Goal: Task Accomplishment & Management: Use online tool/utility

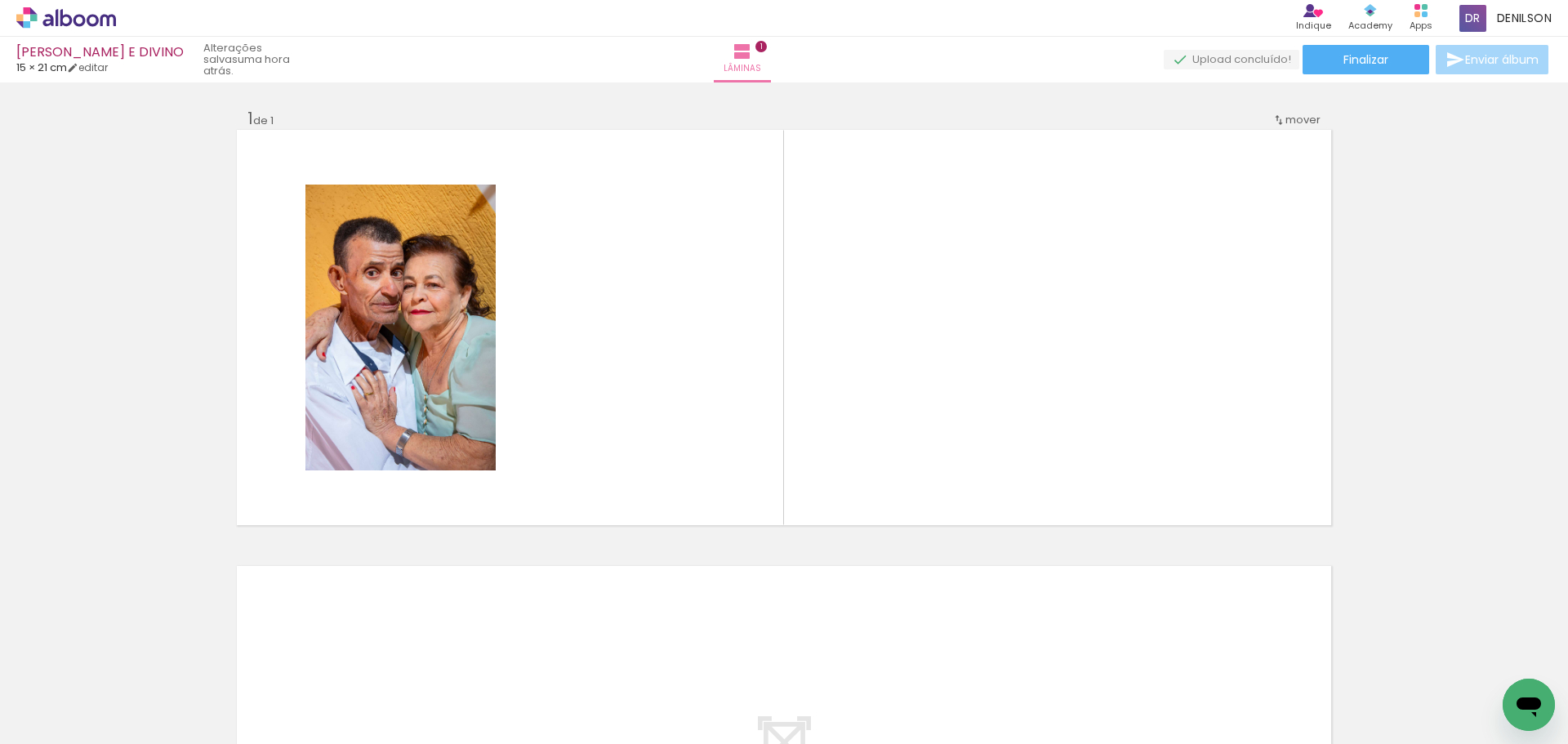
scroll to position [0, 5655]
click at [88, 693] on iron-icon at bounding box center [83, 695] width 13 height 13
click at [0, 0] on slot "Não utilizadas" at bounding box center [0, 0] width 0 height 0
type input "Não utilizadas"
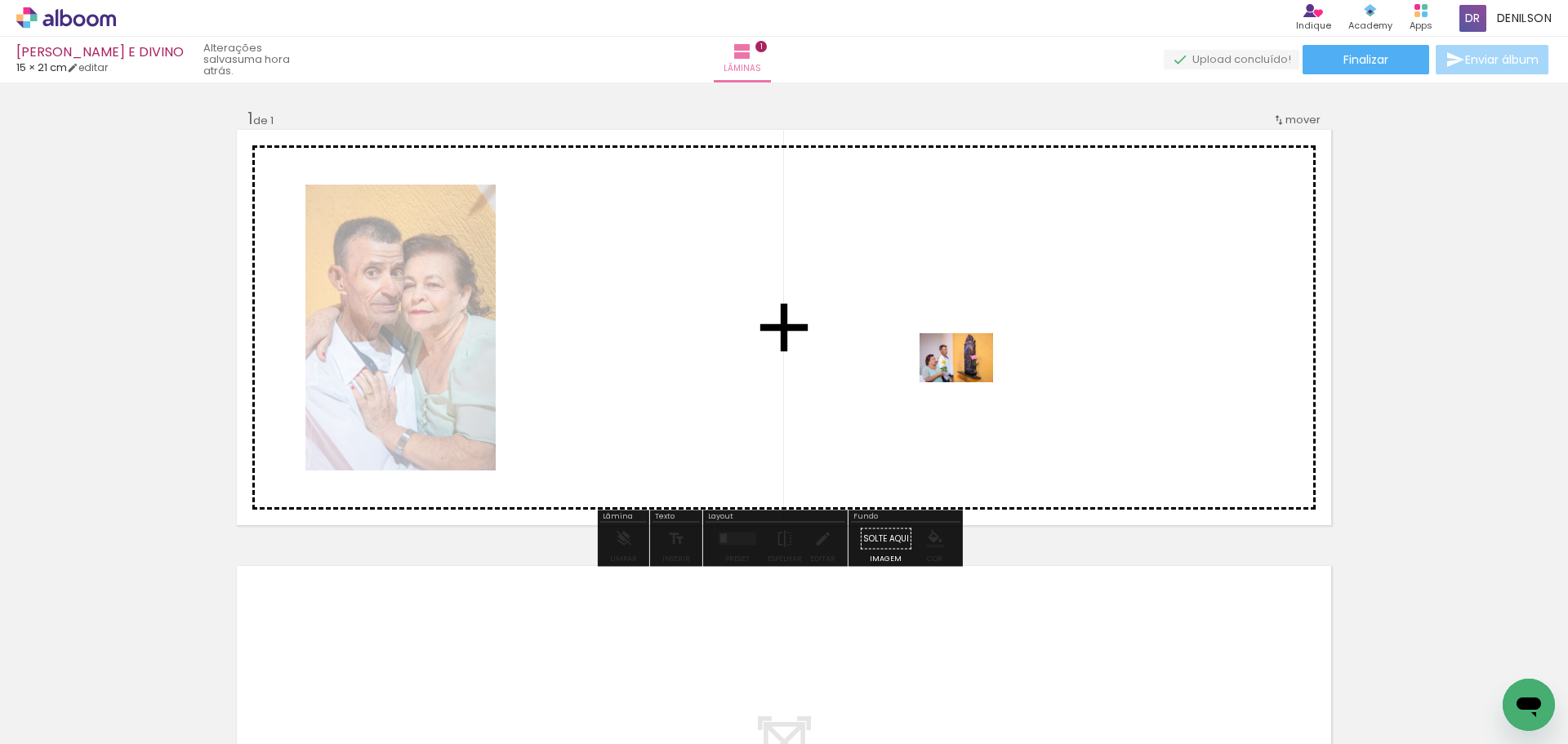
drag, startPoint x: 888, startPoint y: 705, endPoint x: 968, endPoint y: 382, distance: 332.8
click at [968, 382] on quentale-workspace at bounding box center [784, 372] width 1568 height 744
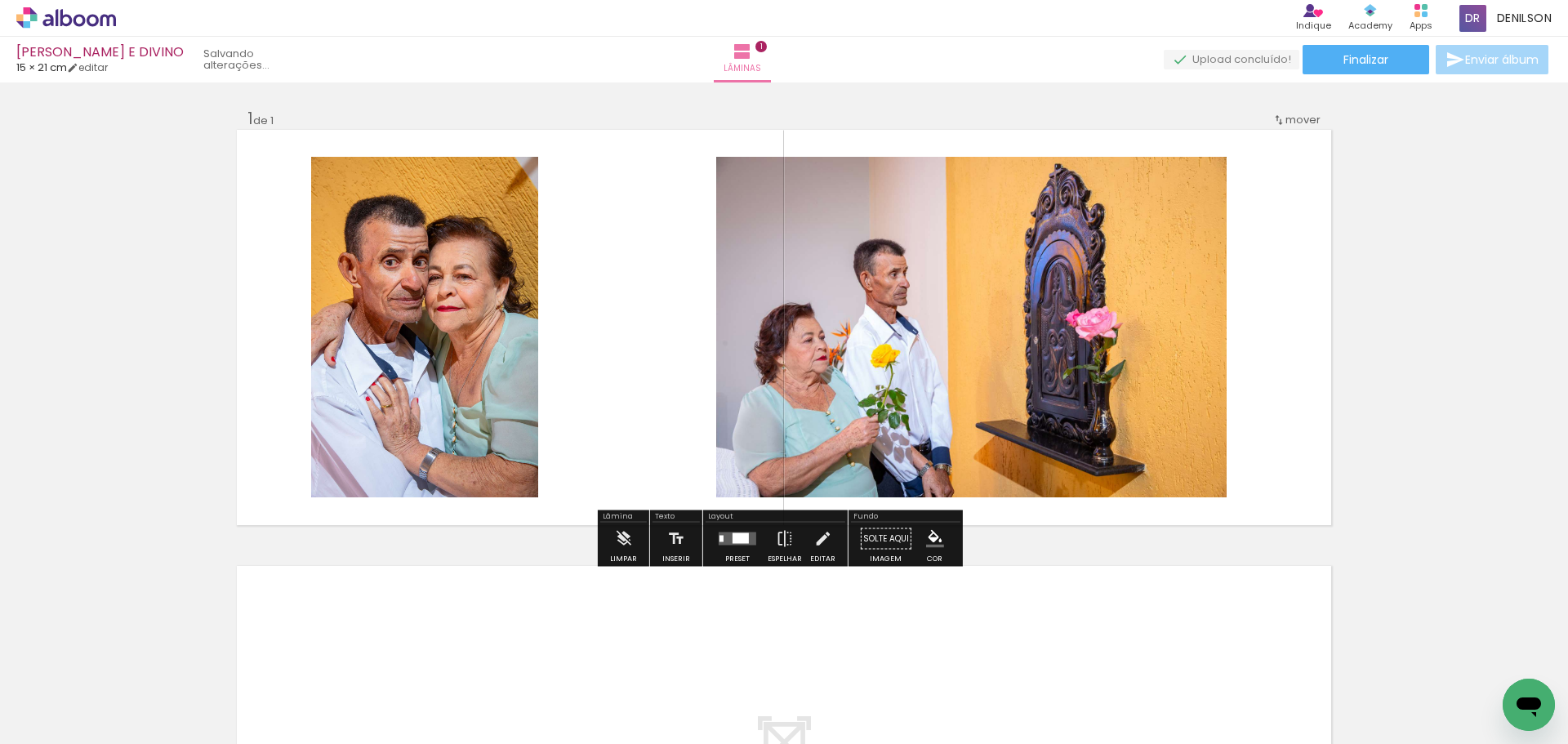
scroll to position [0, 5521]
click at [723, 534] on quentale-layouter at bounding box center [737, 539] width 38 height 13
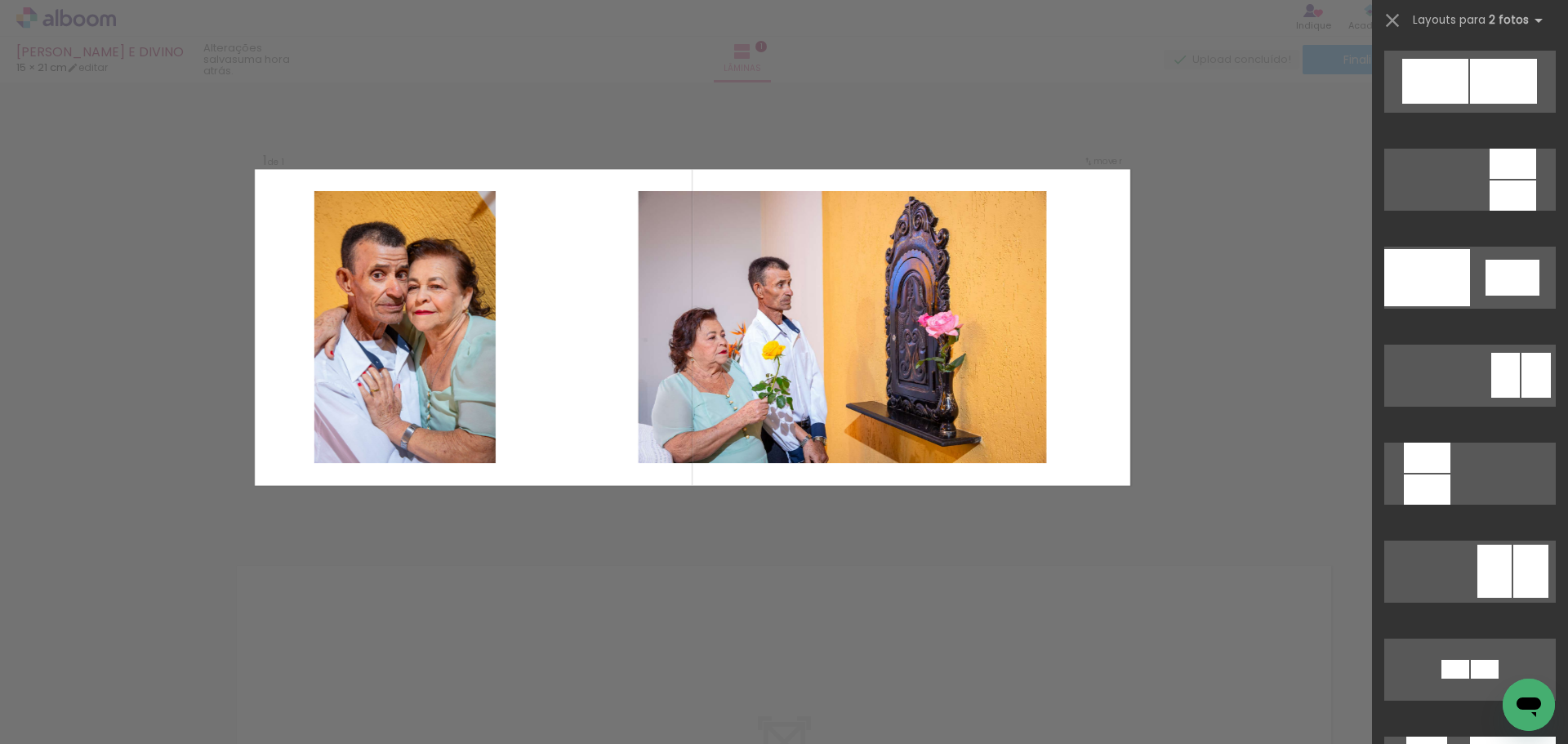
scroll to position [5893, 0]
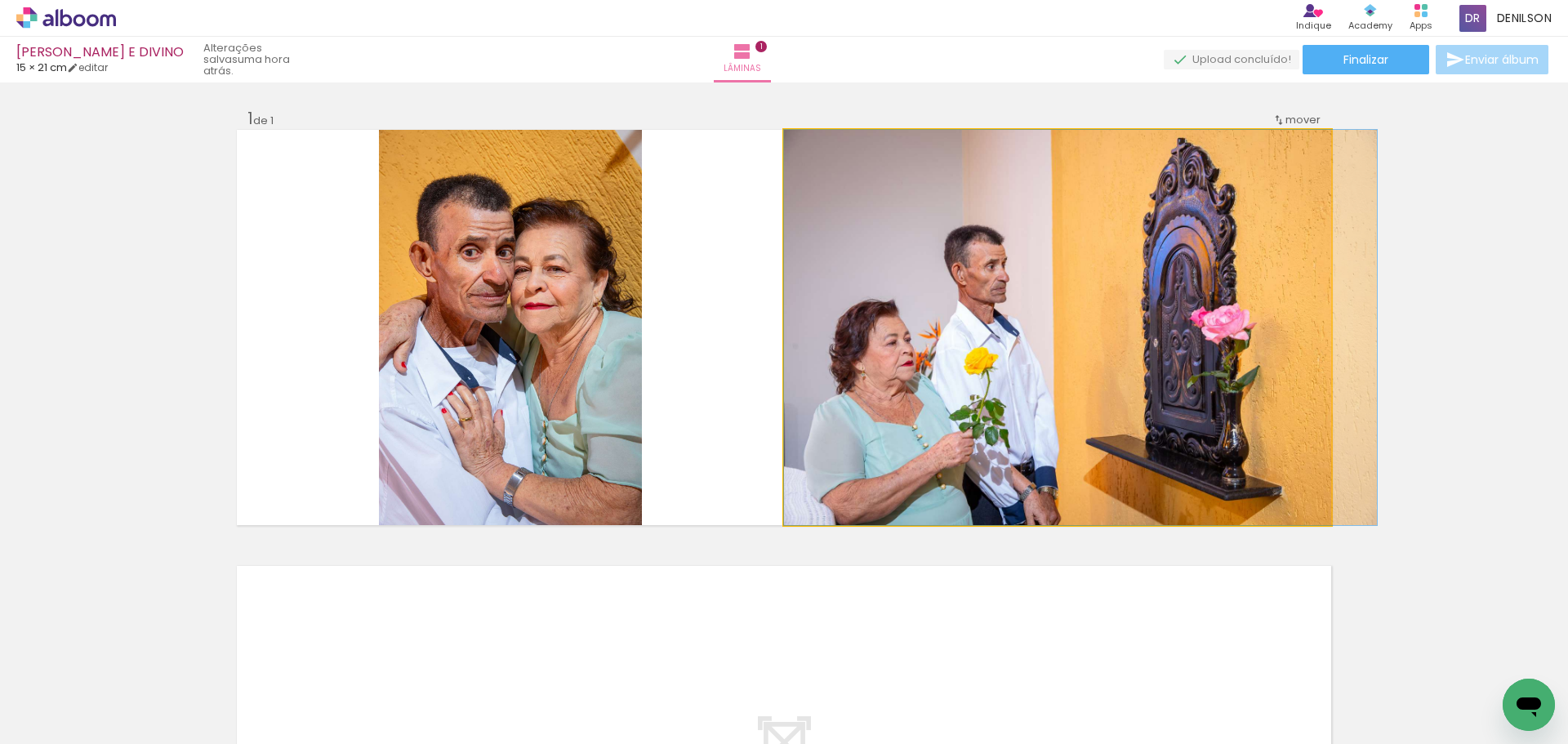
drag, startPoint x: 1083, startPoint y: 305, endPoint x: 1127, endPoint y: 307, distance: 44.0
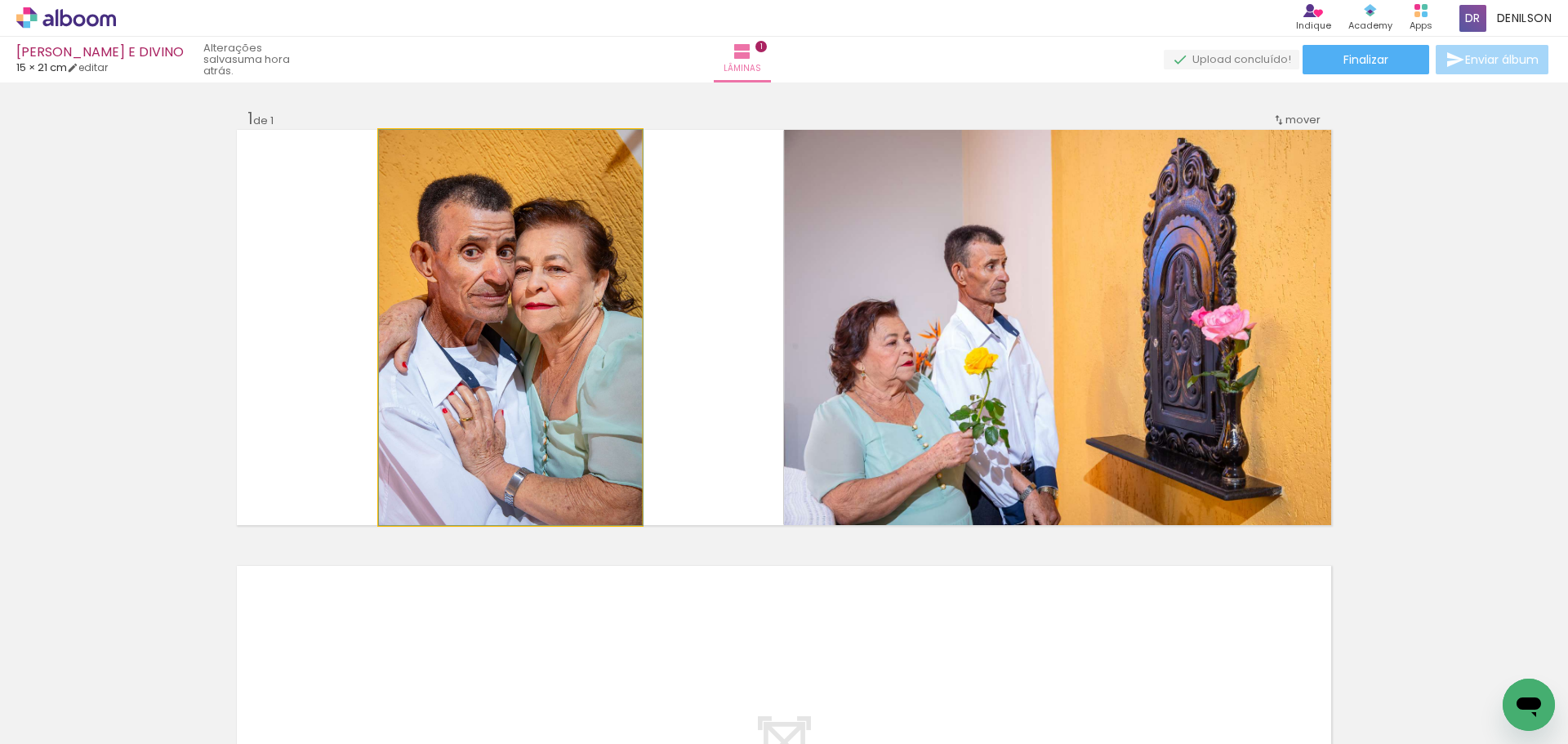
drag, startPoint x: 514, startPoint y: 299, endPoint x: 579, endPoint y: 299, distance: 65.0
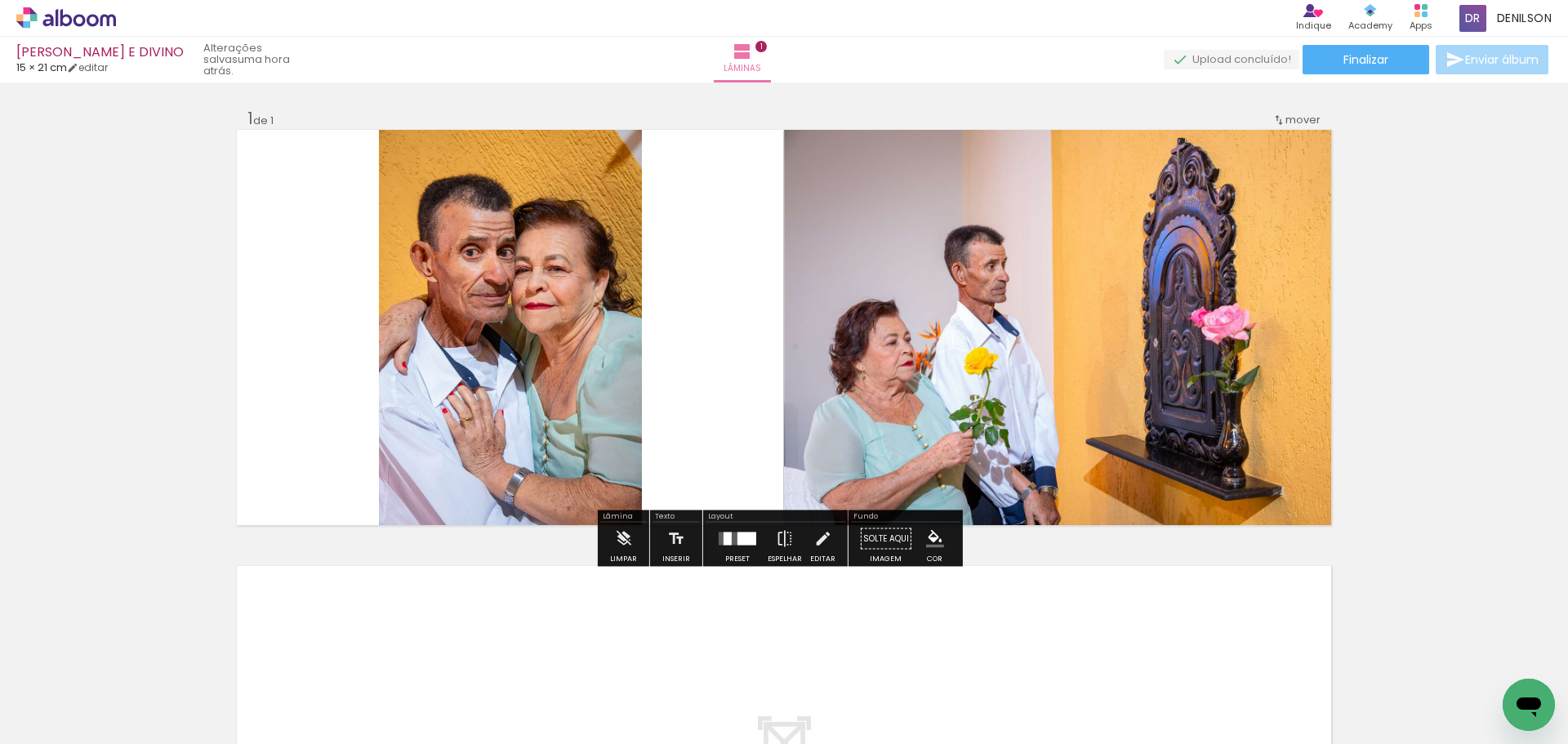
click at [523, 311] on quentale-photo at bounding box center [510, 328] width 263 height 395
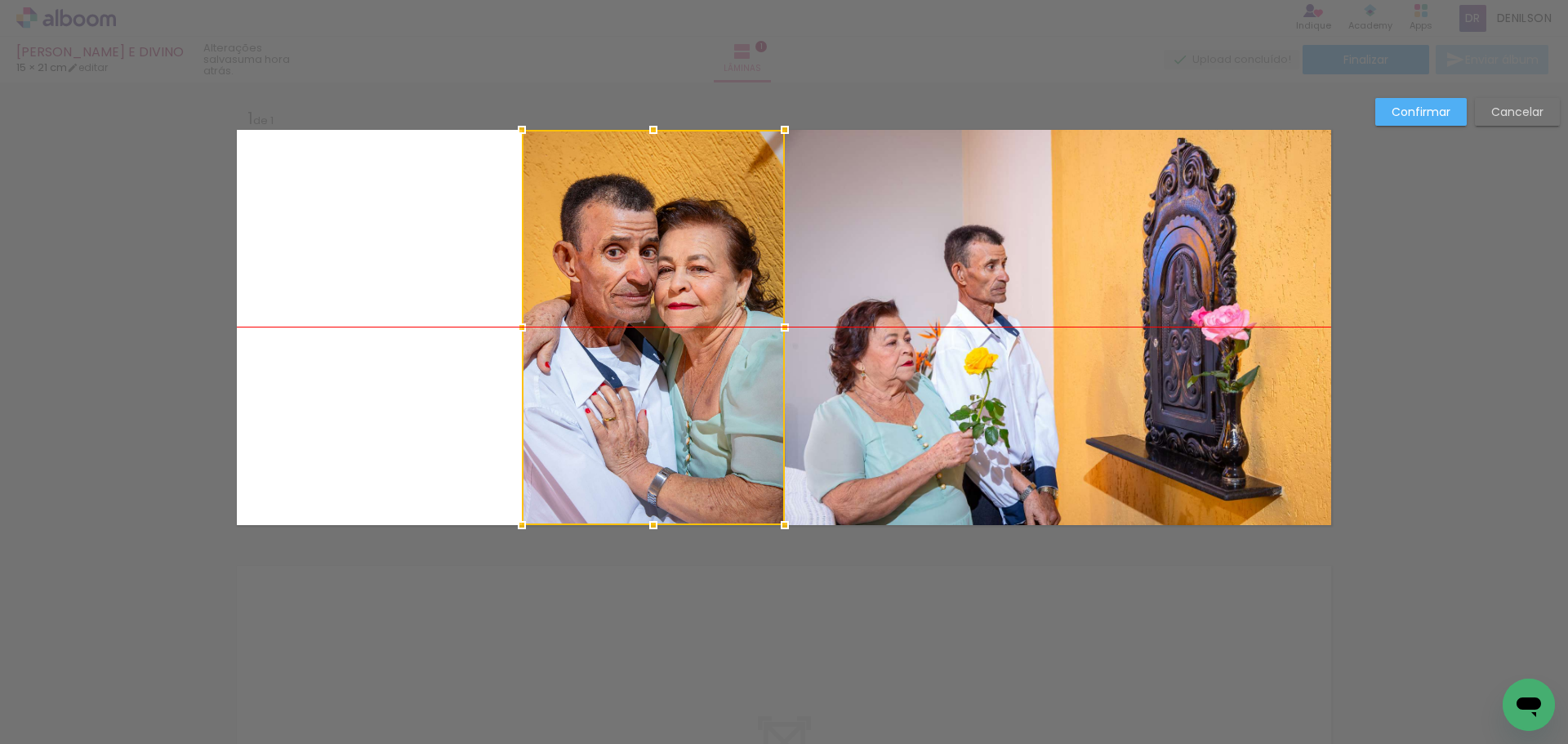
drag, startPoint x: 509, startPoint y: 323, endPoint x: 651, endPoint y: 322, distance: 142.0
click at [651, 322] on div at bounding box center [653, 328] width 263 height 395
click at [0, 0] on slot "Confirmar" at bounding box center [0, 0] width 0 height 0
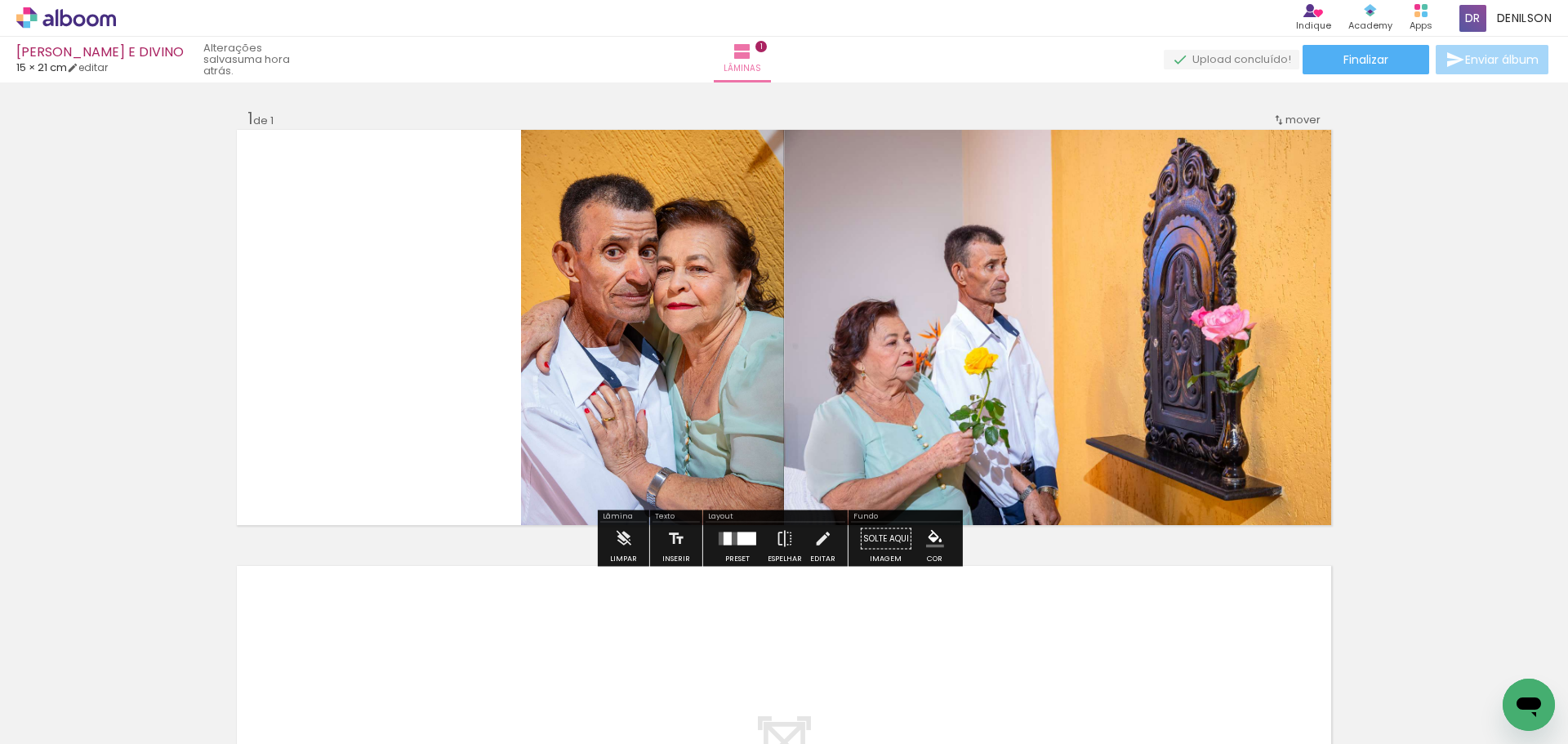
click at [633, 305] on quentale-photo at bounding box center [652, 328] width 263 height 395
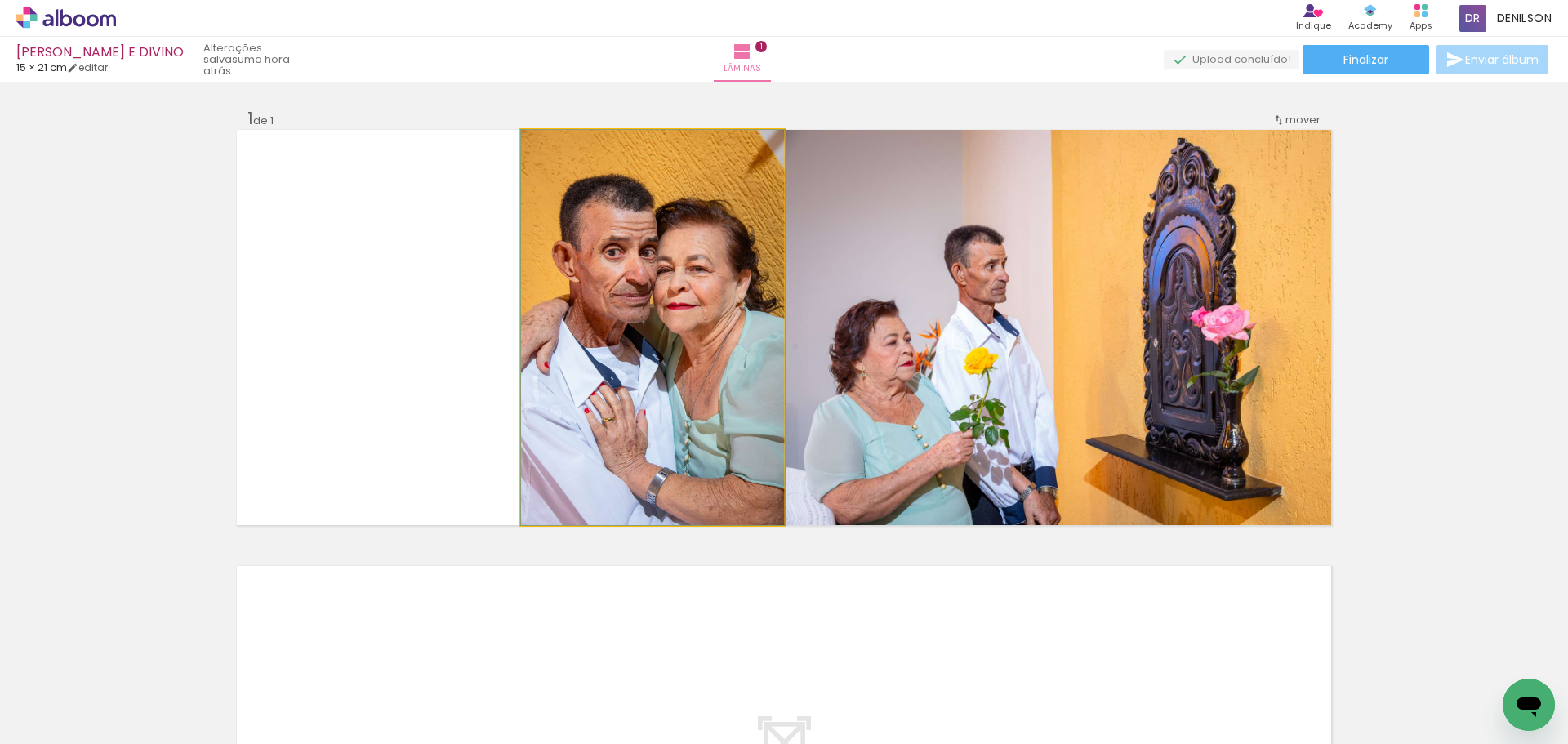
click at [632, 305] on quentale-photo at bounding box center [652, 328] width 263 height 395
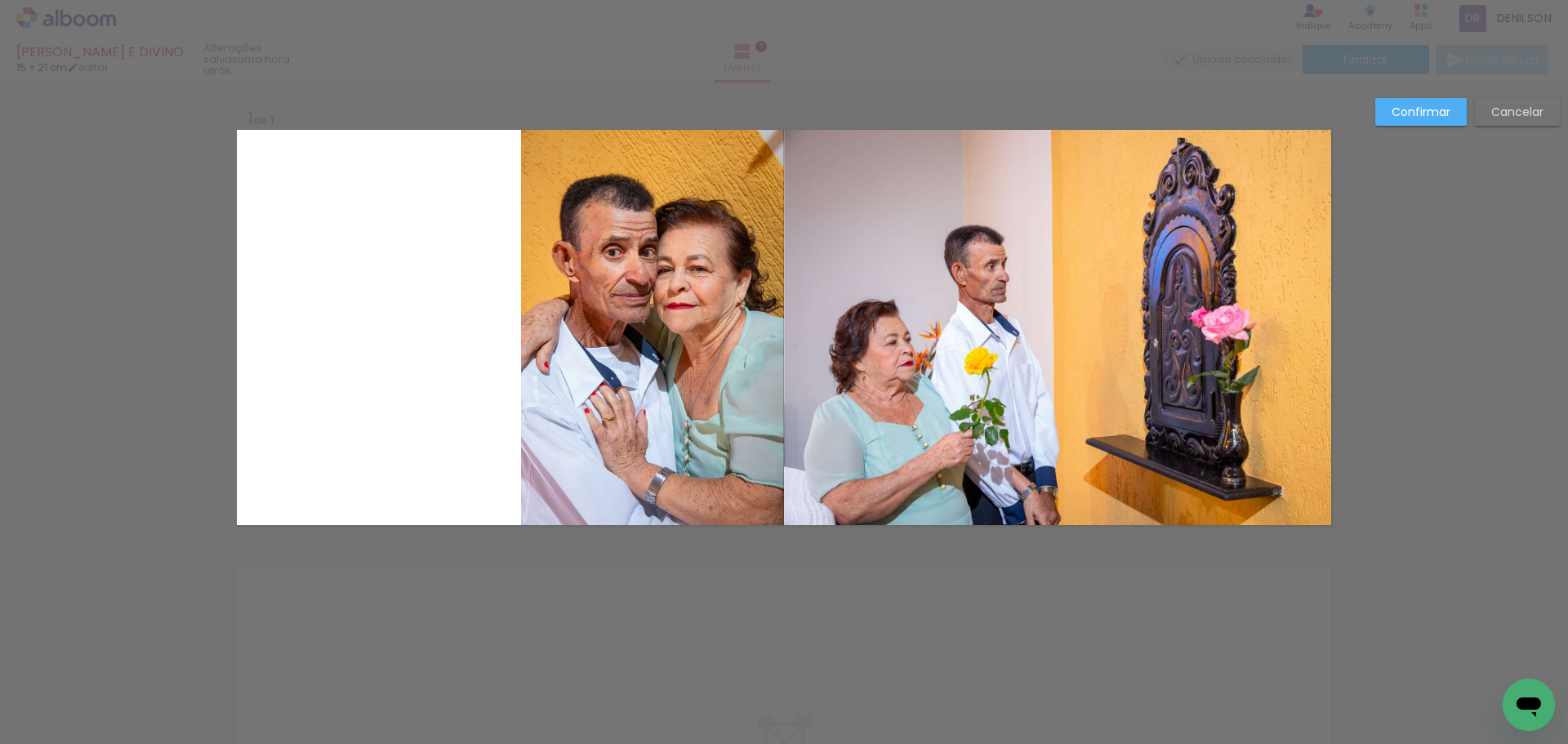
click at [627, 309] on quentale-photo at bounding box center [652, 328] width 263 height 395
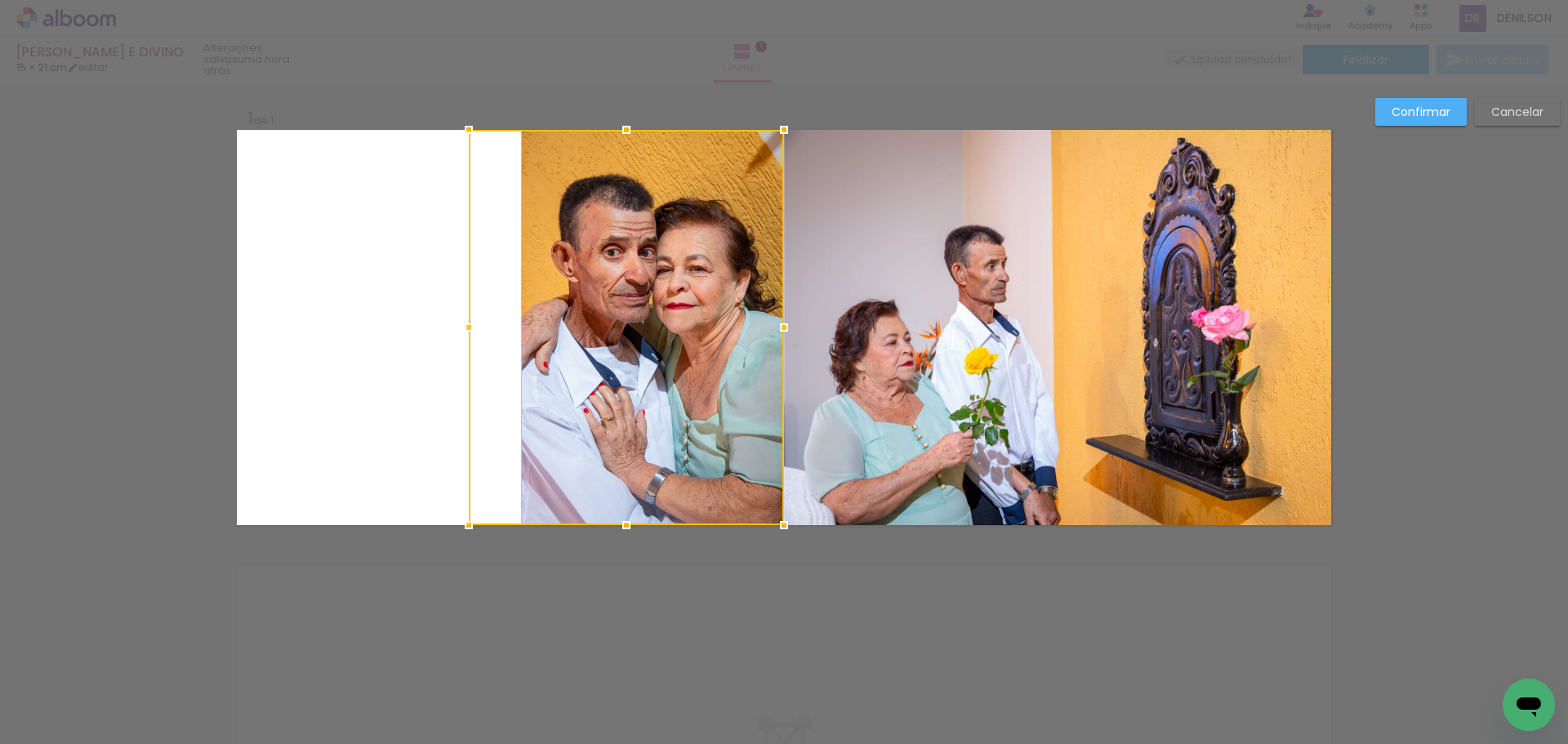
drag, startPoint x: 519, startPoint y: 328, endPoint x: 467, endPoint y: 331, distance: 52.1
click at [467, 331] on div at bounding box center [469, 328] width 33 height 33
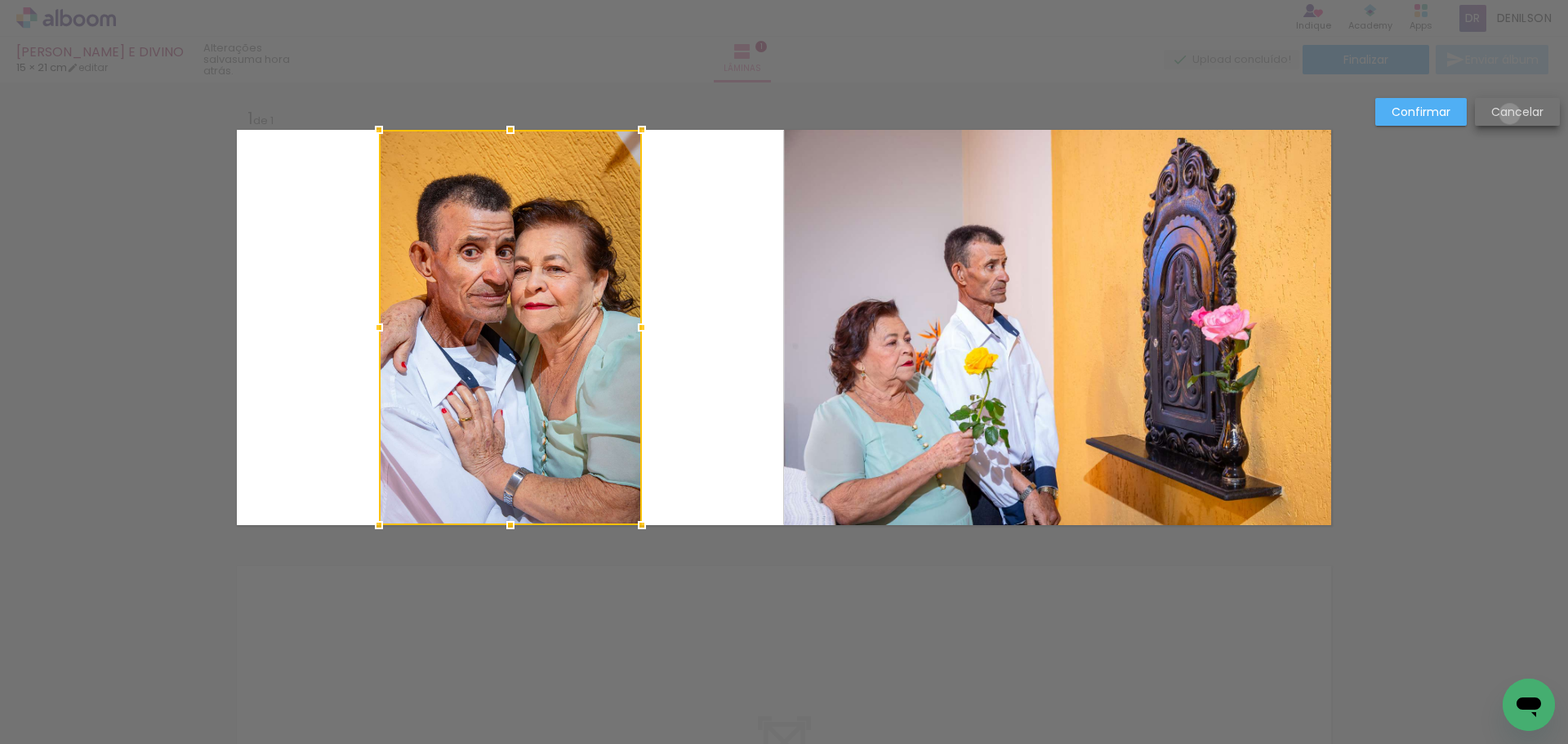
click at [0, 0] on slot "Cancelar" at bounding box center [0, 0] width 0 height 0
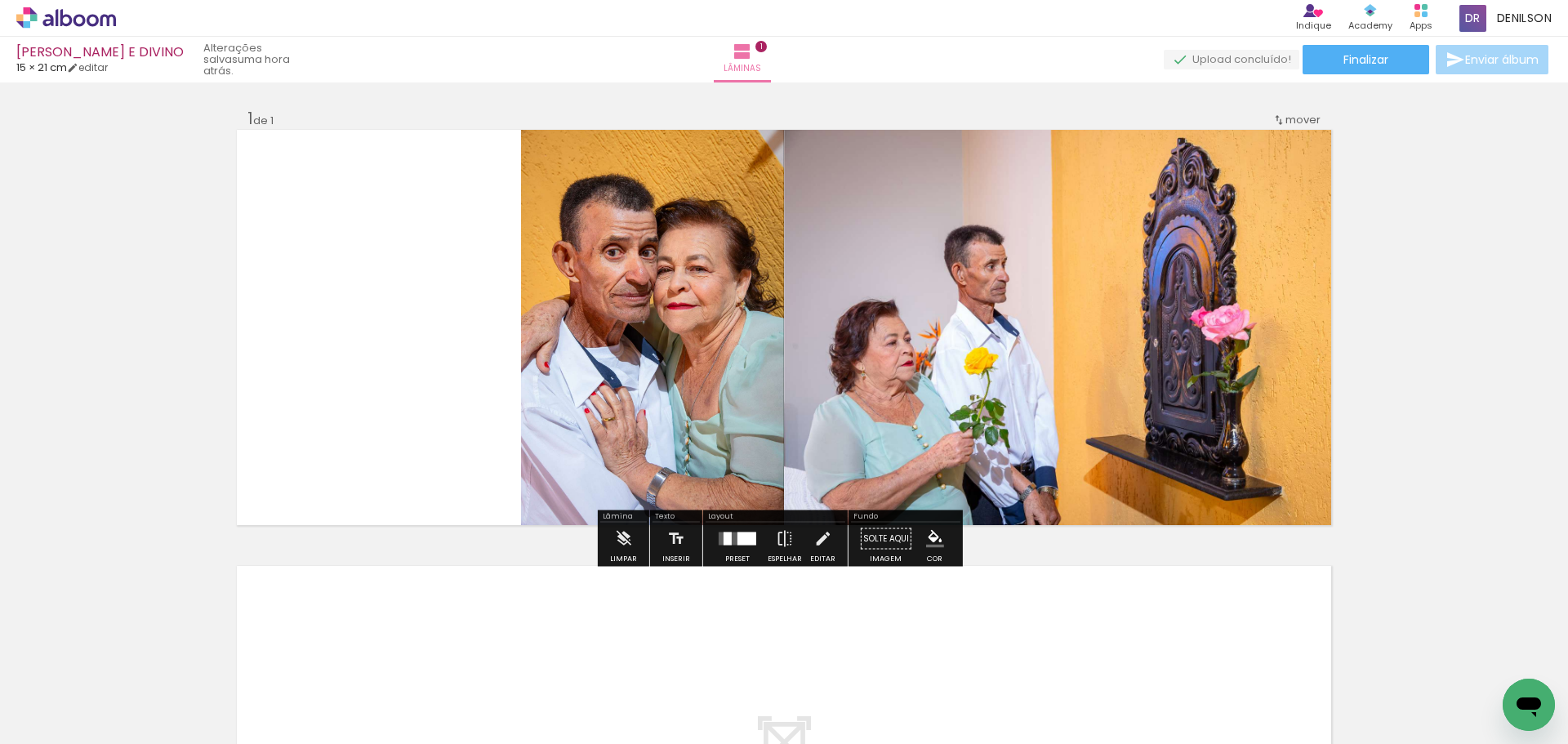
click at [563, 305] on quentale-photo at bounding box center [652, 328] width 263 height 395
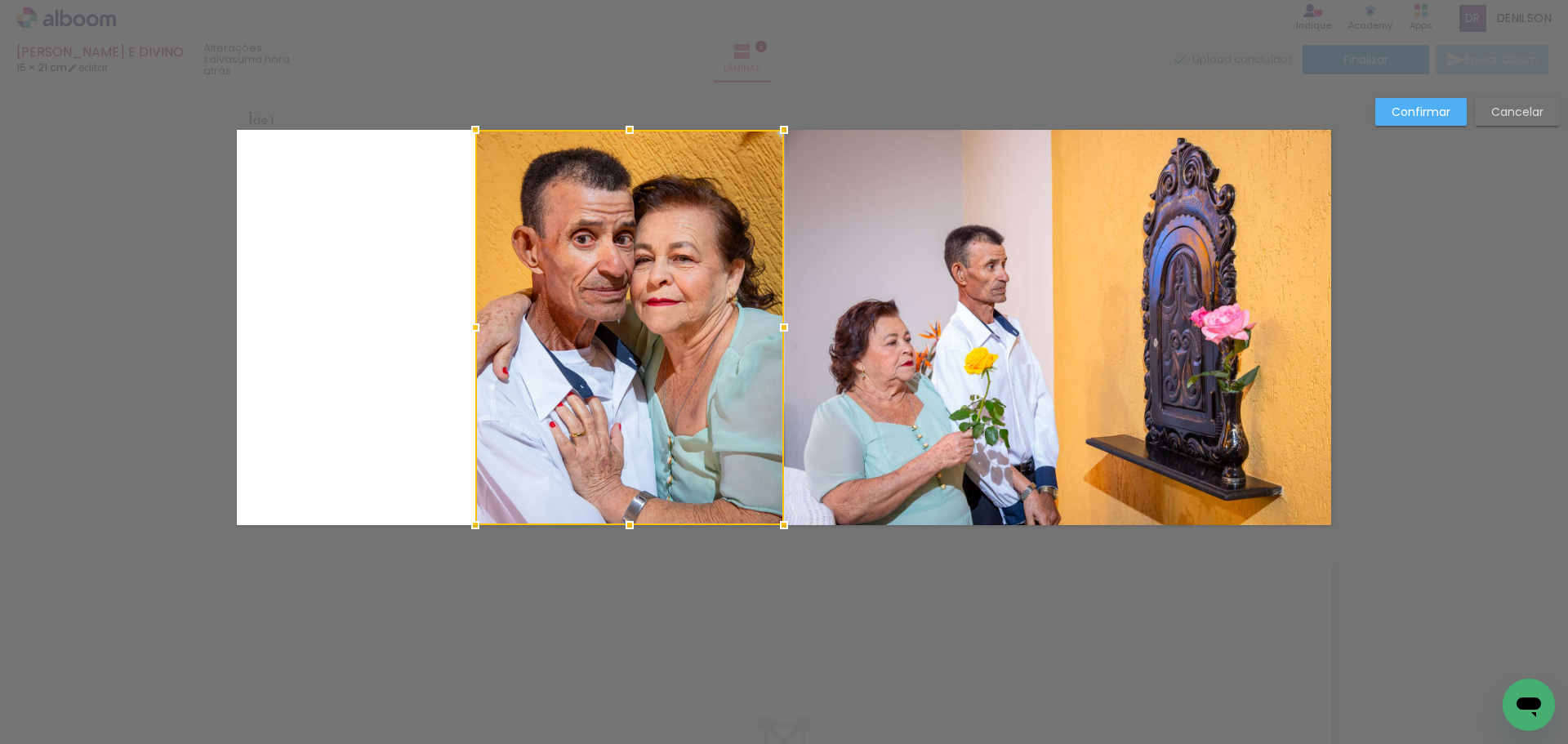
drag, startPoint x: 512, startPoint y: 329, endPoint x: 466, endPoint y: 325, distance: 46.2
click at [466, 325] on div at bounding box center [475, 328] width 33 height 33
click at [0, 0] on slot "Confirmar" at bounding box center [0, 0] width 0 height 0
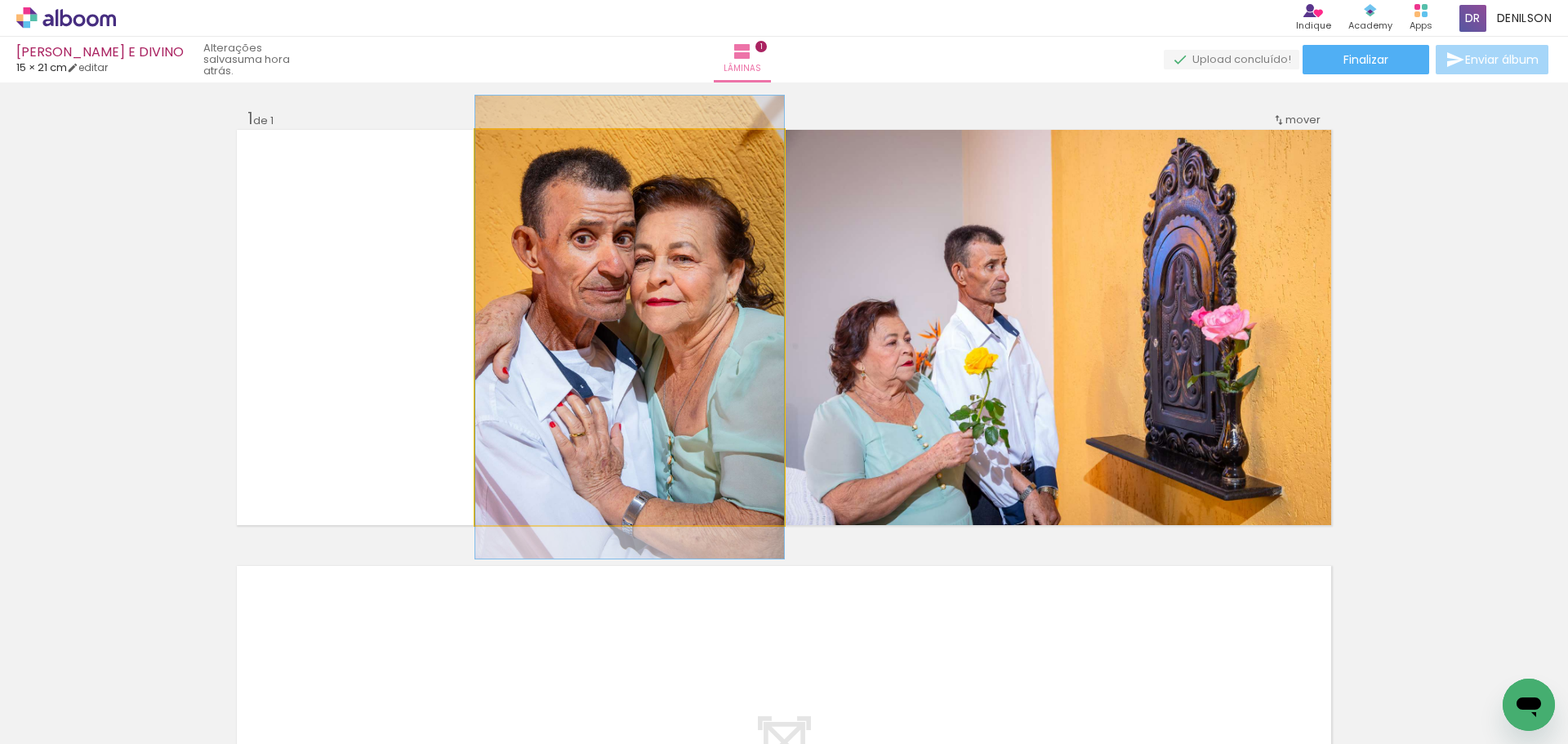
click at [684, 243] on quentale-photo at bounding box center [629, 328] width 308 height 395
click at [613, 296] on quentale-photo at bounding box center [629, 328] width 308 height 395
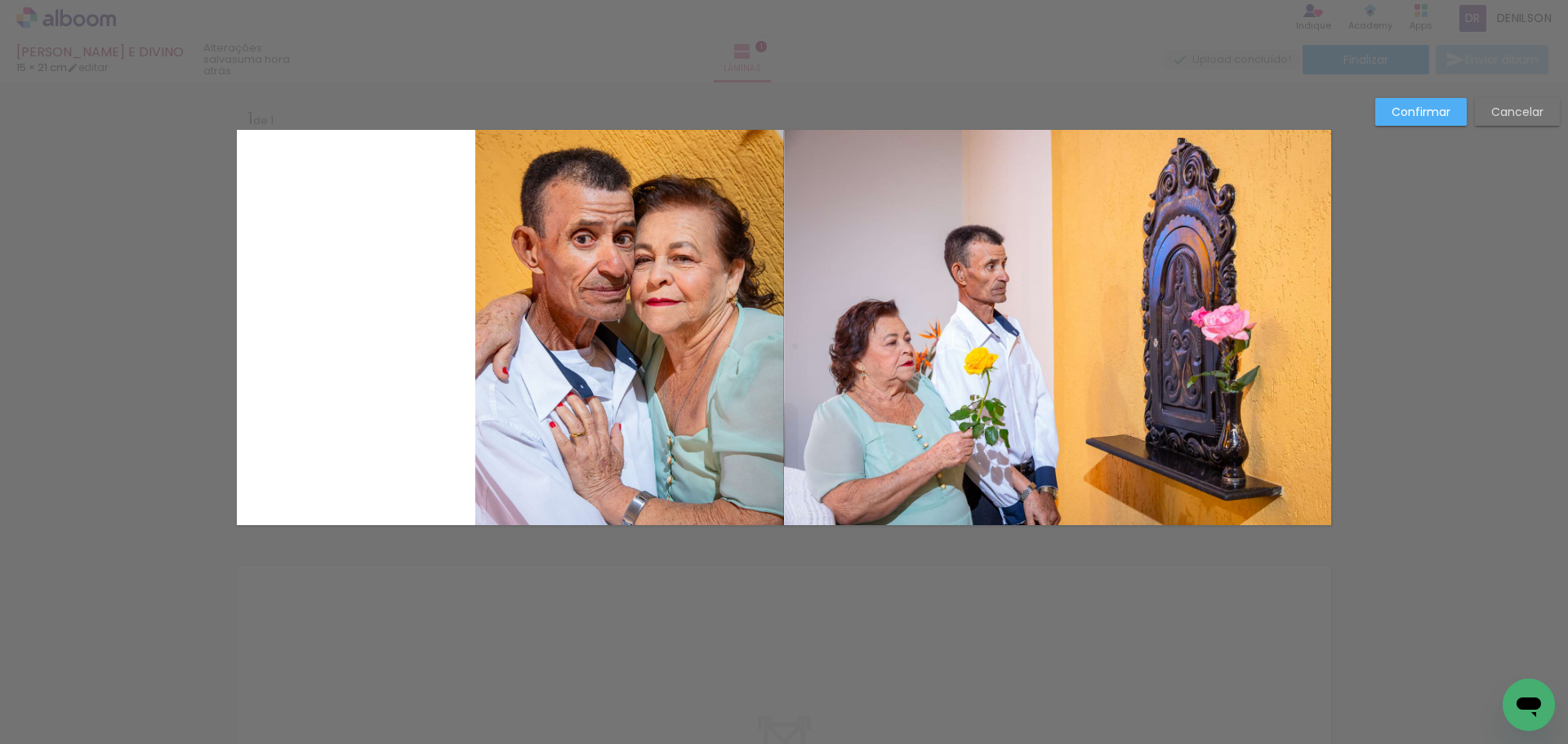
click at [610, 298] on quentale-photo at bounding box center [629, 328] width 308 height 395
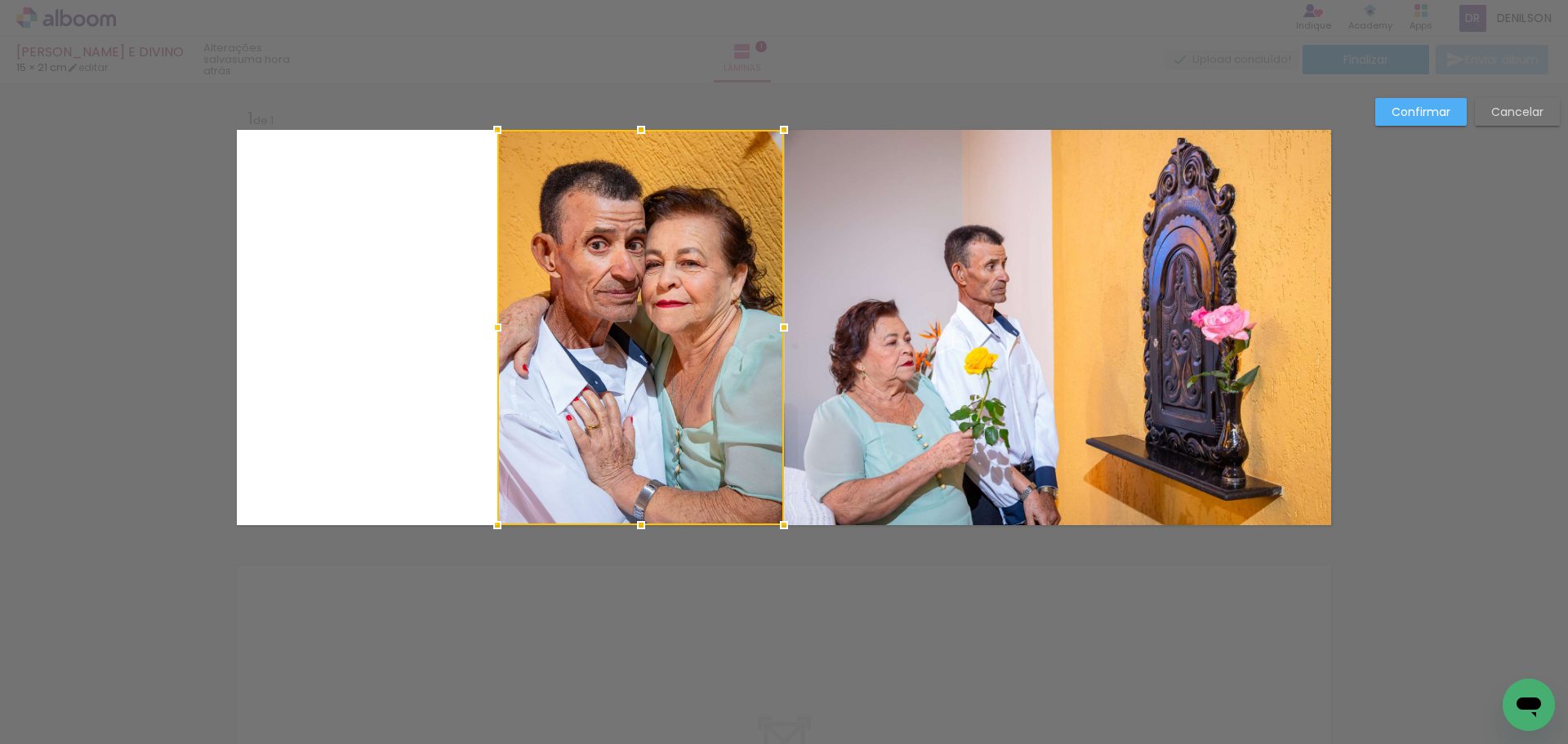
drag, startPoint x: 472, startPoint y: 326, endPoint x: 495, endPoint y: 330, distance: 23.3
click at [495, 330] on div at bounding box center [497, 328] width 33 height 33
click at [1425, 102] on paper-button "Confirmar" at bounding box center [1421, 112] width 92 height 27
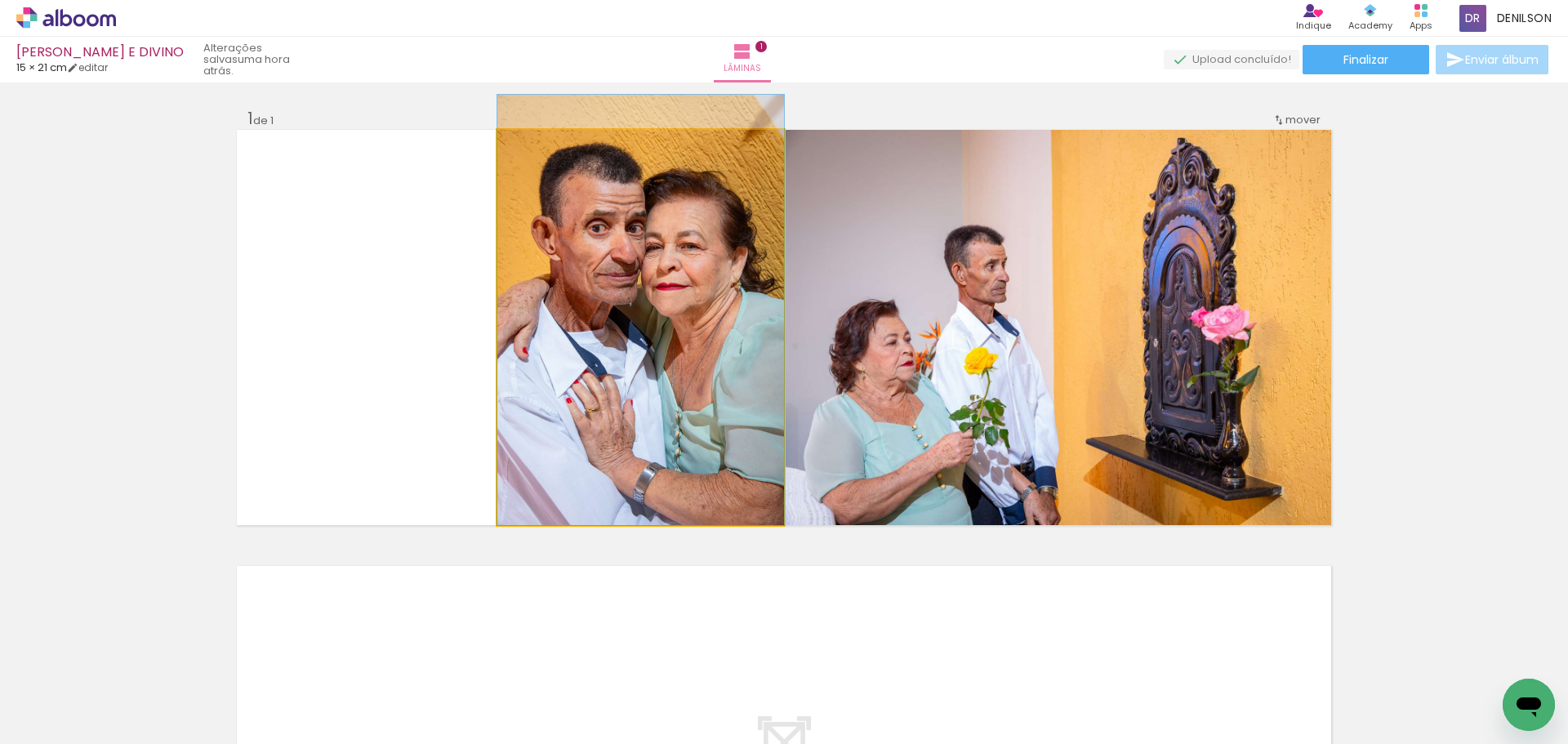
drag, startPoint x: 659, startPoint y: 336, endPoint x: 662, endPoint y: 310, distance: 26.2
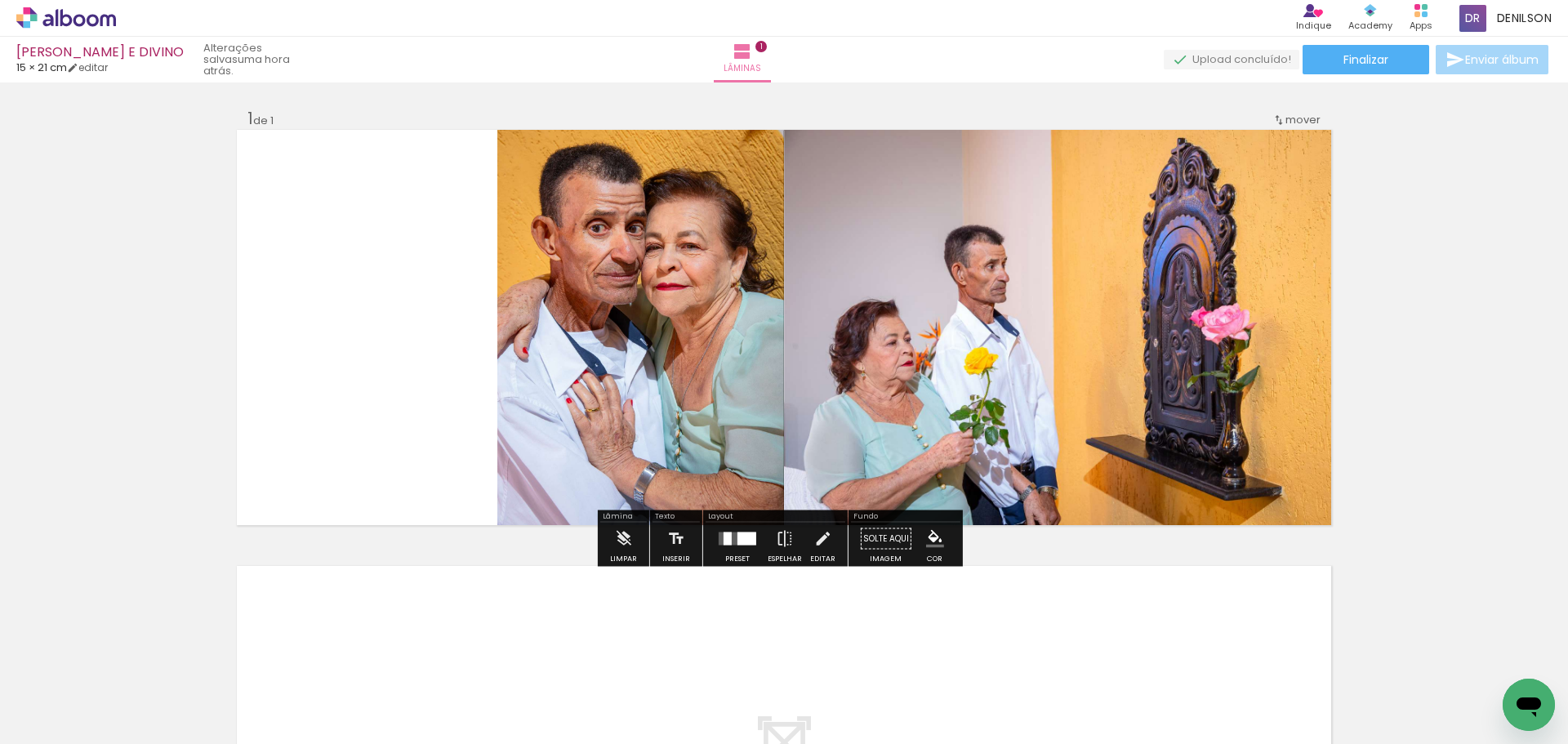
click at [575, 335] on quentale-photo at bounding box center [640, 328] width 287 height 395
click at [605, 321] on quentale-photo at bounding box center [640, 328] width 287 height 395
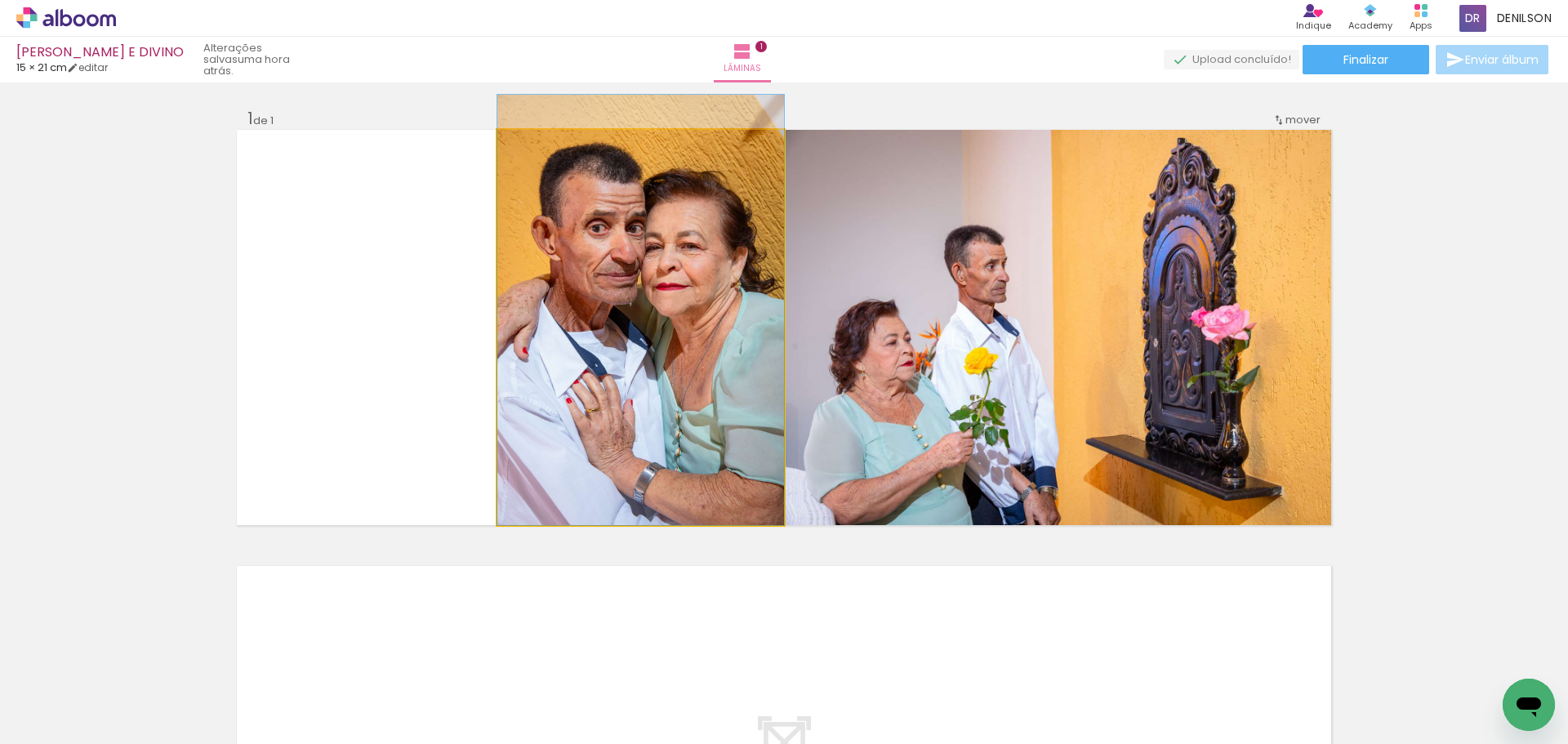
click at [607, 320] on quentale-photo at bounding box center [640, 328] width 287 height 395
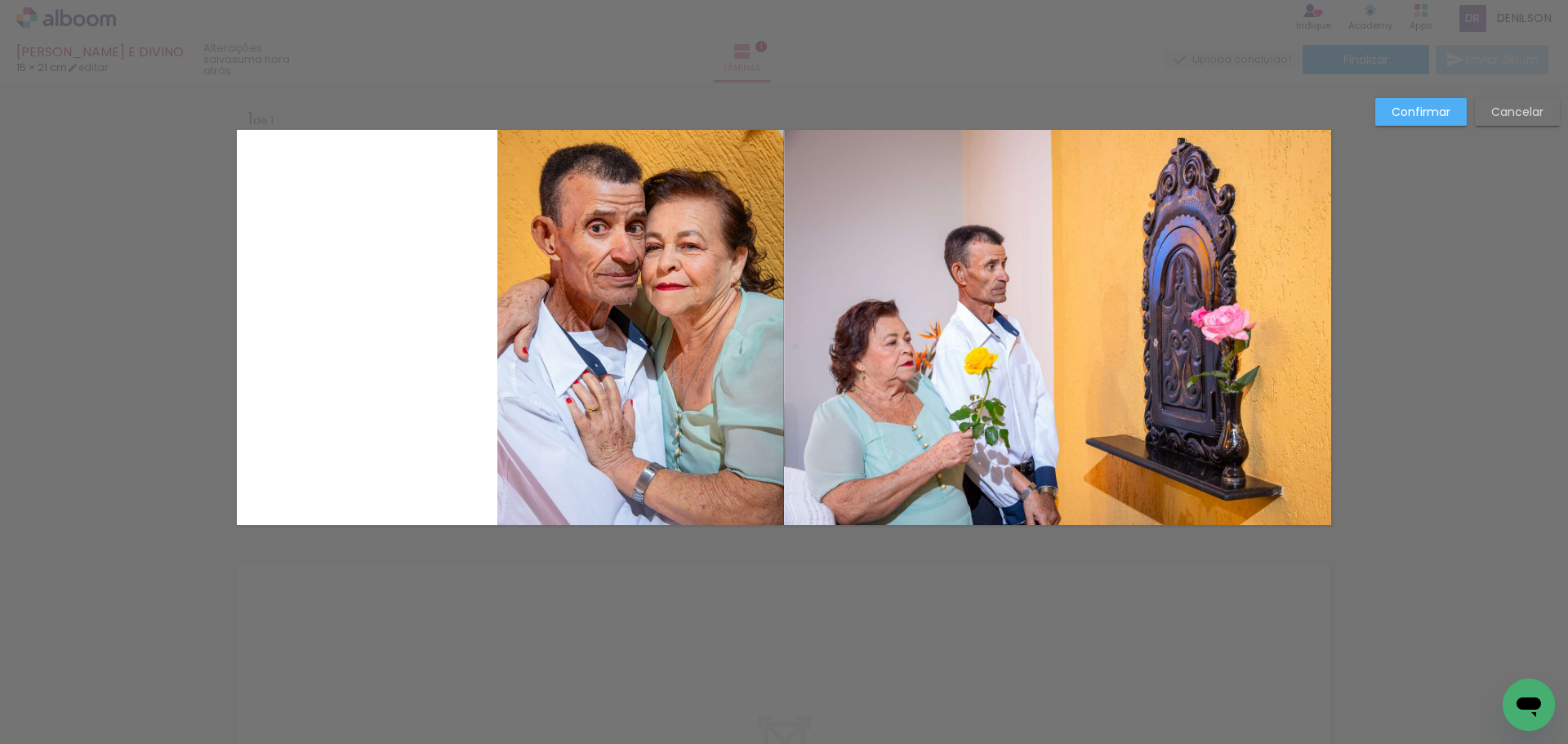
click at [607, 320] on quentale-photo at bounding box center [640, 328] width 287 height 395
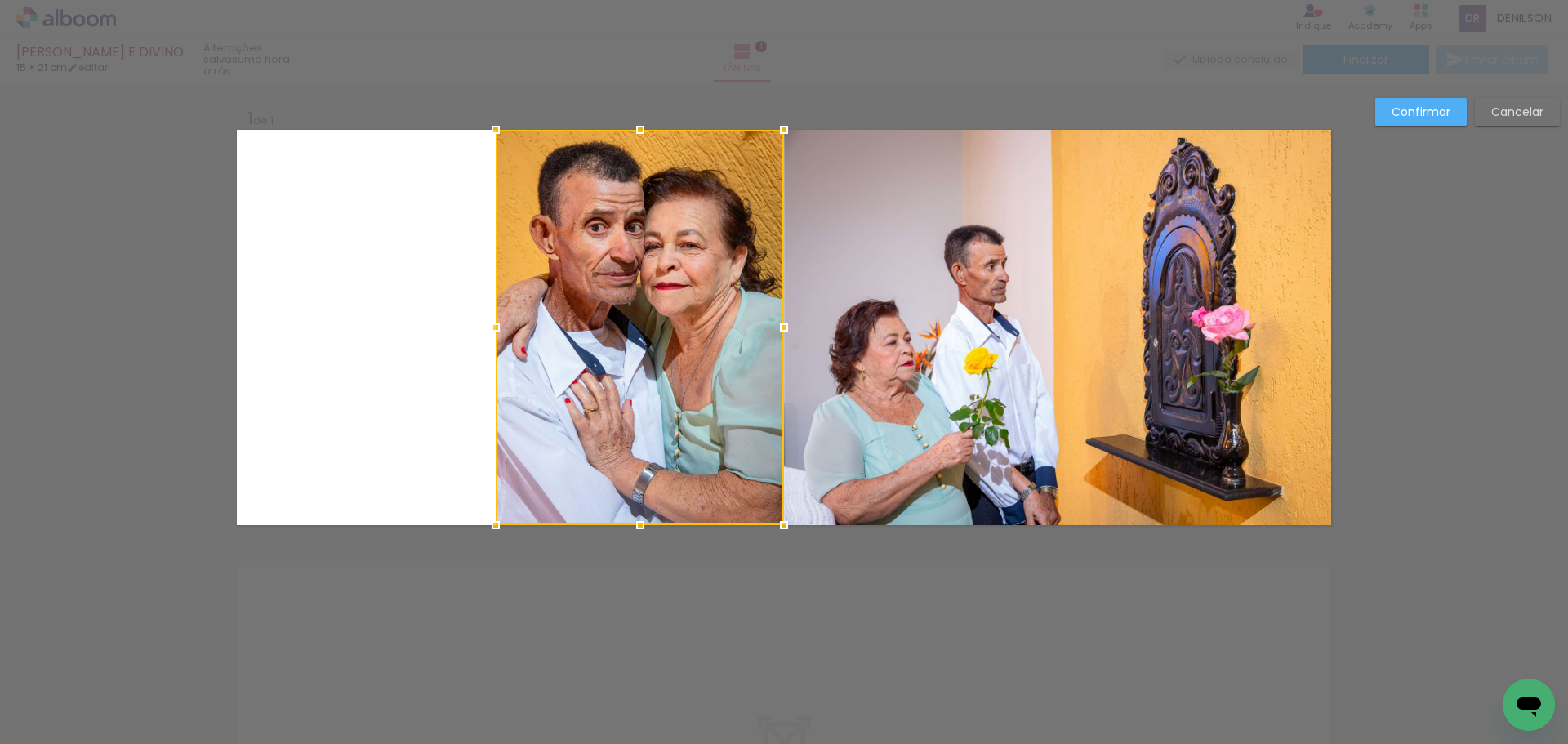
click at [492, 329] on div at bounding box center [496, 328] width 33 height 33
click at [0, 0] on slot "Confirmar" at bounding box center [0, 0] width 0 height 0
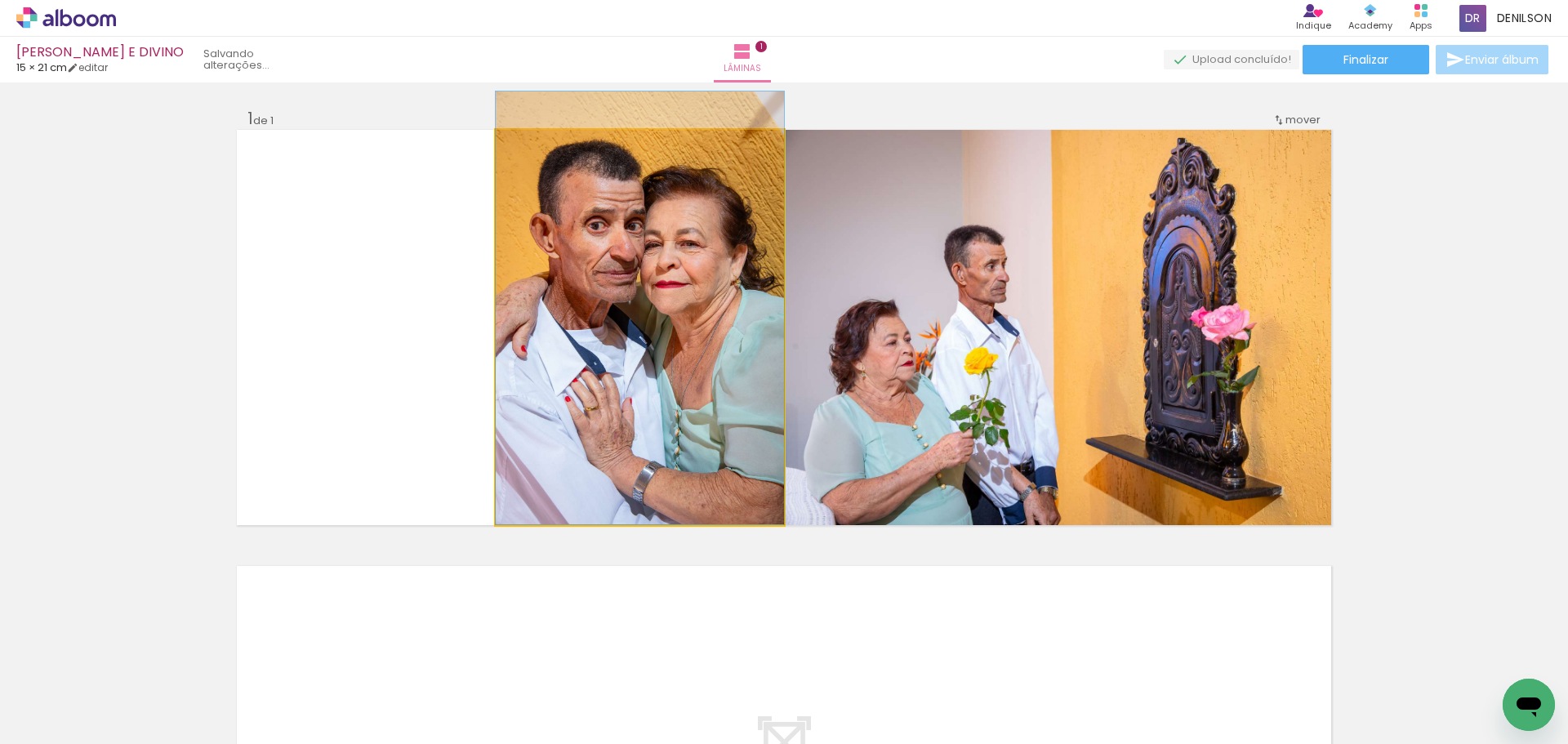
drag, startPoint x: 667, startPoint y: 303, endPoint x: 666, endPoint y: 295, distance: 8.1
click at [668, 328] on quentale-photo at bounding box center [639, 328] width 288 height 395
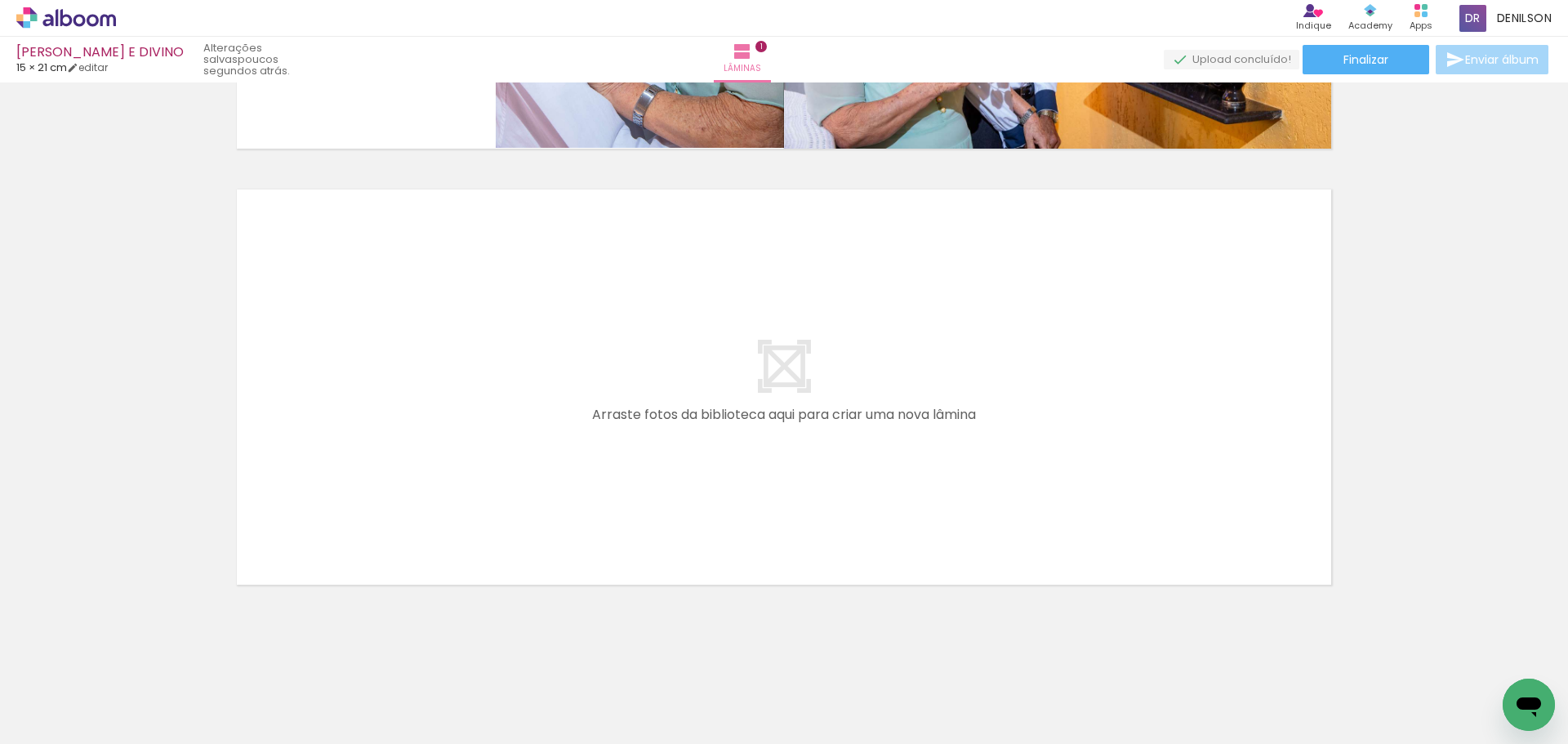
scroll to position [0, 0]
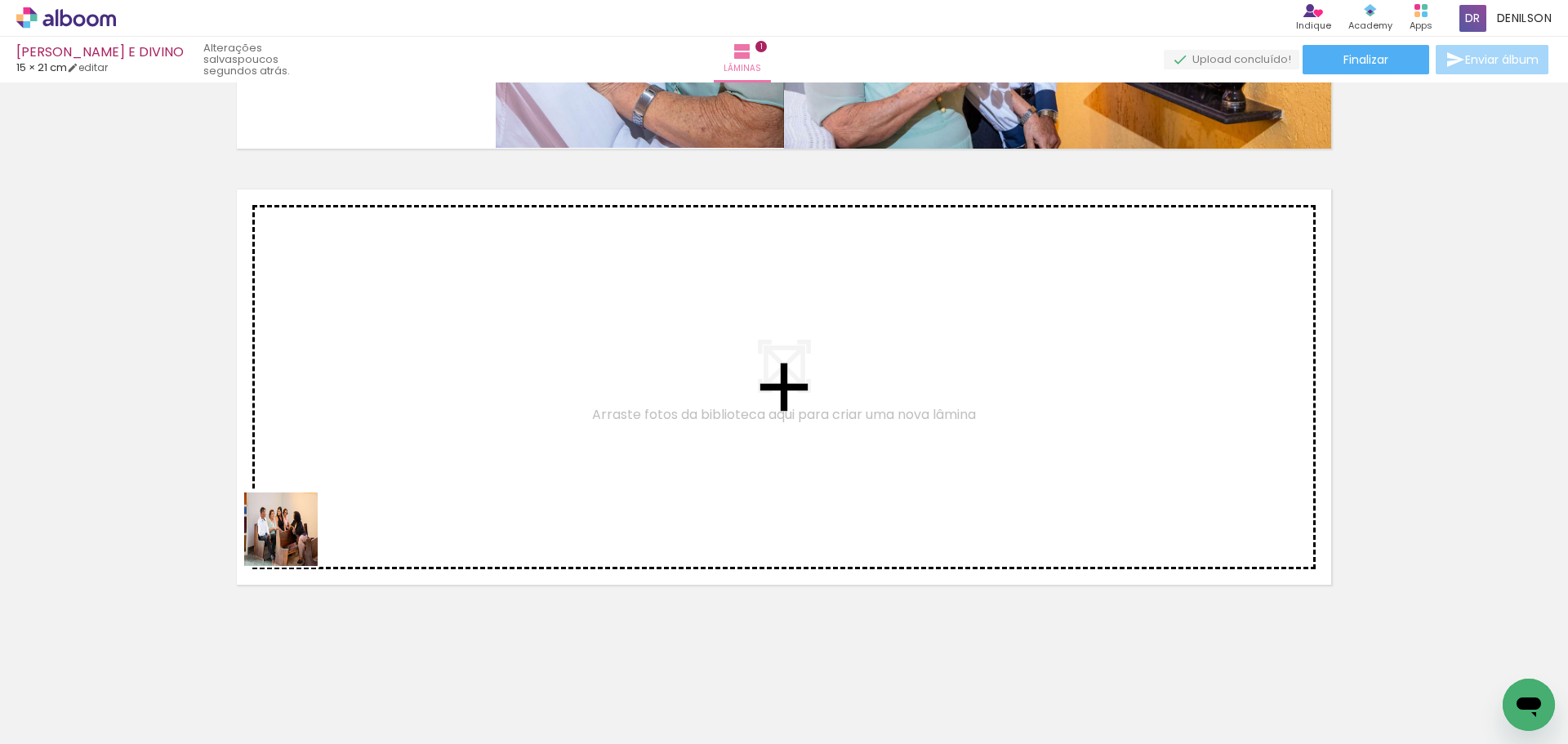
drag, startPoint x: 171, startPoint y: 697, endPoint x: 321, endPoint y: 497, distance: 250.0
click at [321, 497] on quentale-workspace at bounding box center [784, 372] width 1568 height 744
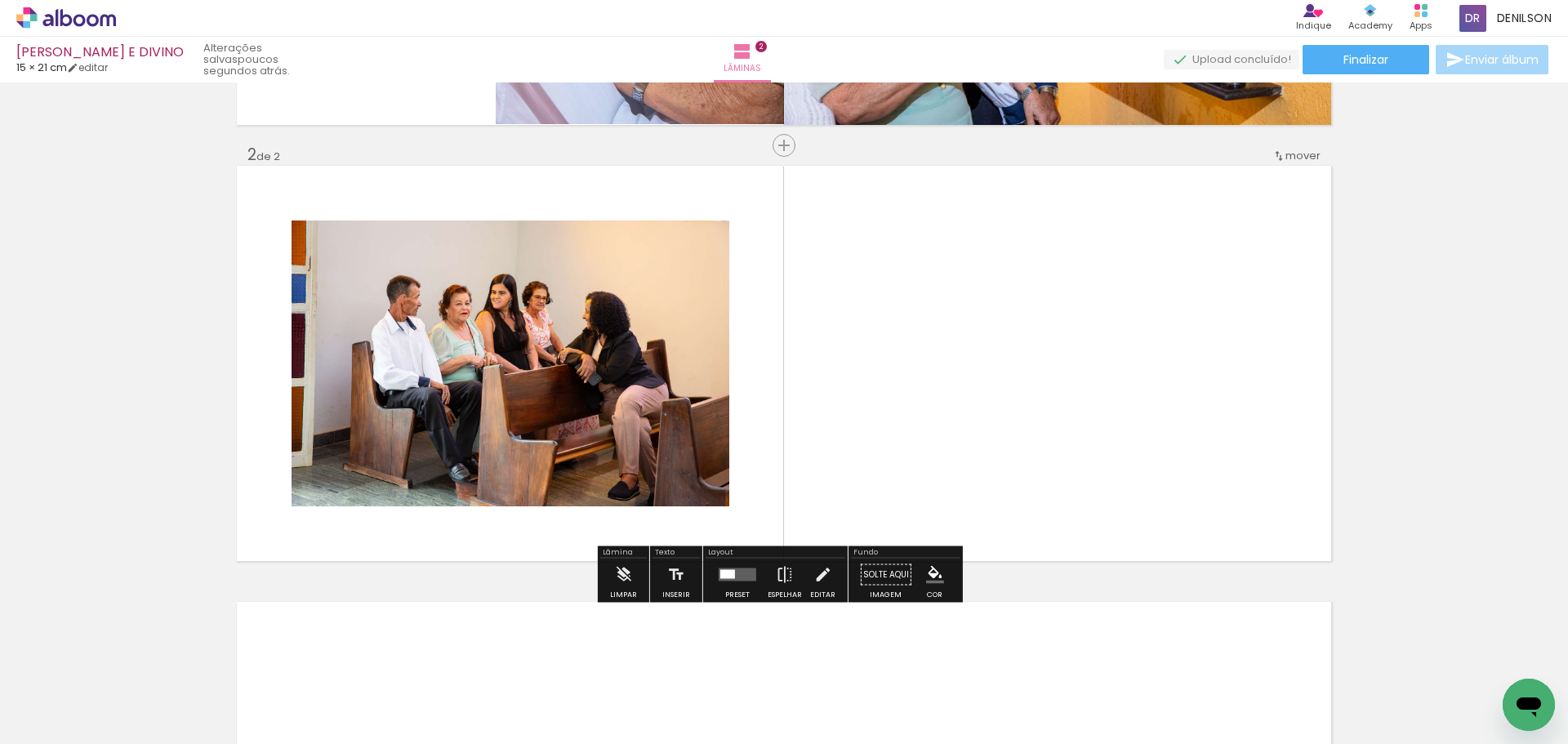
scroll to position [402, 0]
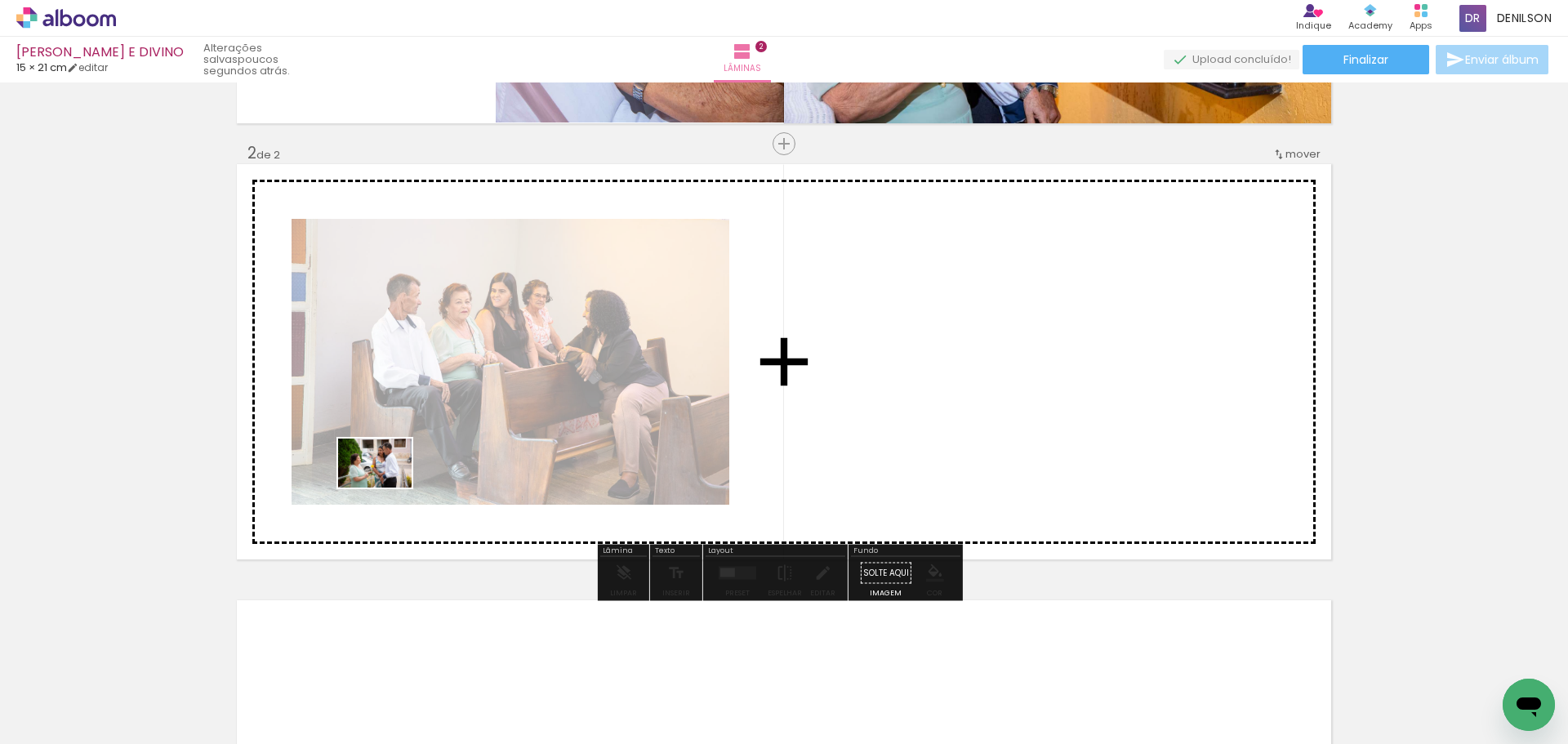
drag, startPoint x: 203, startPoint y: 676, endPoint x: 199, endPoint y: 618, distance: 58.1
click at [387, 487] on quentale-workspace at bounding box center [784, 372] width 1568 height 744
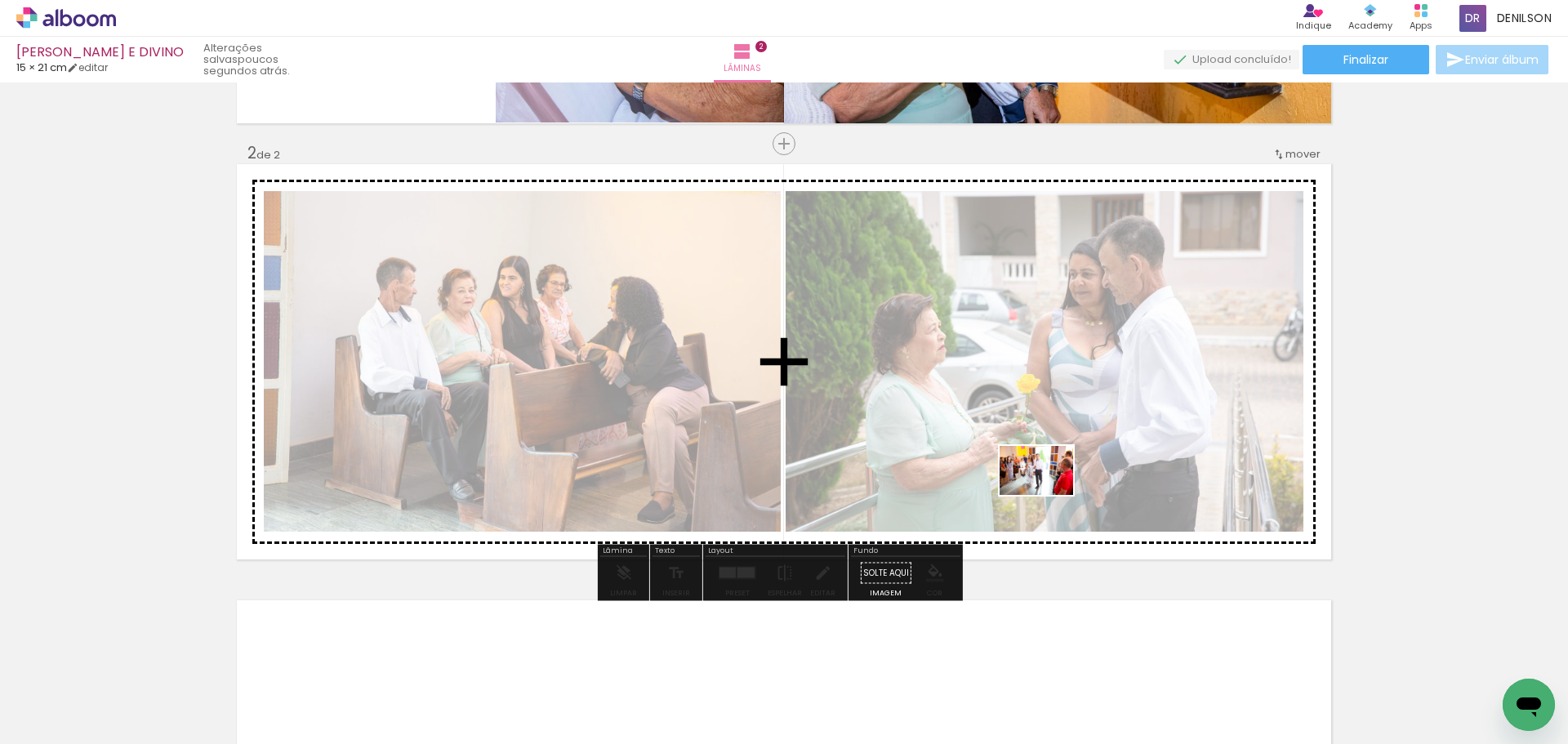
drag, startPoint x: 182, startPoint y: 689, endPoint x: 1049, endPoint y: 495, distance: 888.4
click at [1049, 495] on quentale-workspace at bounding box center [784, 372] width 1568 height 744
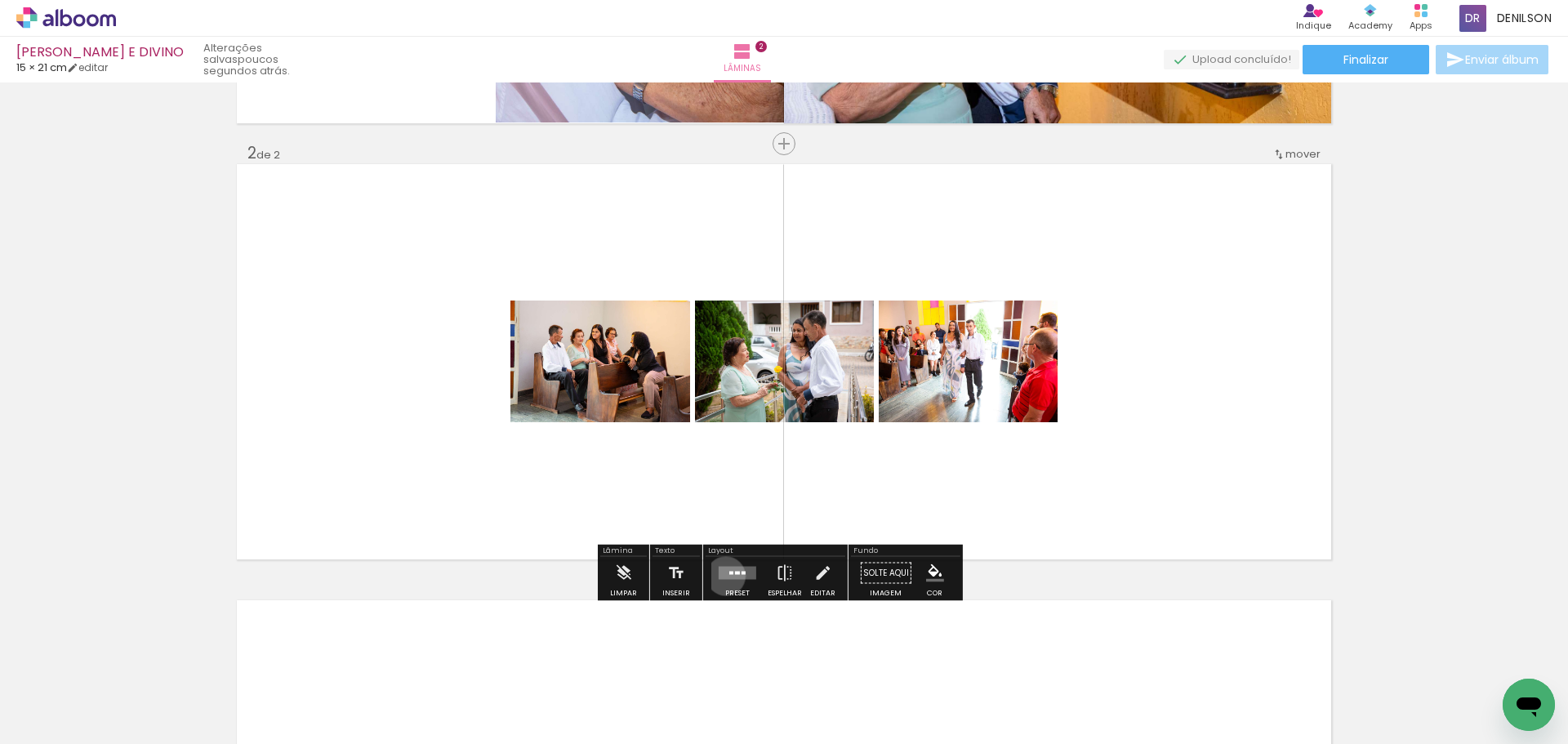
click at [722, 576] on quentale-layouter at bounding box center [737, 573] width 38 height 13
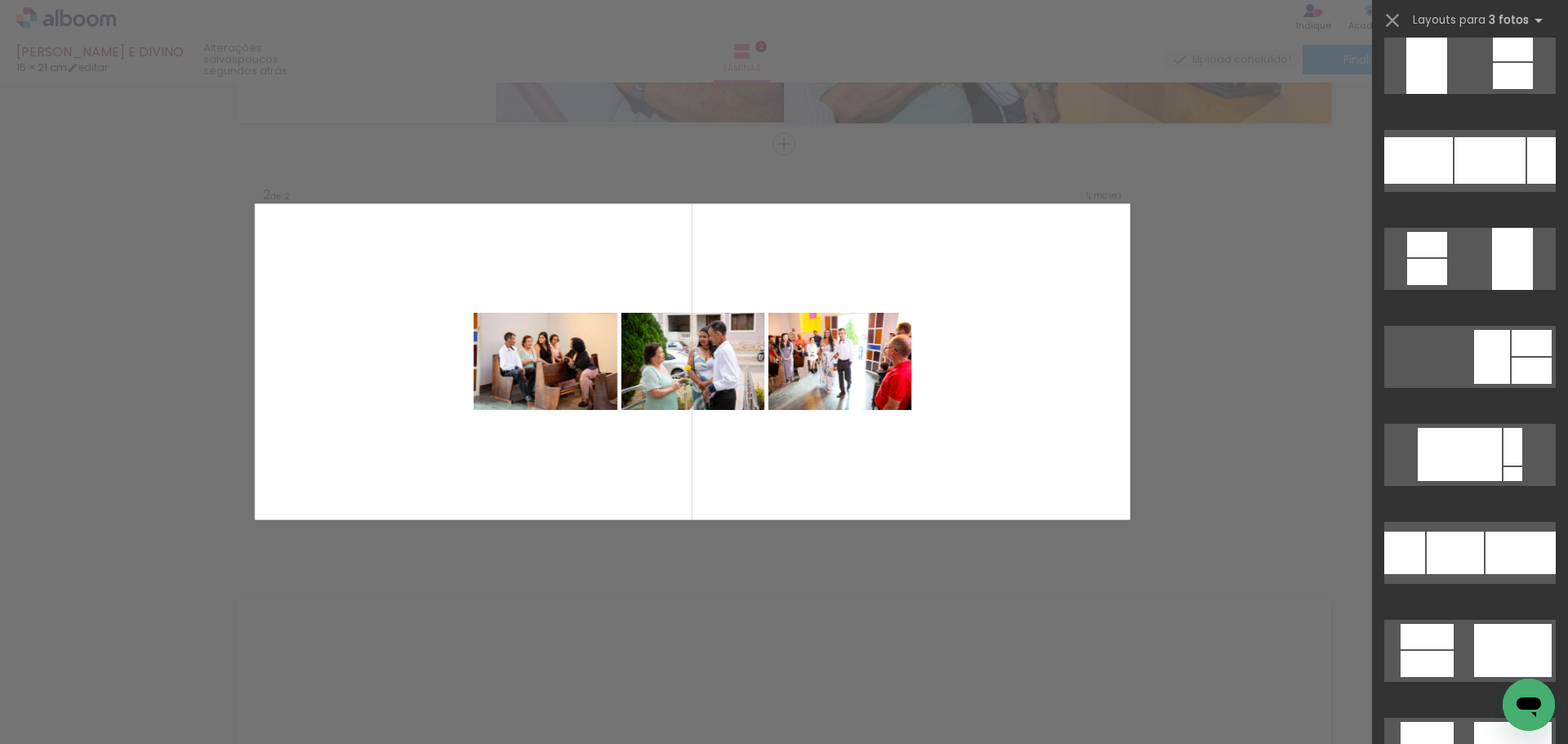
scroll to position [7674, 0]
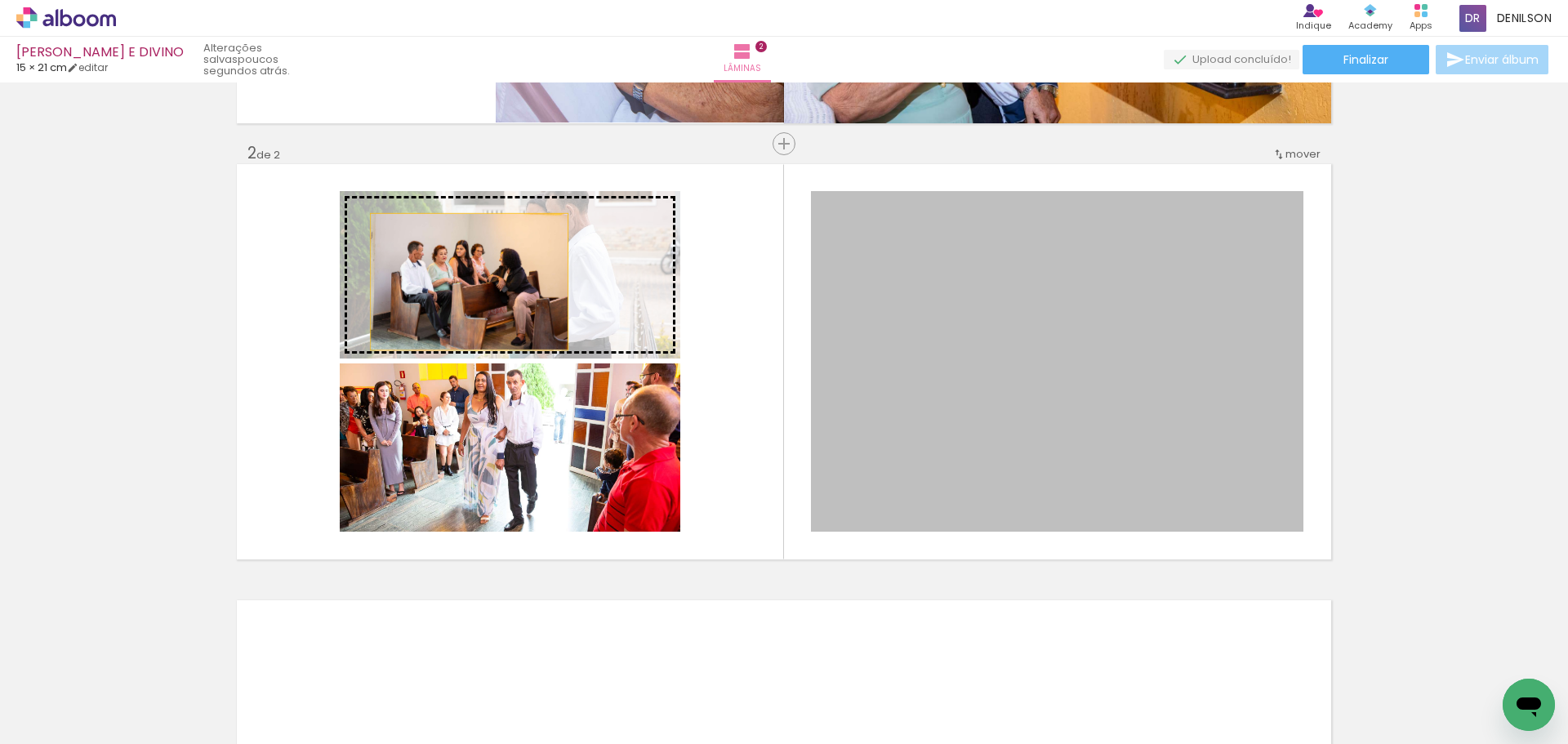
drag, startPoint x: 1044, startPoint y: 331, endPoint x: 474, endPoint y: 275, distance: 572.7
click at [0, 0] on slot at bounding box center [0, 0] width 0 height 0
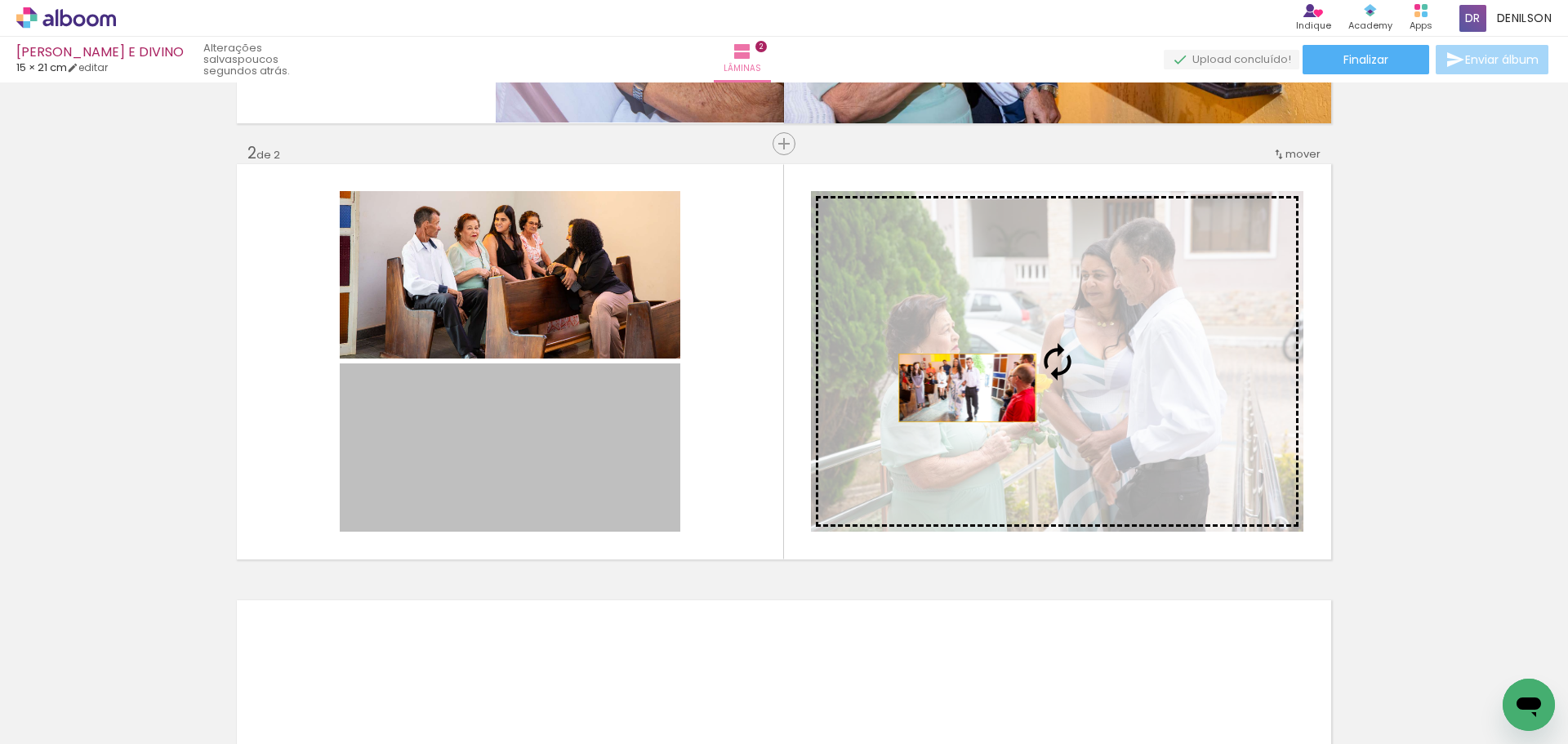
drag, startPoint x: 467, startPoint y: 422, endPoint x: 979, endPoint y: 383, distance: 513.5
click at [0, 0] on slot at bounding box center [0, 0] width 0 height 0
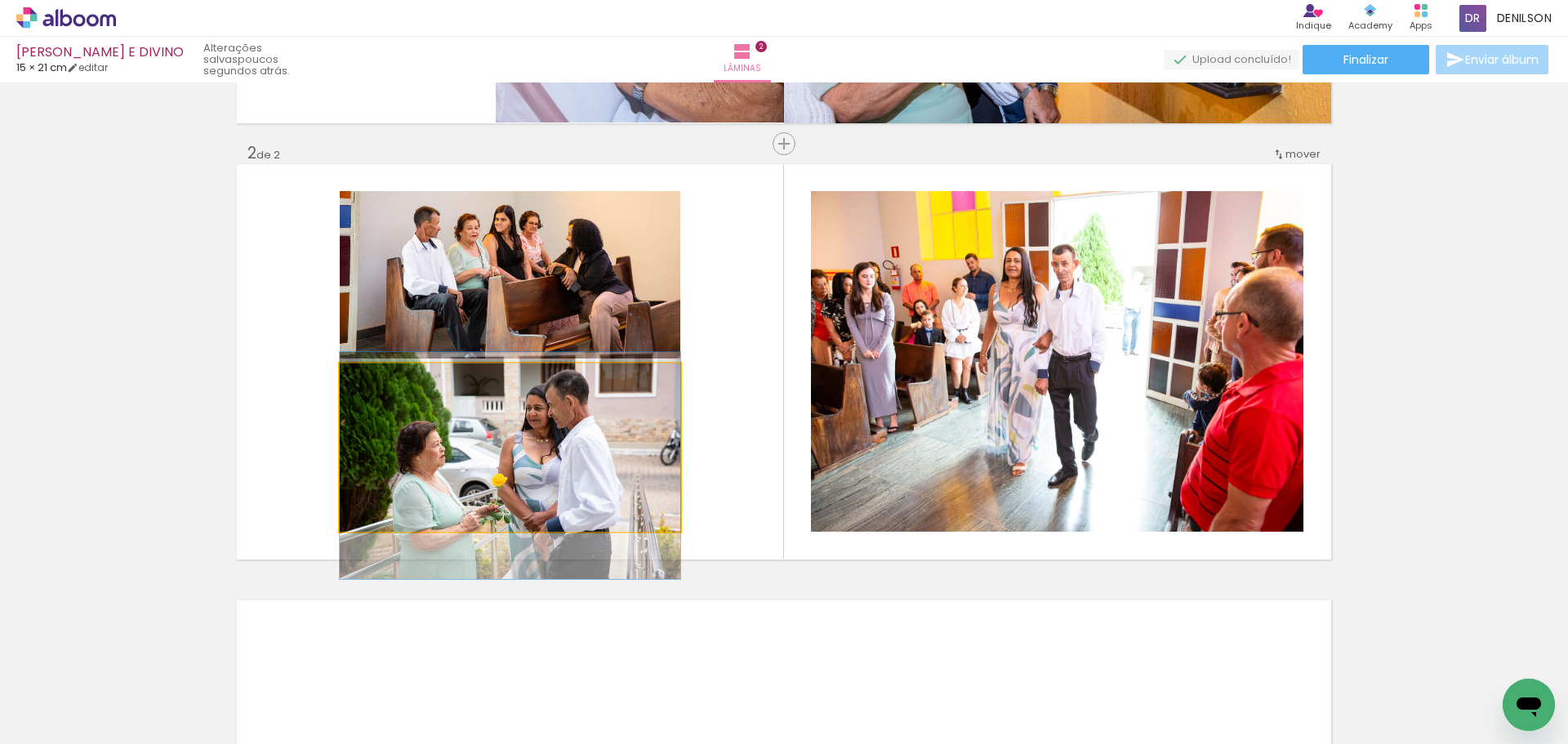
drag, startPoint x: 586, startPoint y: 431, endPoint x: 586, endPoint y: 449, distance: 18.0
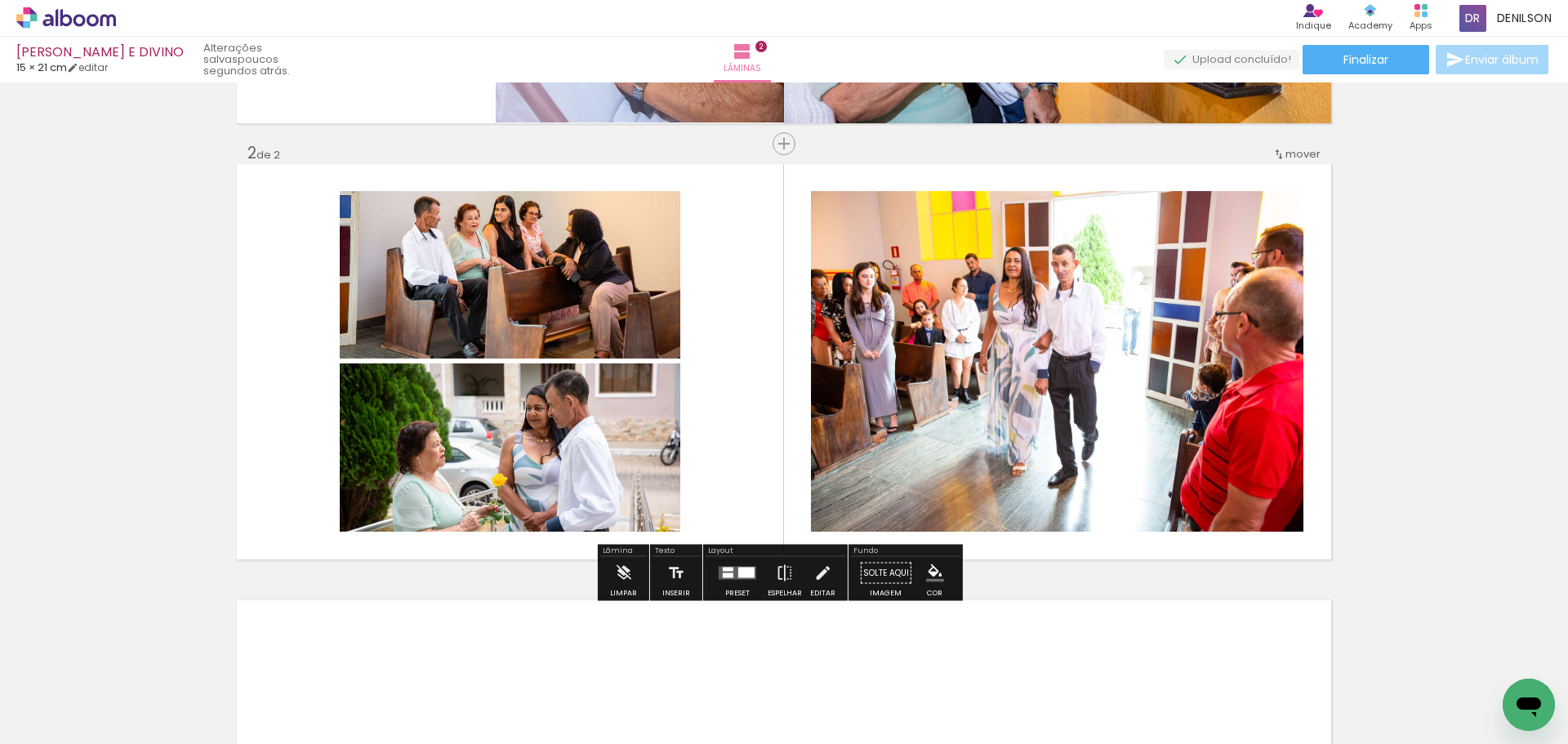
click at [744, 580] on div at bounding box center [737, 573] width 44 height 33
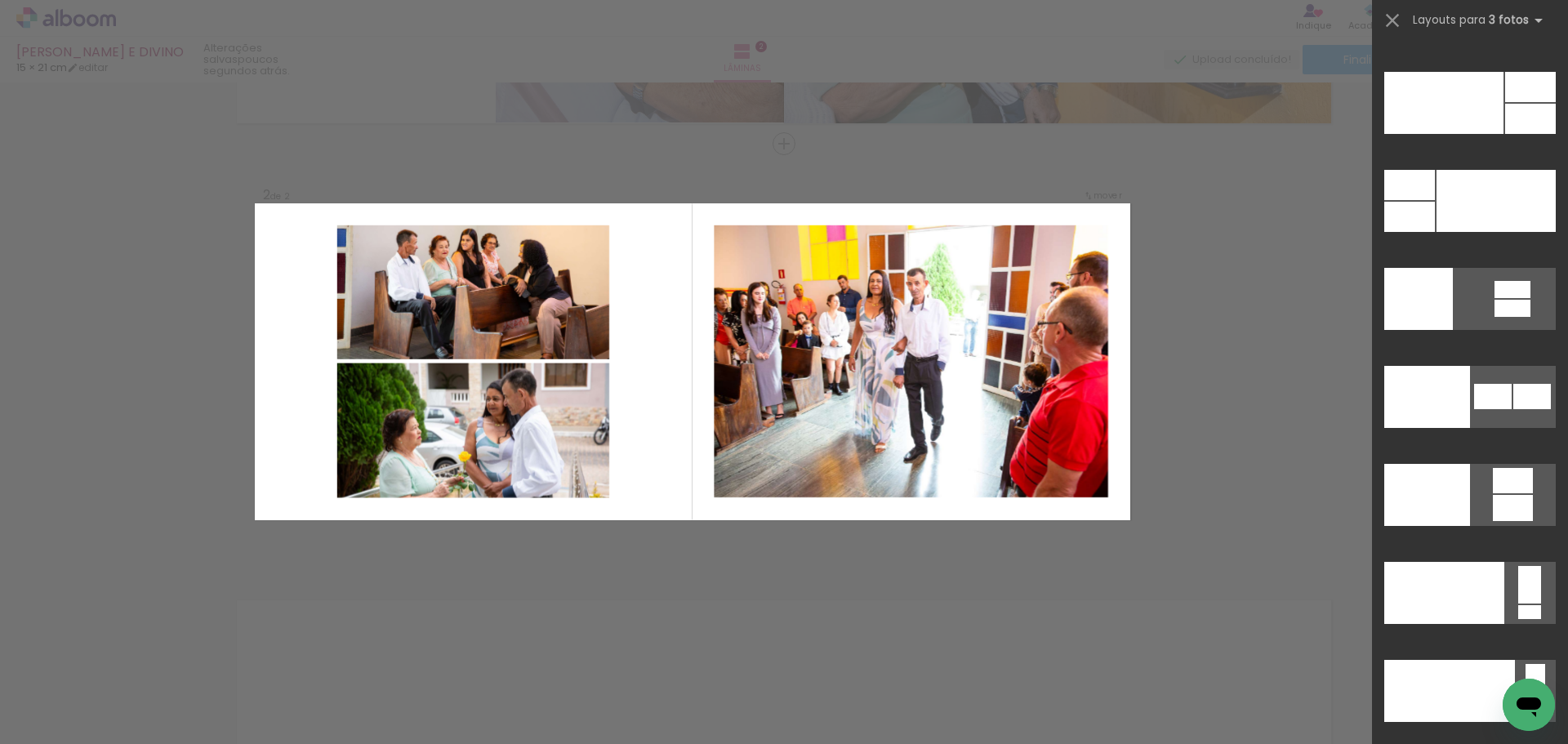
scroll to position [19688, 0]
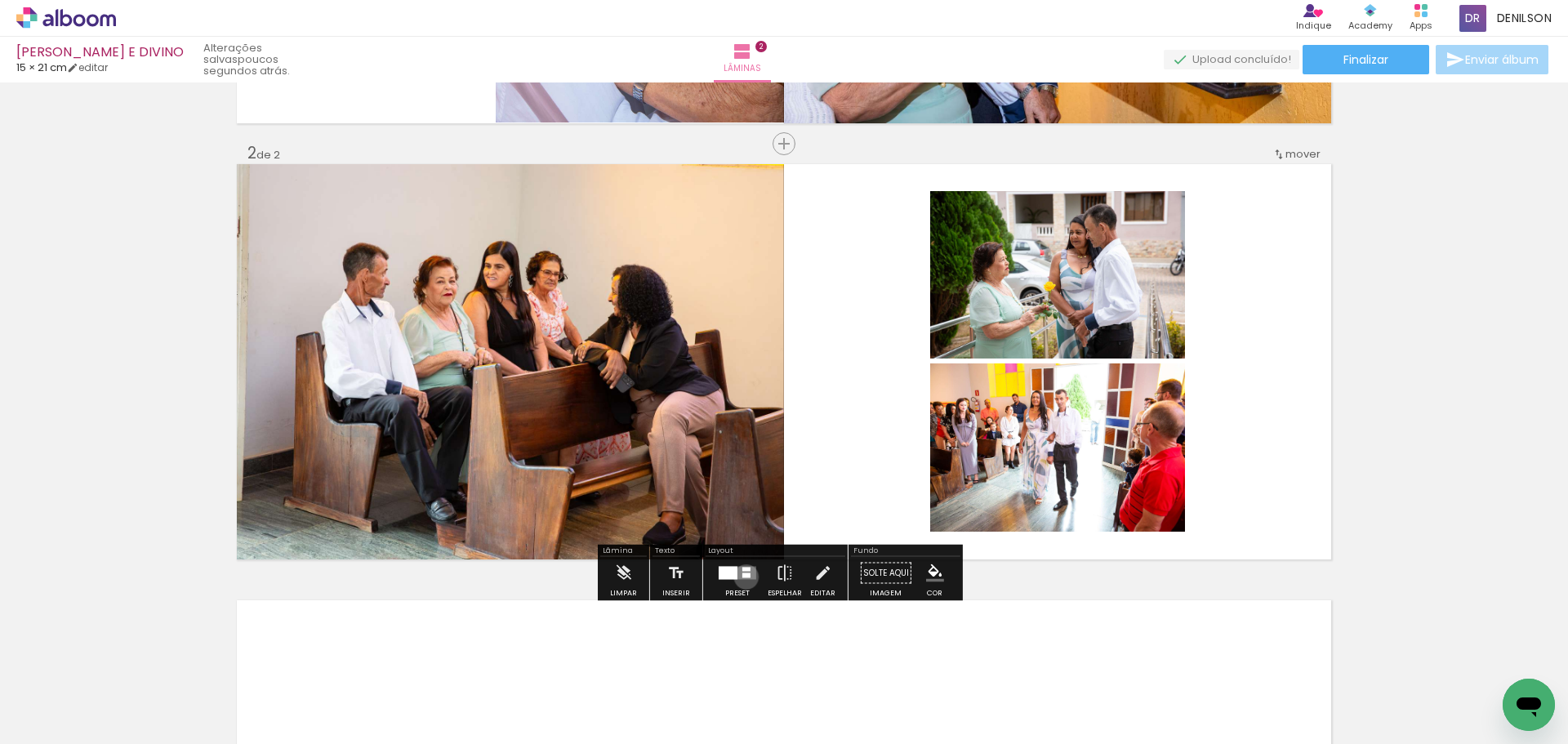
click at [742, 577] on div at bounding box center [746, 575] width 8 height 5
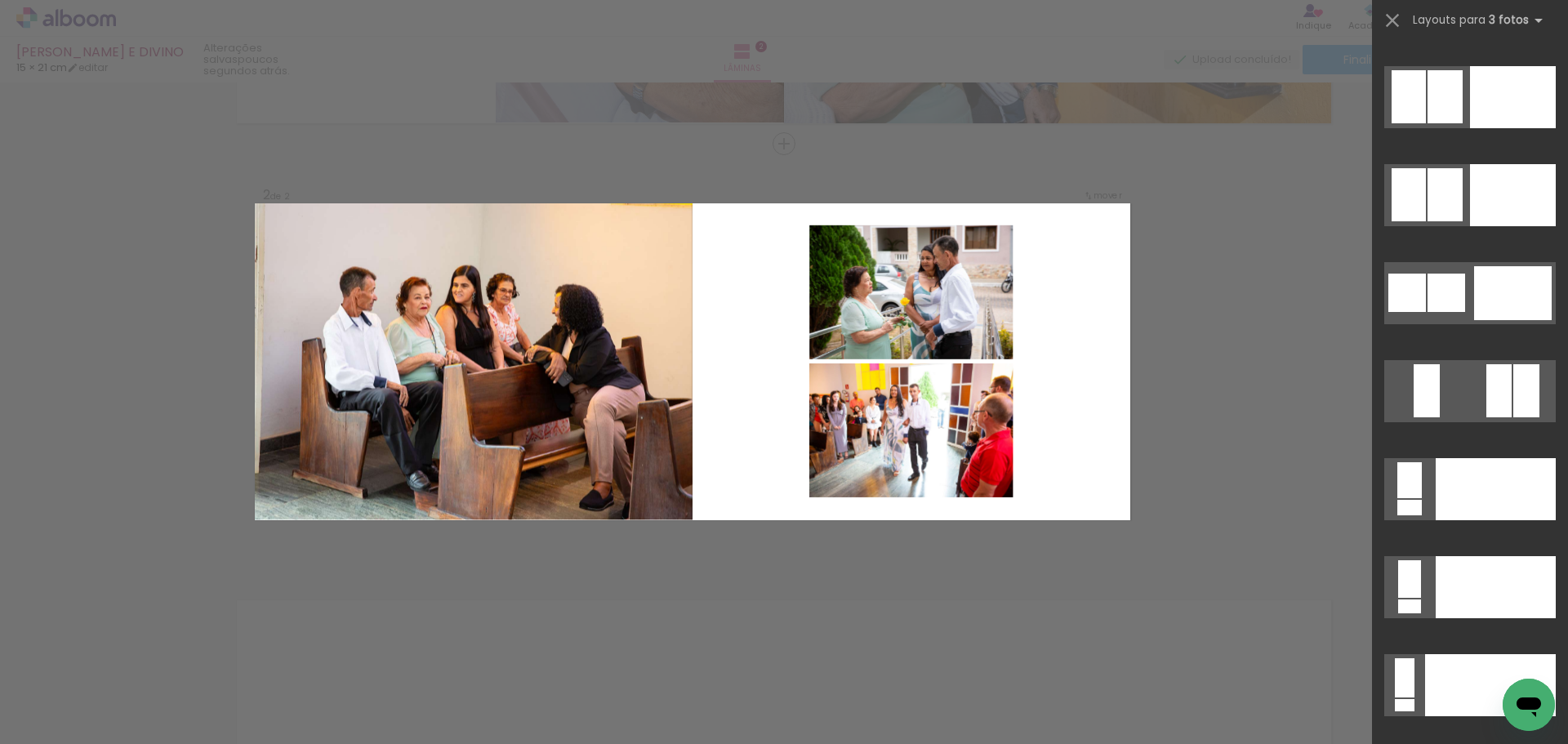
scroll to position [18219, 0]
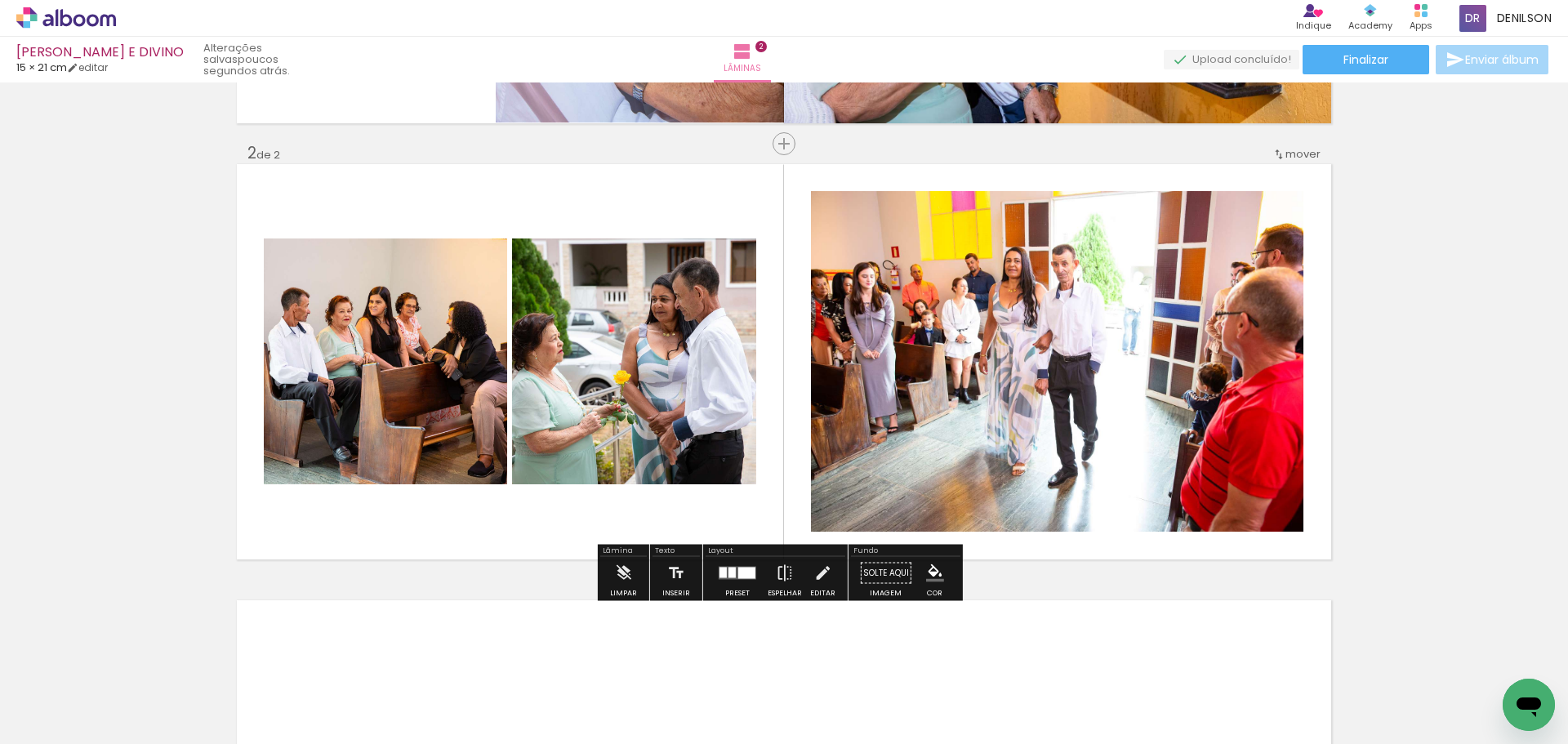
click at [742, 577] on div at bounding box center [746, 573] width 17 height 11
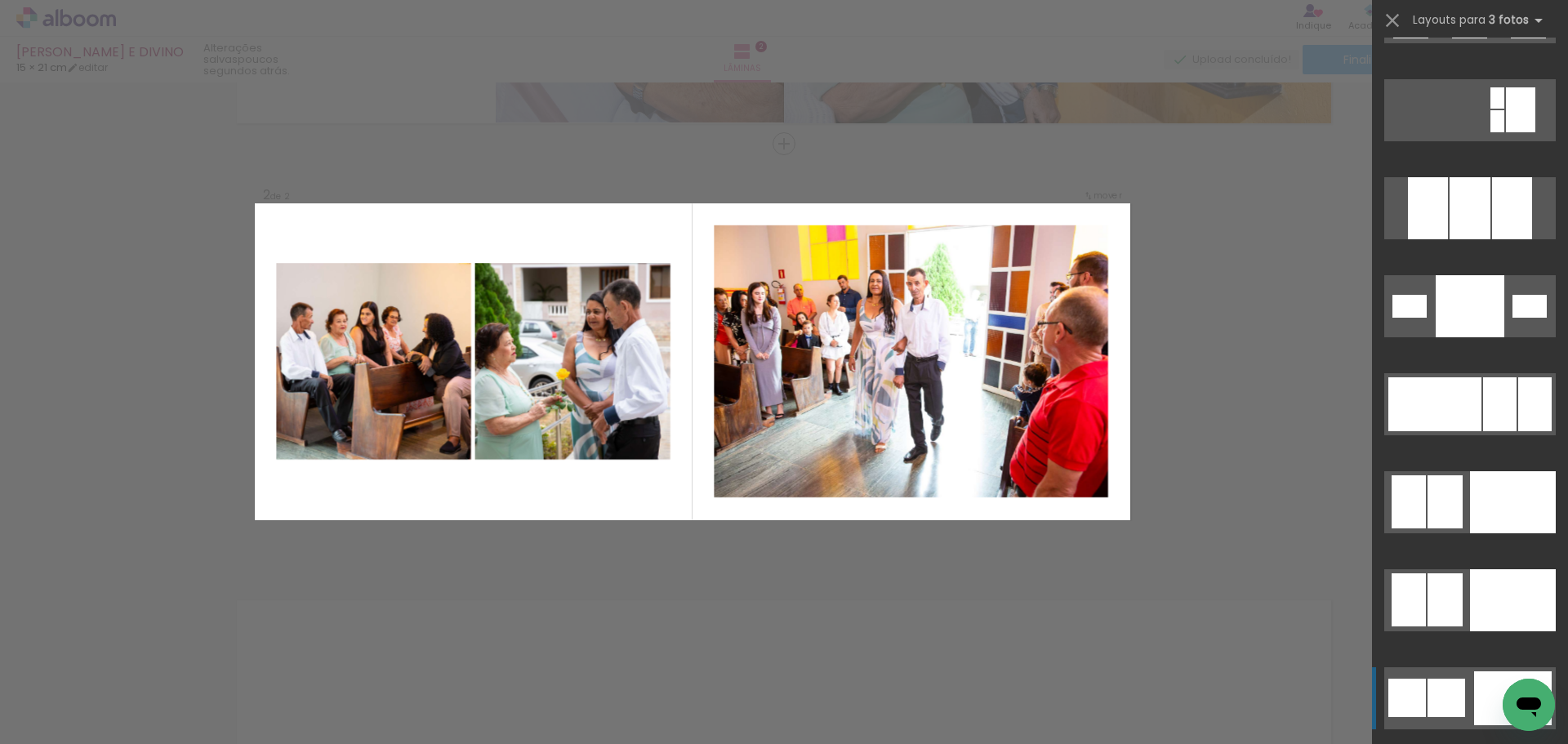
scroll to position [18023, 0]
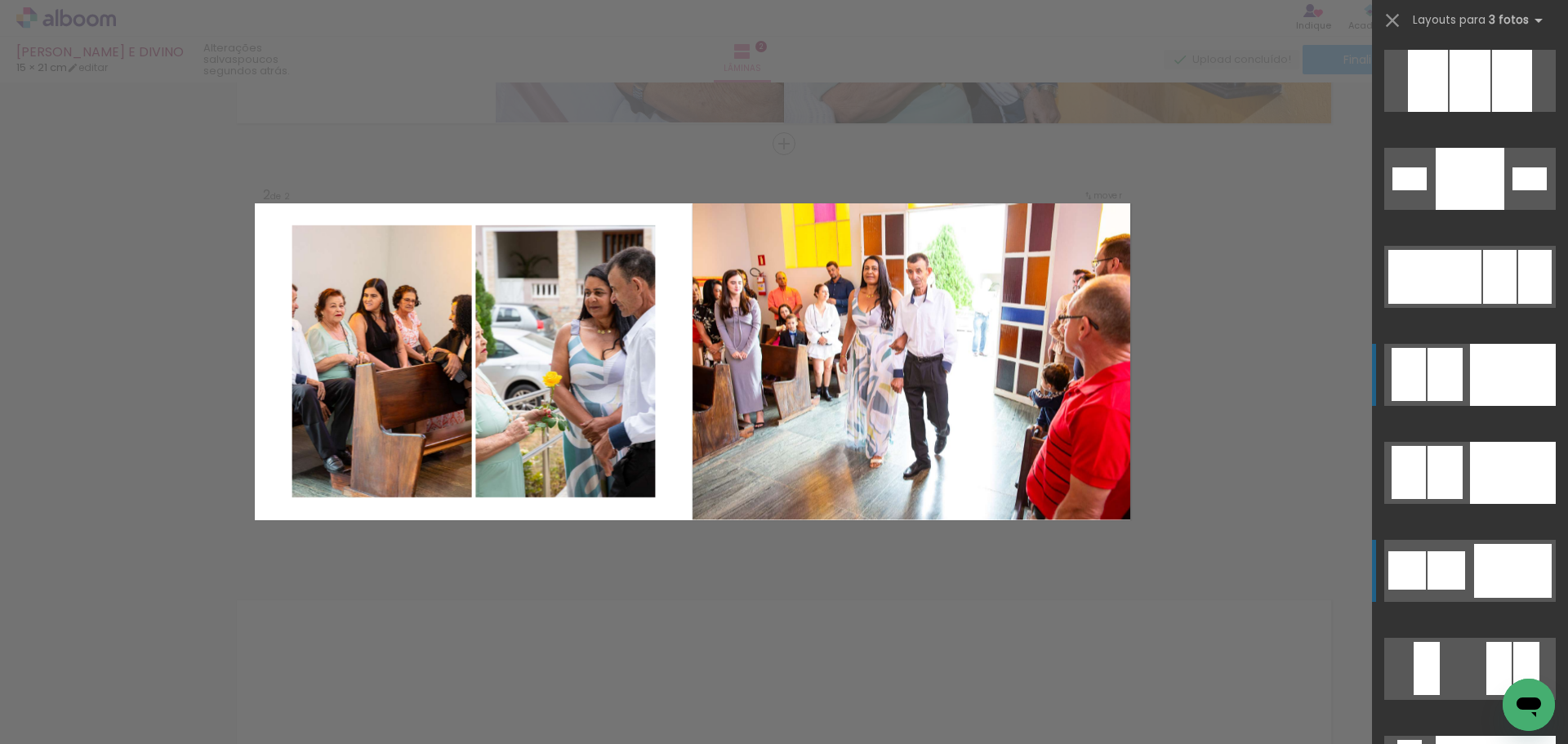
click at [1512, 190] on div at bounding box center [1529, 178] width 34 height 23
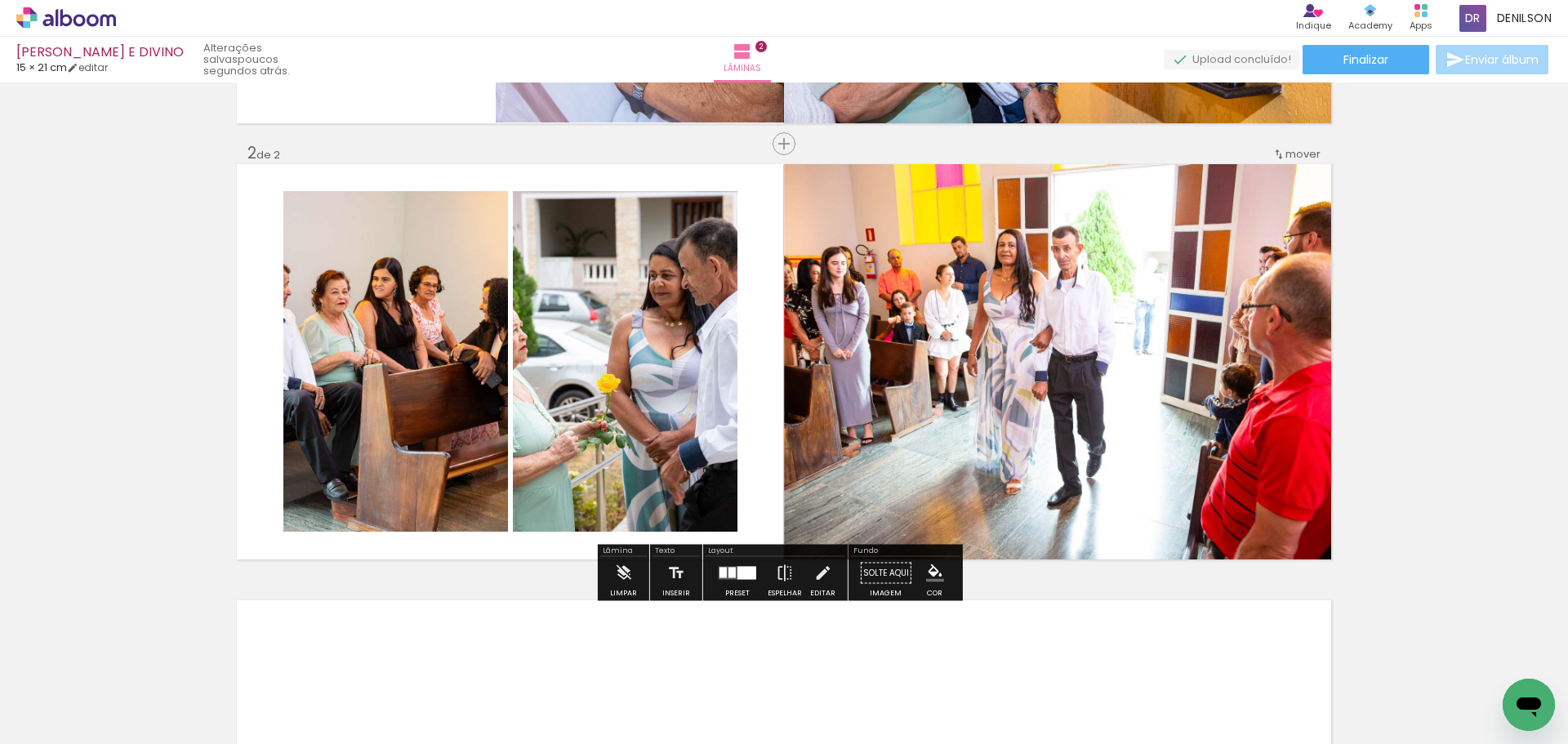
click at [658, 361] on quentale-photo at bounding box center [624, 361] width 224 height 340
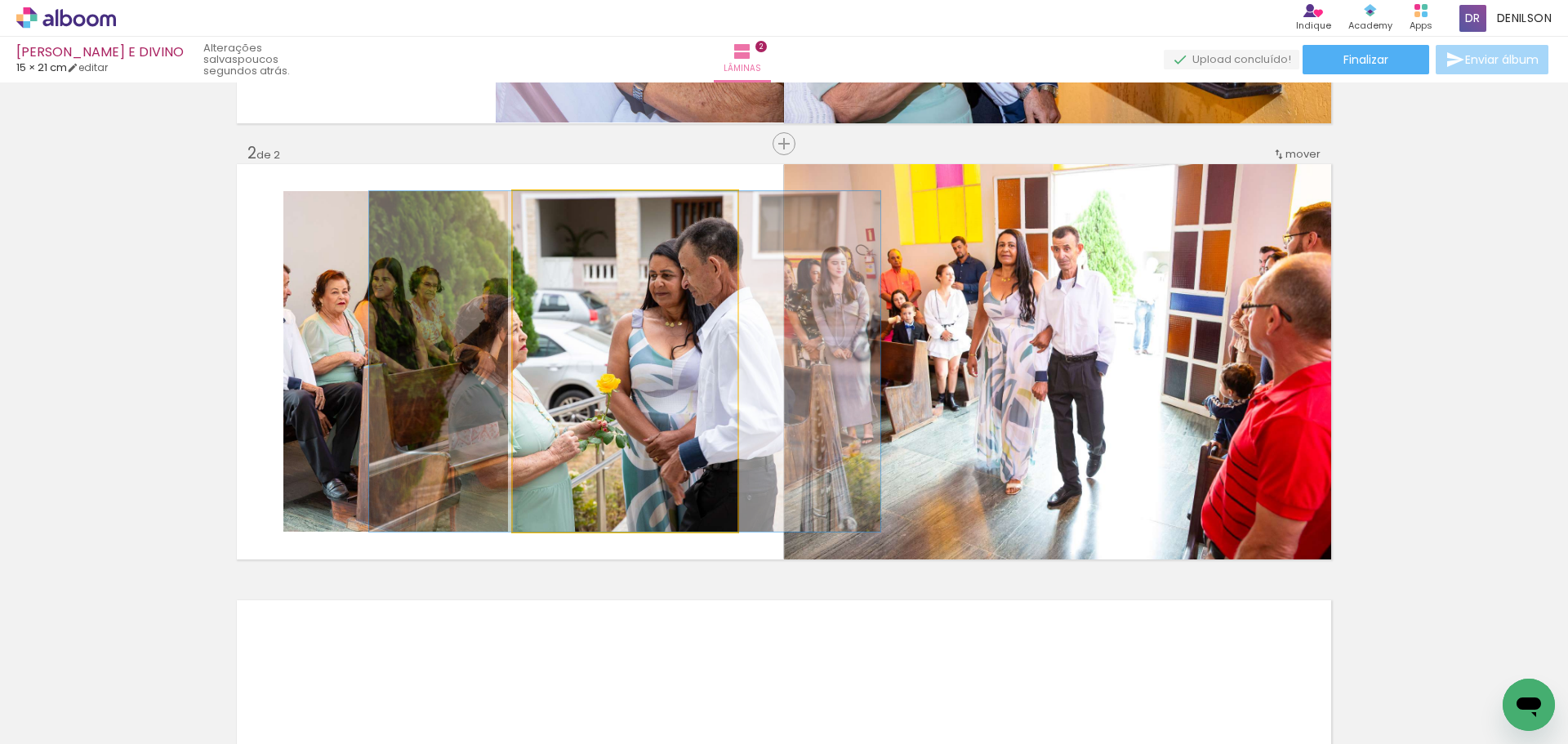
click at [658, 361] on quentale-photo at bounding box center [624, 361] width 224 height 340
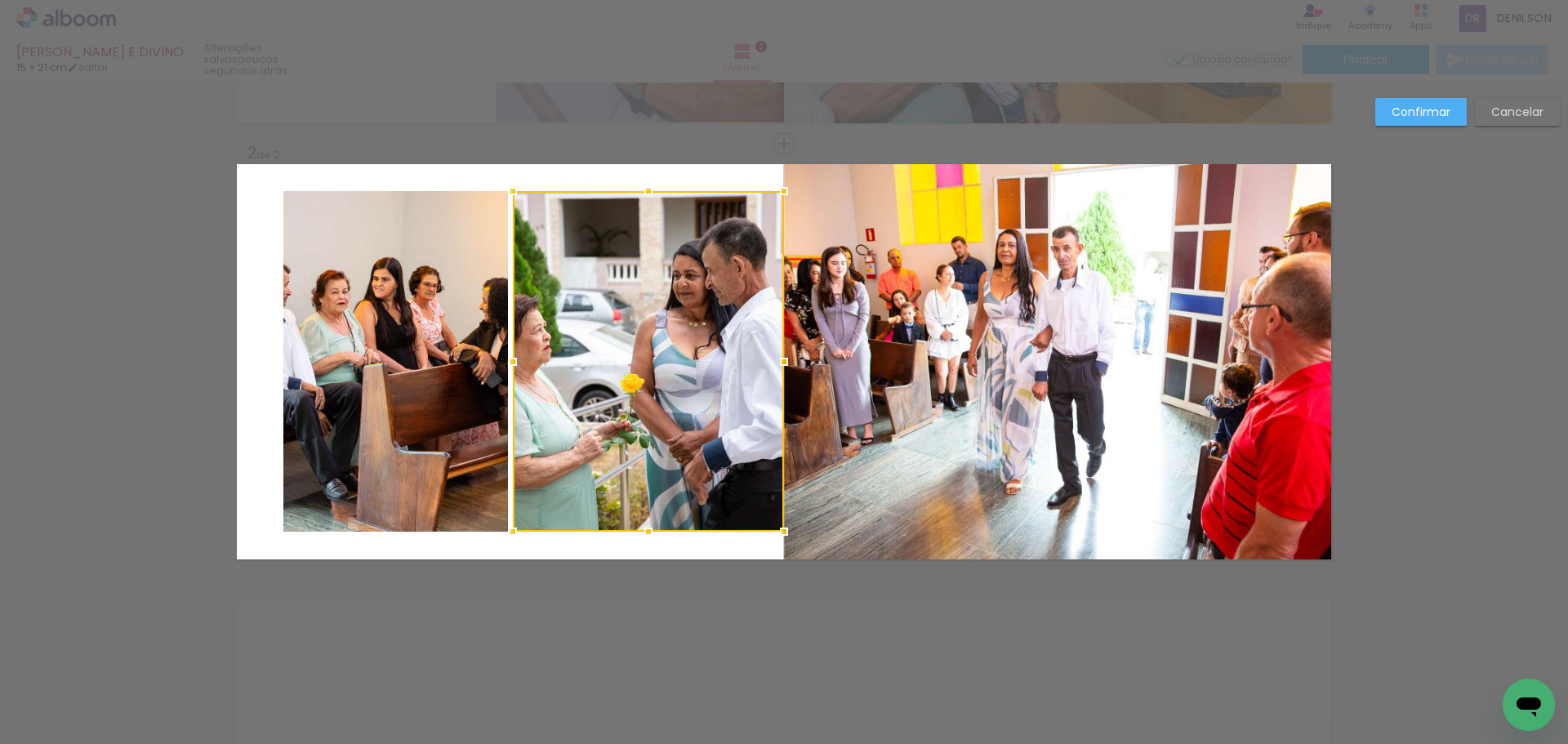
drag, startPoint x: 734, startPoint y: 364, endPoint x: 781, endPoint y: 365, distance: 47.0
click at [781, 365] on div at bounding box center [784, 361] width 33 height 33
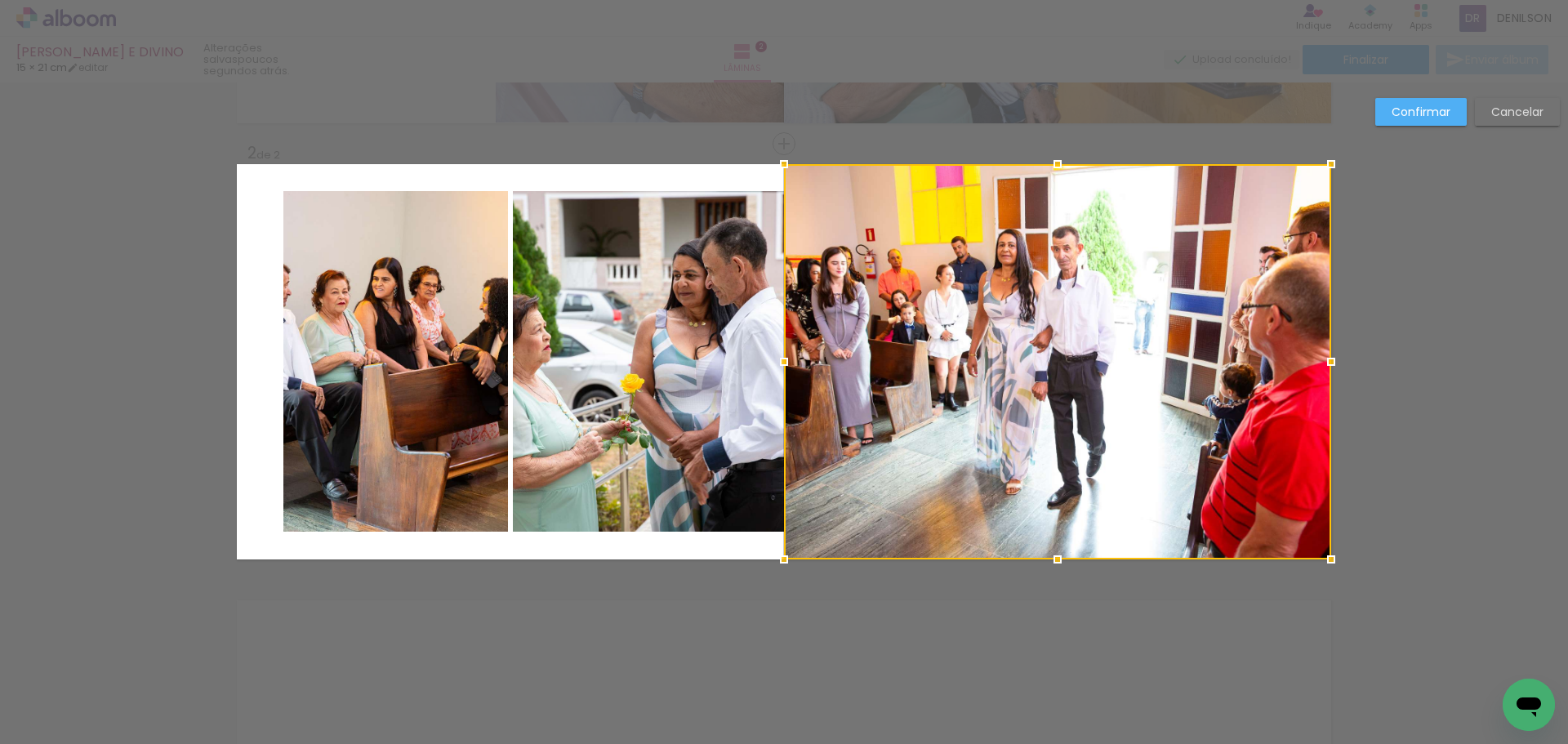
click at [0, 0] on slot "Confirmar" at bounding box center [0, 0] width 0 height 0
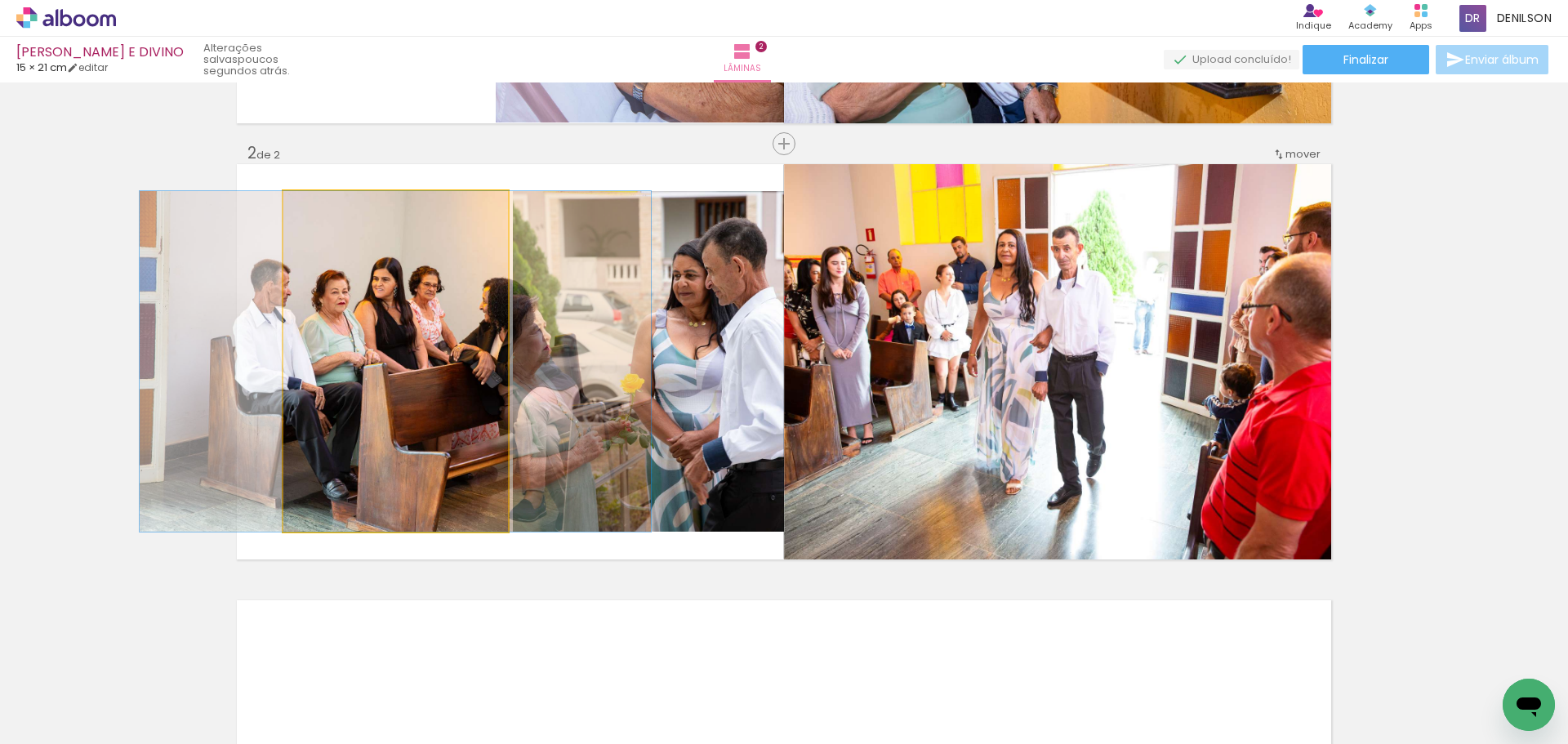
click at [370, 350] on quentale-photo at bounding box center [395, 361] width 224 height 340
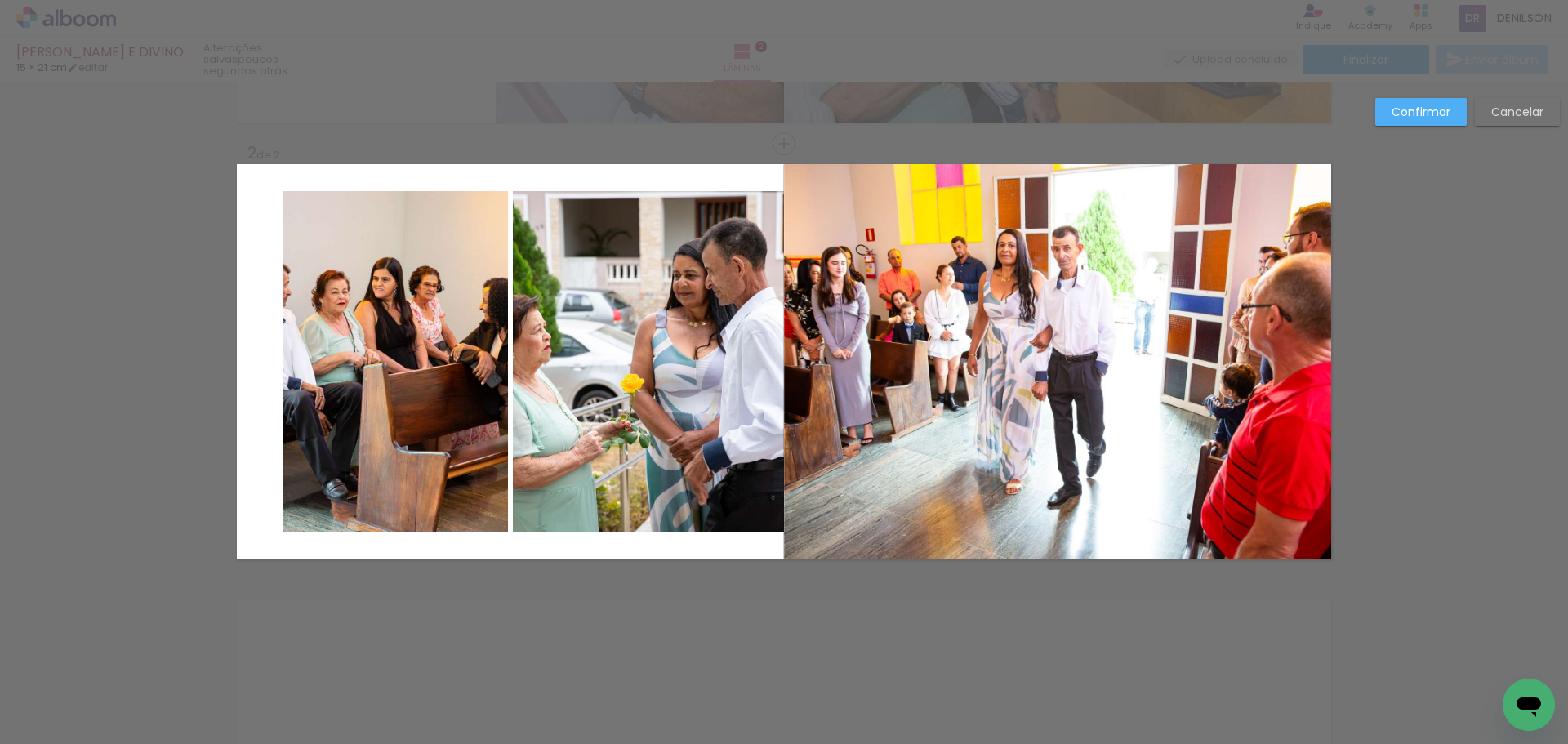
click at [336, 356] on quentale-photo at bounding box center [395, 361] width 224 height 340
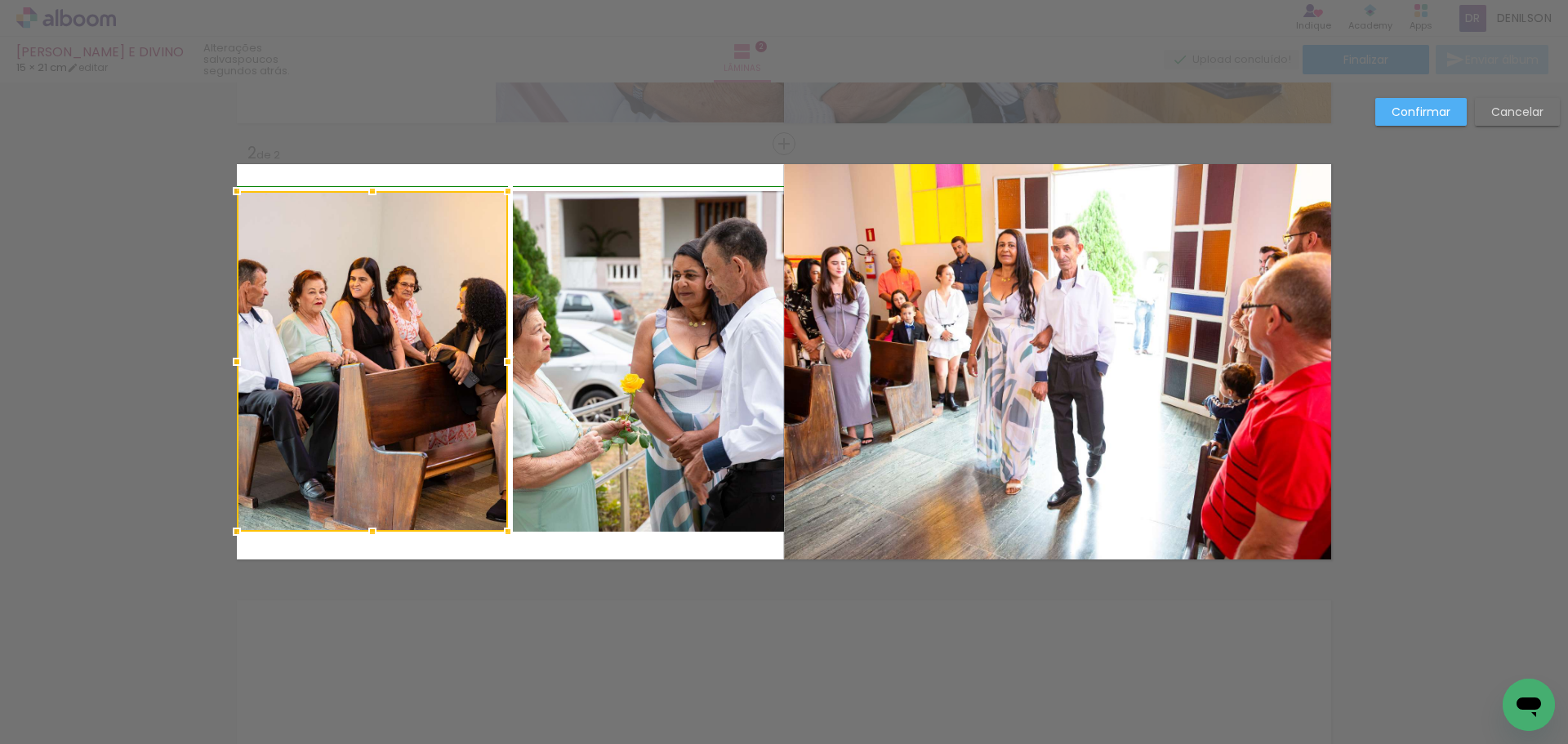
drag, startPoint x: 283, startPoint y: 365, endPoint x: 237, endPoint y: 361, distance: 46.2
click at [237, 361] on div at bounding box center [237, 361] width 33 height 33
click at [0, 0] on slot "Confirmar" at bounding box center [0, 0] width 0 height 0
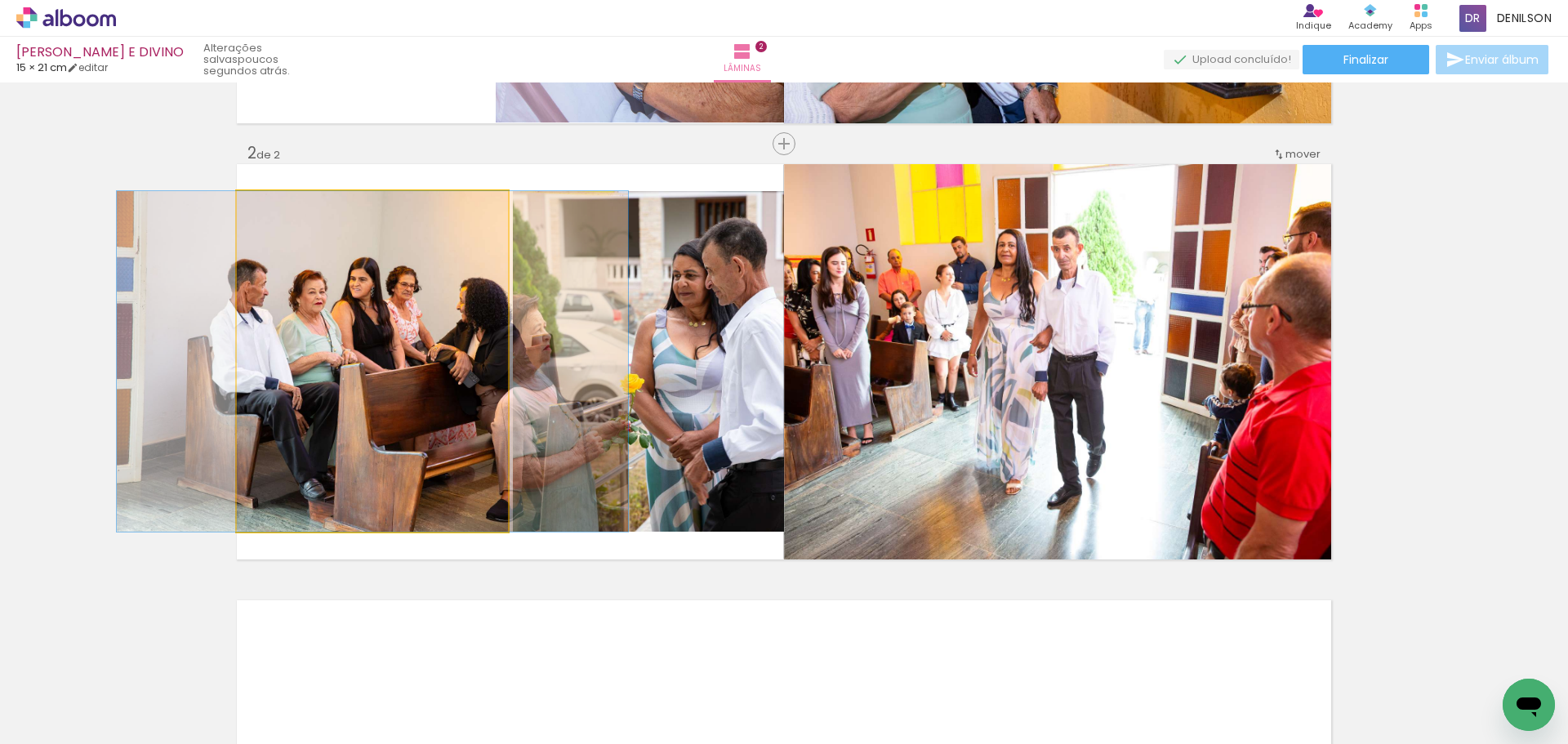
click at [399, 353] on quentale-photo at bounding box center [373, 361] width 271 height 340
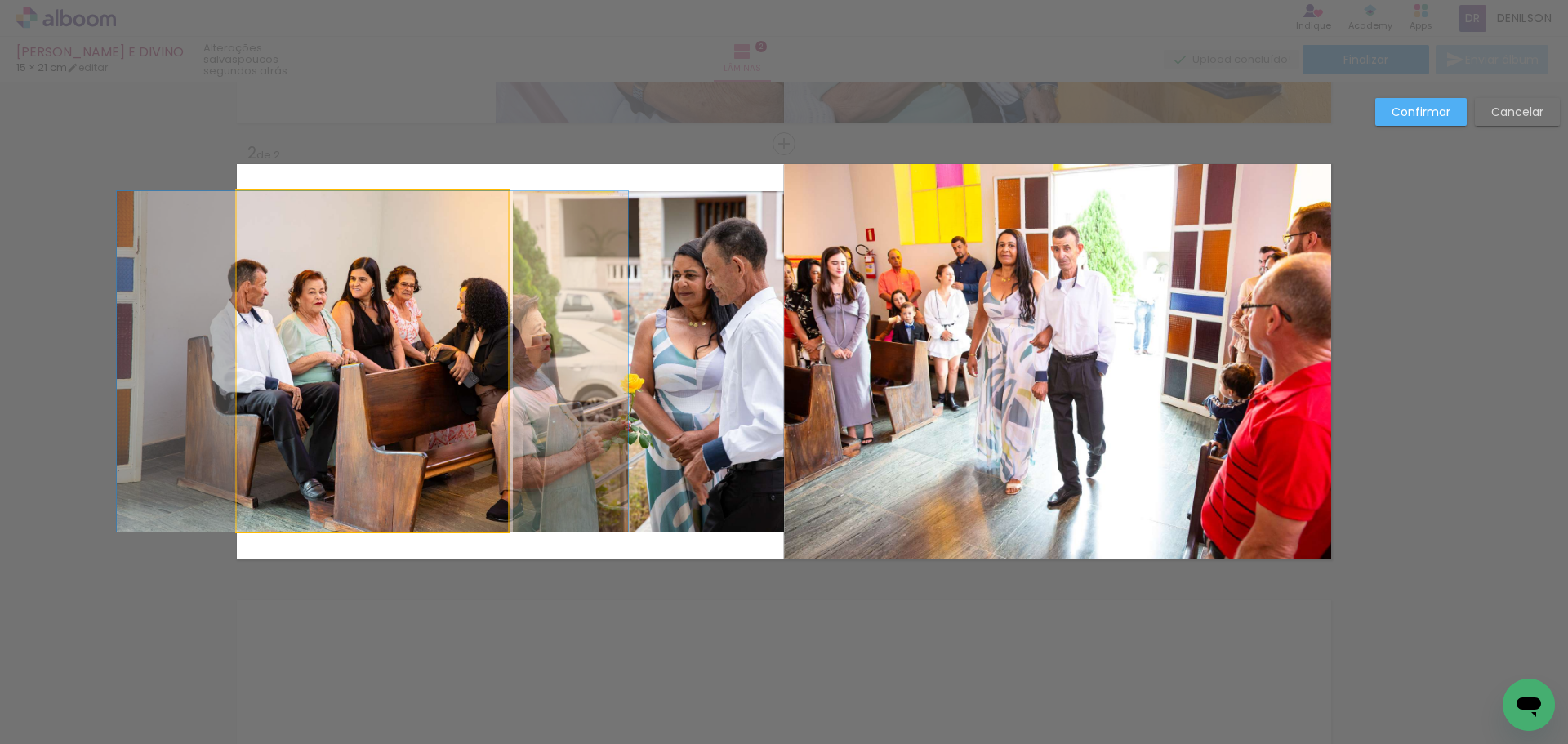
click at [444, 358] on quentale-photo at bounding box center [373, 361] width 271 height 340
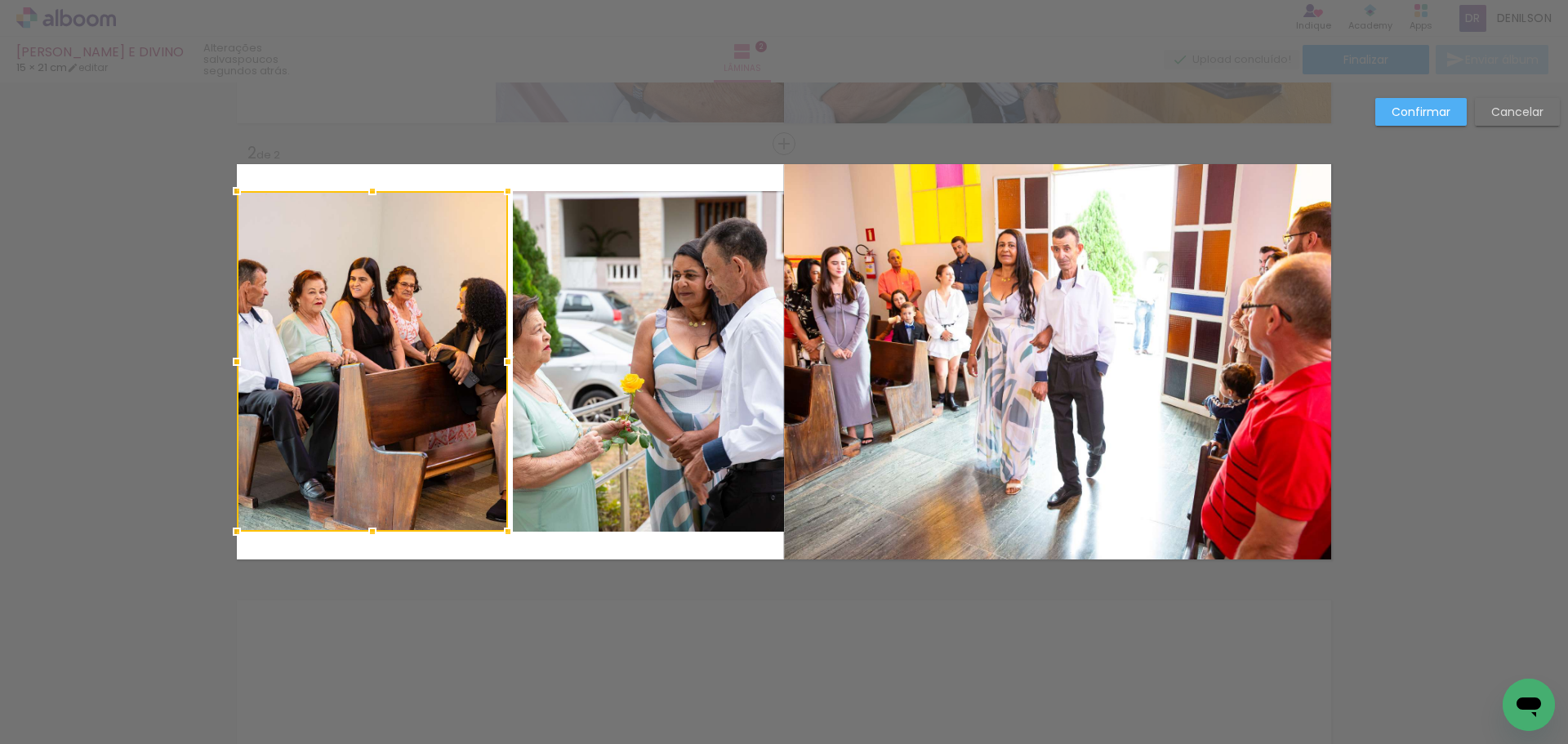
click at [649, 354] on quentale-photo at bounding box center [648, 361] width 271 height 340
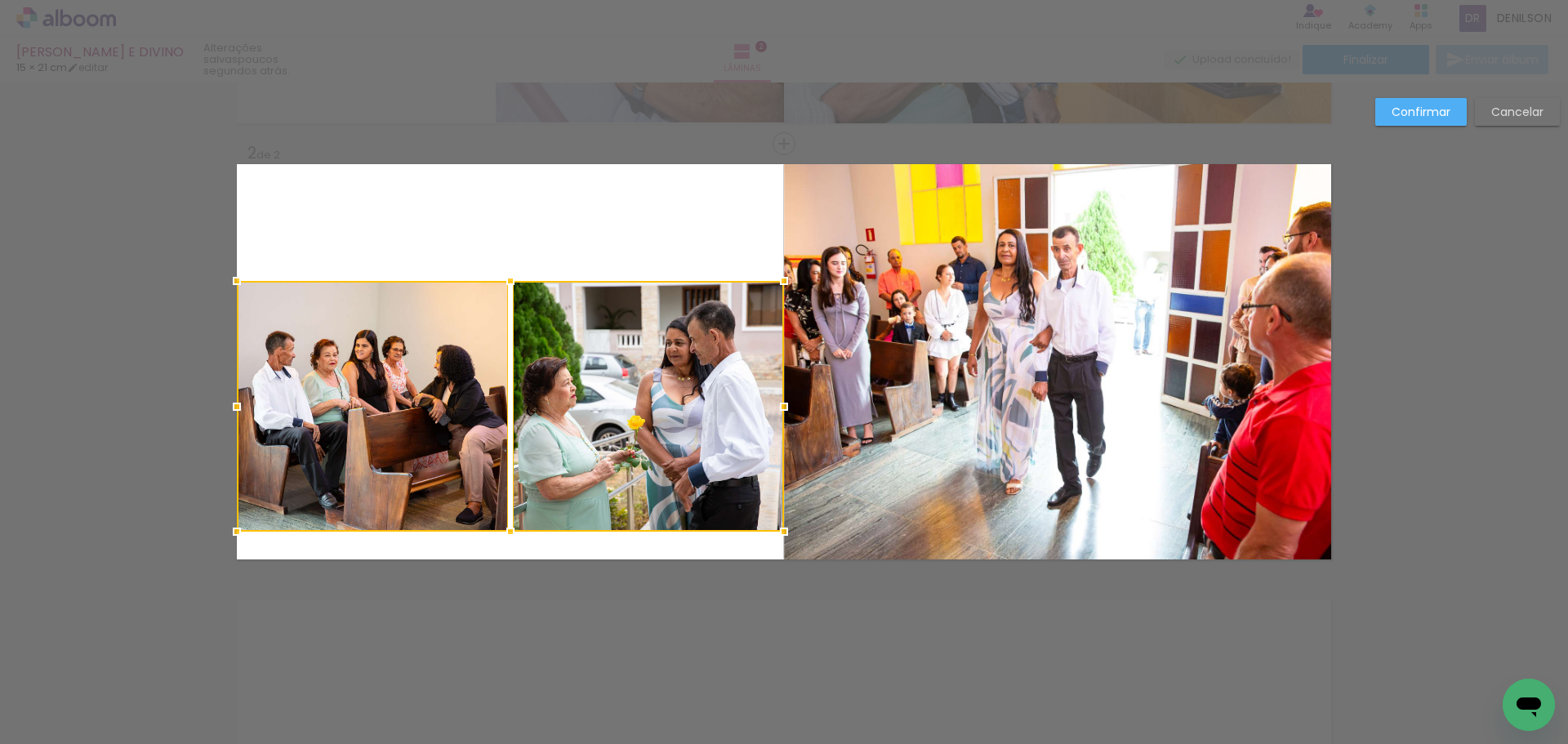
drag, startPoint x: 504, startPoint y: 193, endPoint x: 504, endPoint y: 283, distance: 90.0
click at [504, 283] on div at bounding box center [511, 281] width 33 height 33
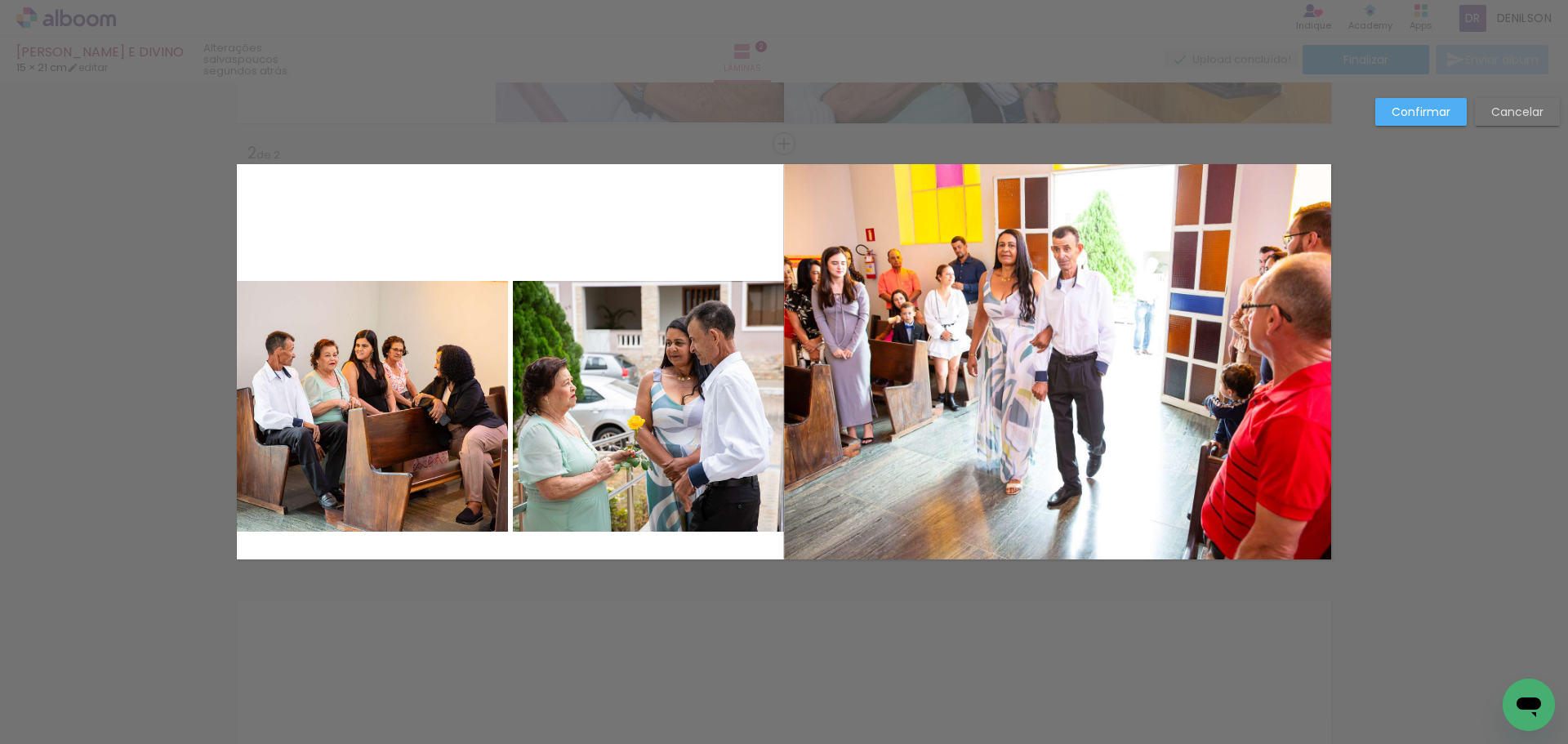
click at [0, 0] on slot "Confirmar" at bounding box center [0, 0] width 0 height 0
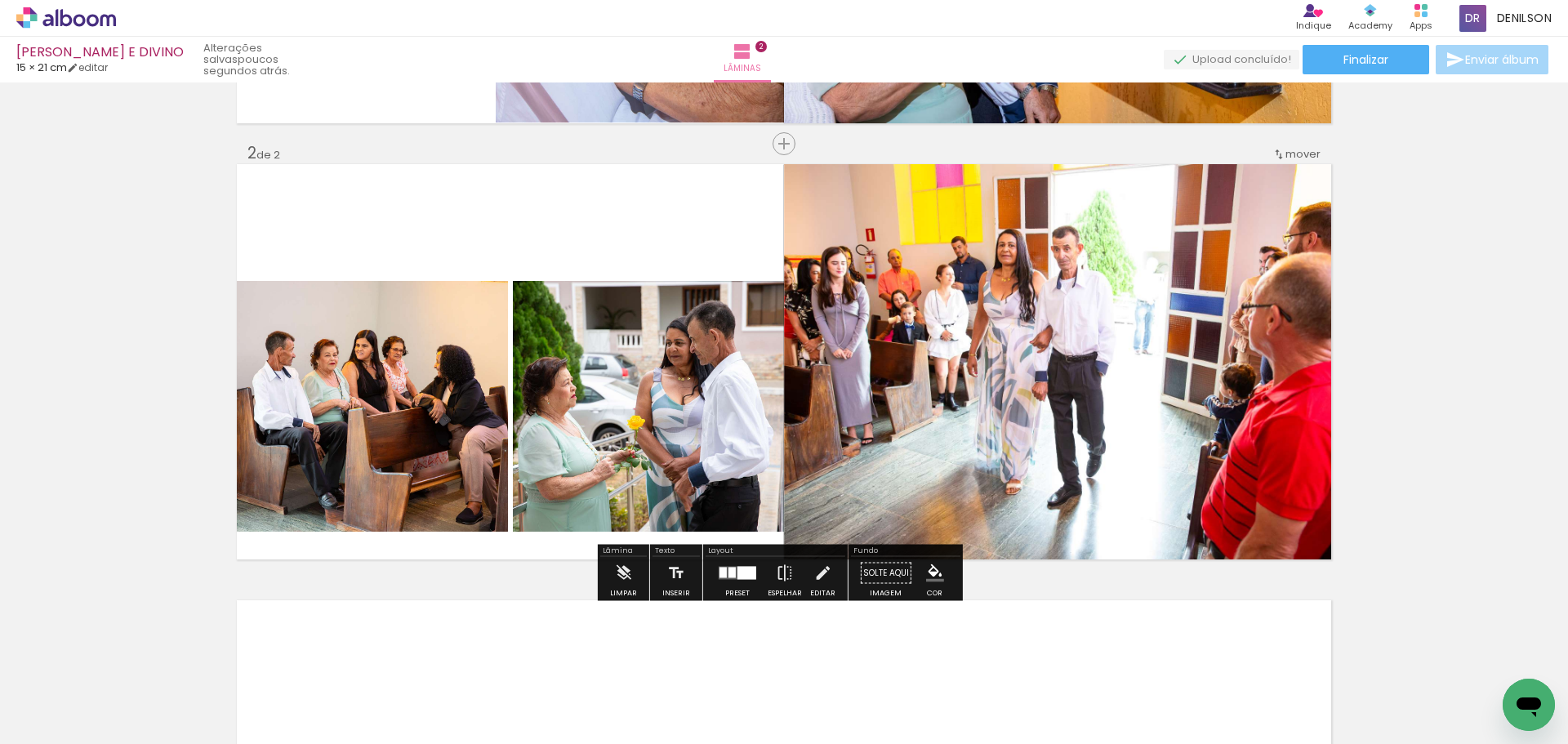
click at [376, 406] on quentale-photo at bounding box center [373, 406] width 271 height 251
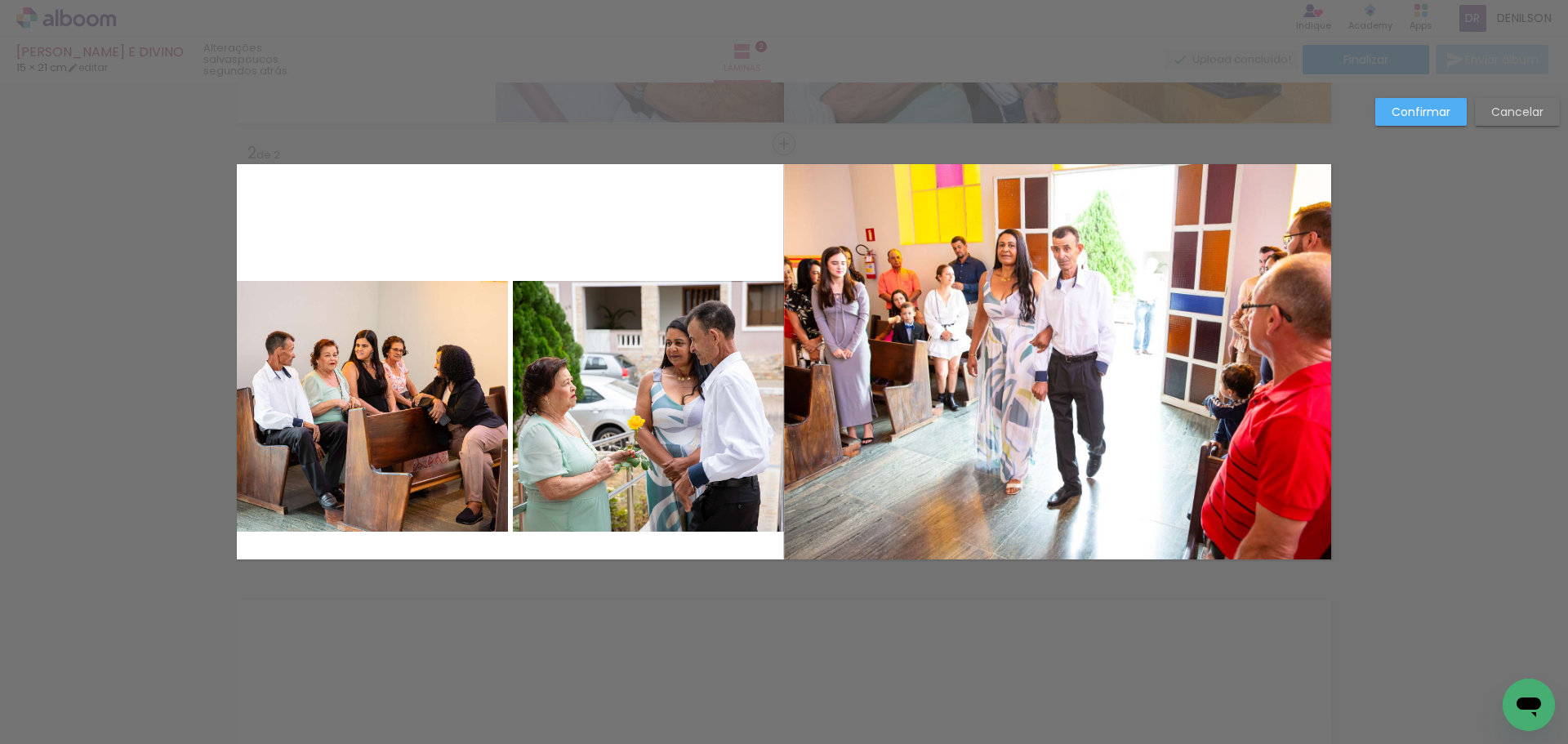
click at [376, 406] on quentale-photo at bounding box center [373, 406] width 271 height 251
click at [580, 406] on quentale-photo at bounding box center [648, 406] width 271 height 251
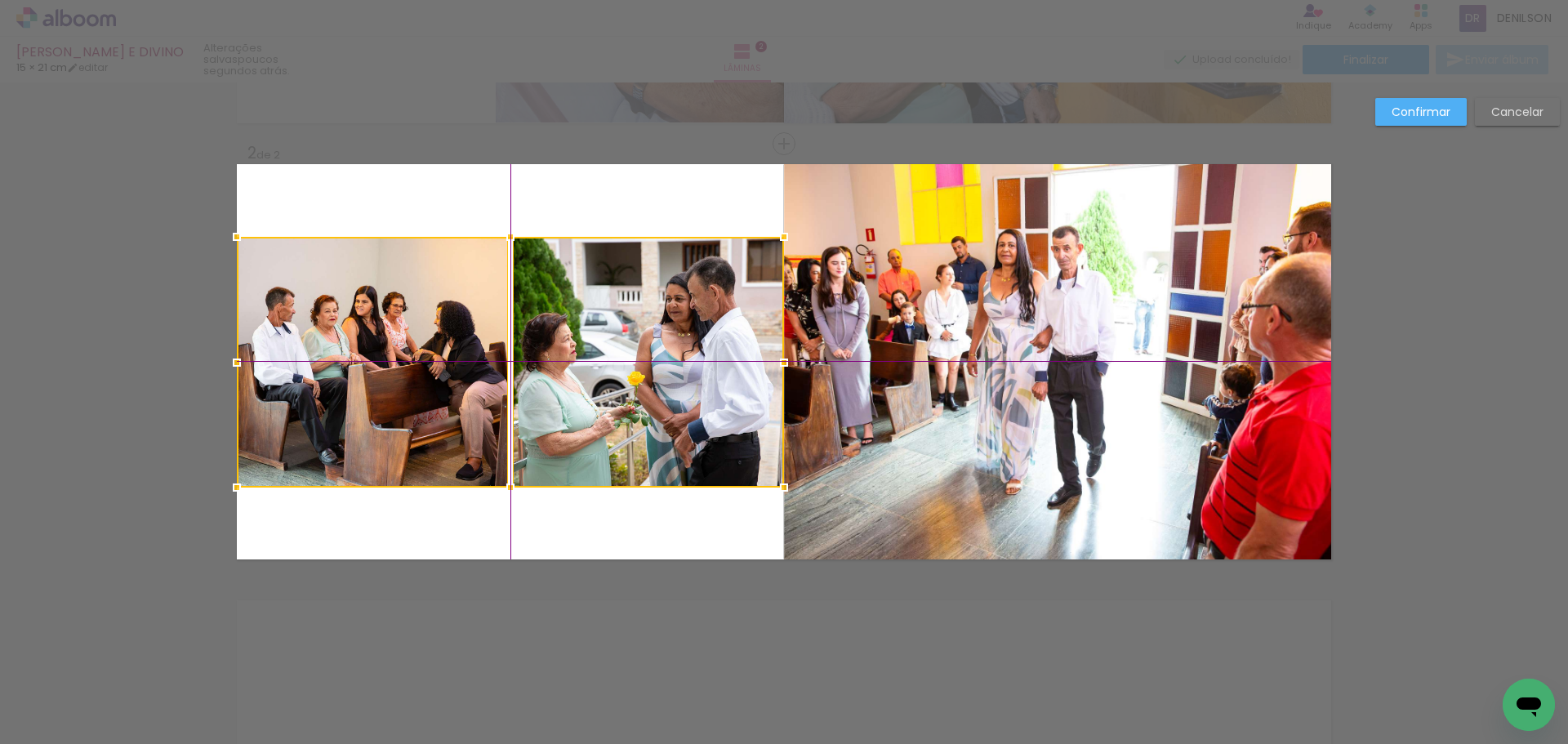
drag, startPoint x: 561, startPoint y: 417, endPoint x: 565, endPoint y: 378, distance: 39.2
click at [565, 378] on div at bounding box center [511, 362] width 547 height 251
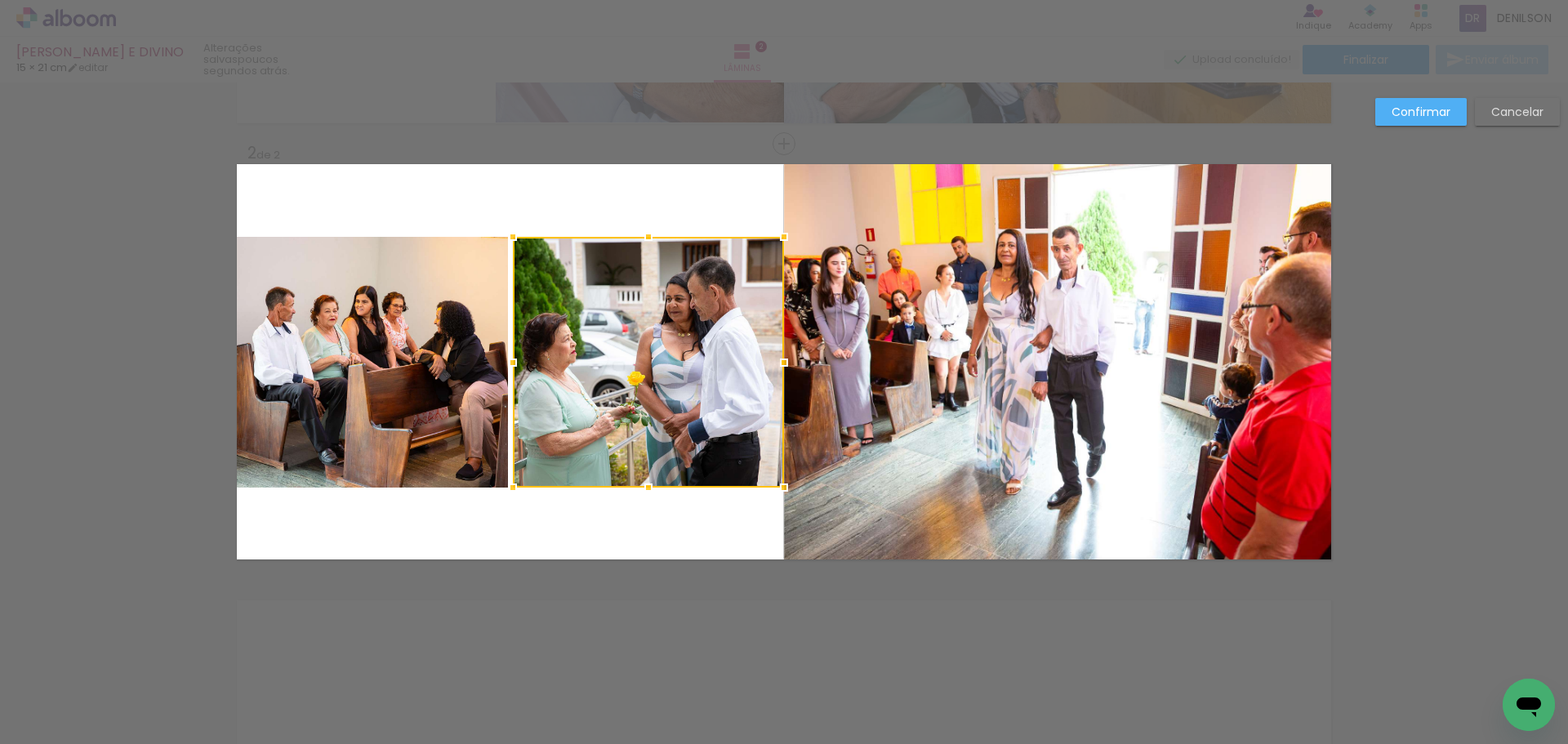
click at [0, 0] on slot "Confirmar" at bounding box center [0, 0] width 0 height 0
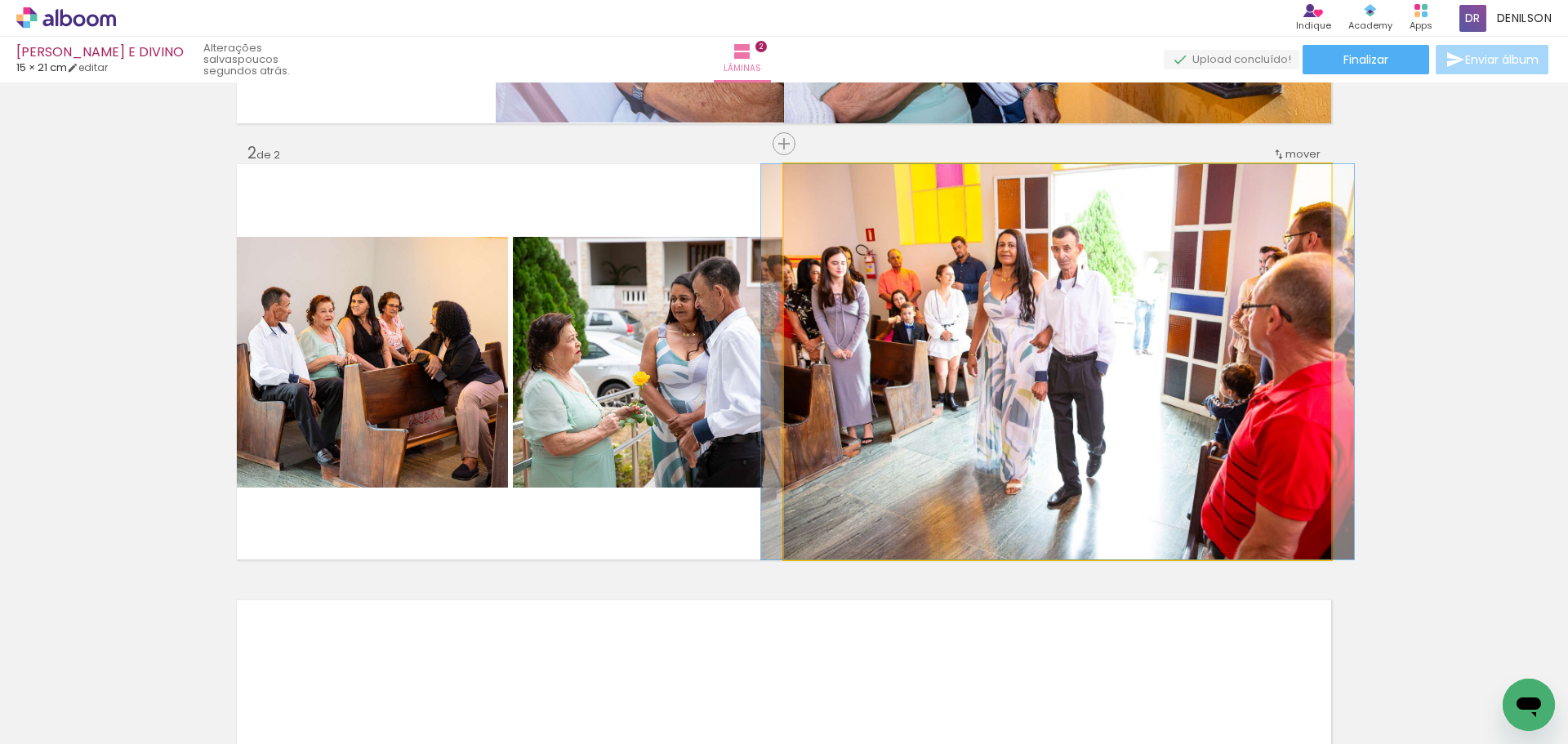
click at [1098, 349] on quentale-photo at bounding box center [1057, 361] width 547 height 395
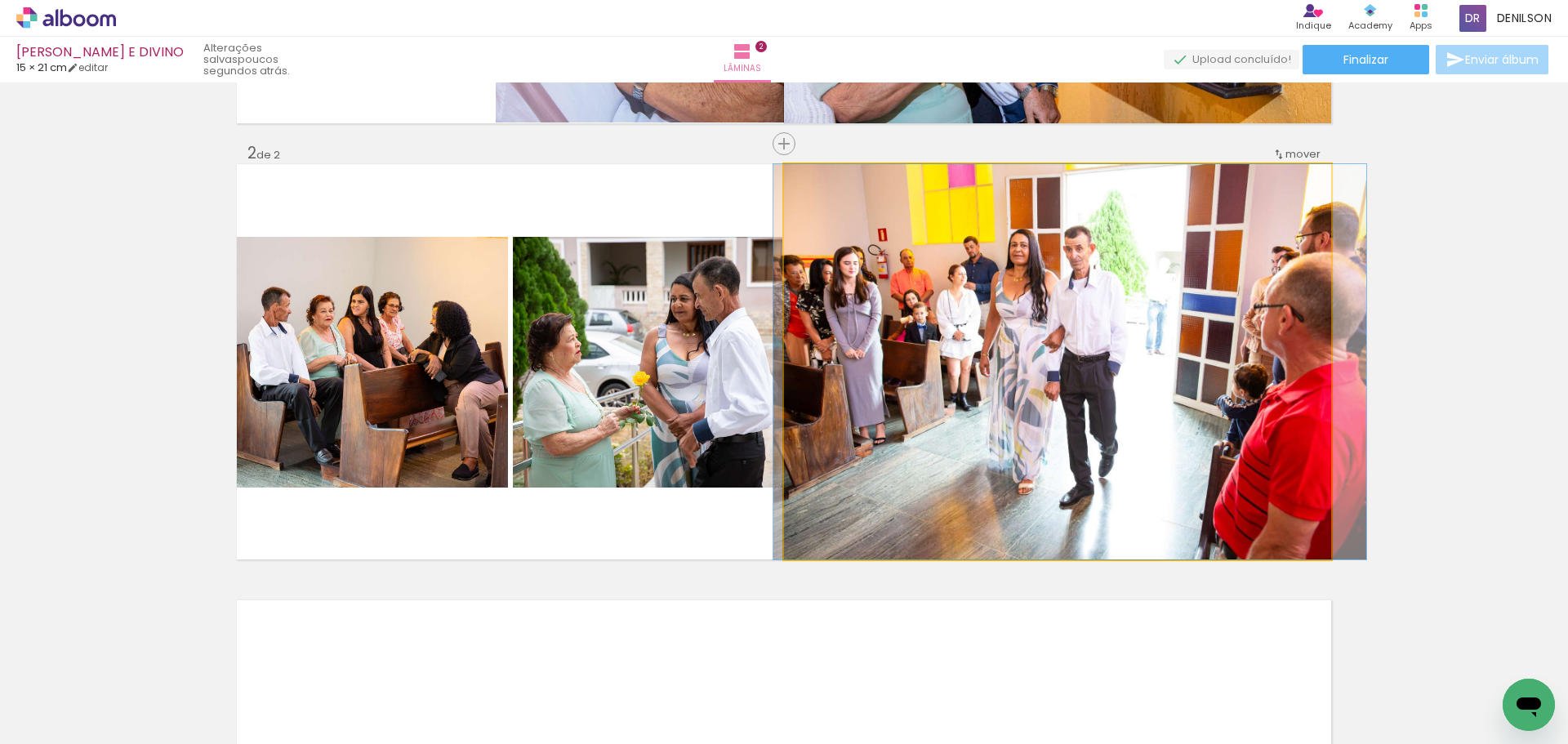
drag, startPoint x: 1136, startPoint y: 373, endPoint x: 1148, endPoint y: 373, distance: 12.0
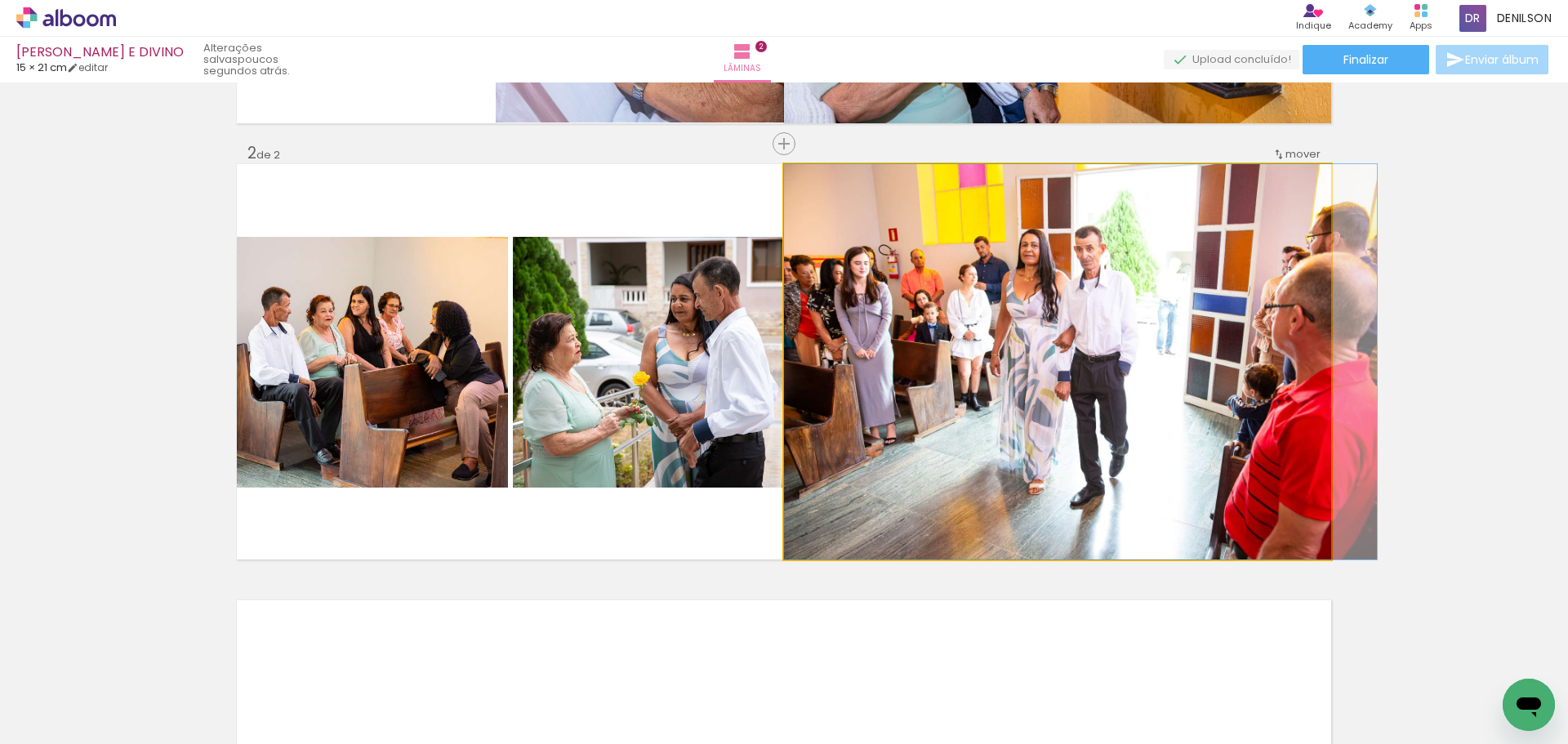
drag, startPoint x: 1144, startPoint y: 374, endPoint x: 1163, endPoint y: 375, distance: 19.0
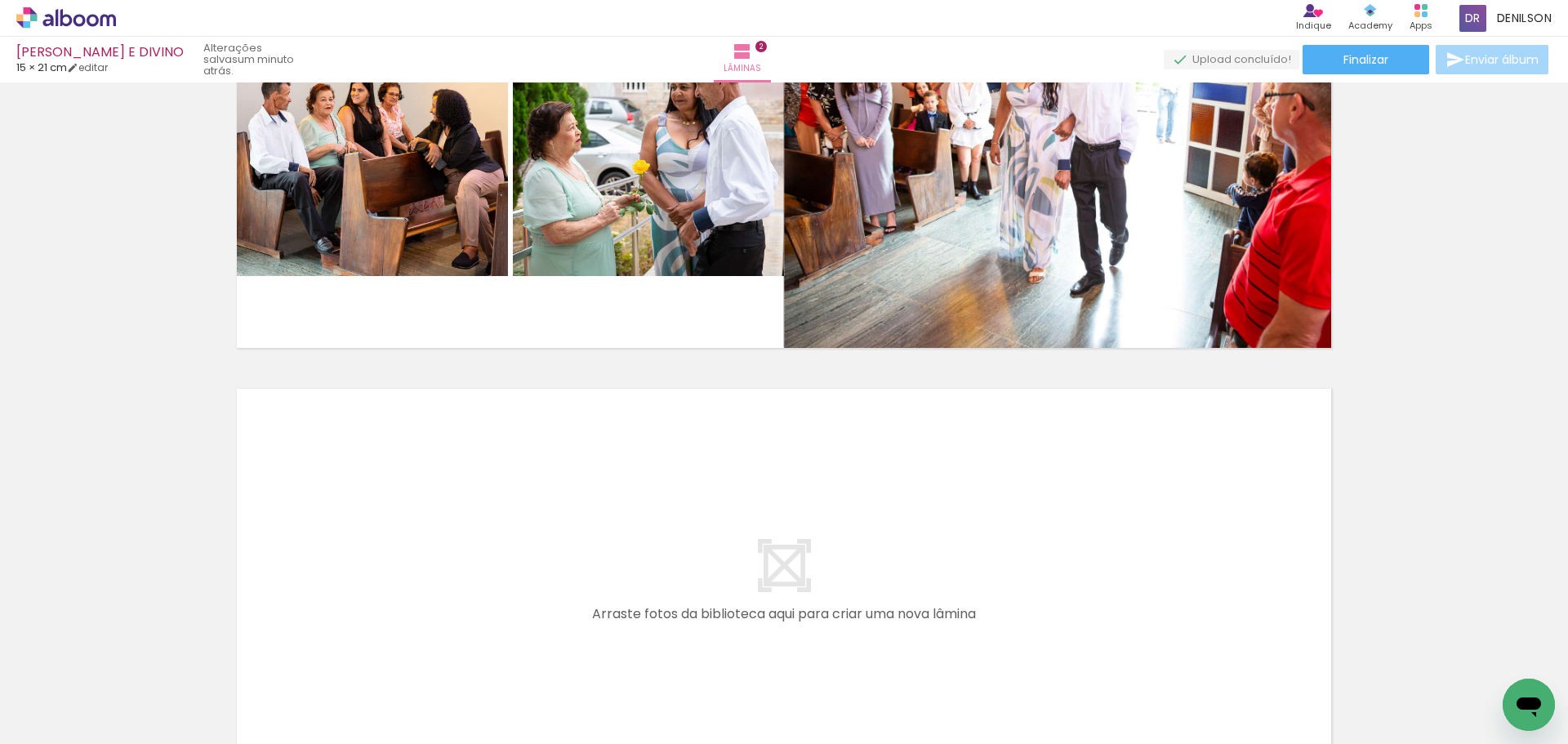
scroll to position [813, 0]
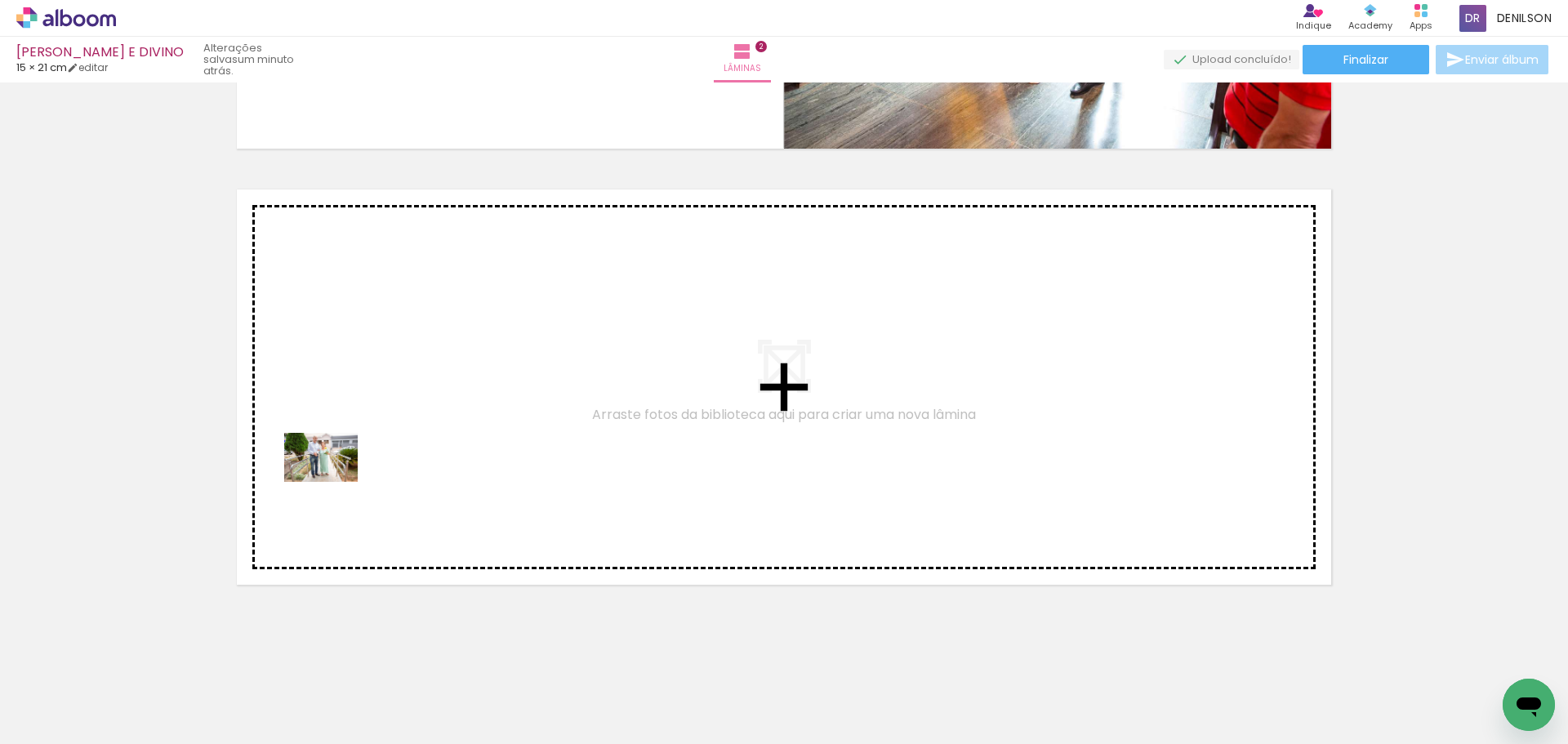
drag, startPoint x: 162, startPoint y: 682, endPoint x: 333, endPoint y: 481, distance: 263.9
click at [333, 481] on quentale-workspace at bounding box center [784, 372] width 1568 height 744
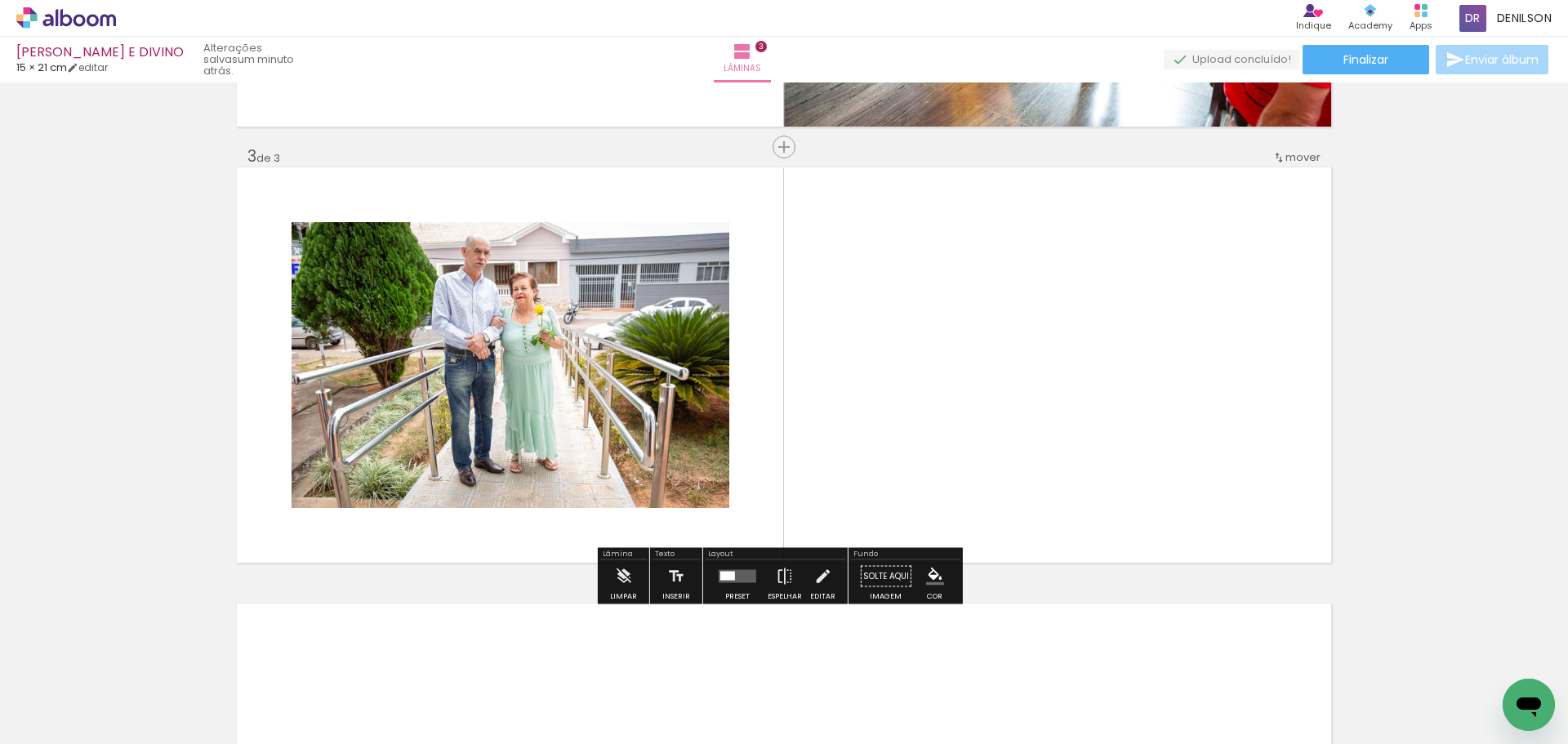
scroll to position [837, 0]
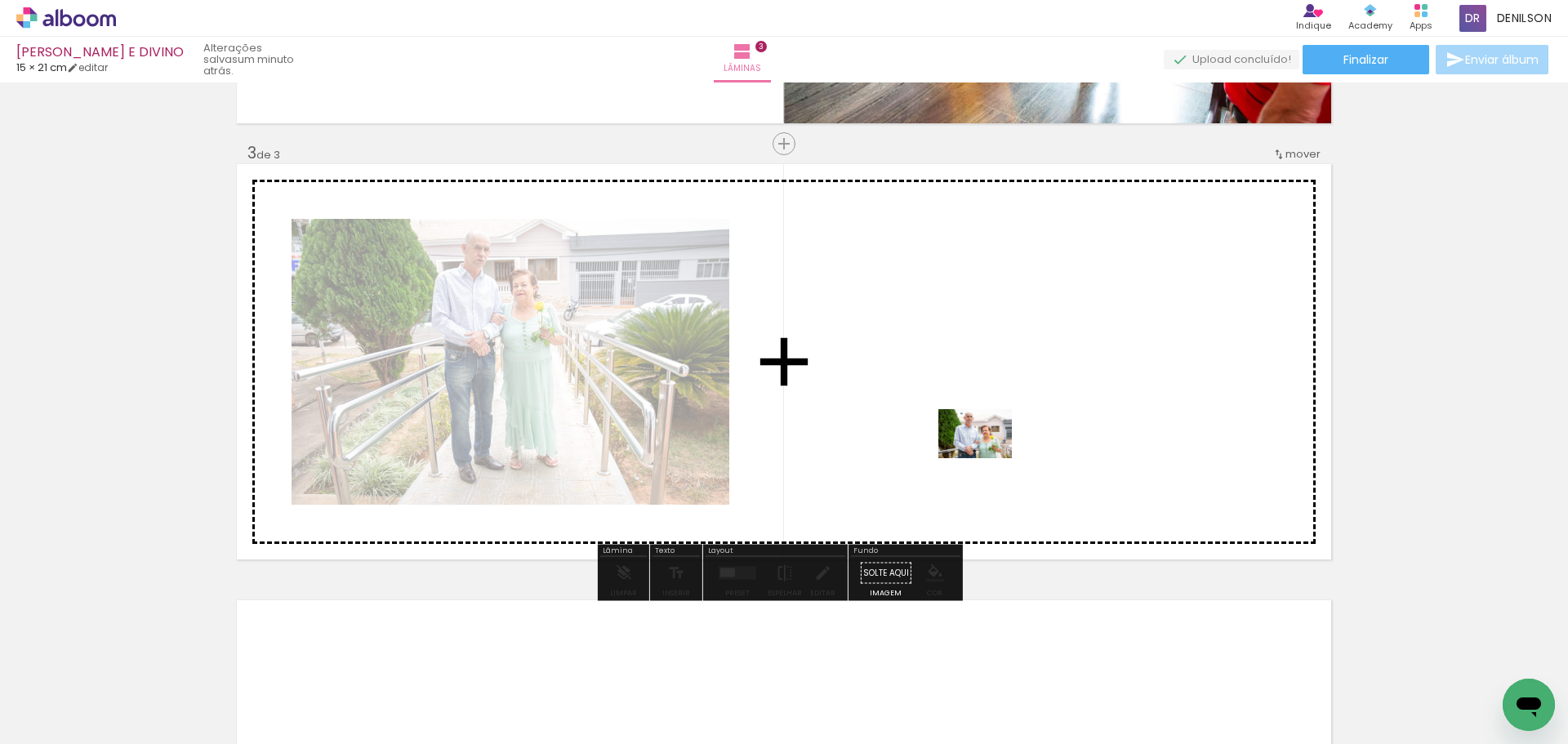
drag, startPoint x: 176, startPoint y: 702, endPoint x: 987, endPoint y: 458, distance: 846.9
click at [987, 458] on quentale-workspace at bounding box center [784, 372] width 1568 height 744
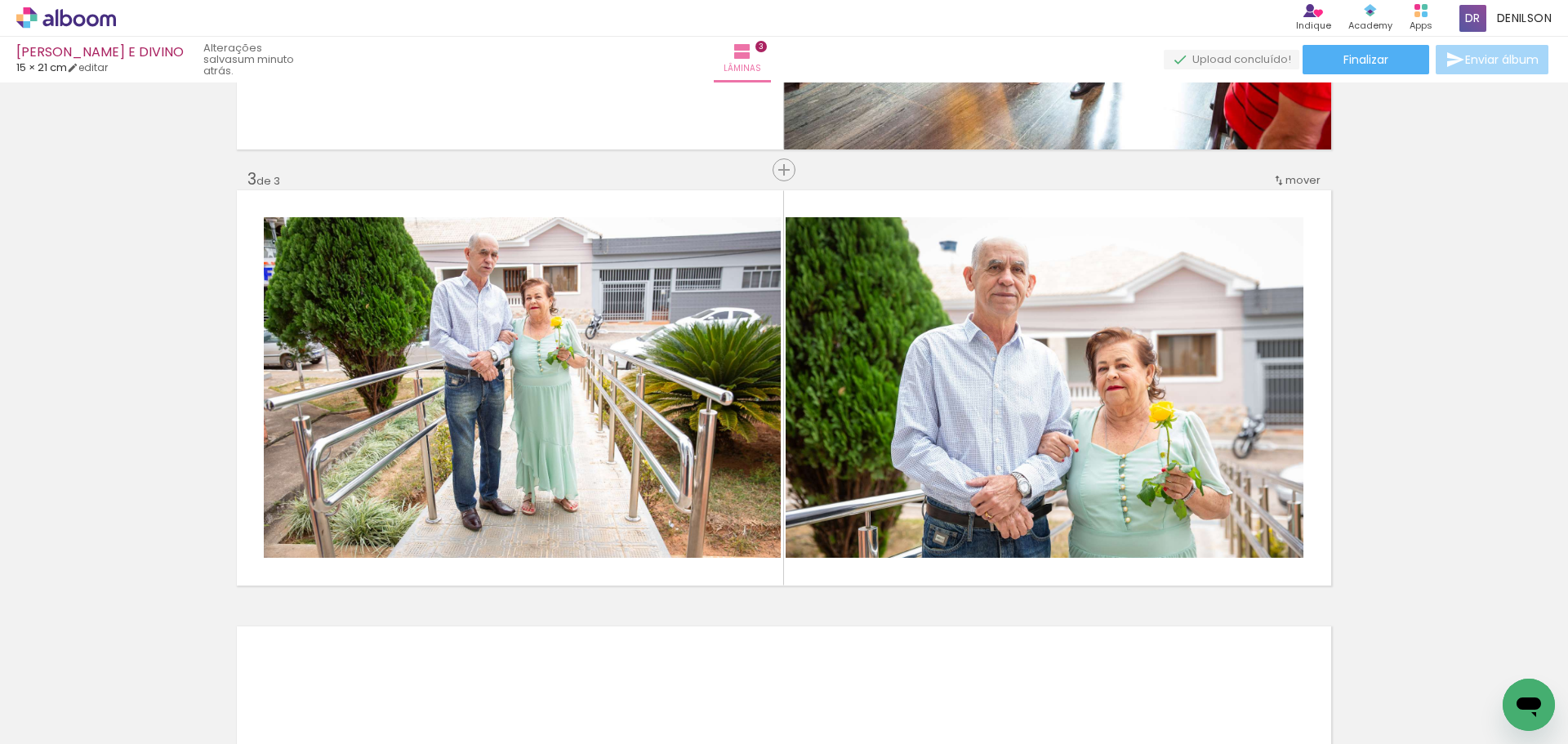
scroll to position [816, 0]
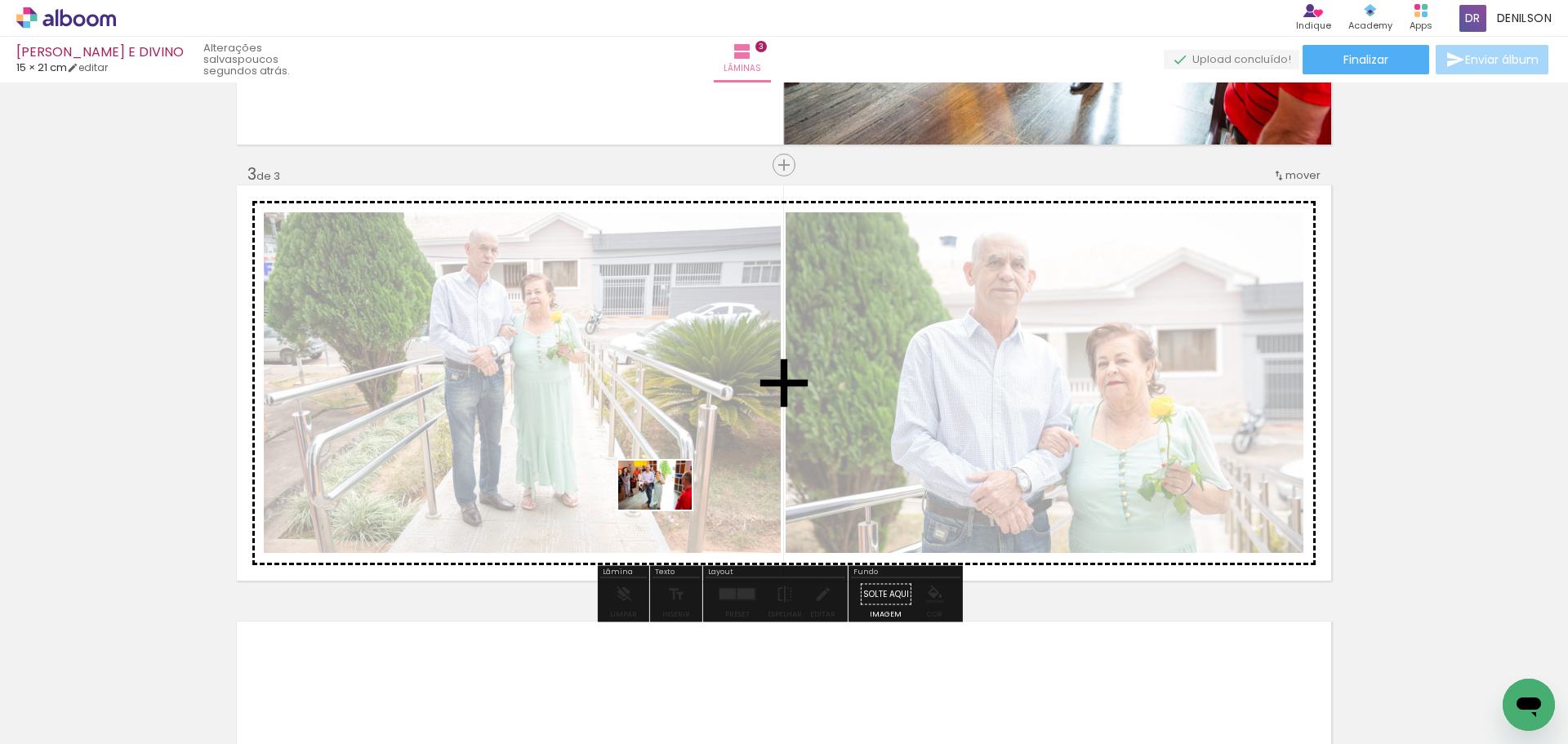
drag, startPoint x: 157, startPoint y: 692, endPoint x: 767, endPoint y: 481, distance: 645.5
click at [767, 481] on quentale-workspace at bounding box center [784, 372] width 1568 height 744
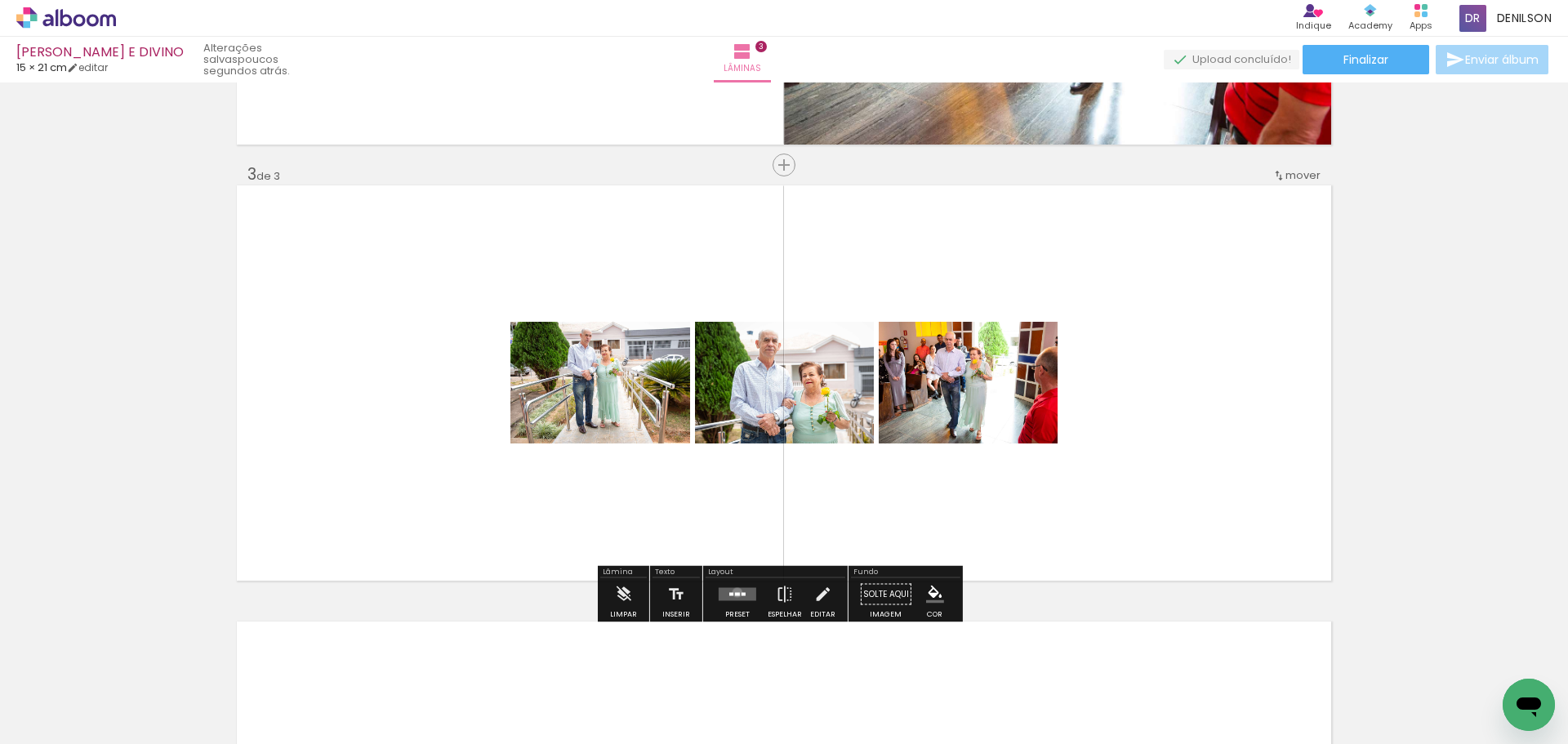
drag, startPoint x: 733, startPoint y: 592, endPoint x: 718, endPoint y: 578, distance: 20.5
click at [733, 591] on quentale-layouter at bounding box center [737, 594] width 38 height 13
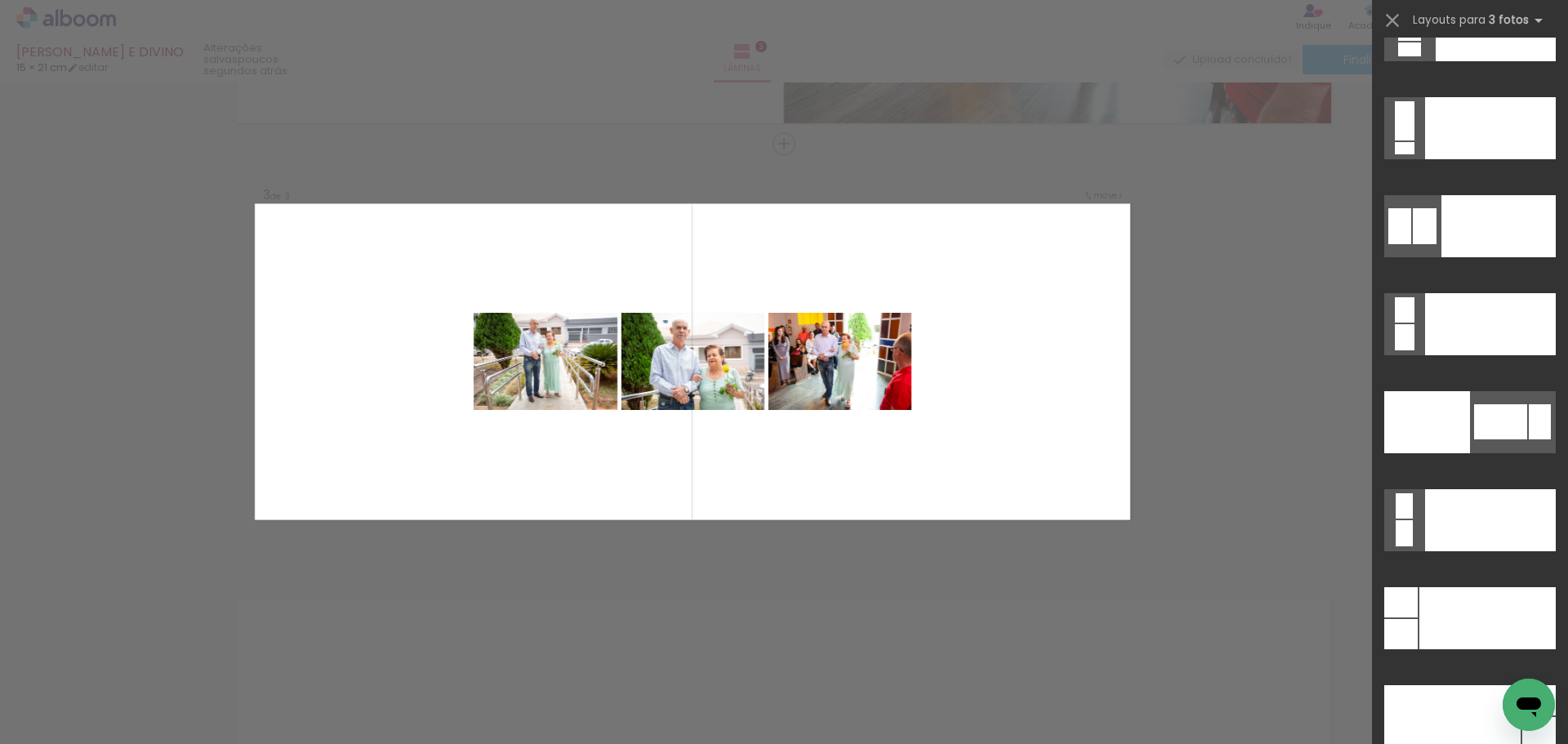
scroll to position [19015, 0]
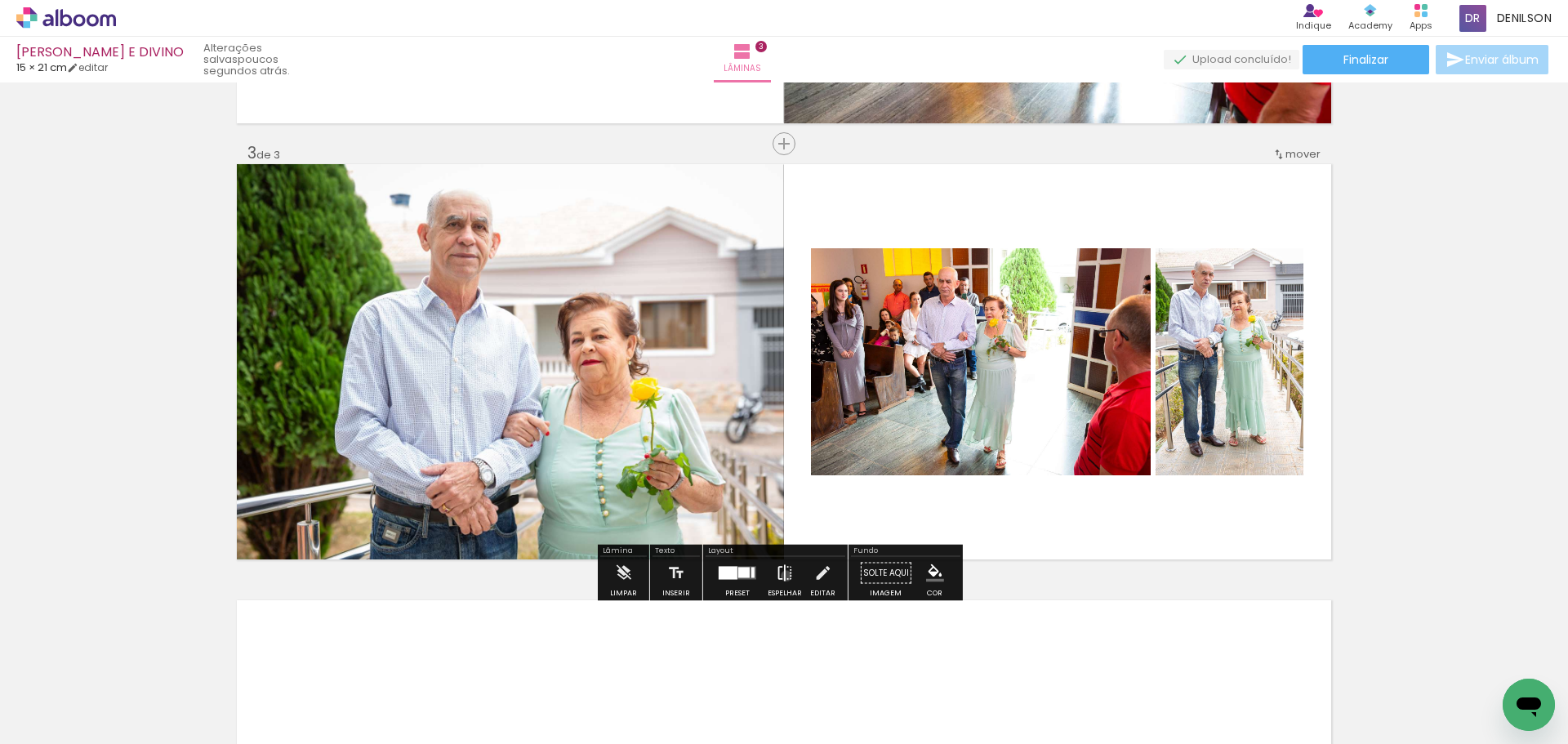
click at [783, 576] on iron-icon at bounding box center [784, 573] width 18 height 33
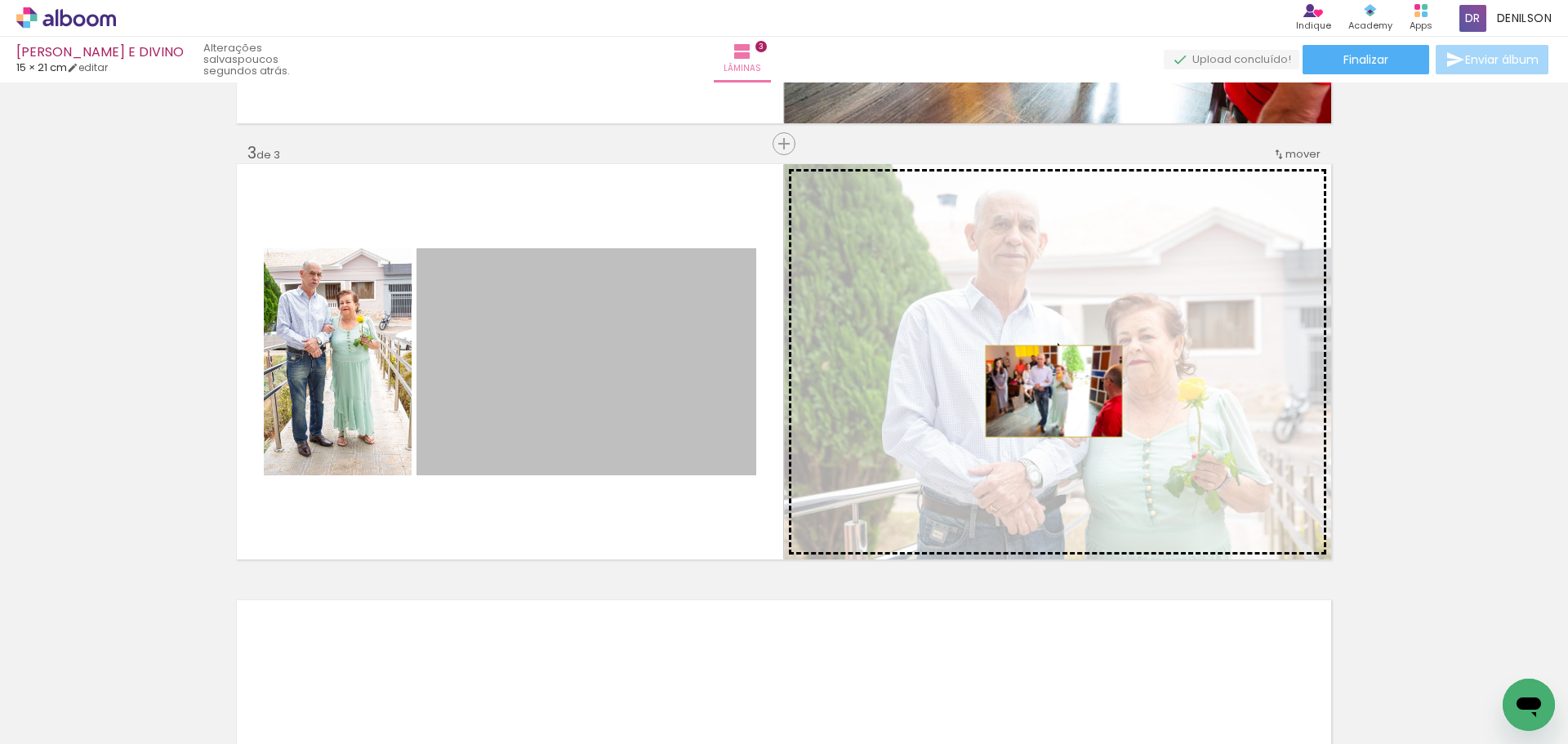
drag, startPoint x: 610, startPoint y: 389, endPoint x: 1047, endPoint y: 391, distance: 437.0
click at [0, 0] on slot at bounding box center [0, 0] width 0 height 0
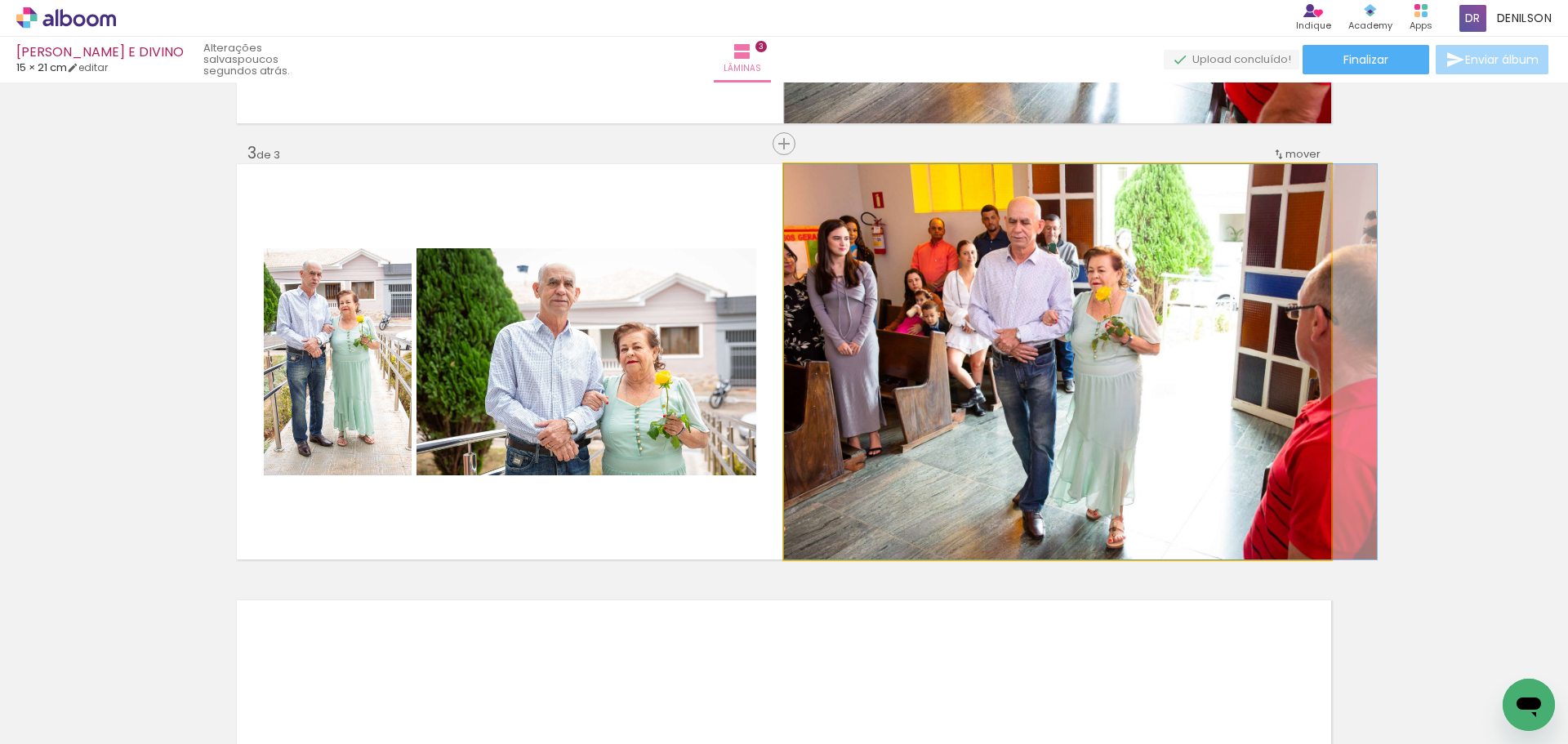
drag, startPoint x: 1132, startPoint y: 362, endPoint x: 1157, endPoint y: 359, distance: 25.2
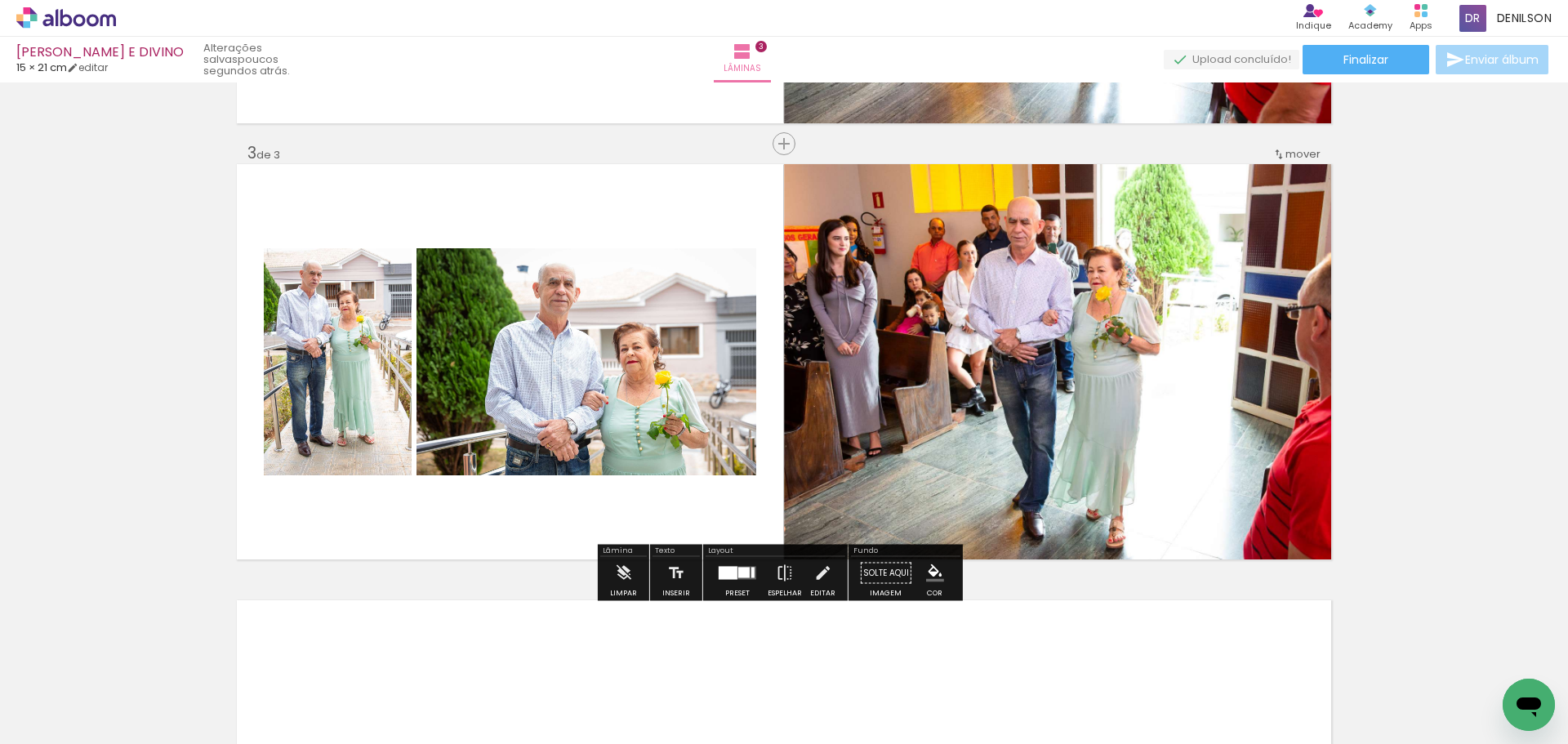
click at [650, 351] on quentale-photo at bounding box center [586, 361] width 340 height 227
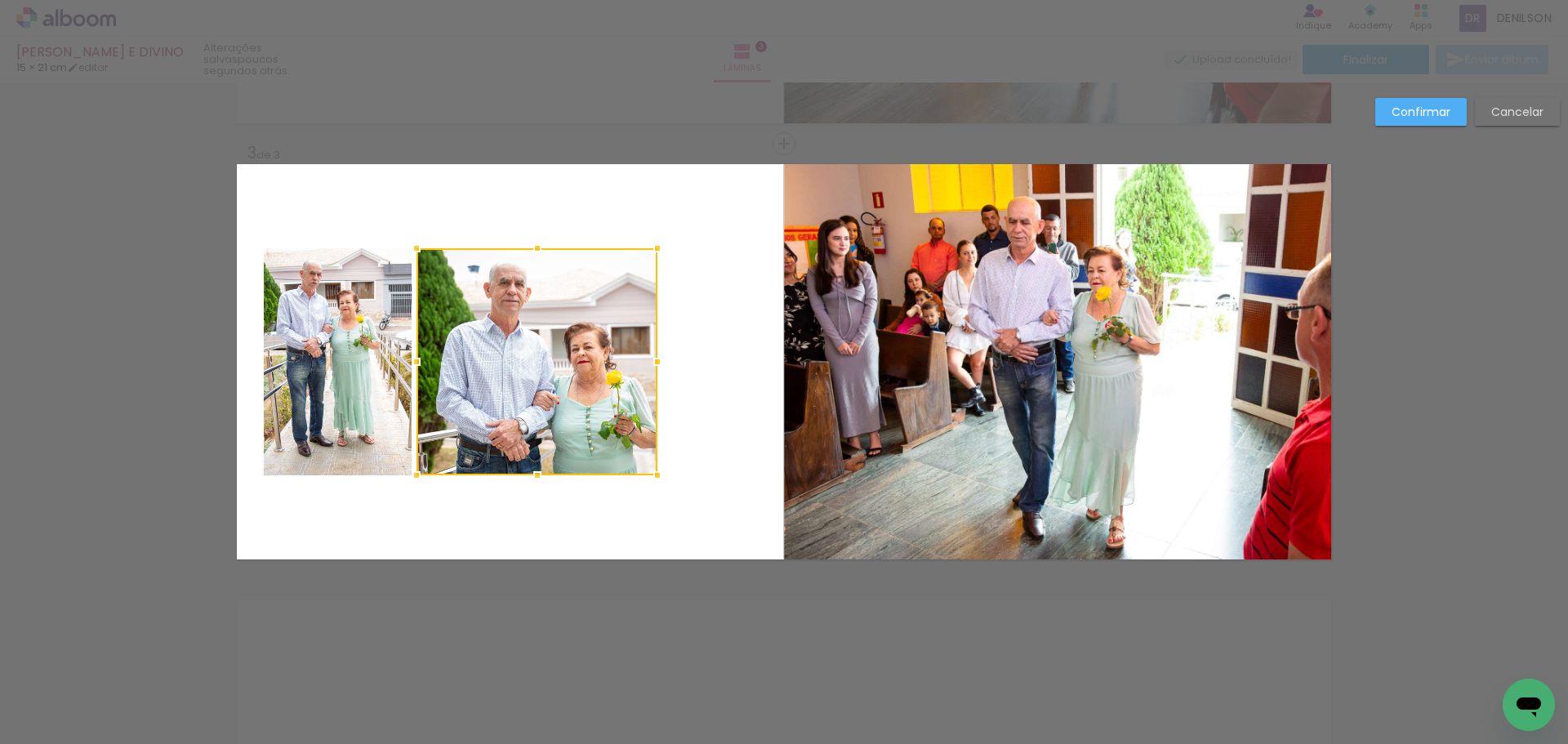
drag, startPoint x: 751, startPoint y: 358, endPoint x: 647, endPoint y: 366, distance: 104.3
click at [647, 366] on div at bounding box center [657, 361] width 33 height 33
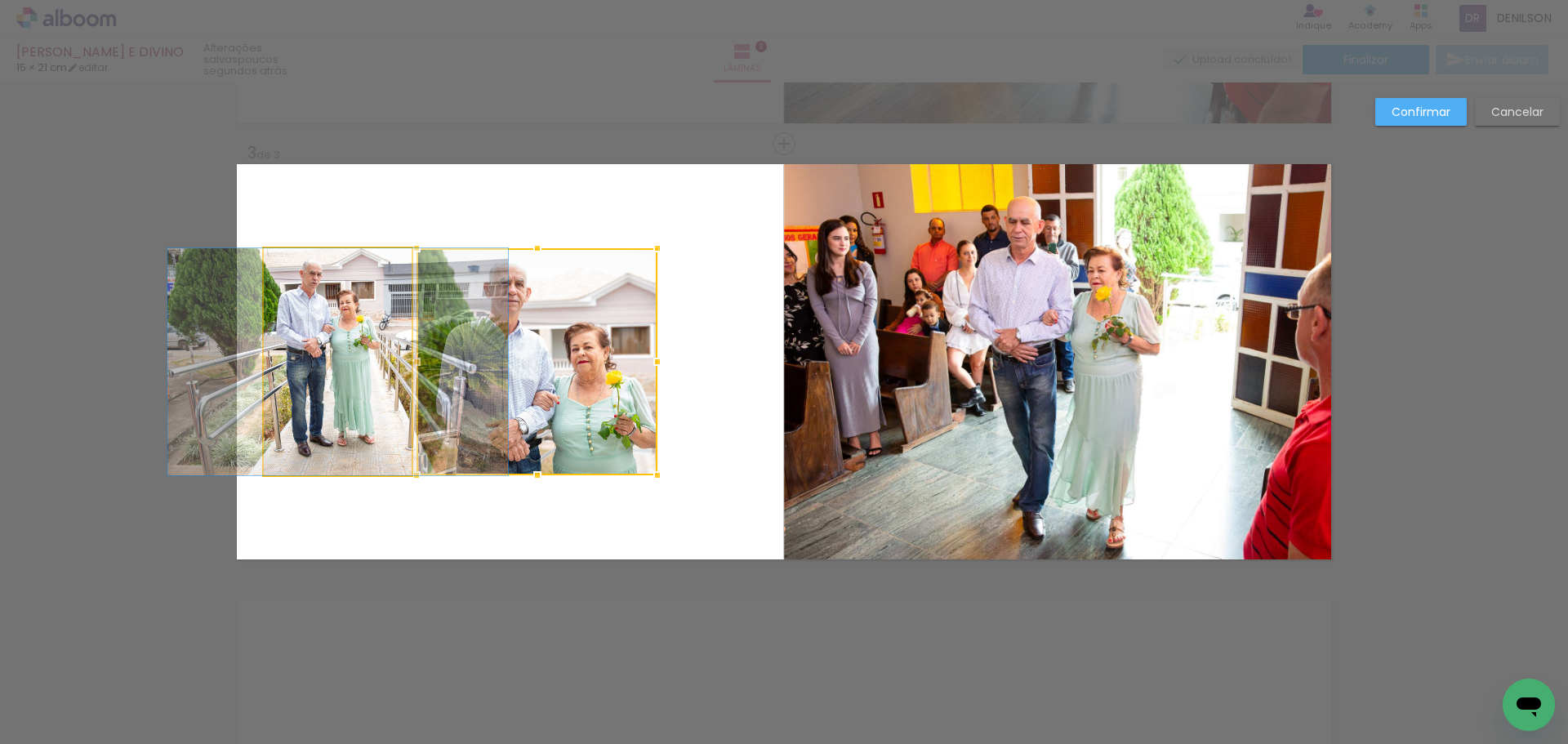
click at [307, 357] on quentale-photo at bounding box center [337, 361] width 147 height 227
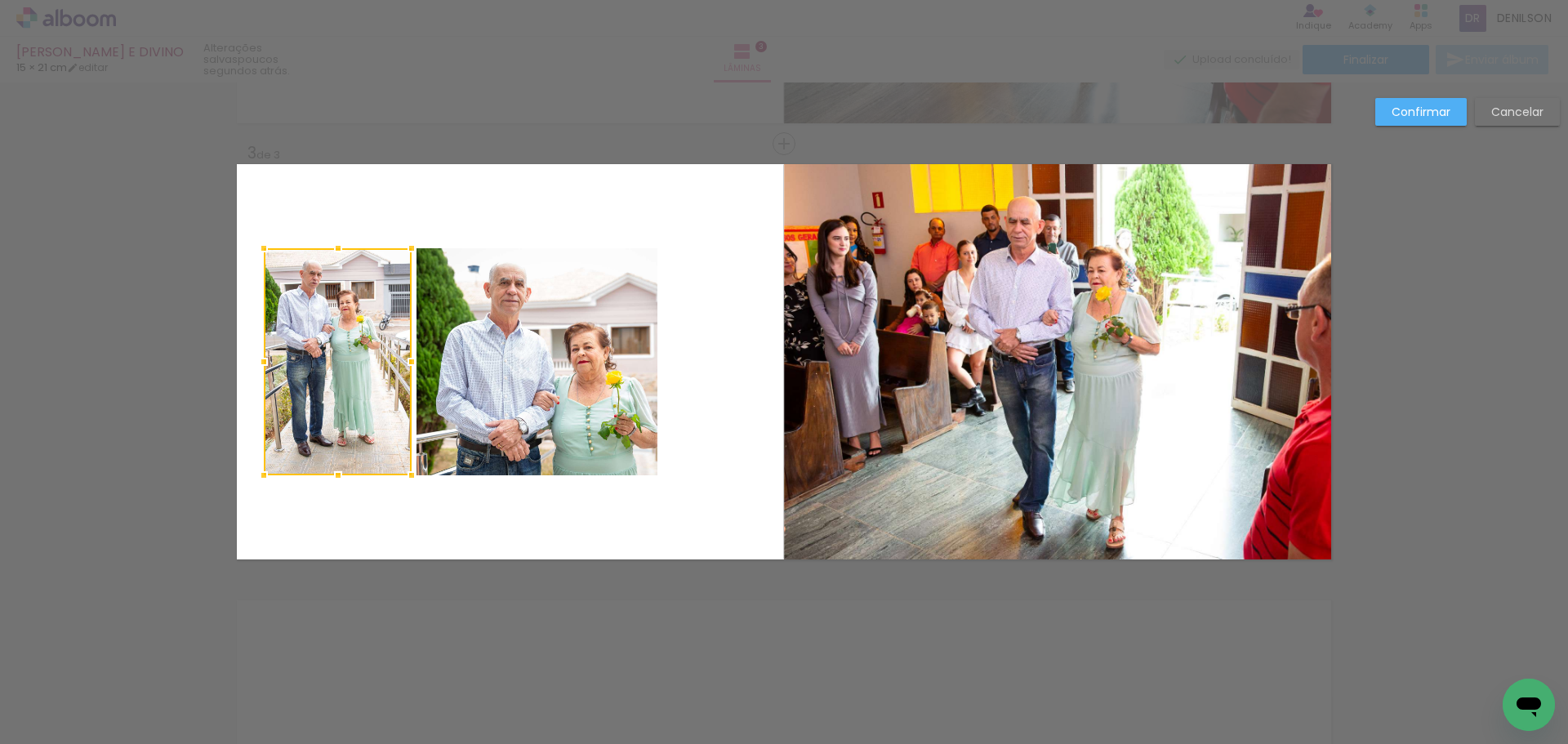
click at [587, 379] on quentale-photo at bounding box center [536, 361] width 241 height 227
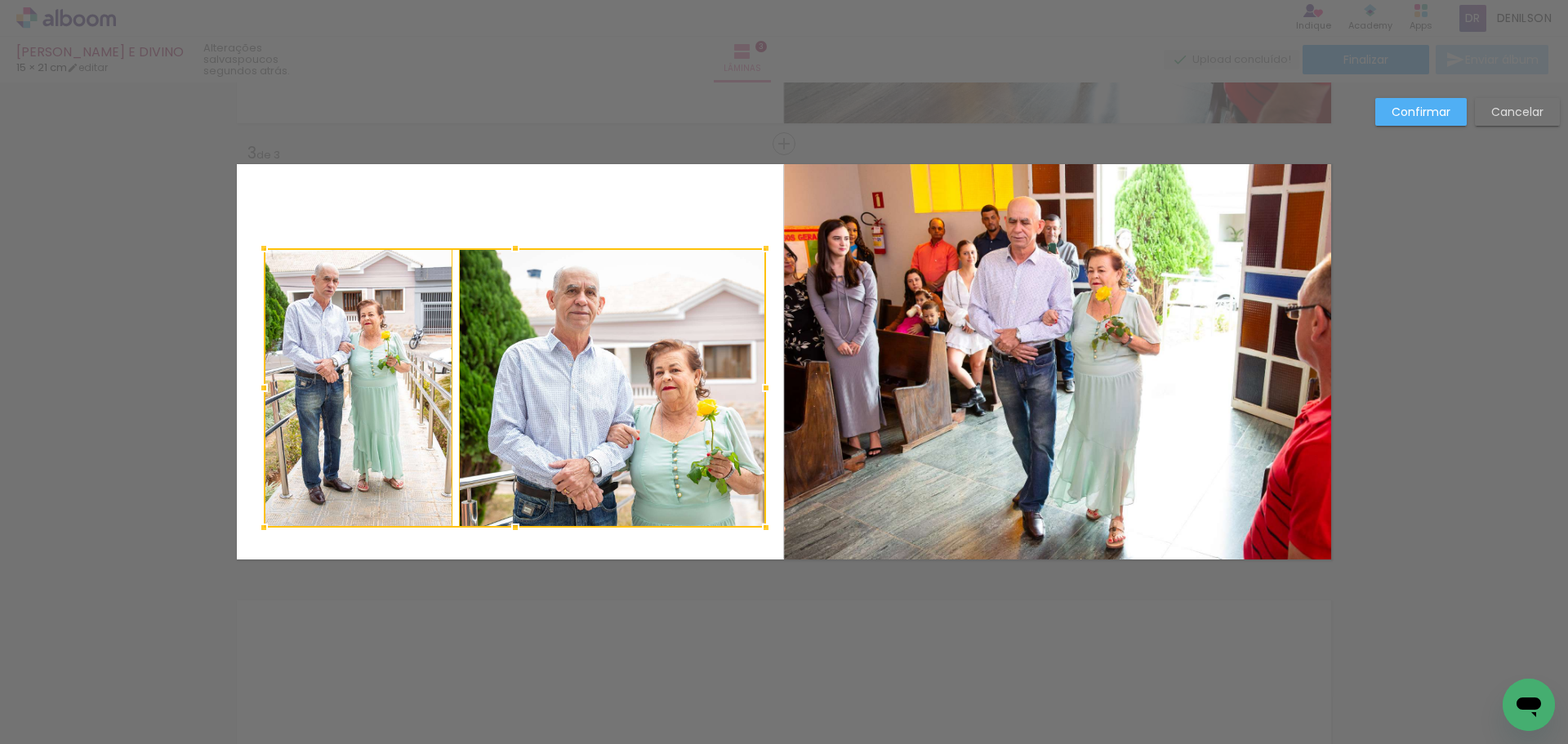
drag, startPoint x: 656, startPoint y: 479, endPoint x: 765, endPoint y: 531, distance: 120.8
click at [765, 531] on div at bounding box center [766, 527] width 33 height 33
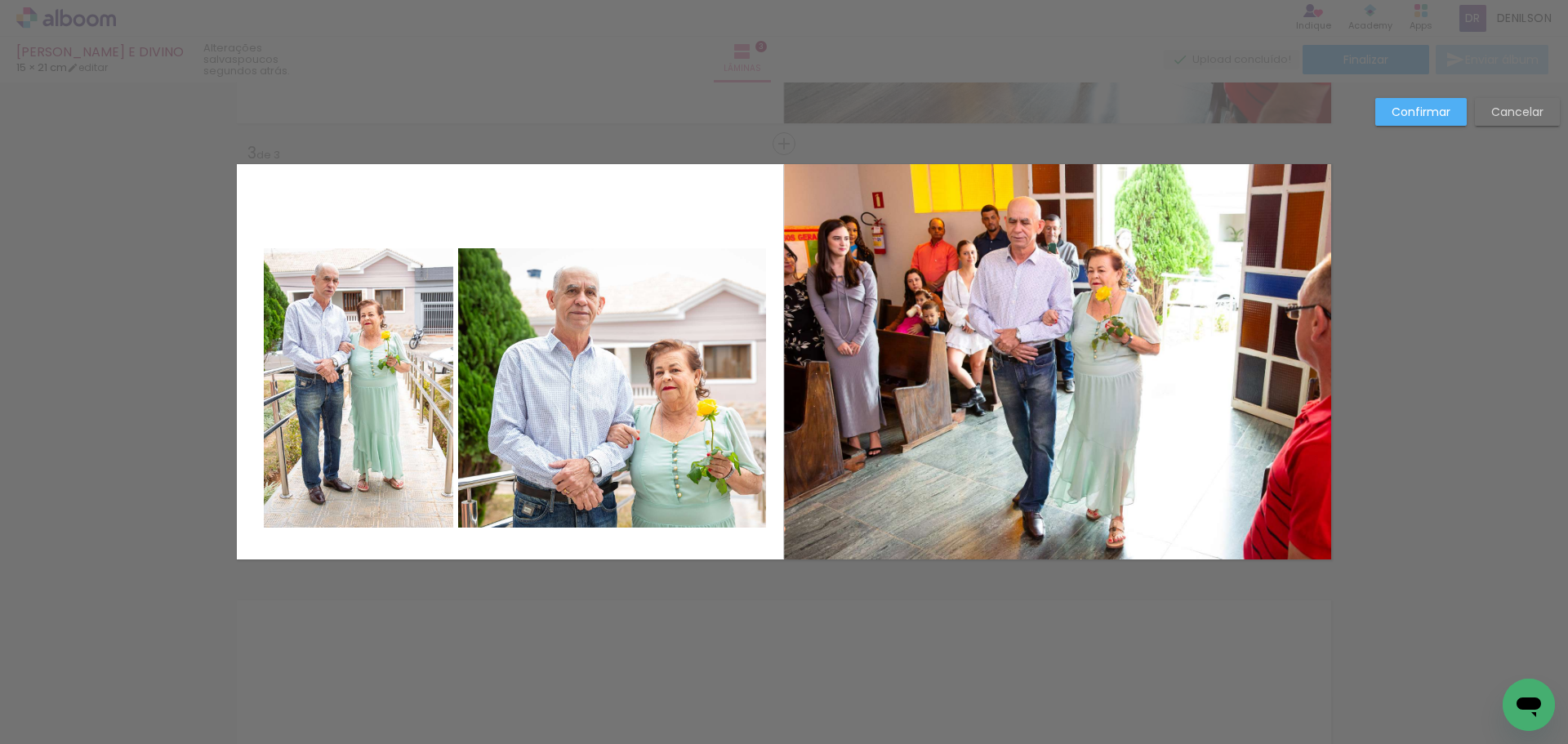
click at [0, 0] on slot "Confirmar" at bounding box center [0, 0] width 0 height 0
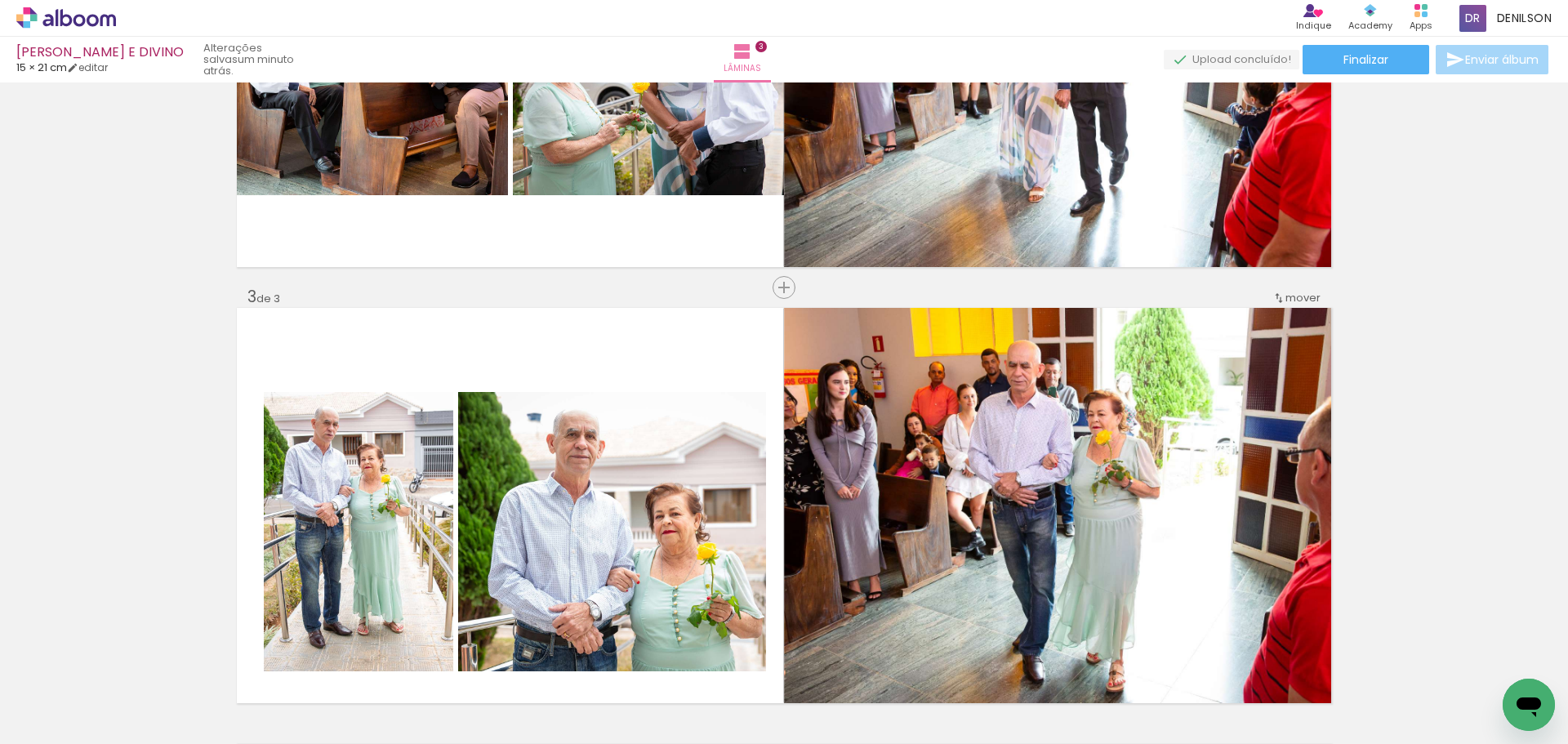
scroll to position [756, 0]
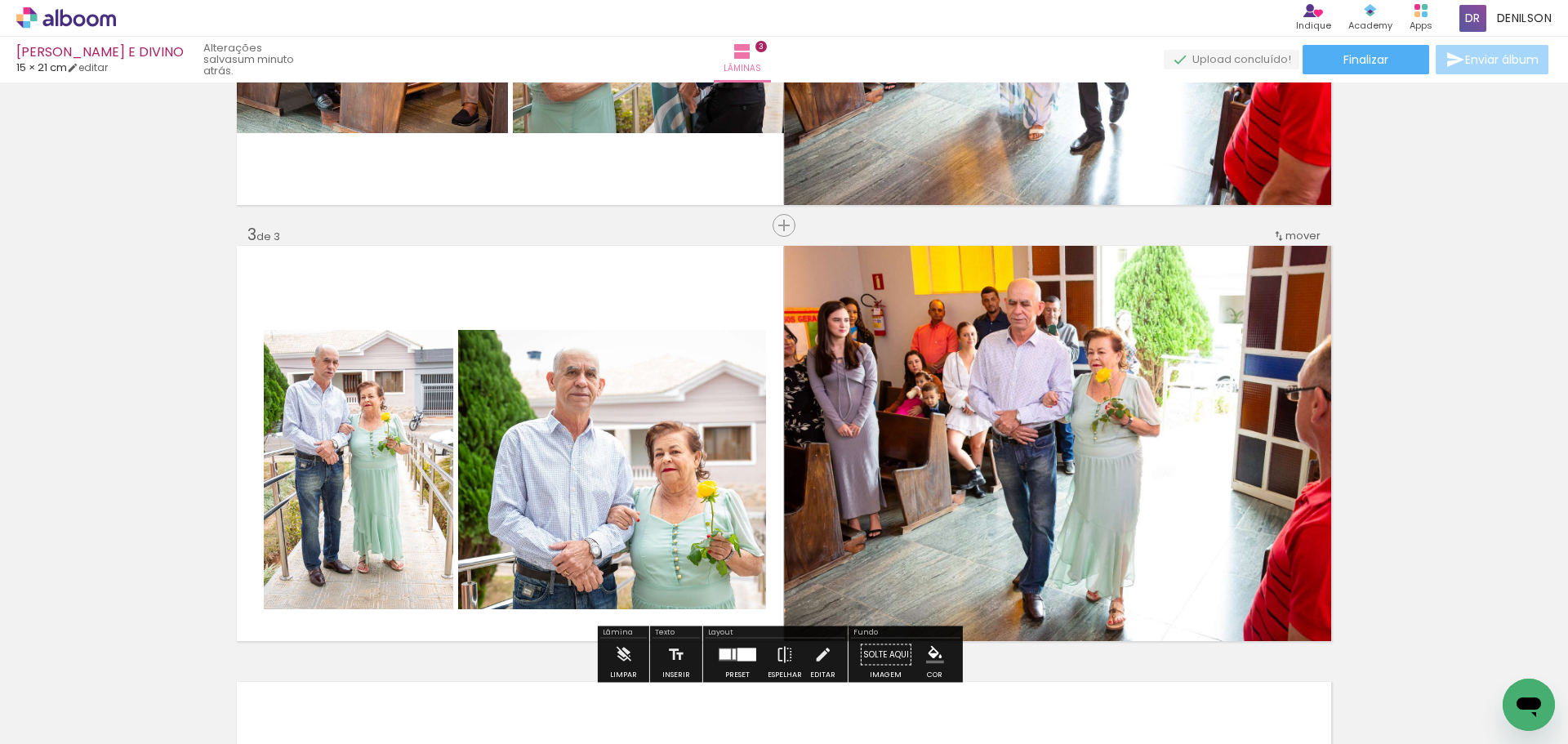
click at [365, 430] on quentale-photo at bounding box center [358, 469] width 189 height 279
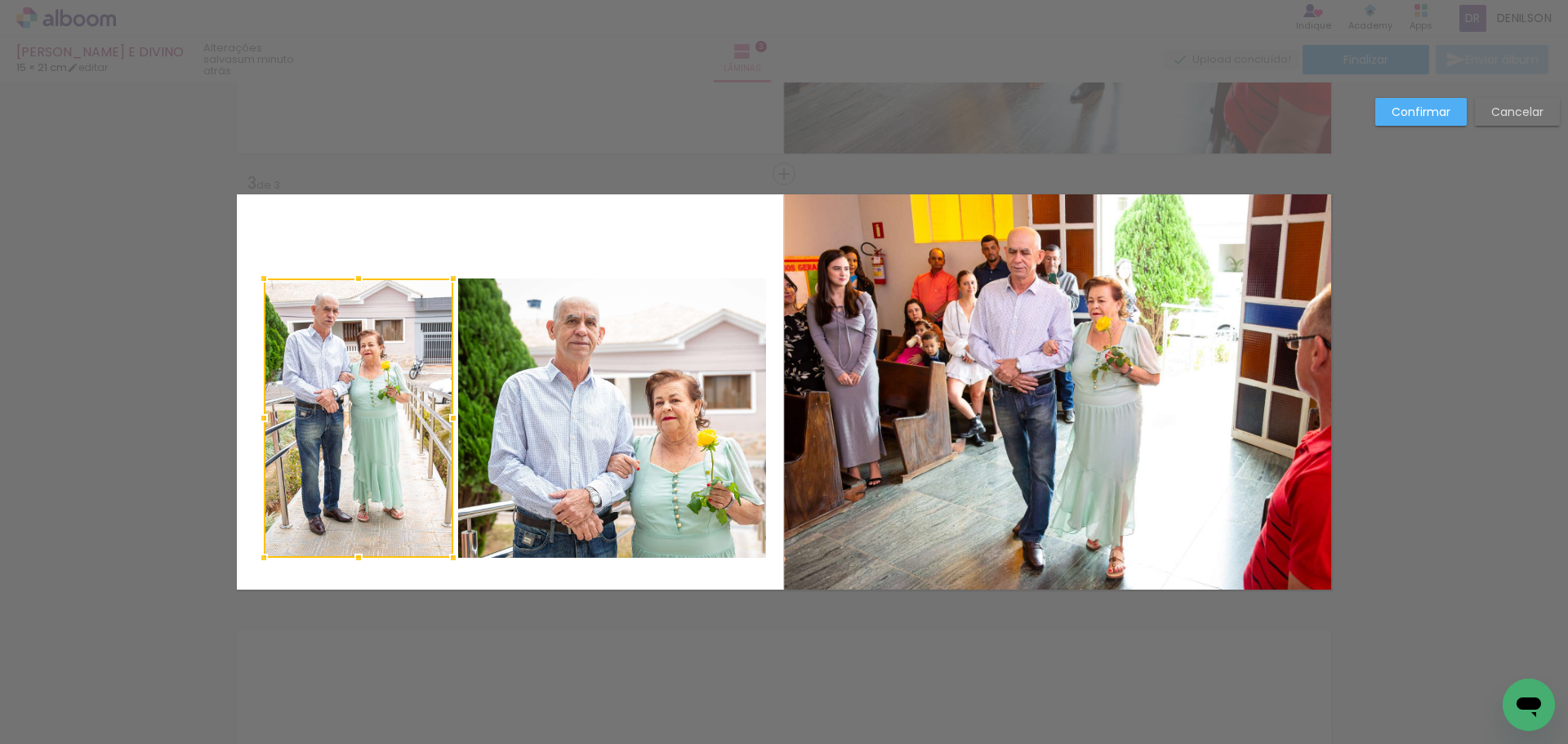
scroll to position [837, 0]
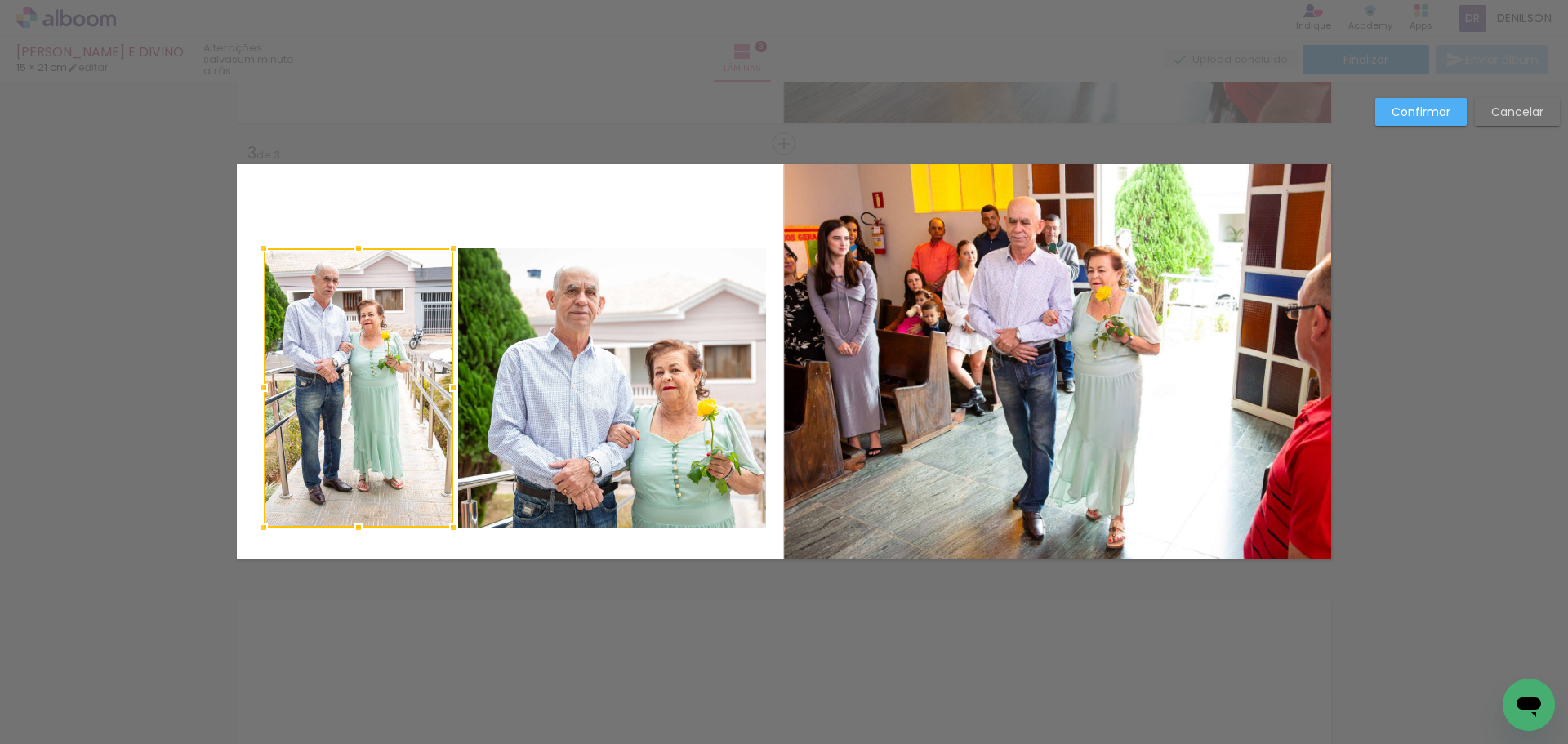
click at [503, 387] on quentale-photo at bounding box center [611, 387] width 308 height 279
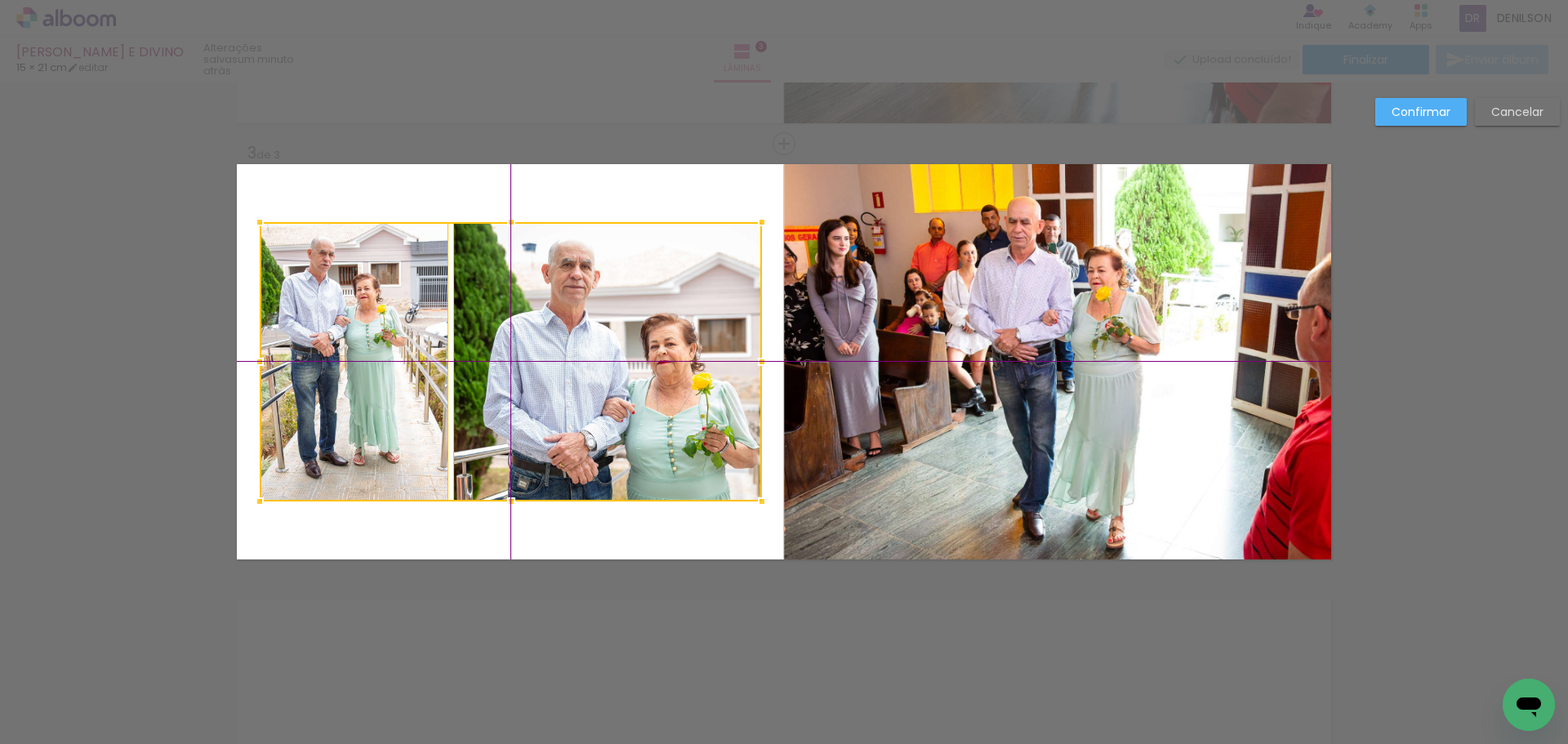
drag, startPoint x: 562, startPoint y: 388, endPoint x: 552, endPoint y: 372, distance: 18.9
click at [552, 372] on div at bounding box center [511, 361] width 503 height 279
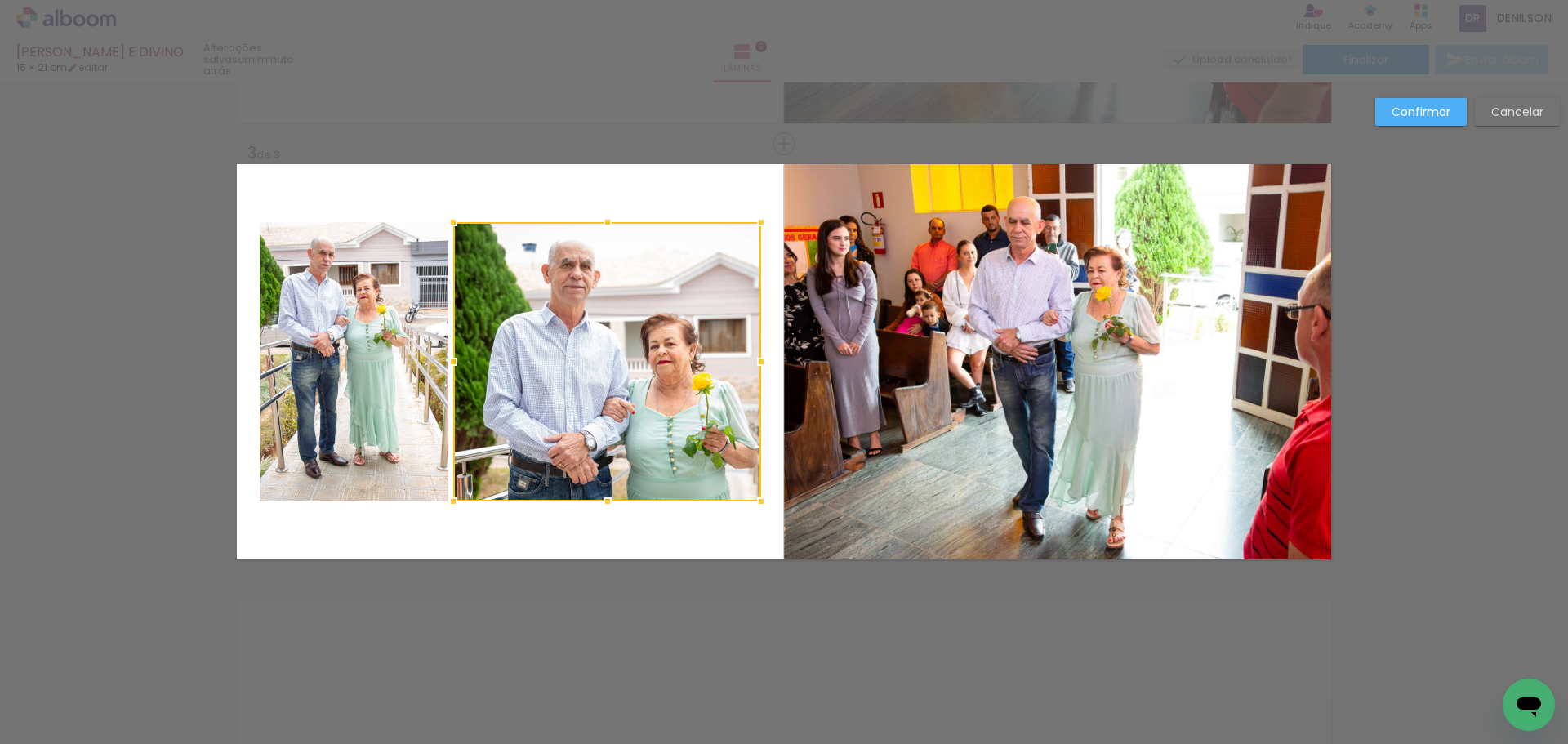
click at [0, 0] on slot "Confirmar" at bounding box center [0, 0] width 0 height 0
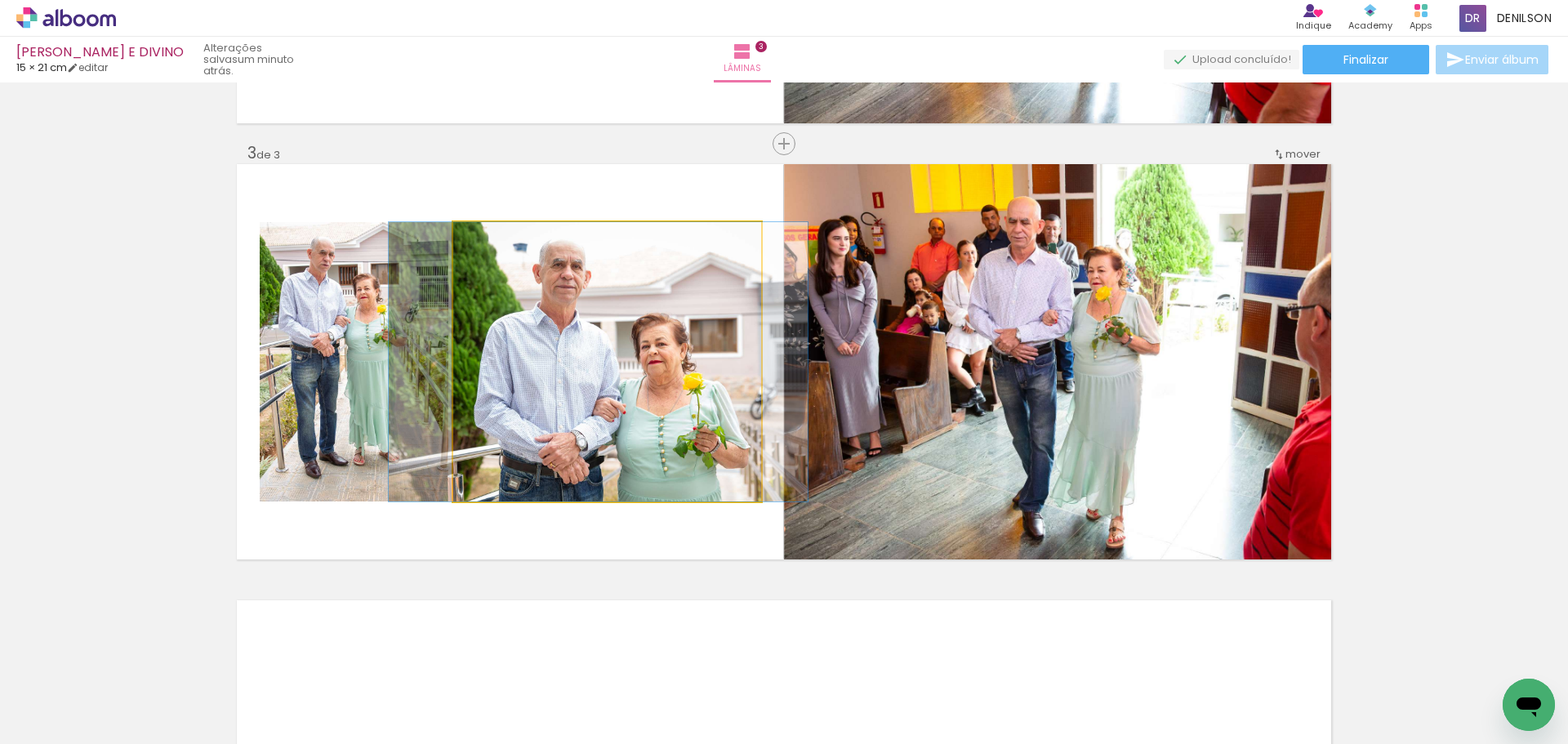
drag, startPoint x: 686, startPoint y: 364, endPoint x: 676, endPoint y: 364, distance: 10.0
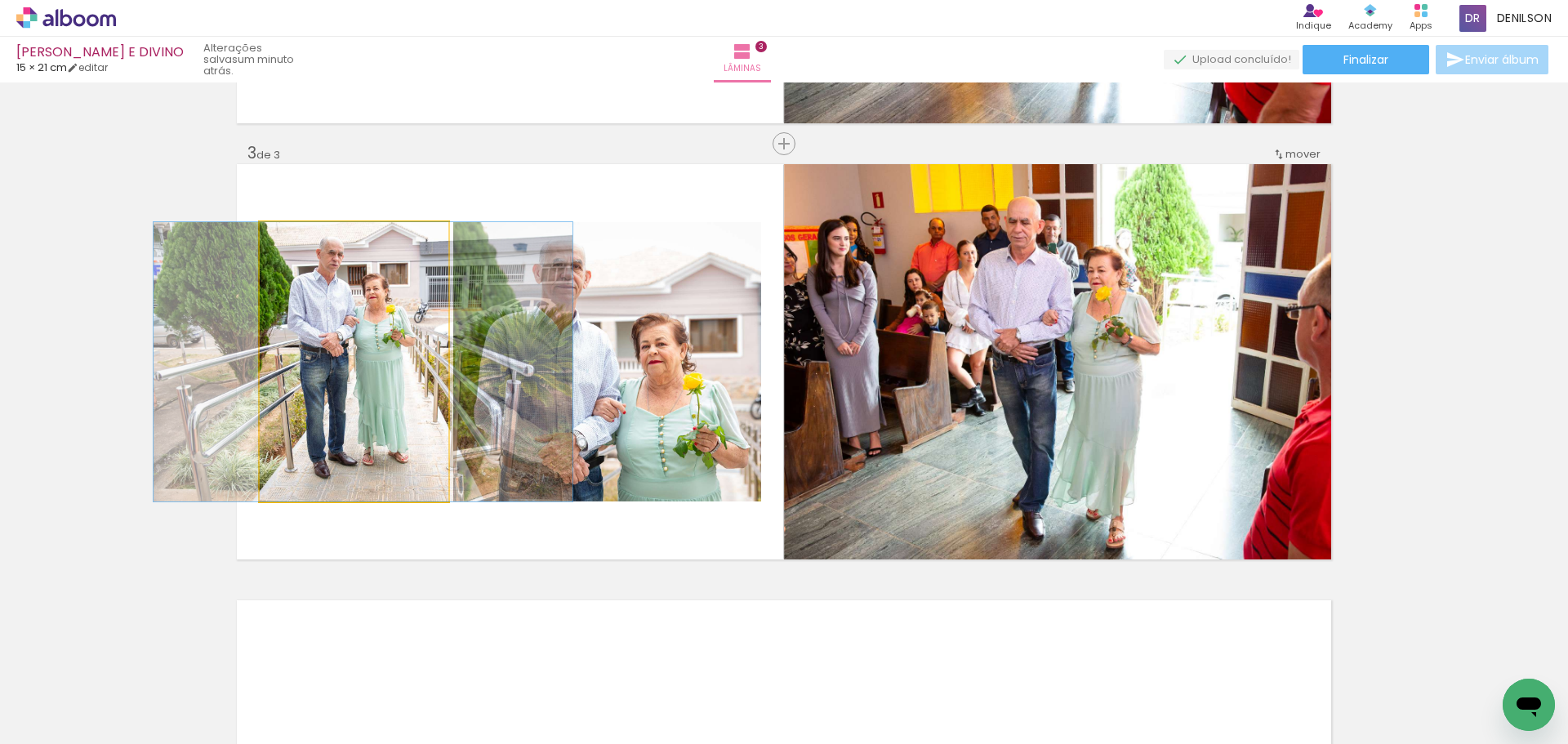
drag, startPoint x: 379, startPoint y: 366, endPoint x: 388, endPoint y: 366, distance: 9.0
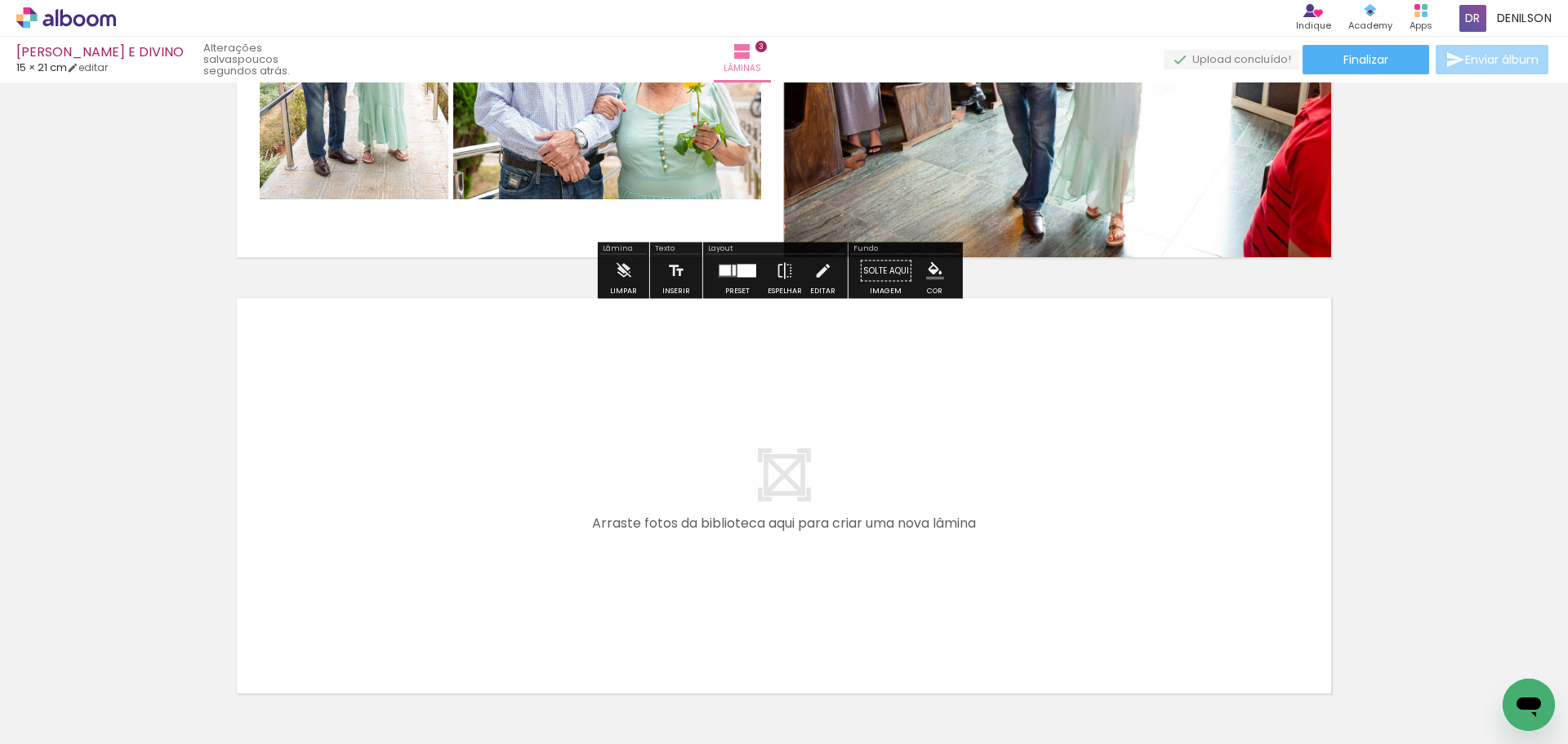
scroll to position [1248, 0]
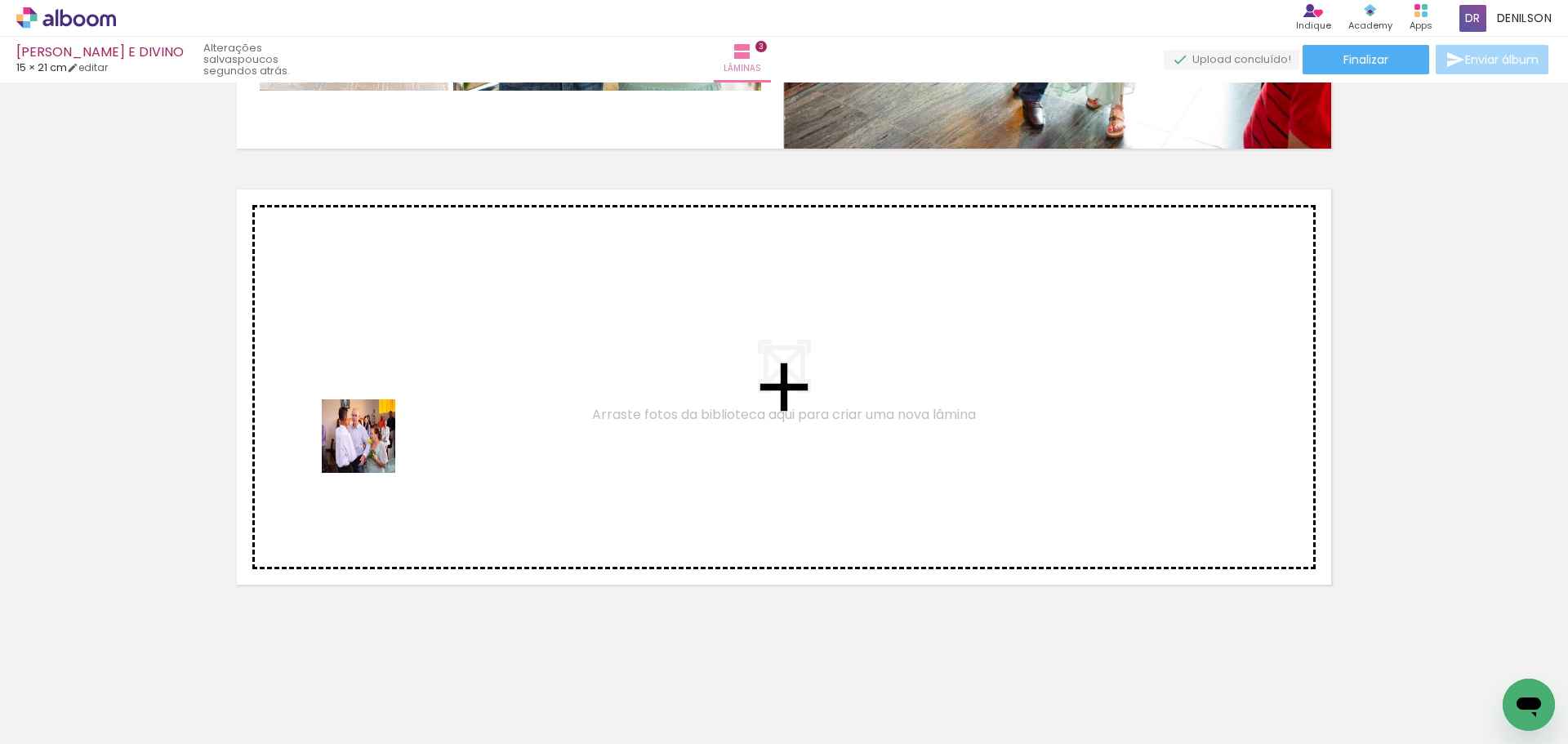
drag, startPoint x: 176, startPoint y: 696, endPoint x: 287, endPoint y: 632, distance: 128.1
click at [373, 444] on quentale-workspace at bounding box center [784, 372] width 1568 height 744
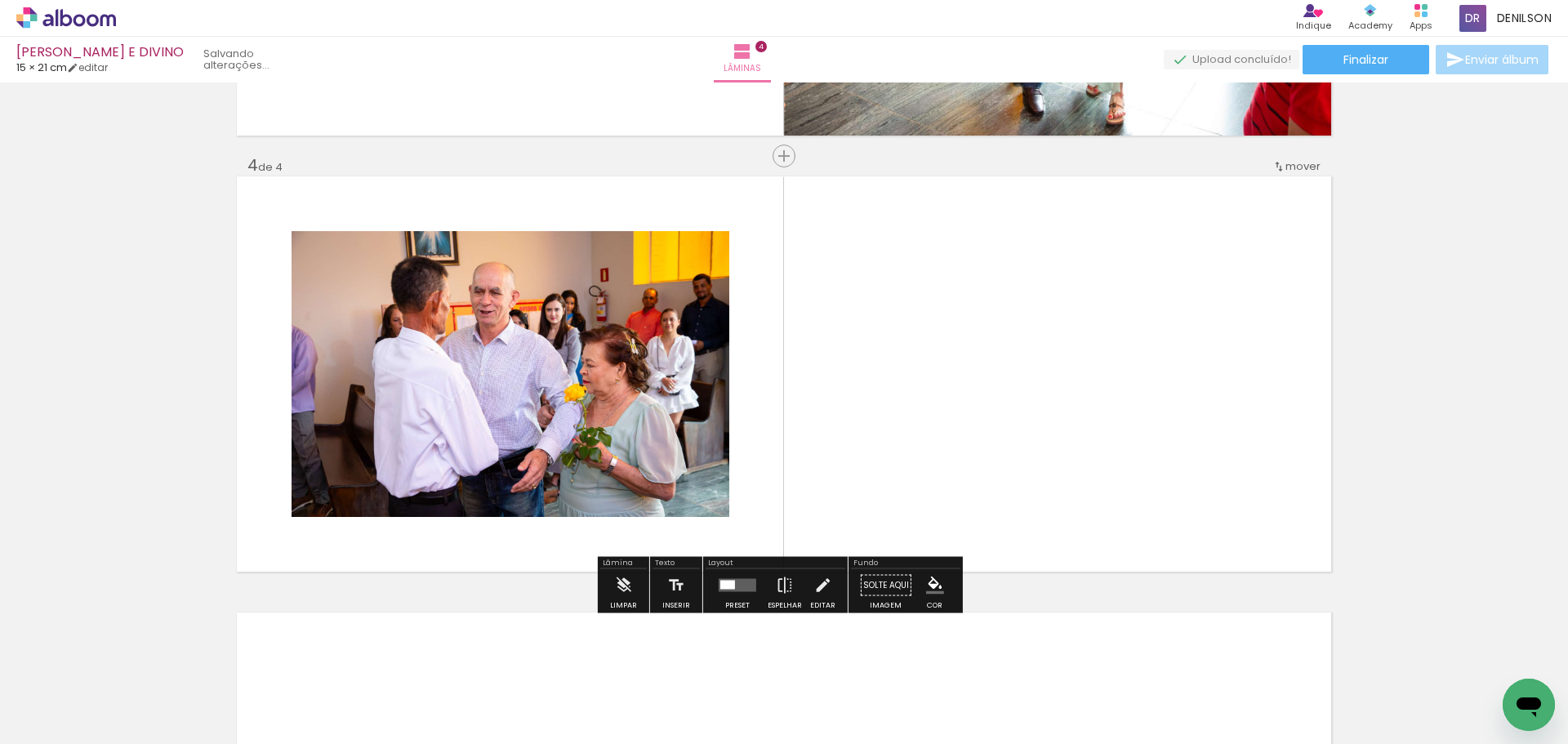
scroll to position [1273, 0]
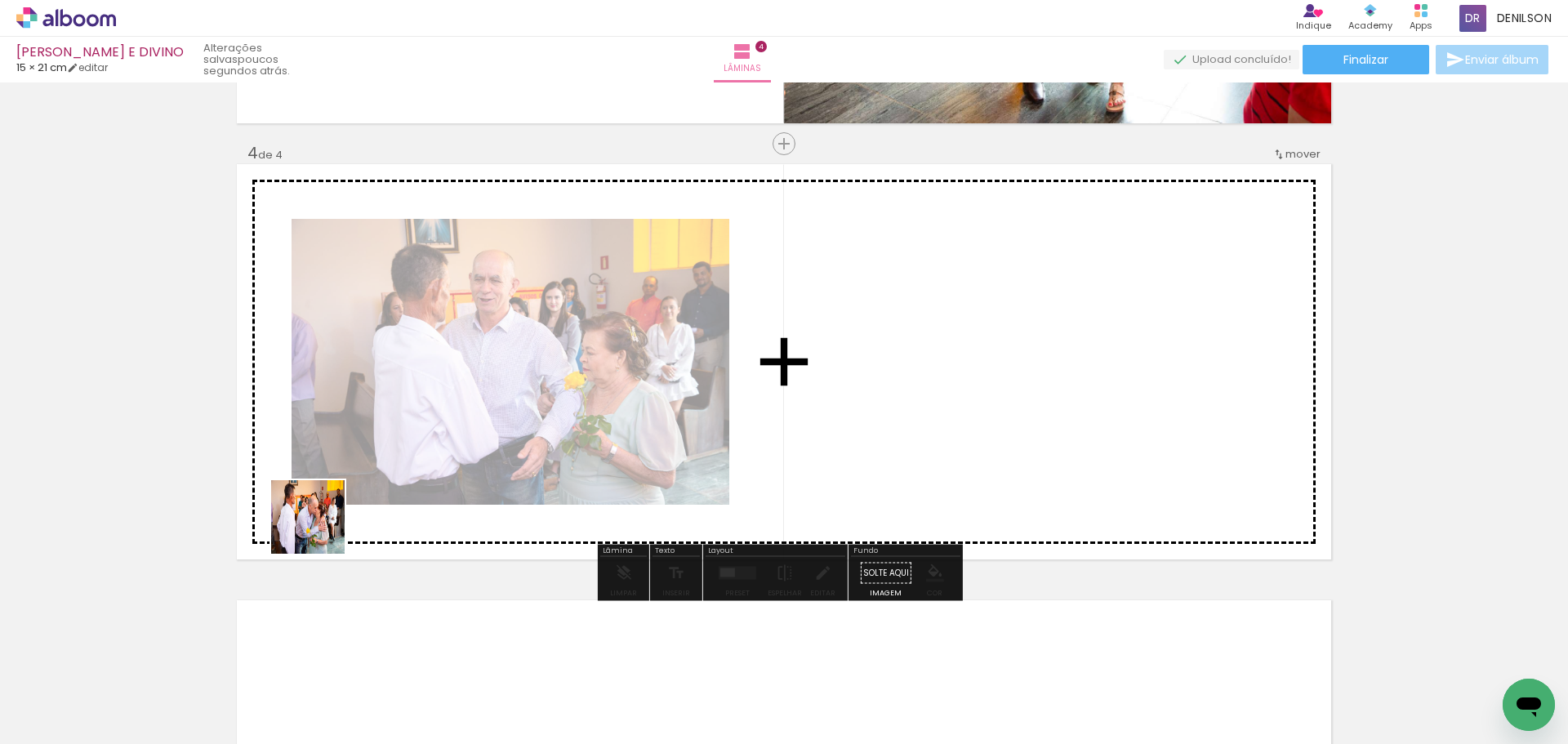
drag, startPoint x: 168, startPoint y: 698, endPoint x: 320, endPoint y: 529, distance: 227.3
click at [320, 529] on quentale-workspace at bounding box center [784, 372] width 1568 height 744
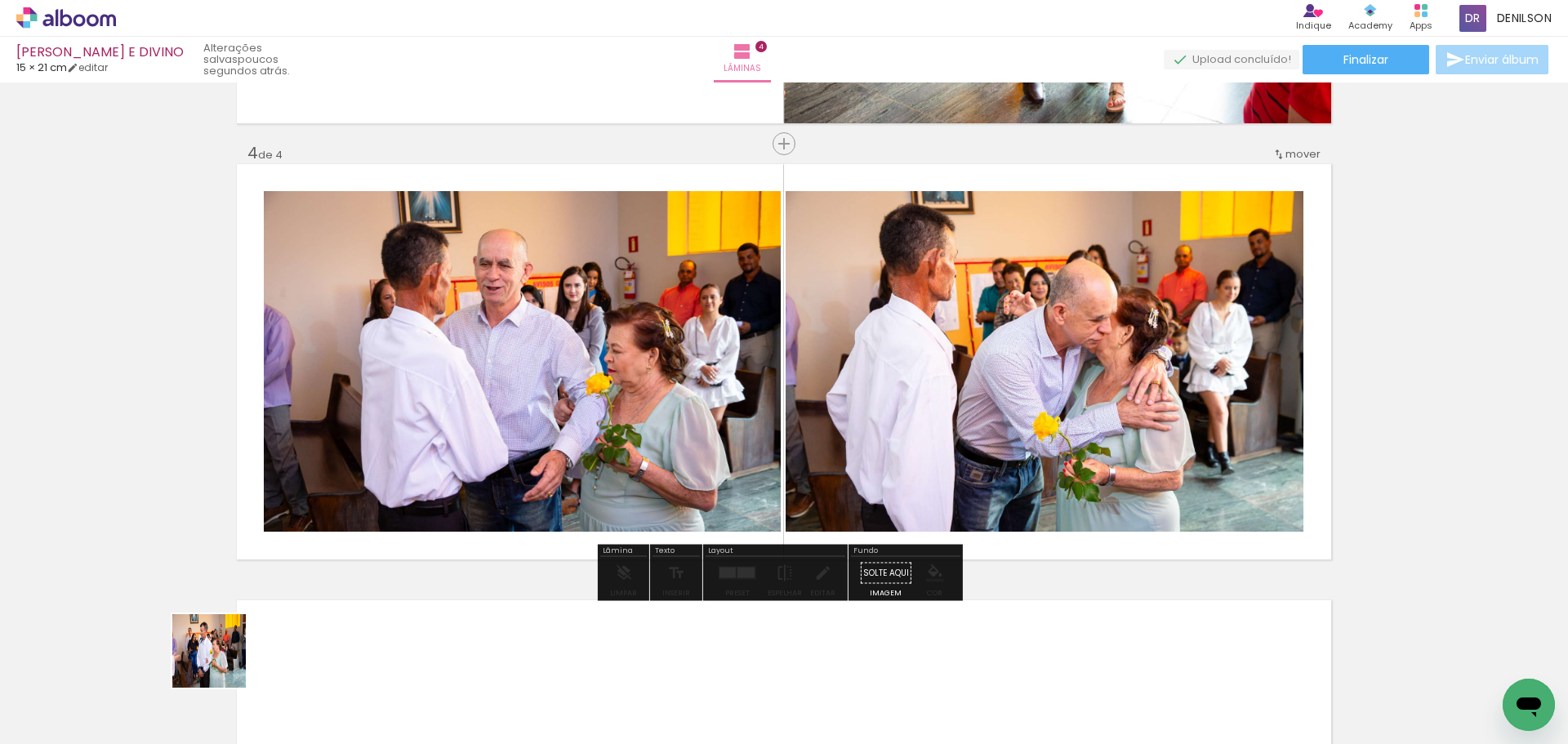
drag, startPoint x: 222, startPoint y: 663, endPoint x: 359, endPoint y: 550, distance: 177.6
click at [373, 548] on quentale-workspace at bounding box center [784, 372] width 1568 height 744
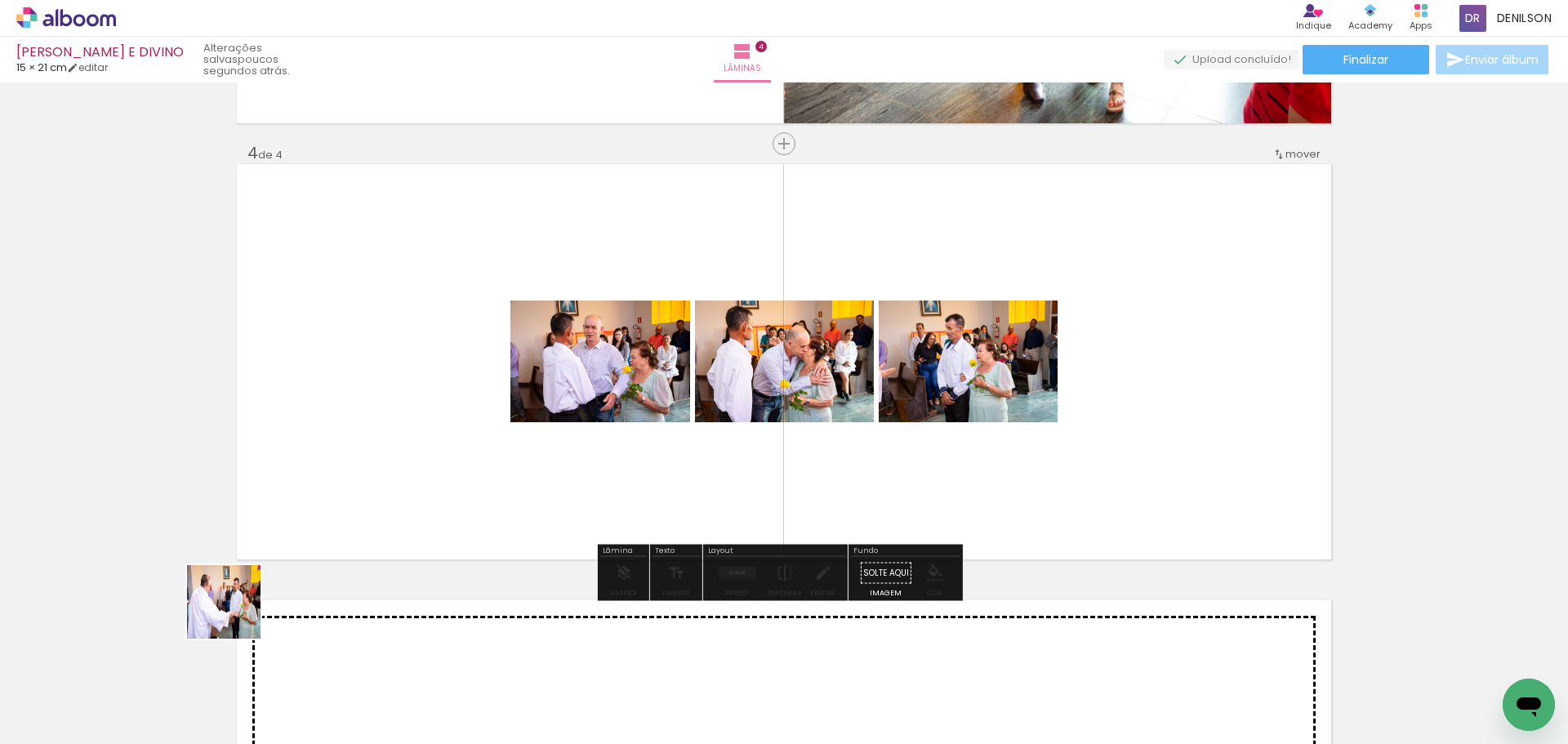
drag, startPoint x: 161, startPoint y: 692, endPoint x: 363, endPoint y: 470, distance: 300.1
click at [363, 470] on quentale-workspace at bounding box center [784, 372] width 1568 height 744
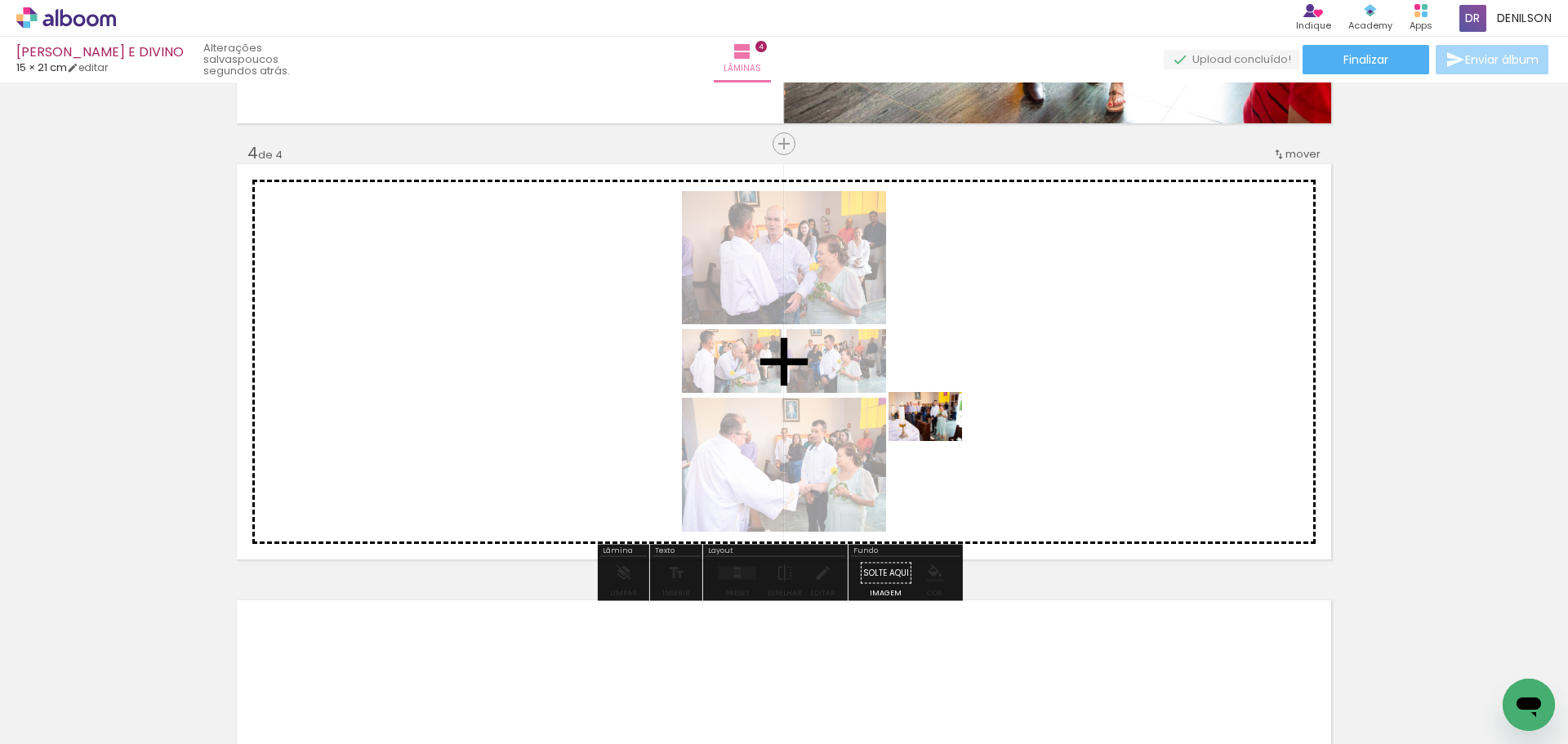
drag, startPoint x: 177, startPoint y: 693, endPoint x: 937, endPoint y: 441, distance: 800.7
click at [937, 441] on quentale-workspace at bounding box center [784, 372] width 1568 height 744
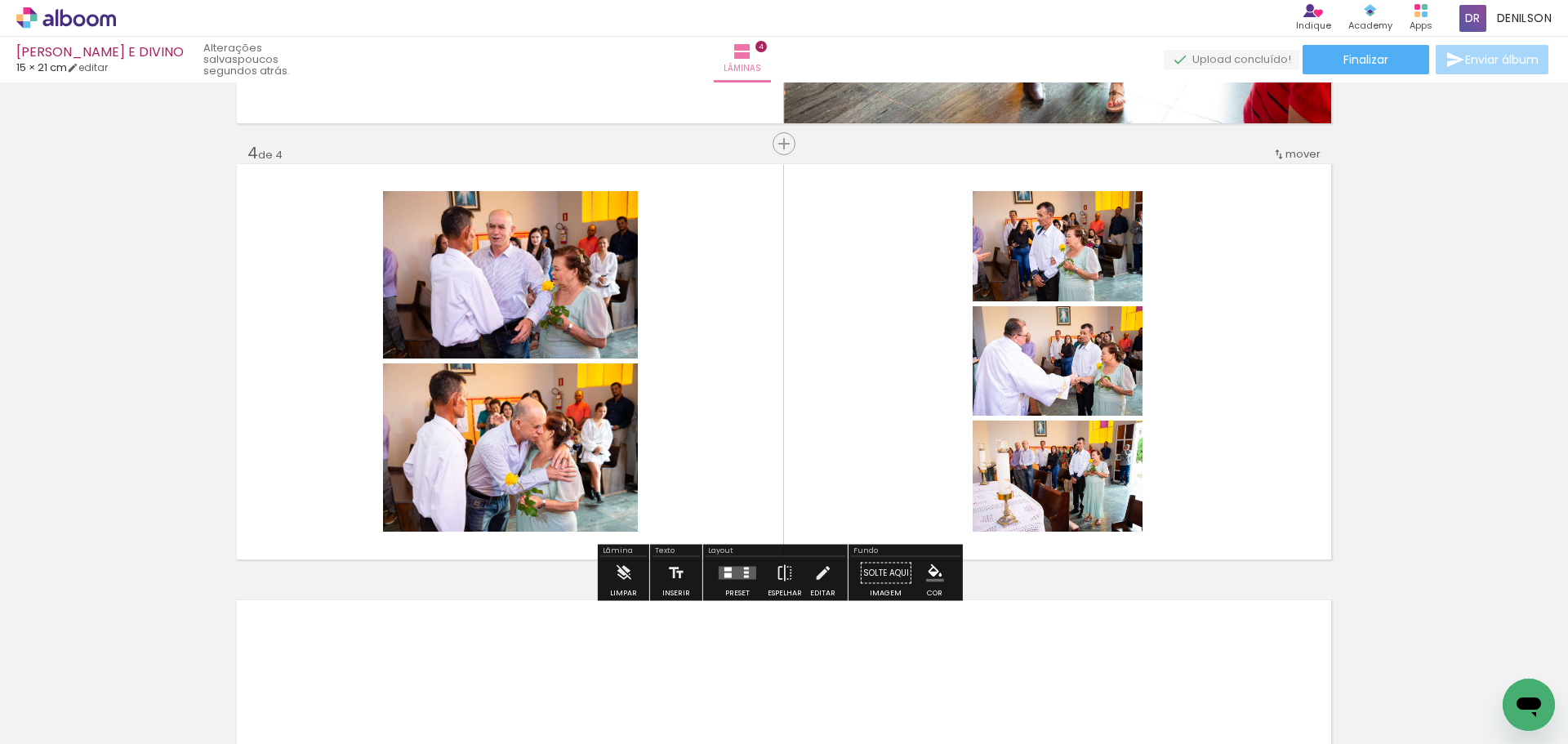
click at [736, 577] on quentale-layouter at bounding box center [737, 573] width 38 height 13
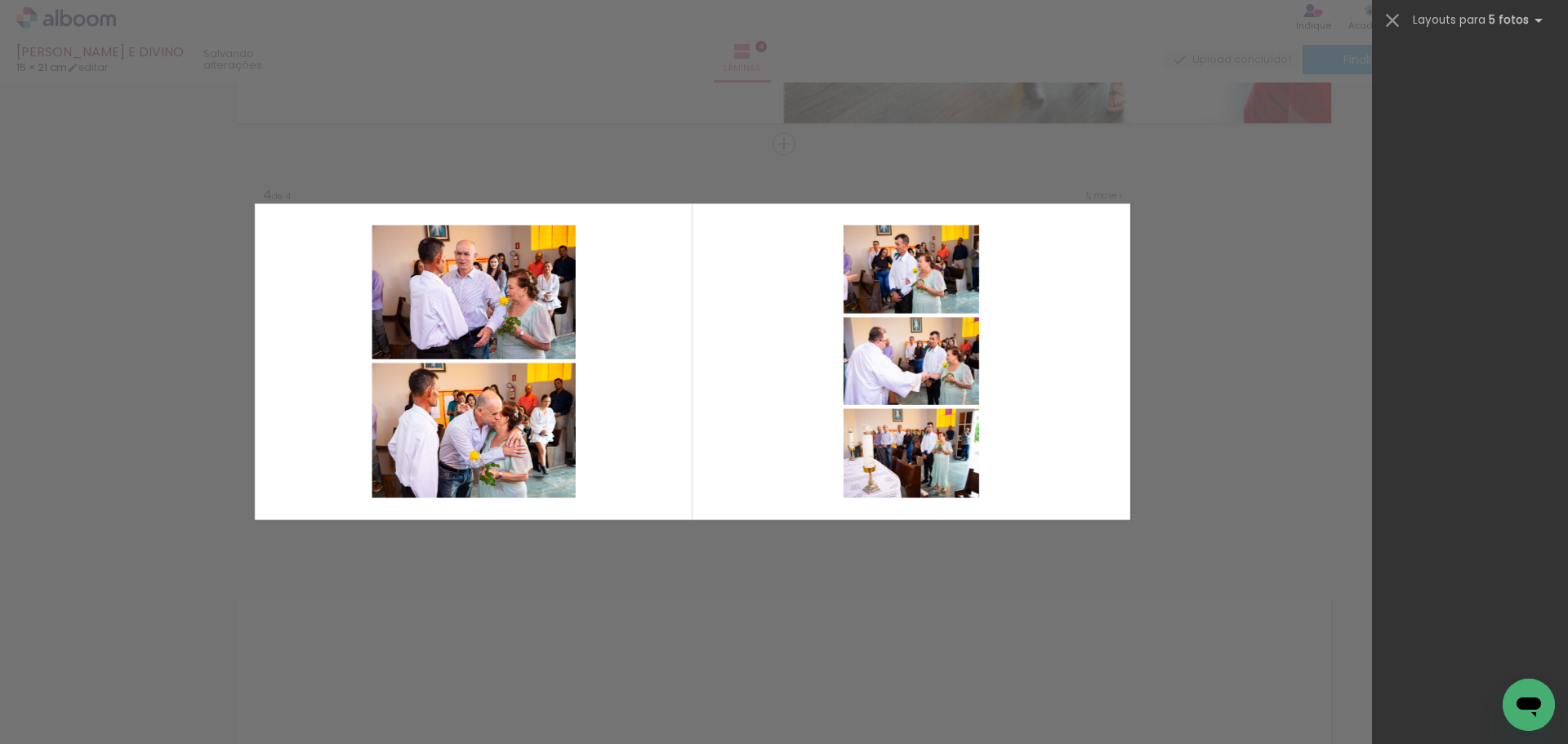
scroll to position [0, 0]
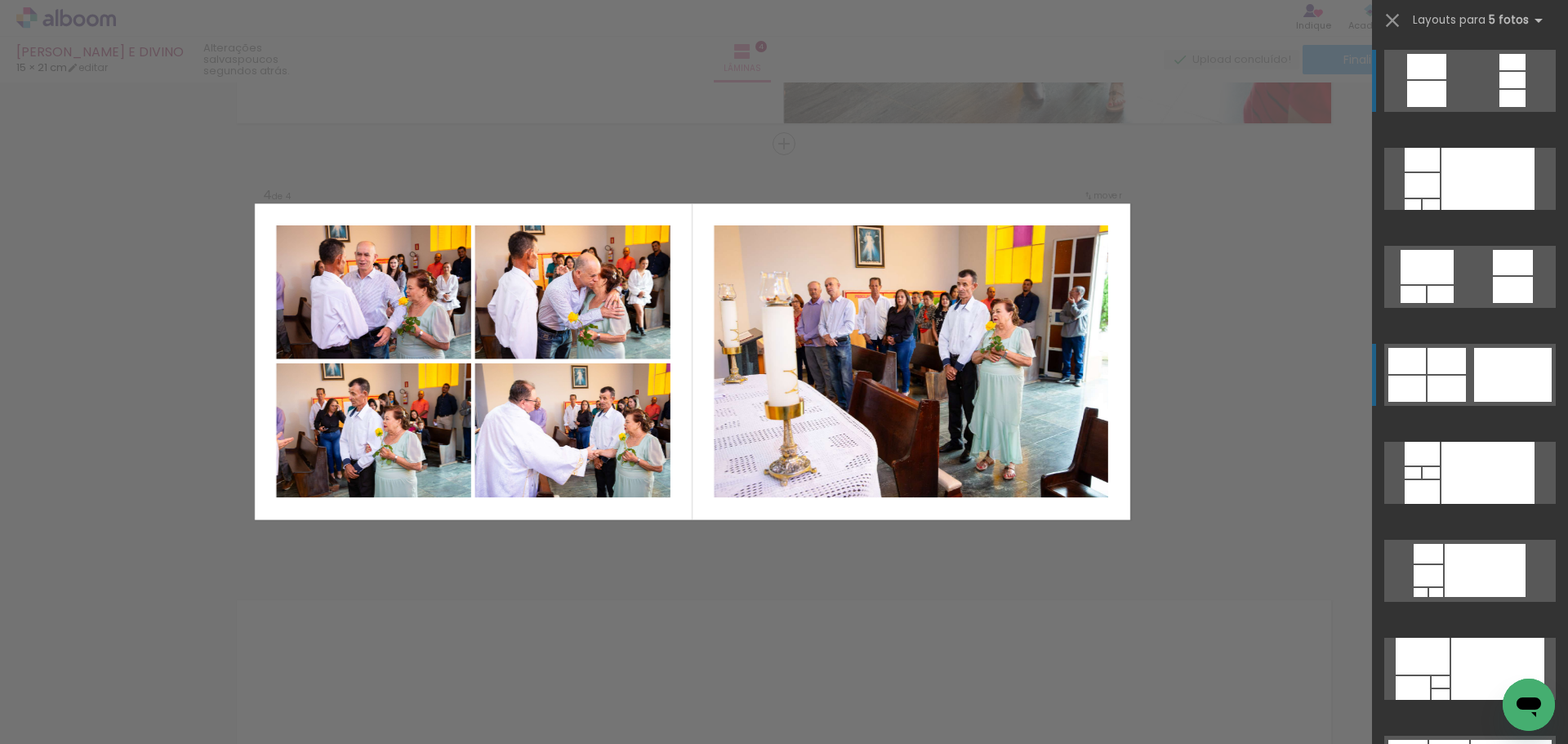
click at [1518, 210] on div at bounding box center [1487, 178] width 93 height 62
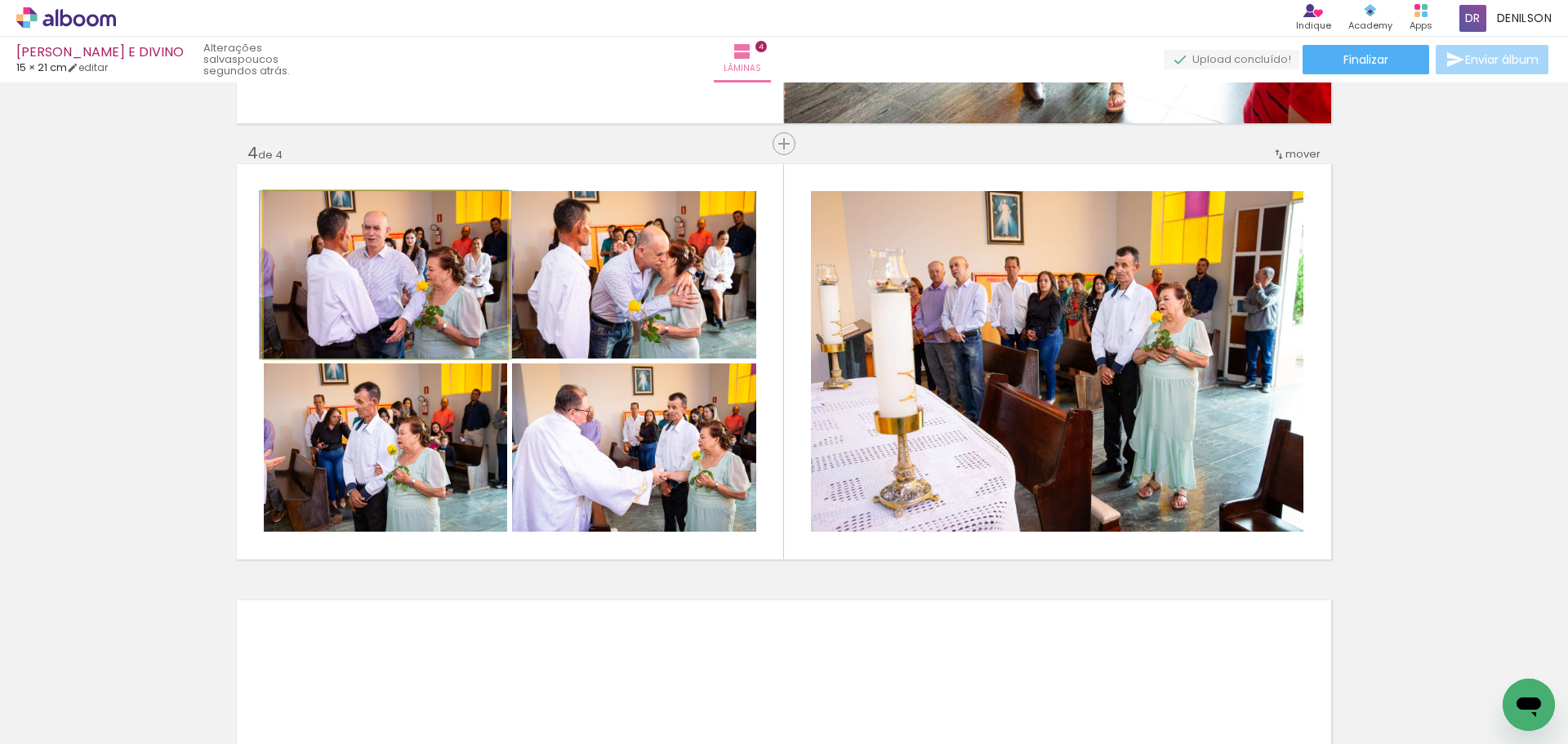
click at [407, 277] on quentale-photo at bounding box center [385, 275] width 243 height 167
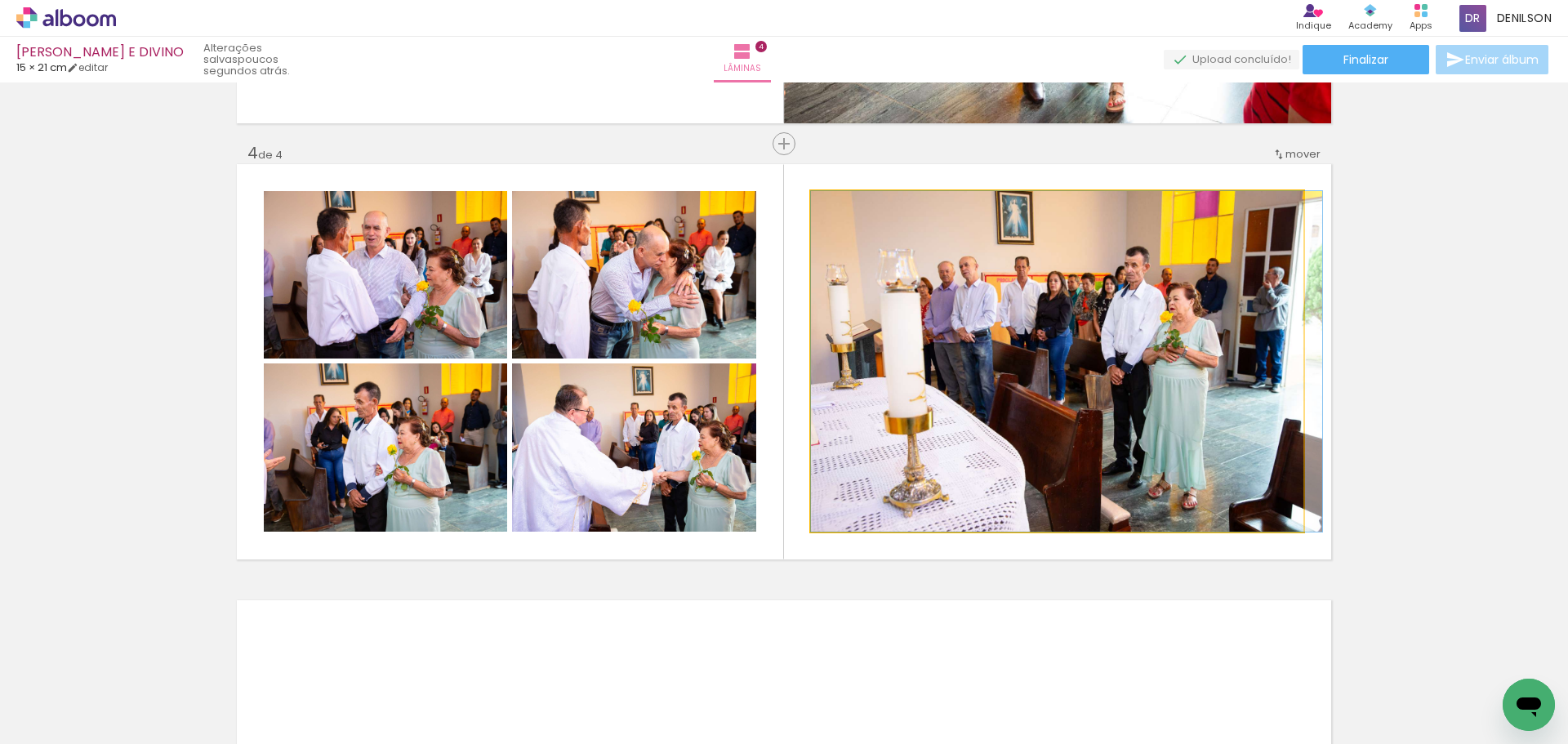
drag, startPoint x: 1113, startPoint y: 402, endPoint x: 1134, endPoint y: 402, distance: 21.0
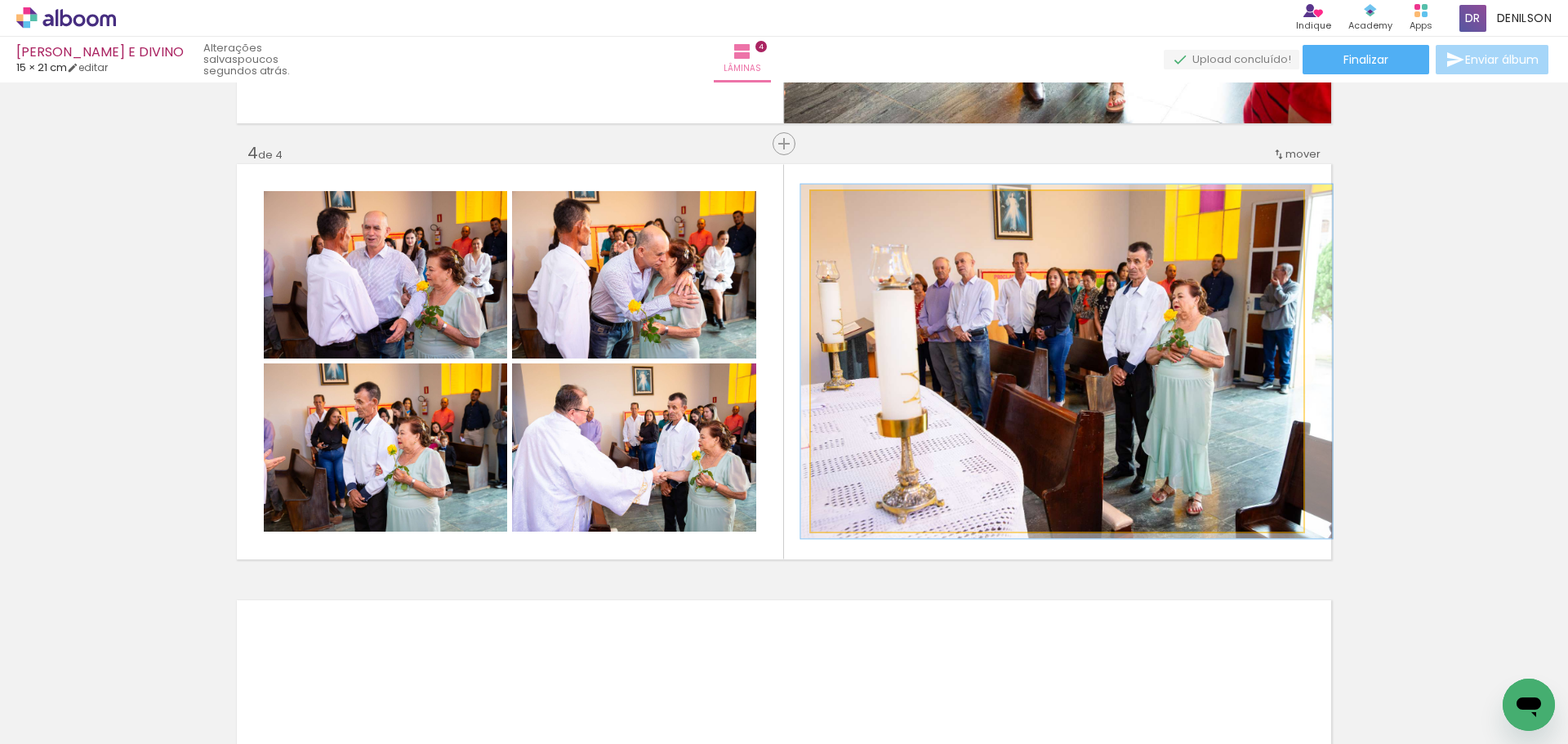
type paper-slider "104"
click at [839, 208] on div at bounding box center [851, 208] width 27 height 27
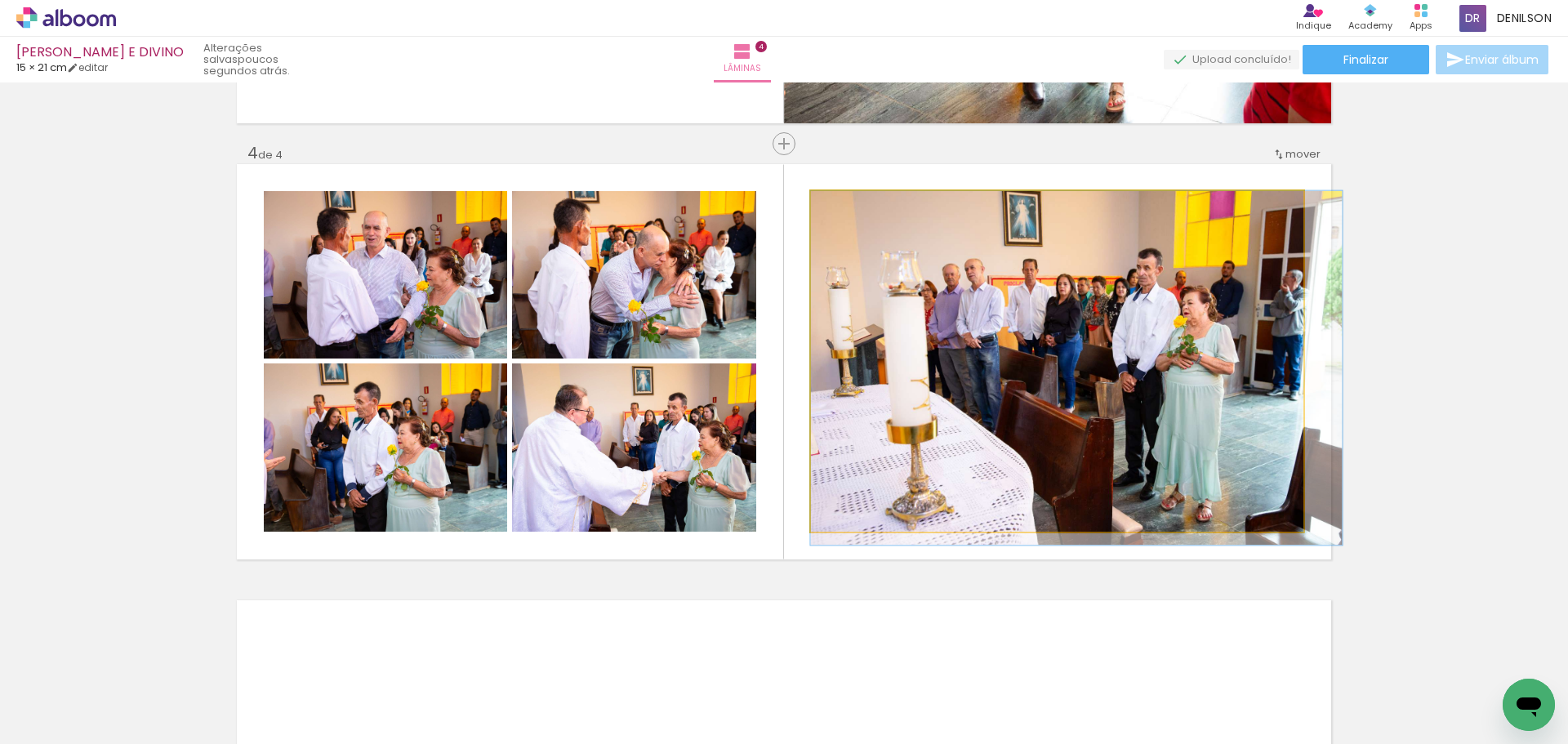
drag, startPoint x: 1076, startPoint y: 315, endPoint x: 1092, endPoint y: 328, distance: 20.6
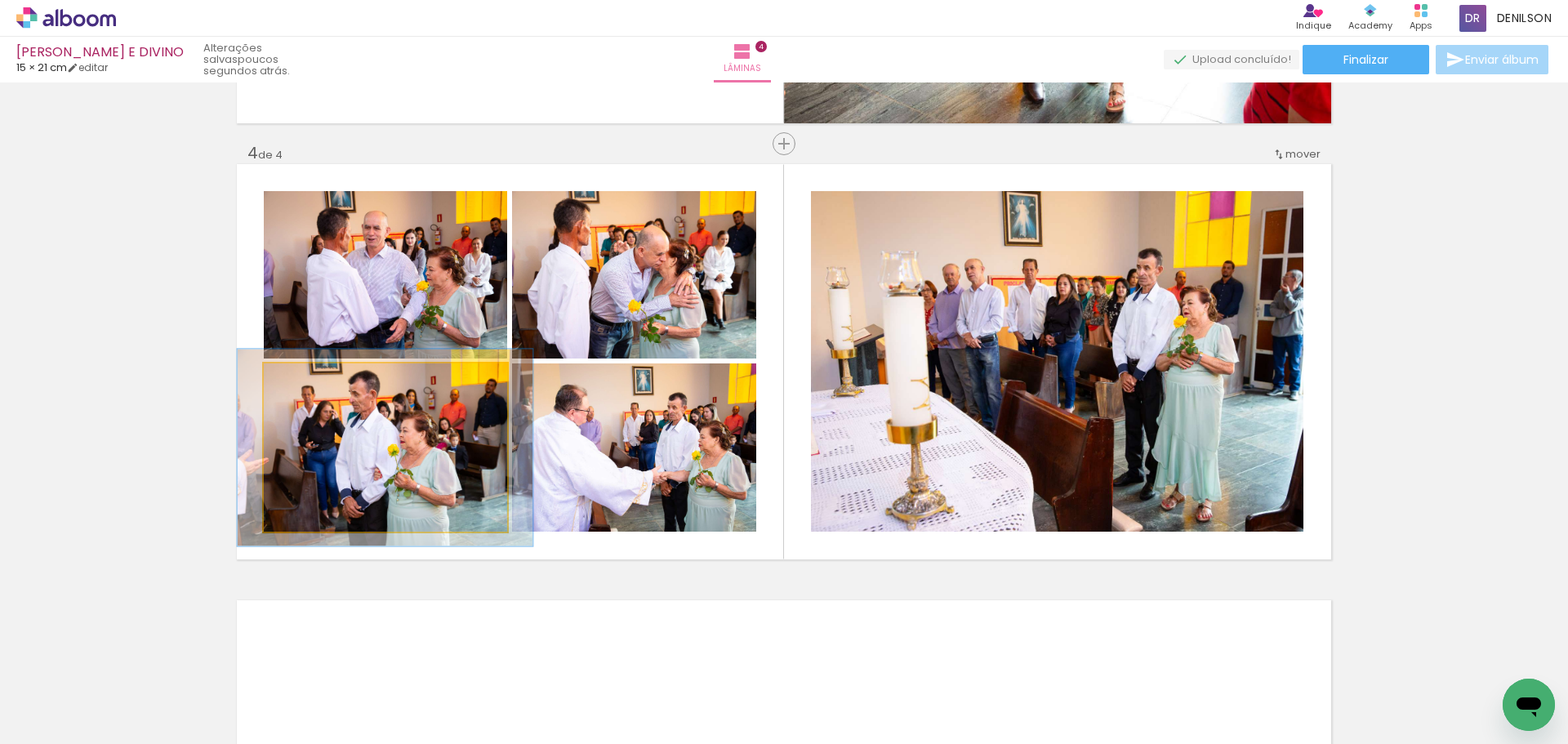
drag, startPoint x: 290, startPoint y: 380, endPoint x: 299, endPoint y: 381, distance: 9.1
type paper-slider "117"
click at [299, 381] on div at bounding box center [311, 380] width 27 height 27
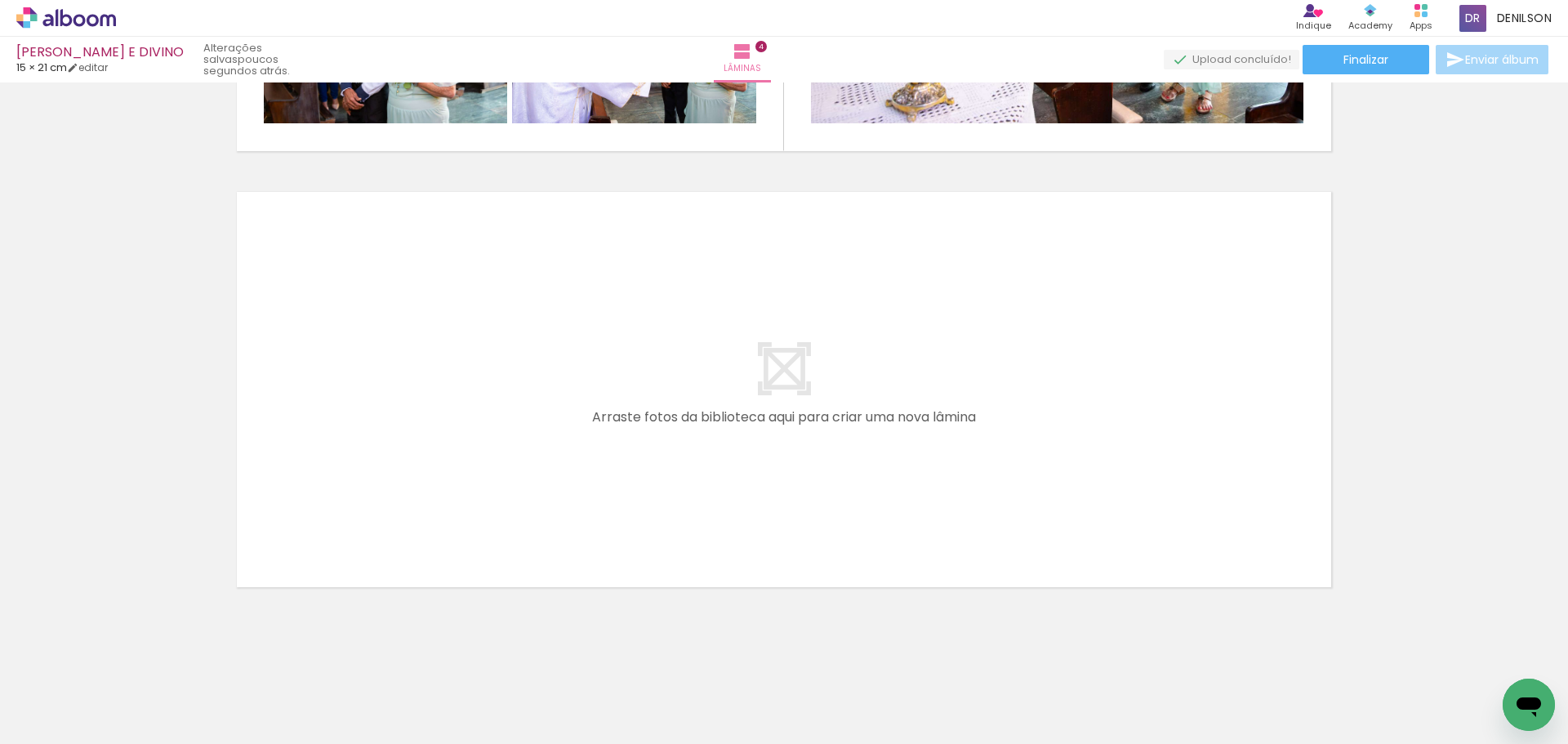
scroll to position [1684, 0]
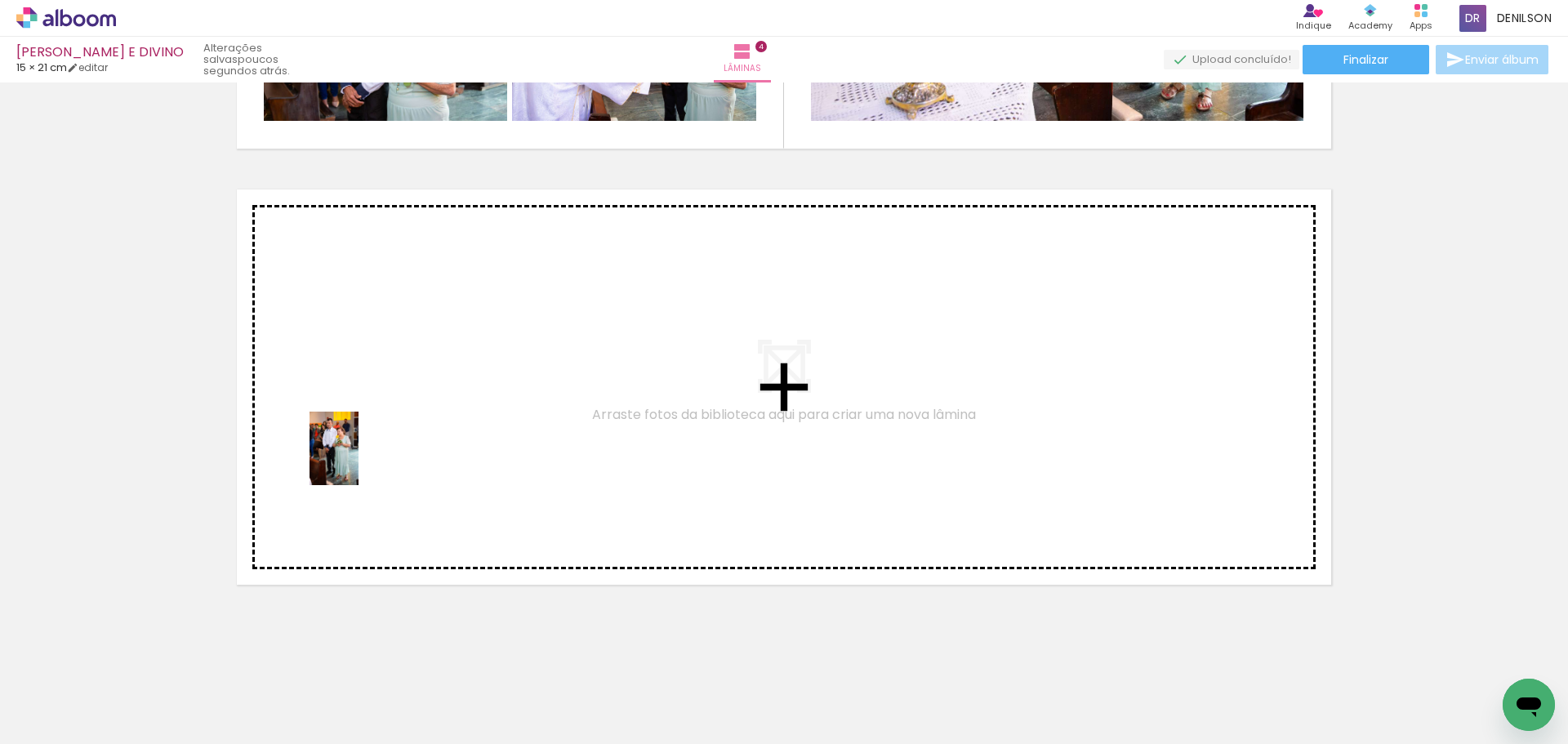
drag, startPoint x: 176, startPoint y: 700, endPoint x: 359, endPoint y: 460, distance: 301.8
click at [359, 460] on quentale-workspace at bounding box center [784, 372] width 1568 height 744
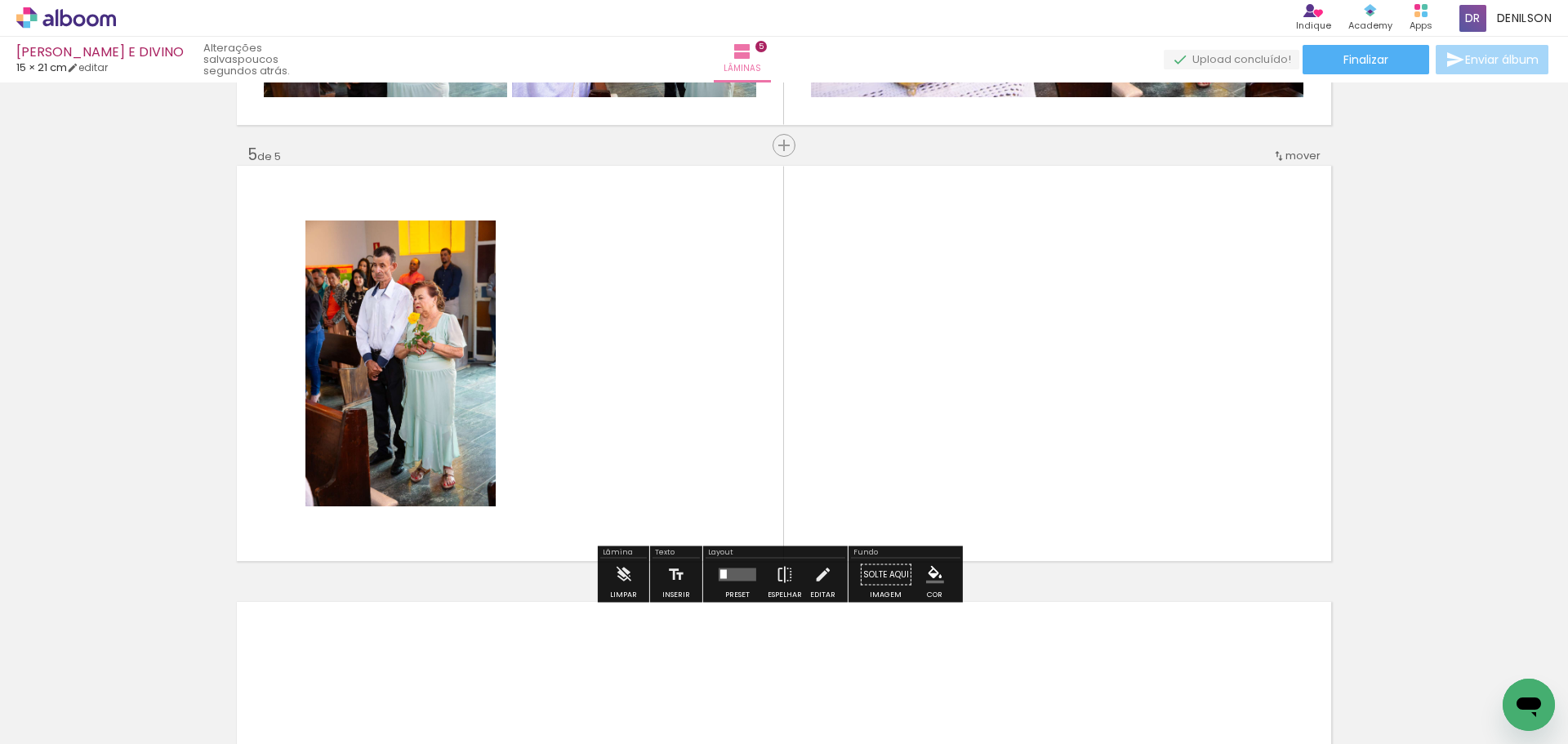
scroll to position [1709, 0]
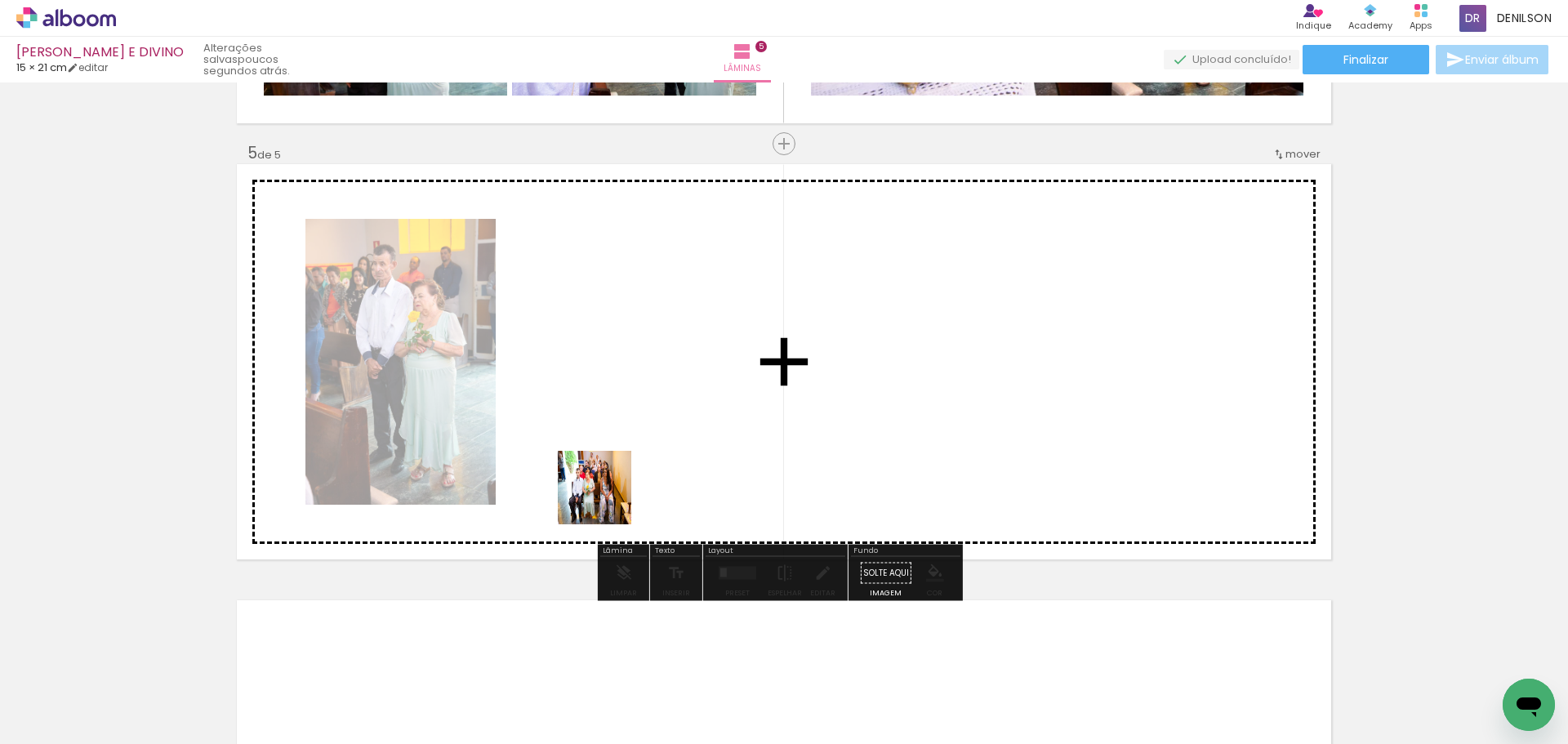
drag, startPoint x: 165, startPoint y: 691, endPoint x: 640, endPoint y: 474, distance: 522.2
click at [640, 474] on quentale-workspace at bounding box center [784, 372] width 1568 height 744
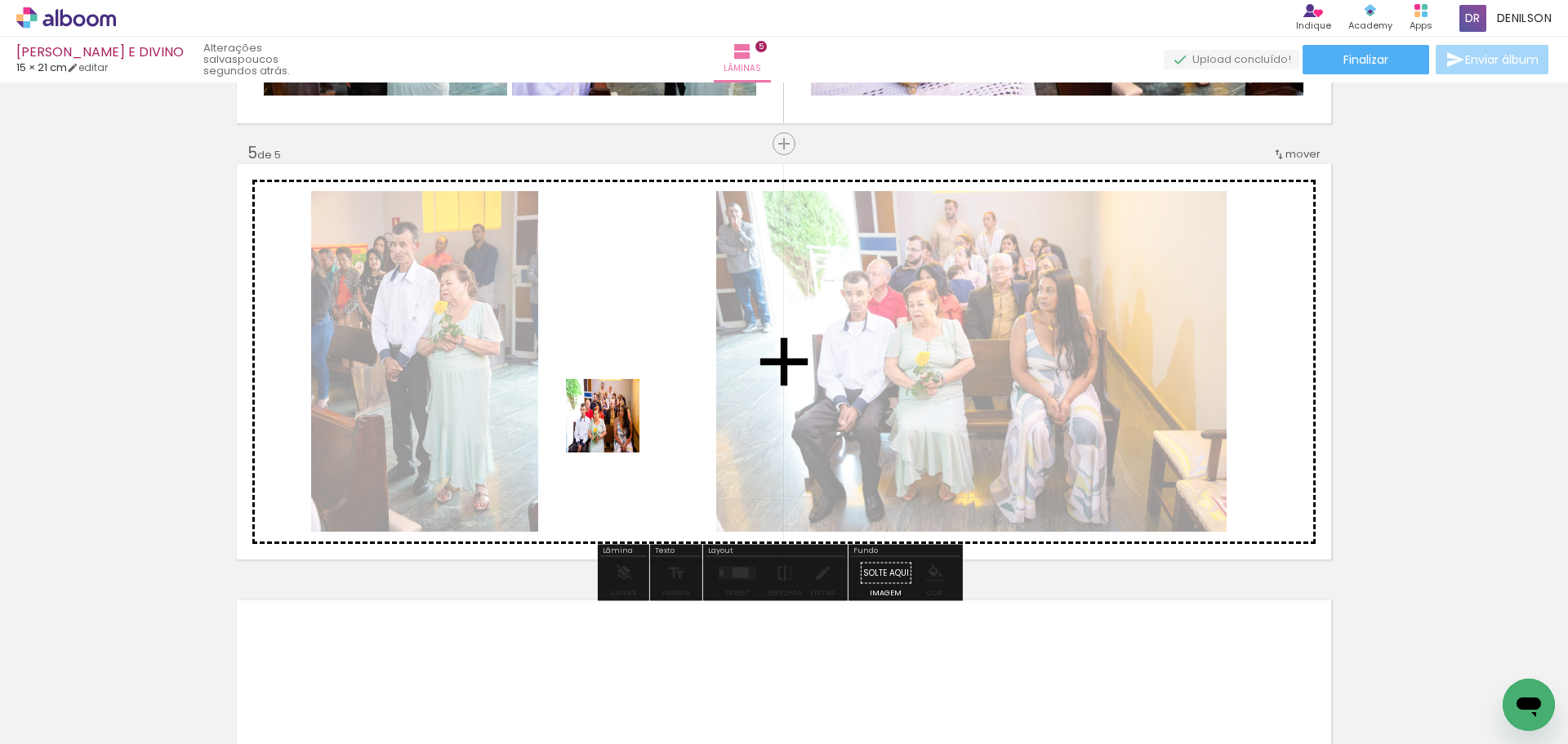
drag, startPoint x: 168, startPoint y: 694, endPoint x: 623, endPoint y: 419, distance: 531.6
click at [623, 419] on quentale-workspace at bounding box center [784, 372] width 1568 height 744
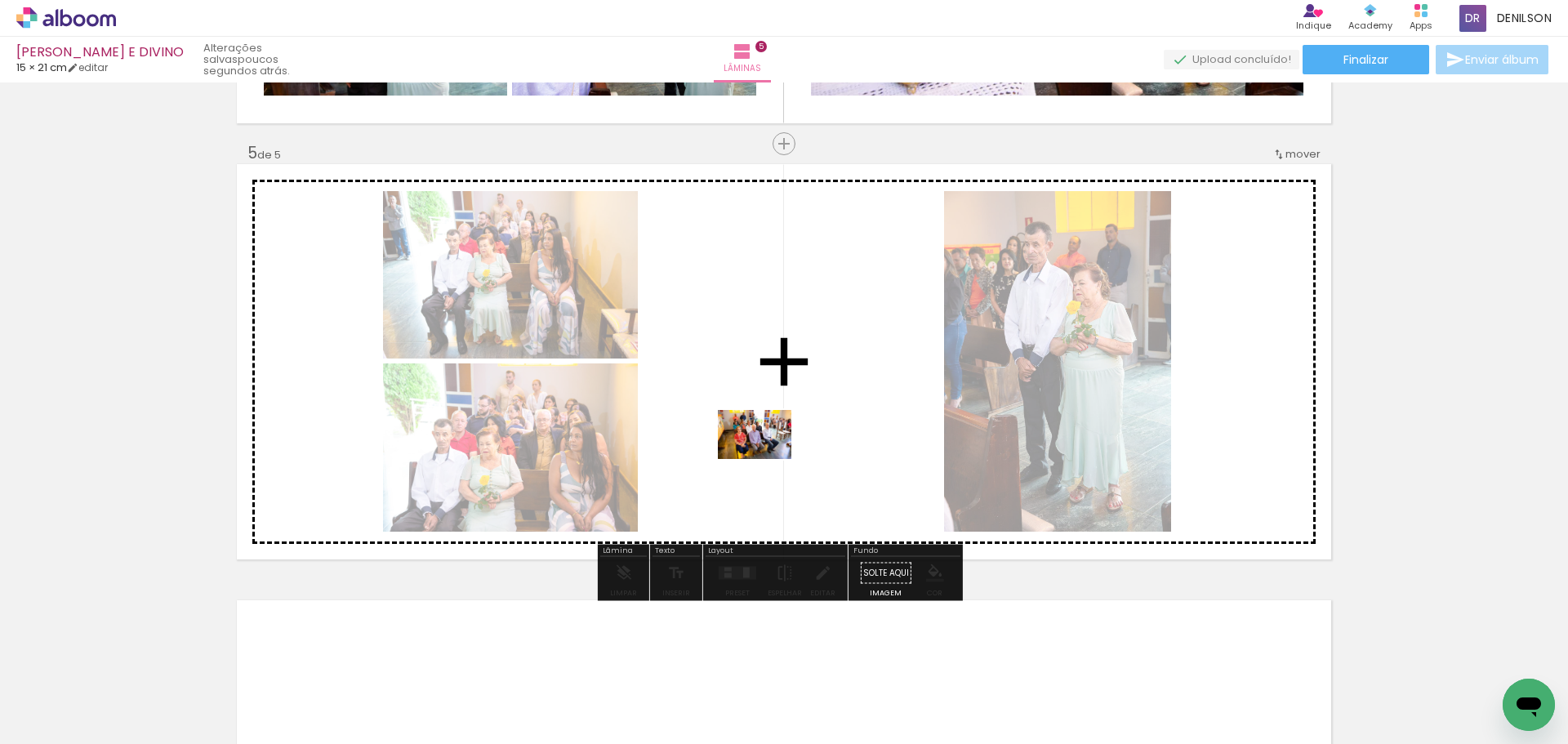
drag, startPoint x: 172, startPoint y: 691, endPoint x: 774, endPoint y: 458, distance: 645.5
click at [774, 458] on quentale-workspace at bounding box center [784, 372] width 1568 height 744
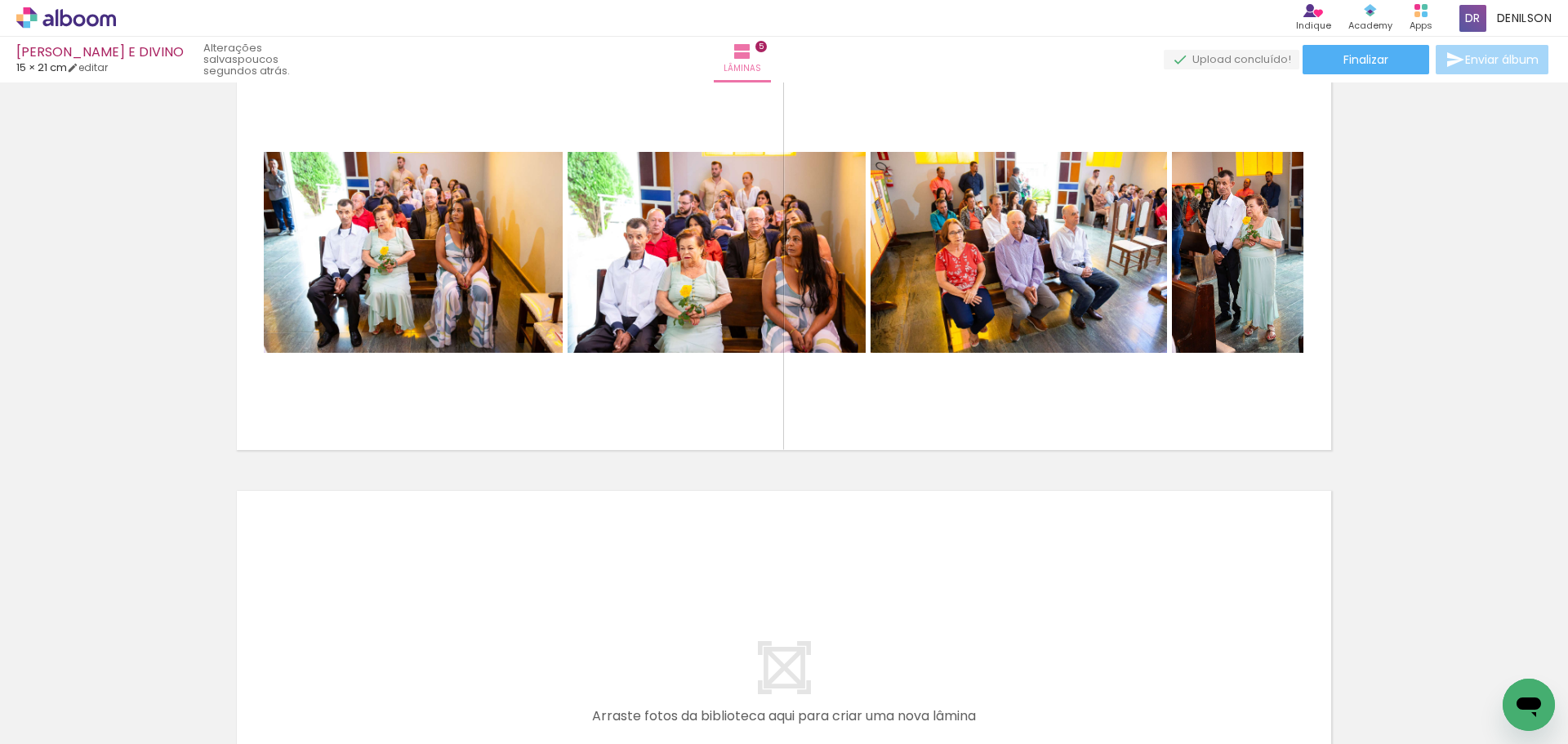
scroll to position [1791, 0]
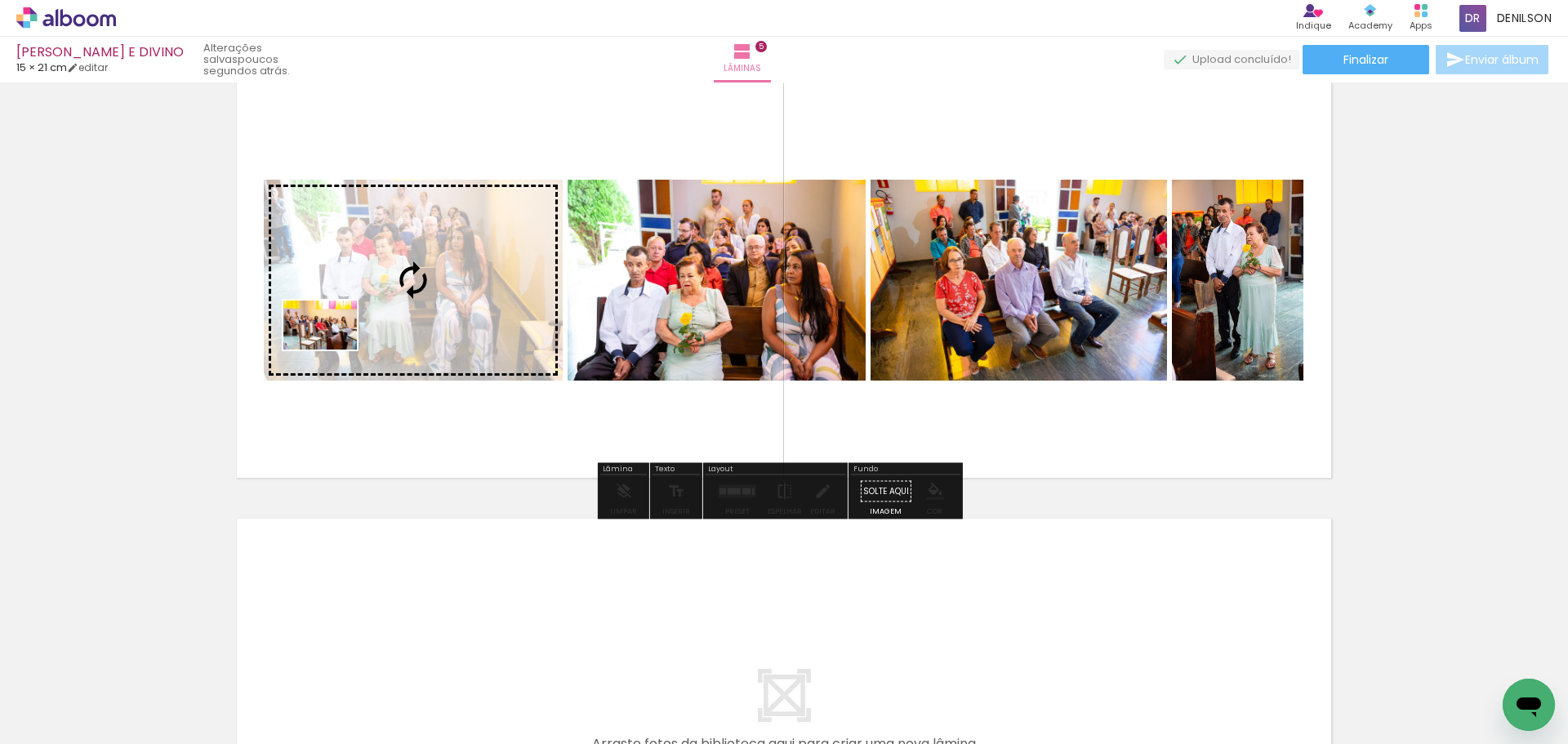
drag, startPoint x: 170, startPoint y: 685, endPoint x: 332, endPoint y: 350, distance: 372.1
click at [332, 350] on quentale-workspace at bounding box center [784, 372] width 1568 height 744
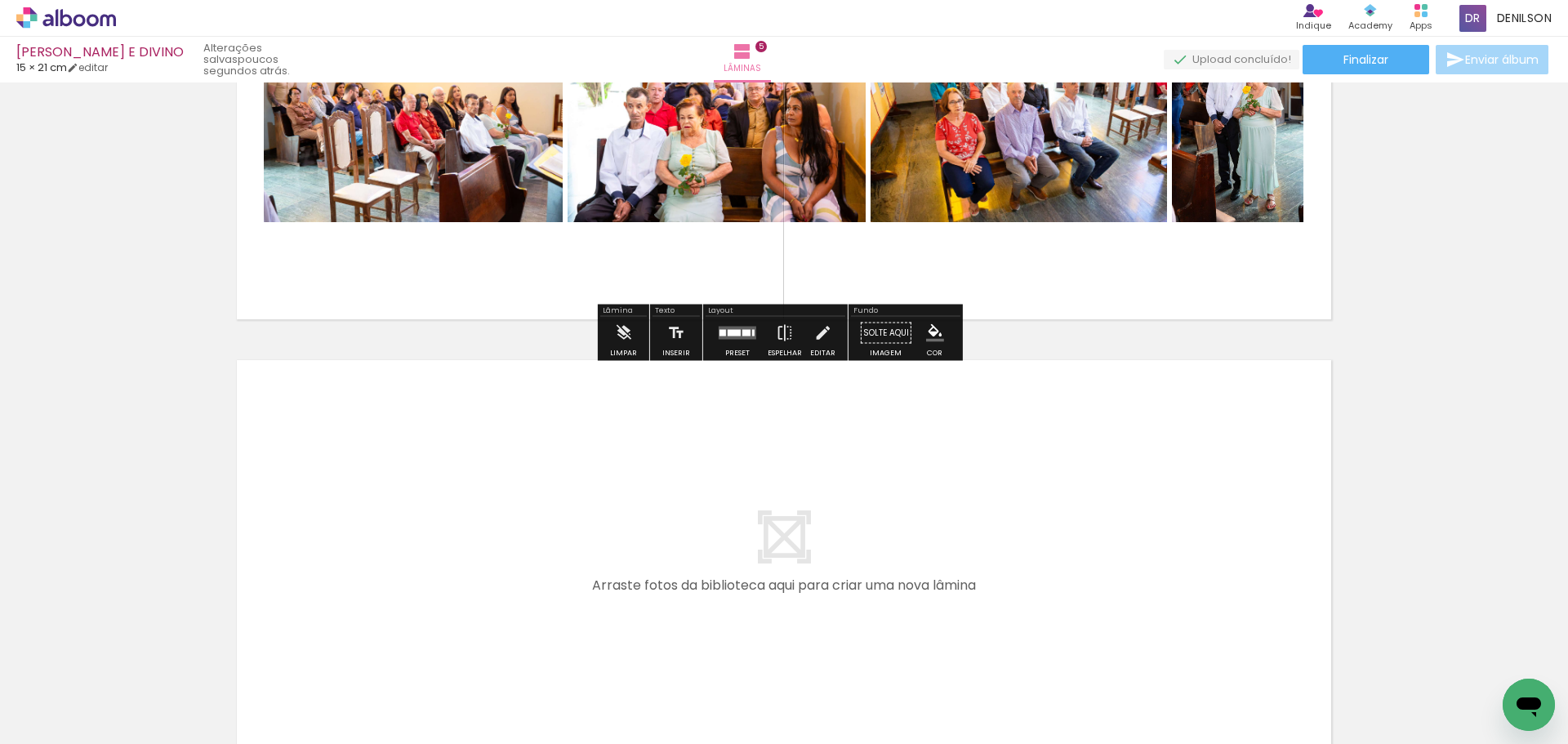
scroll to position [2118, 0]
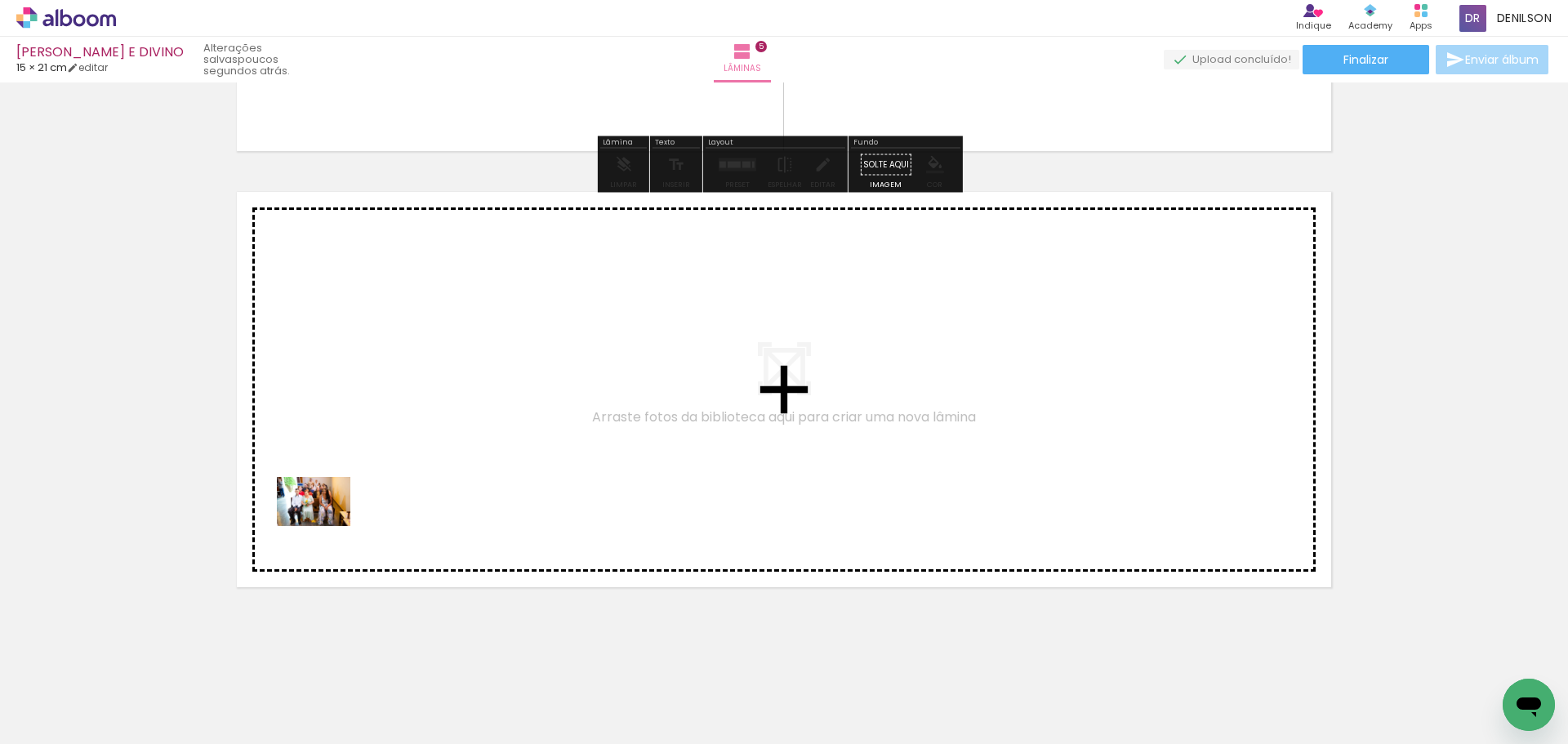
drag, startPoint x: 181, startPoint y: 678, endPoint x: 326, endPoint y: 525, distance: 210.8
click at [326, 525] on quentale-workspace at bounding box center [784, 372] width 1568 height 744
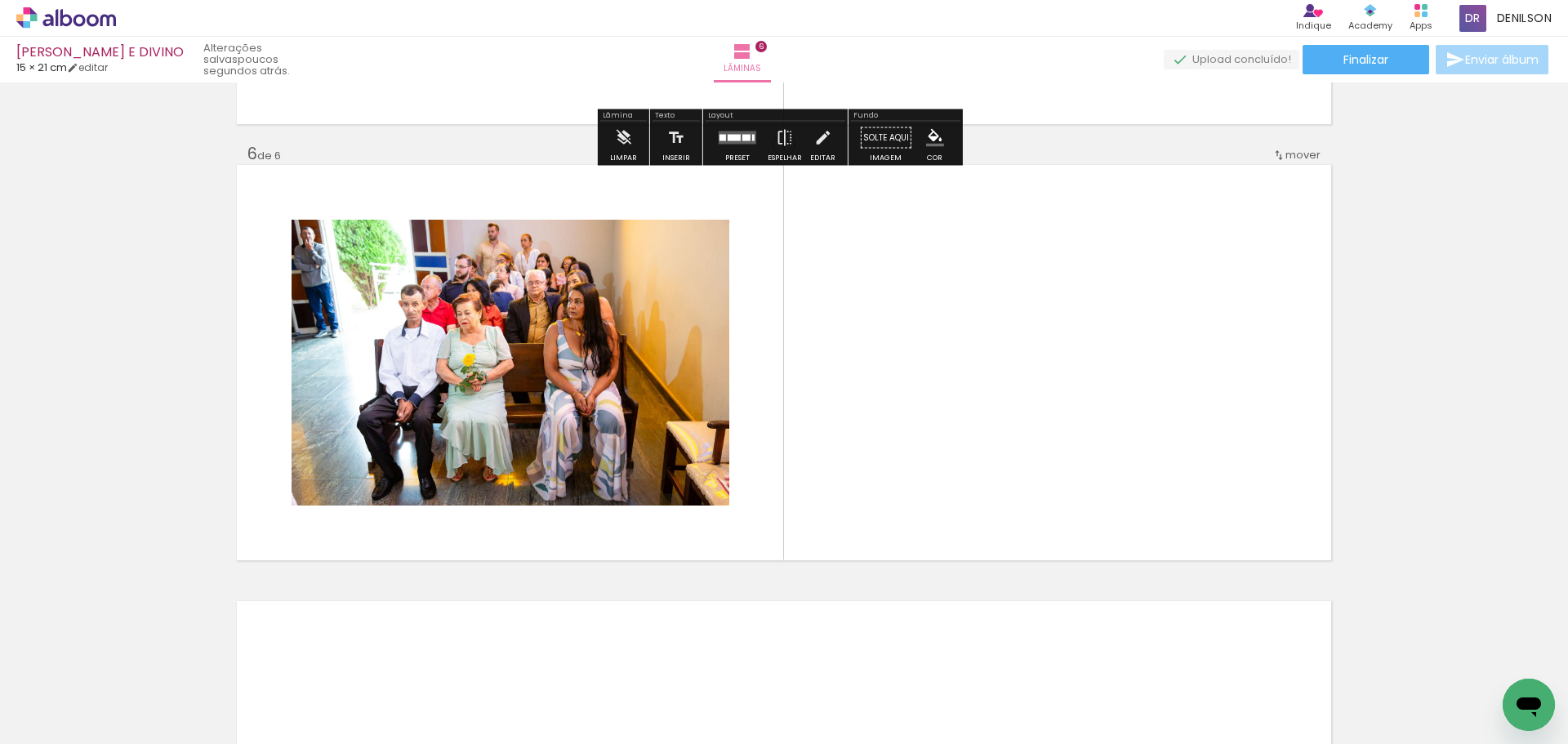
scroll to position [2145, 0]
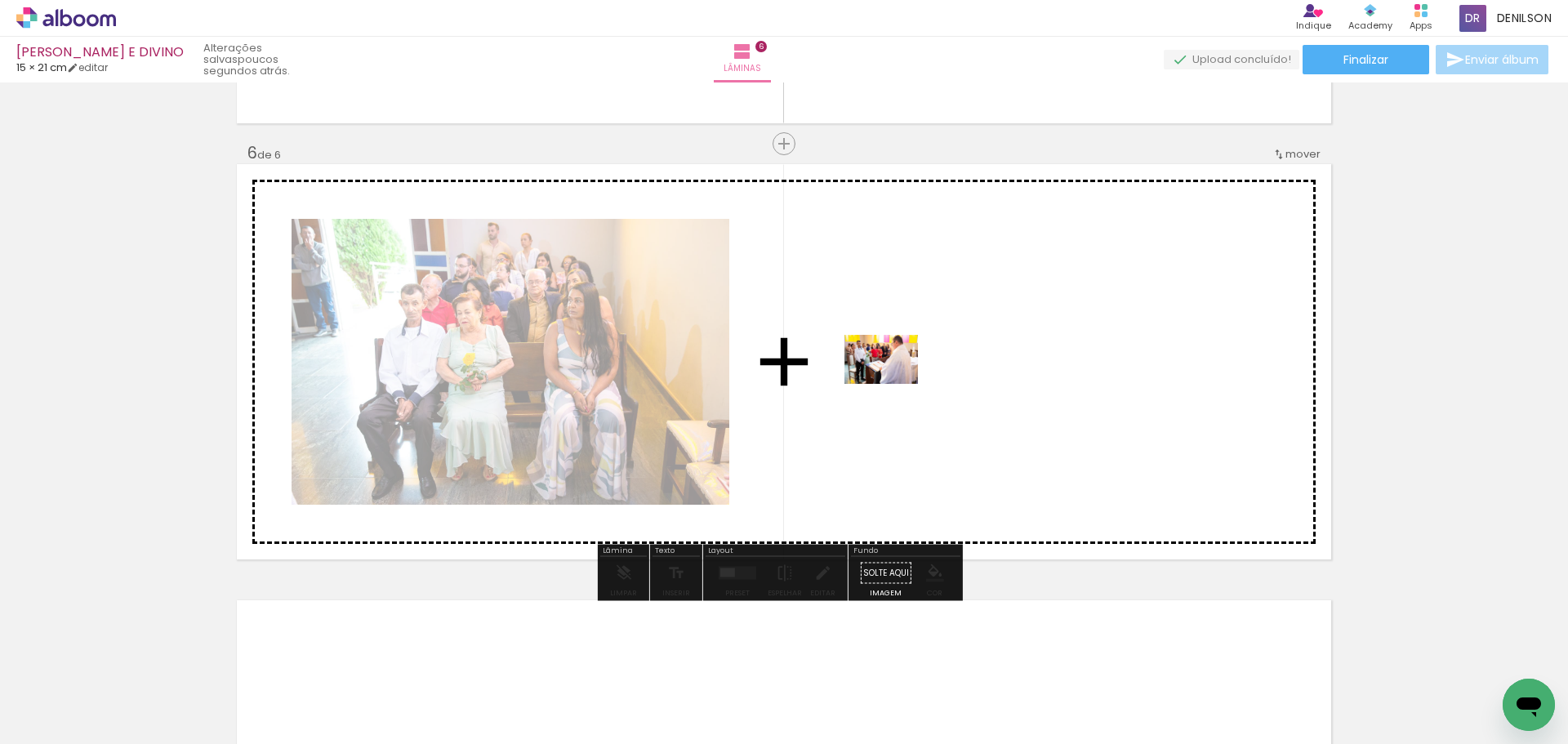
drag, startPoint x: 176, startPoint y: 698, endPoint x: 893, endPoint y: 383, distance: 783.1
click at [893, 383] on quentale-workspace at bounding box center [784, 372] width 1568 height 744
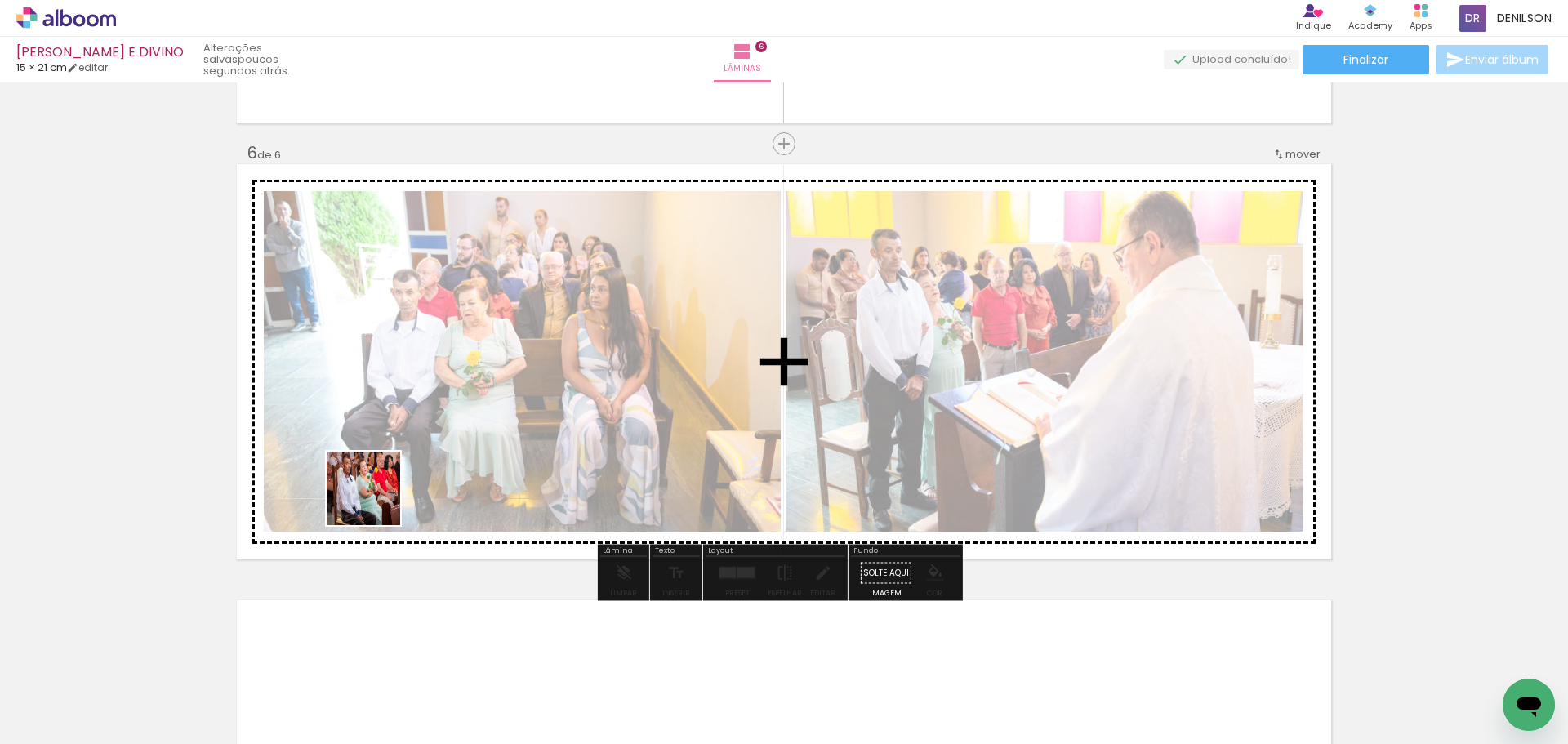
drag, startPoint x: 176, startPoint y: 692, endPoint x: 386, endPoint y: 489, distance: 292.1
click at [386, 489] on quentale-workspace at bounding box center [784, 372] width 1568 height 744
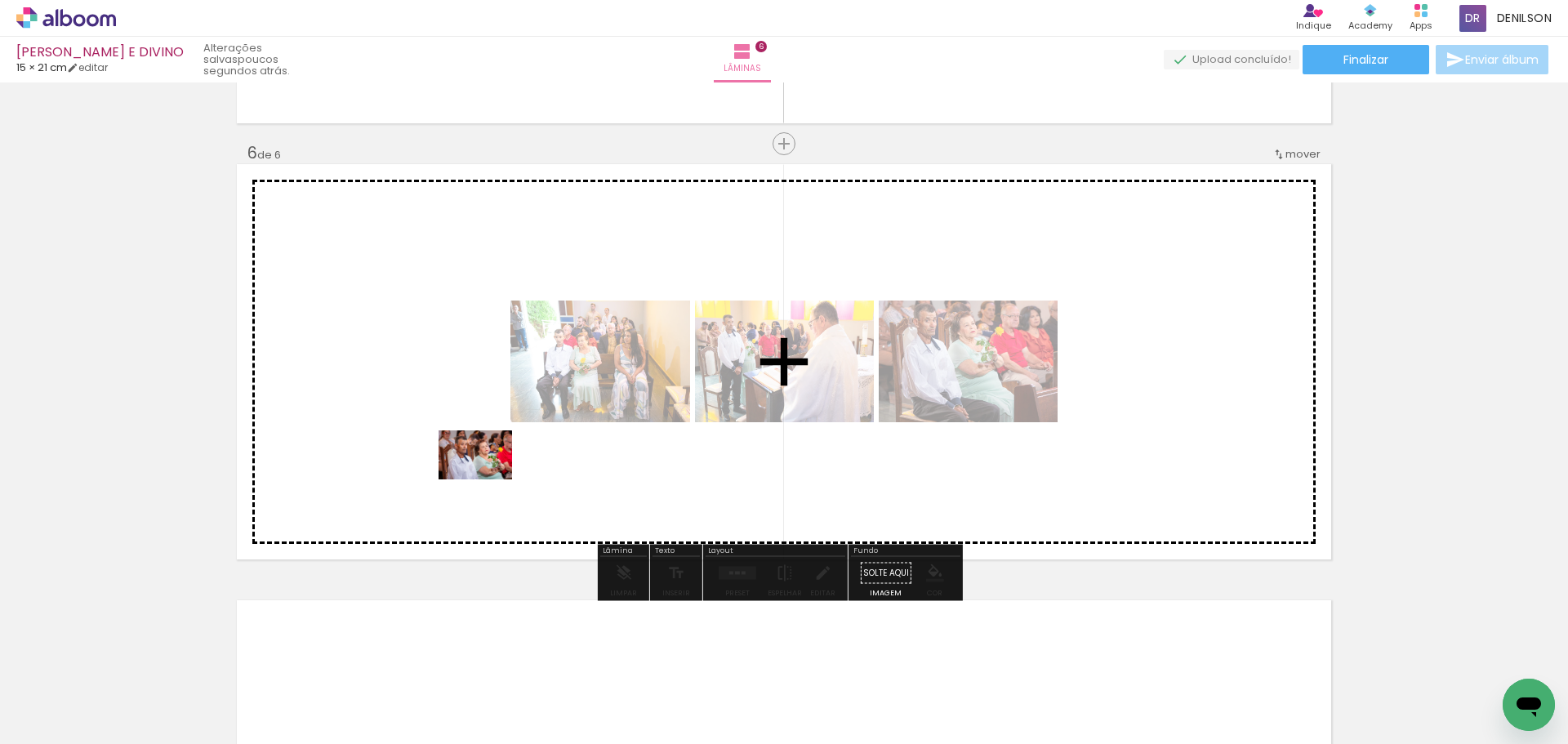
drag, startPoint x: 186, startPoint y: 684, endPoint x: 488, endPoint y: 479, distance: 365.0
click at [488, 479] on quentale-workspace at bounding box center [784, 372] width 1568 height 744
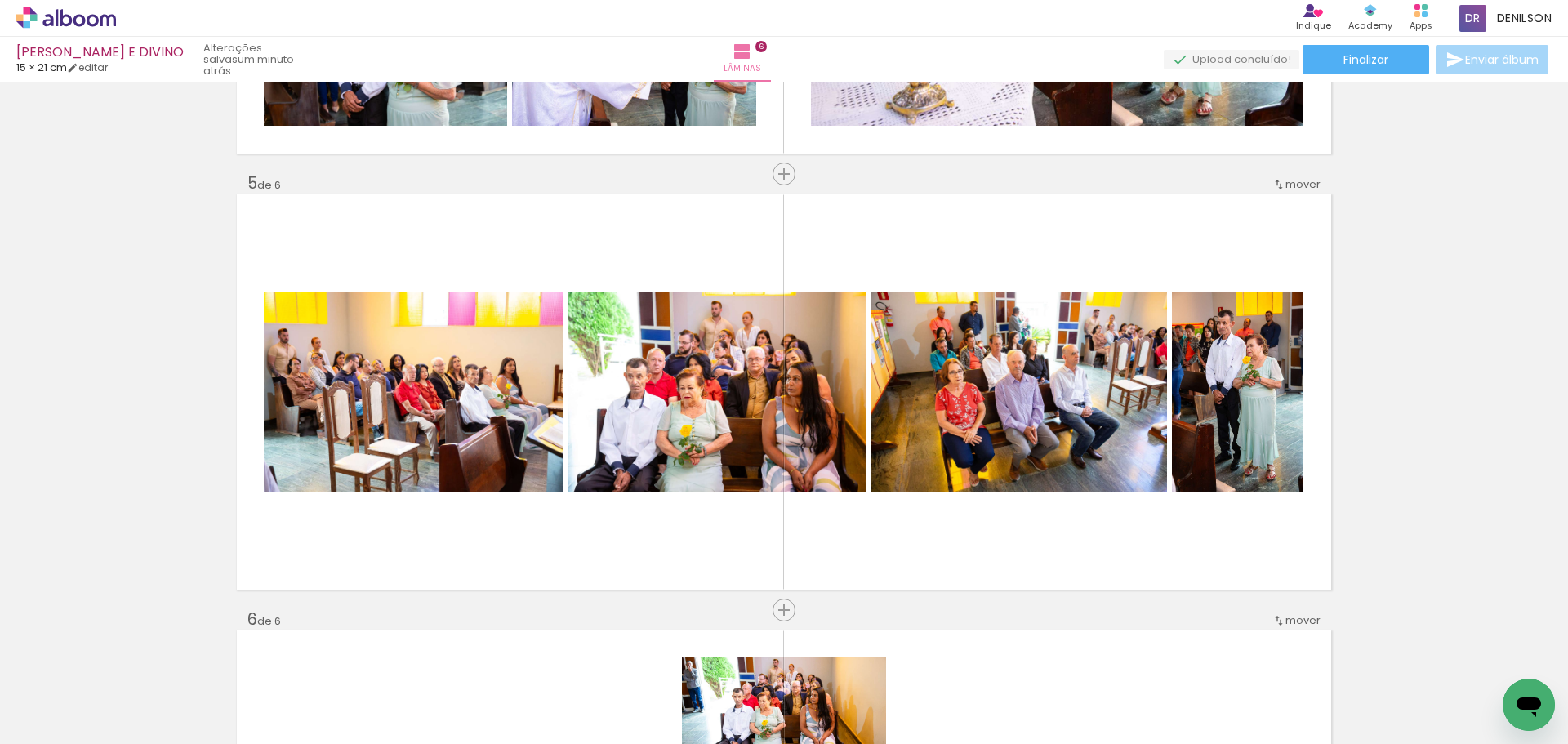
scroll to position [1655, 0]
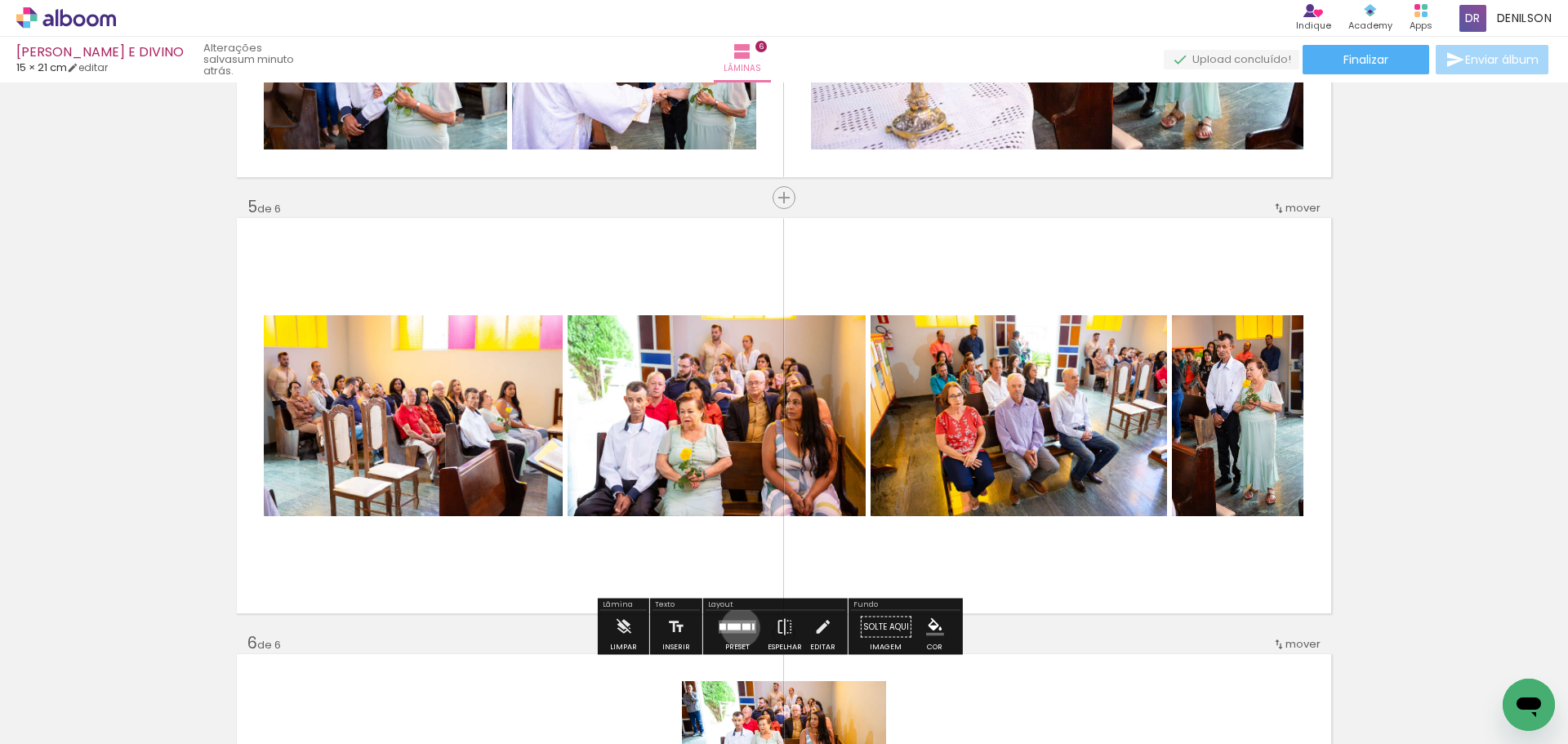
click at [737, 627] on div at bounding box center [734, 626] width 13 height 6
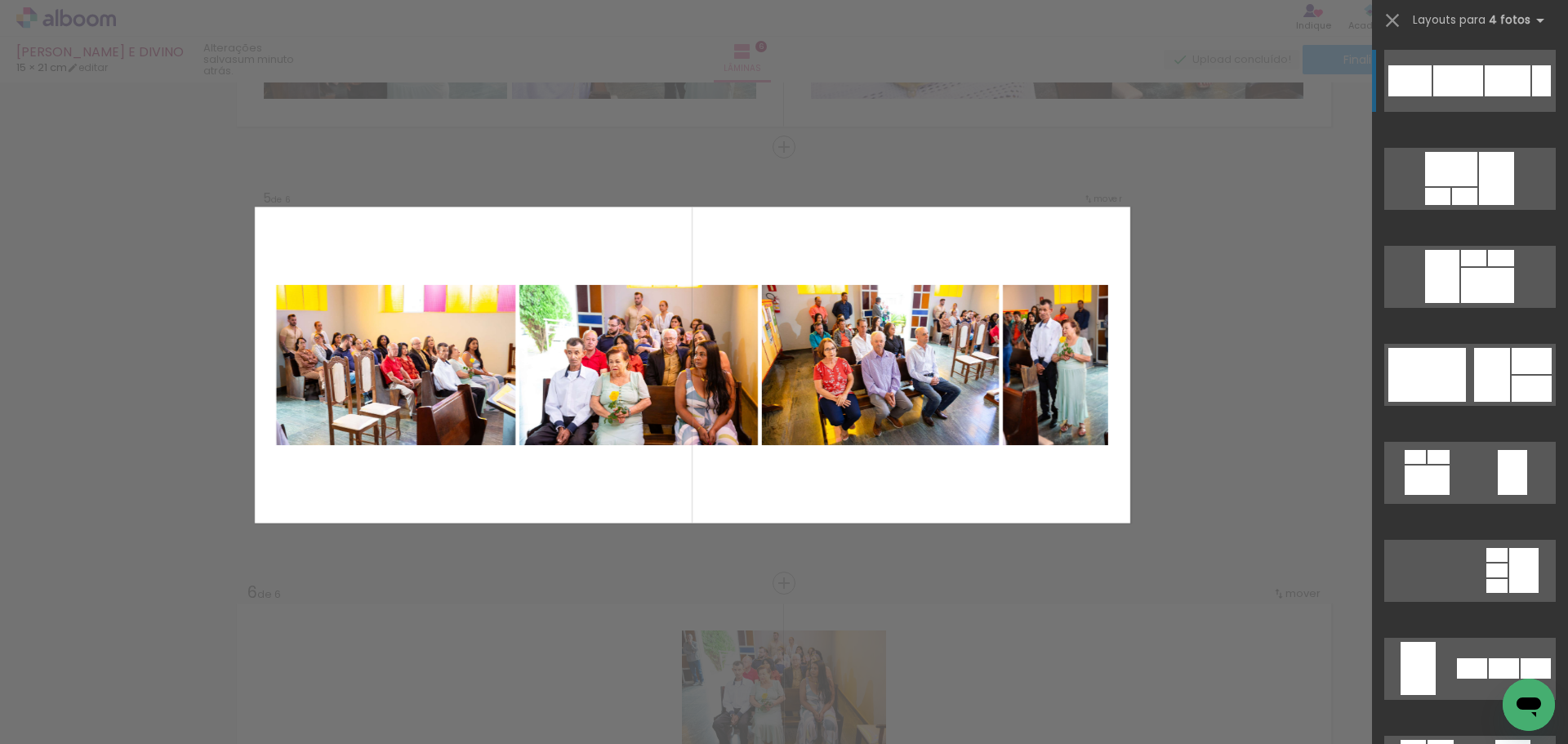
scroll to position [1709, 0]
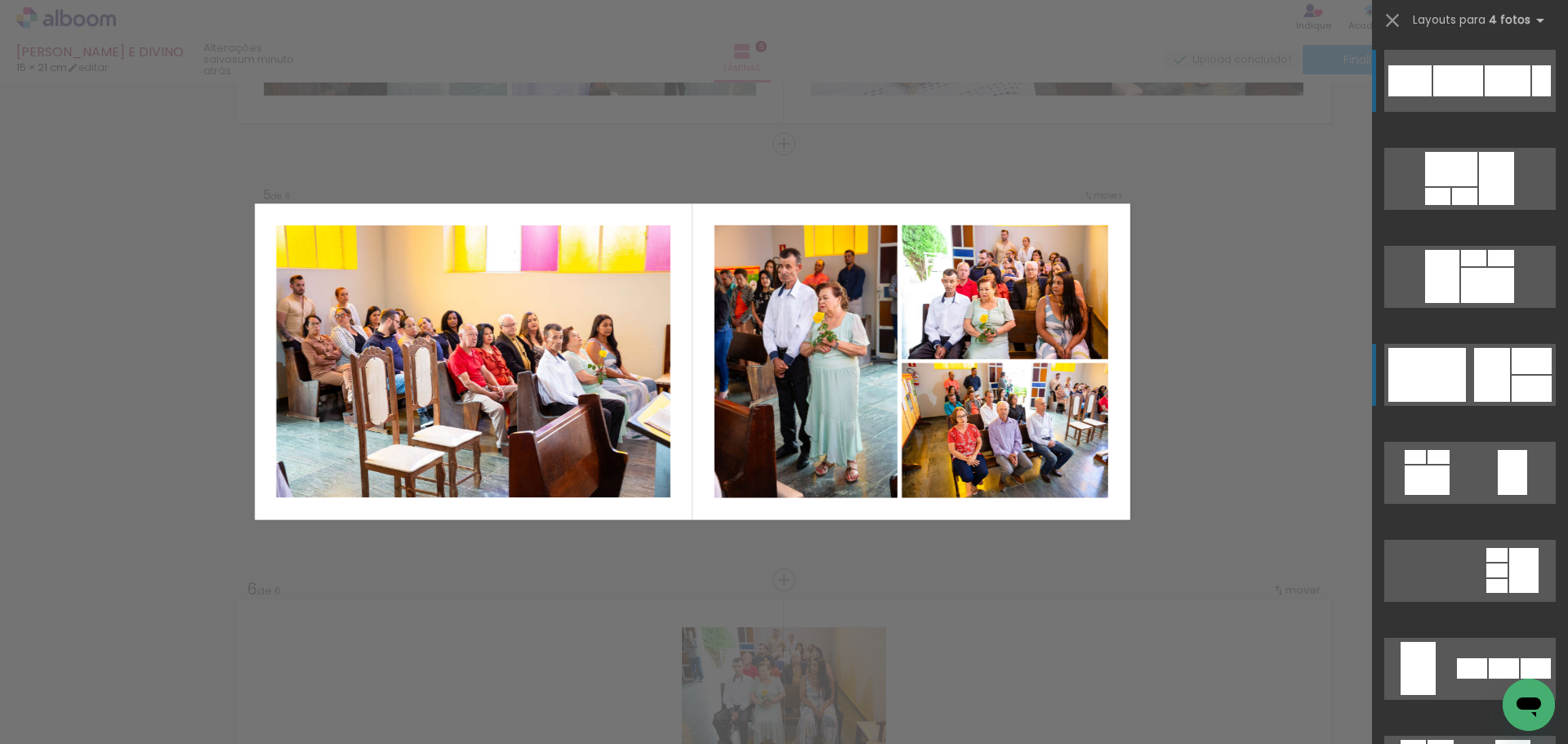
click at [1486, 205] on div at bounding box center [1496, 178] width 35 height 53
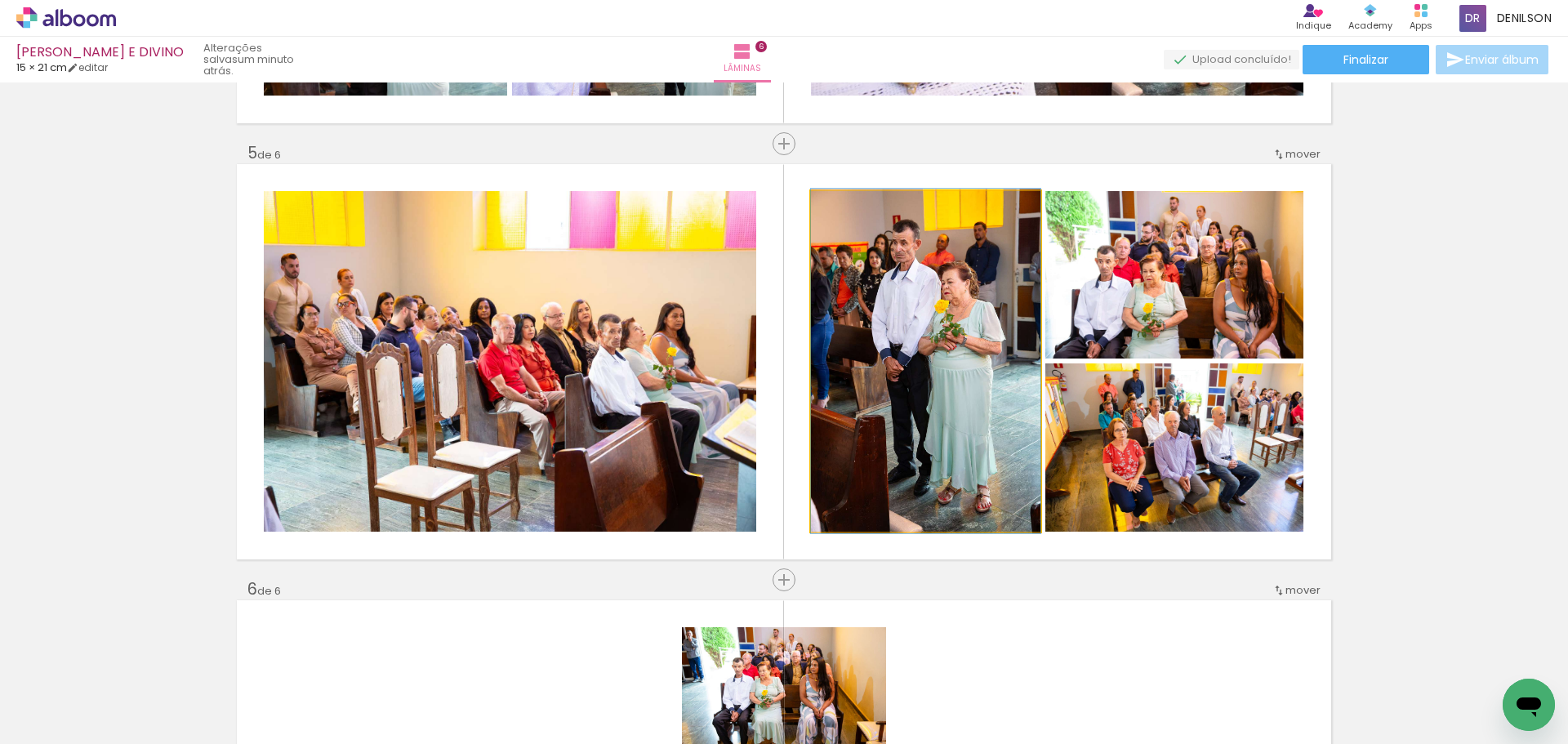
click at [939, 341] on quentale-photo at bounding box center [925, 361] width 230 height 340
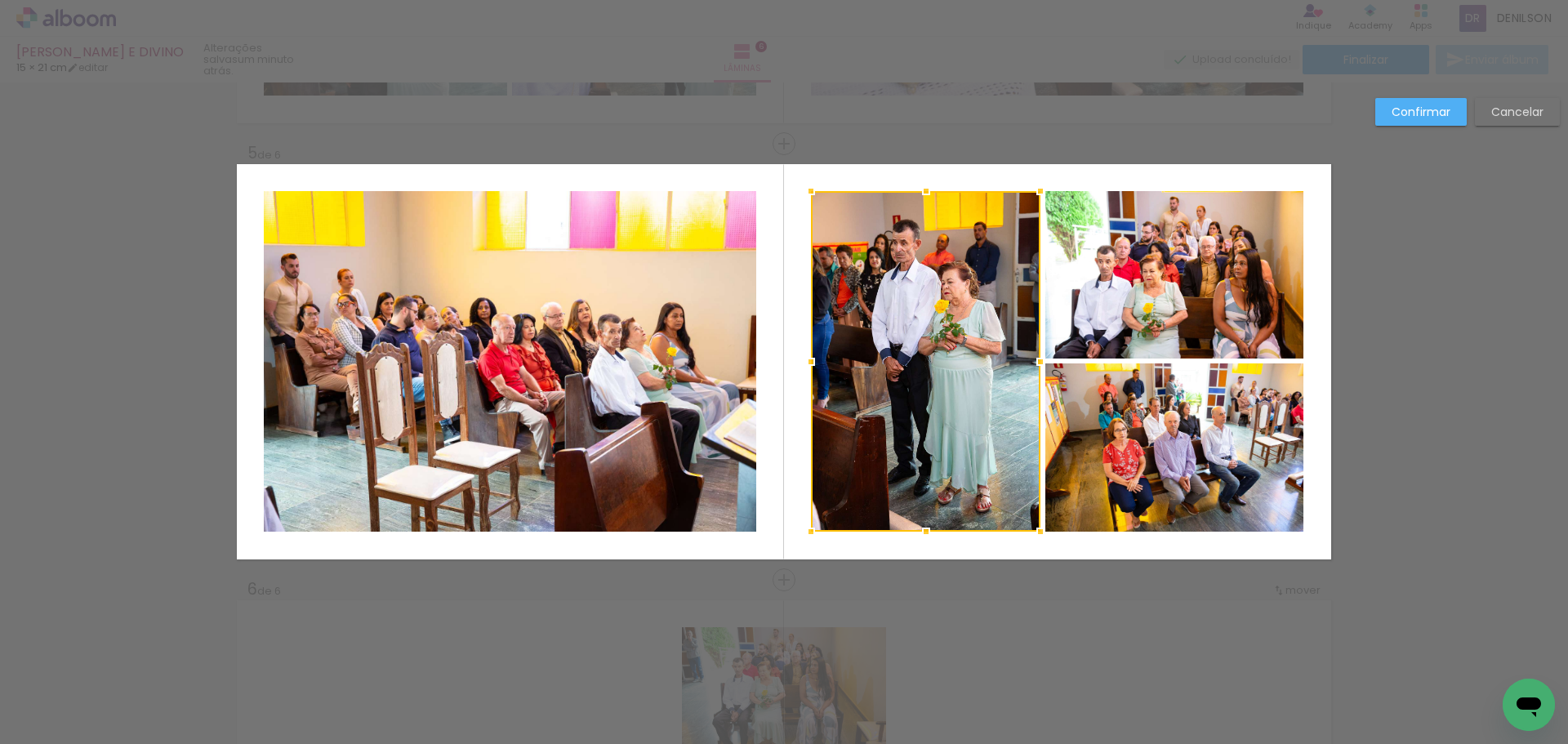
click at [1170, 260] on quentale-photo at bounding box center [1174, 275] width 258 height 167
click at [1170, 401] on div at bounding box center [1057, 361] width 492 height 340
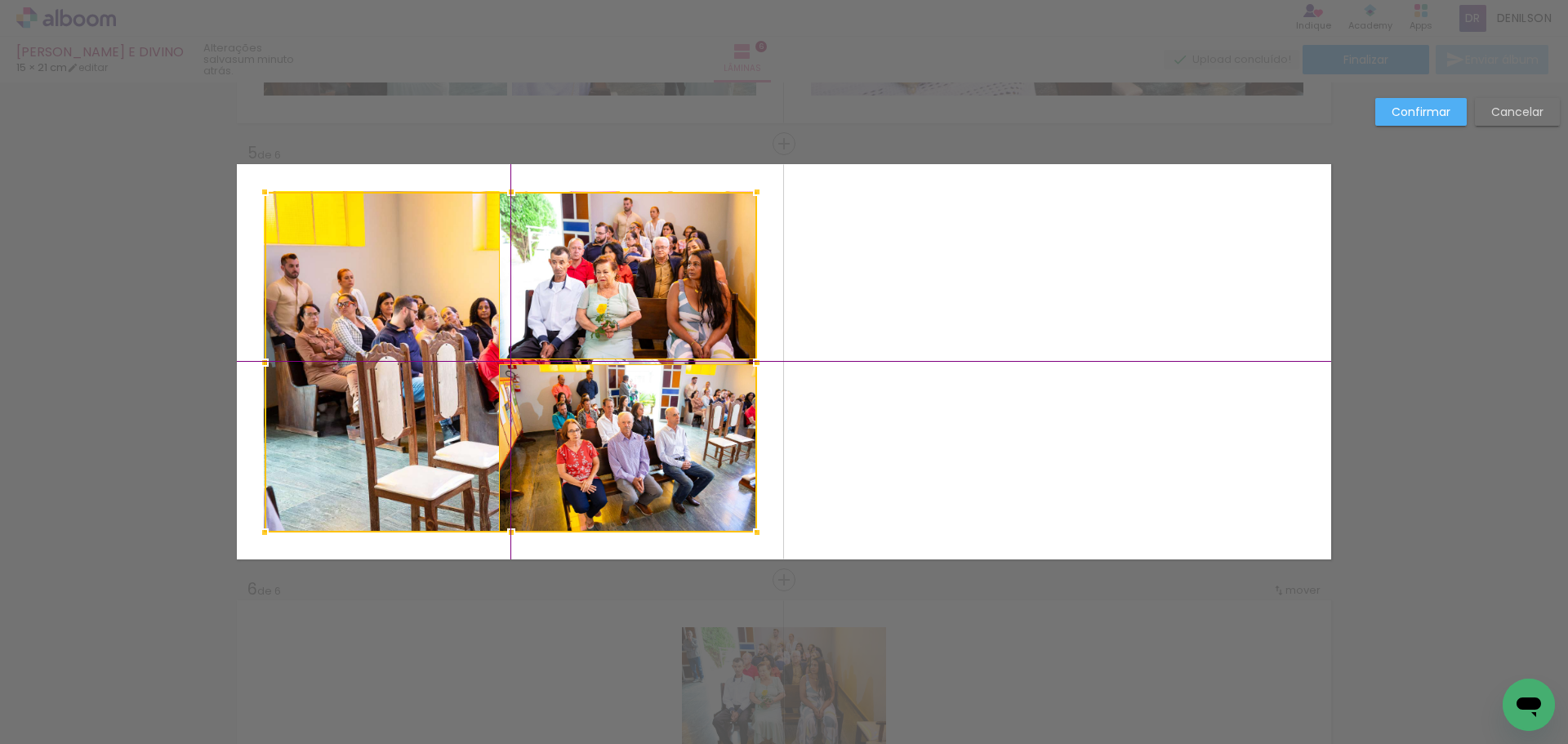
drag, startPoint x: 1106, startPoint y: 349, endPoint x: 556, endPoint y: 352, distance: 550.0
click at [556, 352] on div at bounding box center [511, 362] width 492 height 340
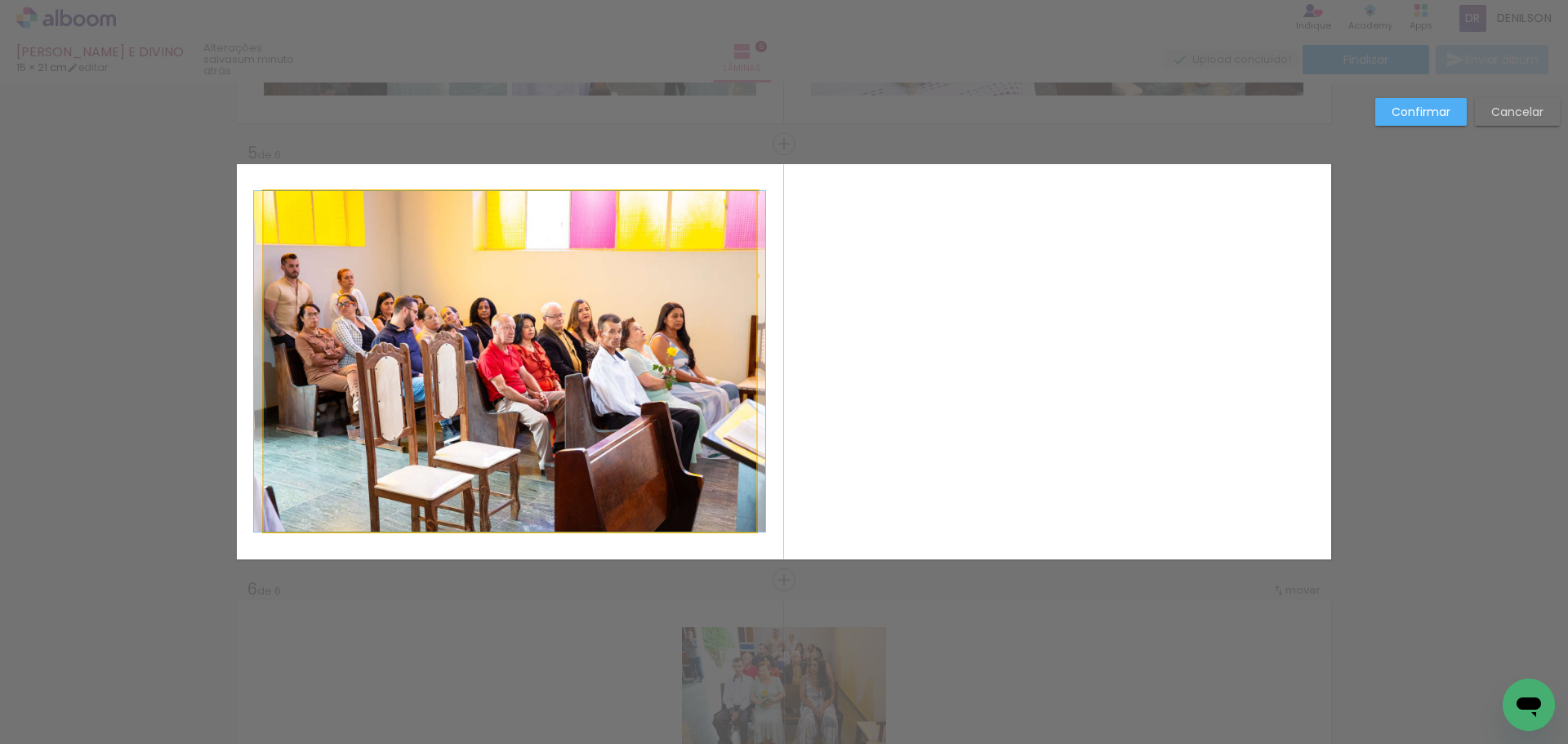
click at [324, 472] on quentale-photo at bounding box center [510, 361] width 492 height 340
click at [509, 501] on quentale-photo at bounding box center [510, 361] width 492 height 340
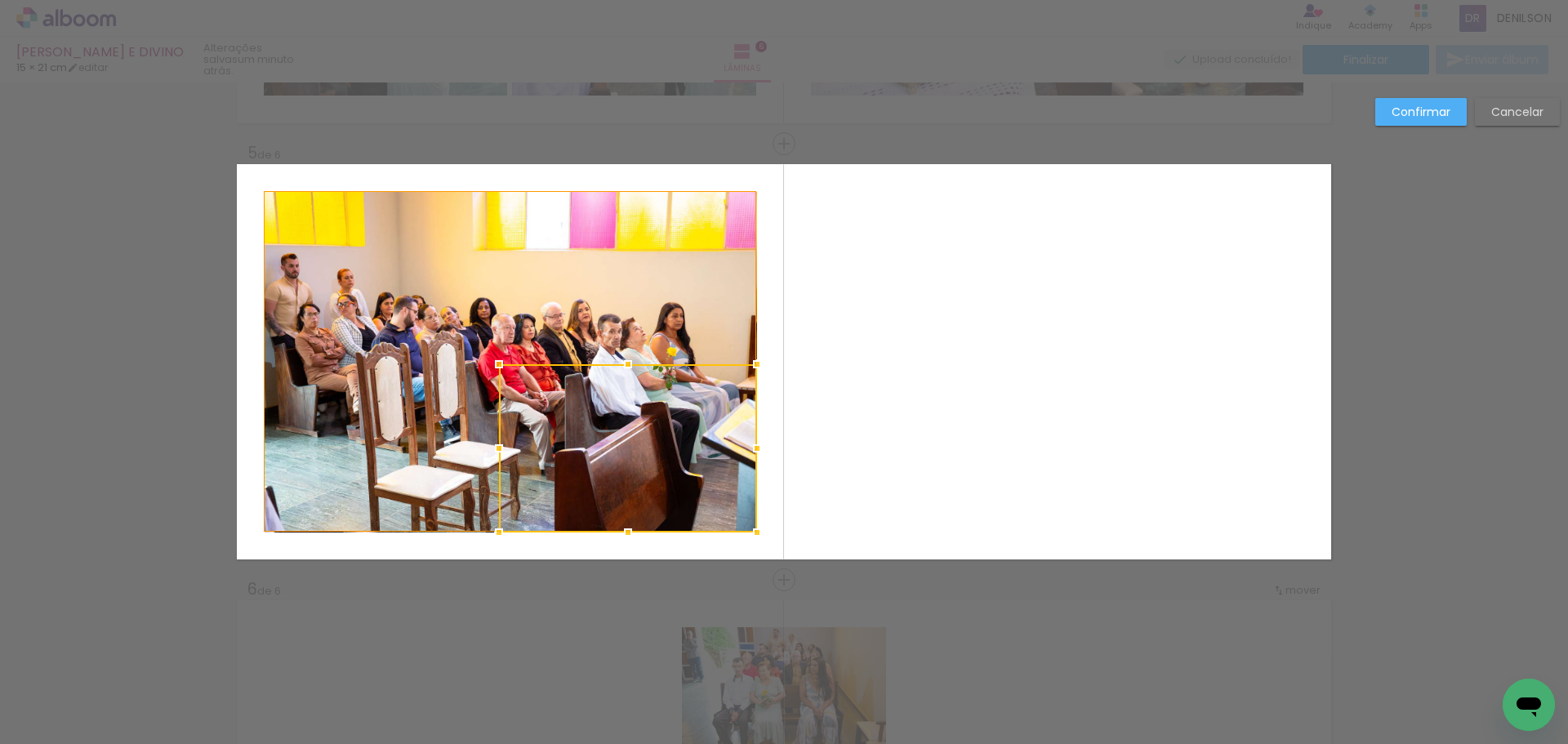
click at [264, 498] on quentale-photo at bounding box center [510, 361] width 492 height 340
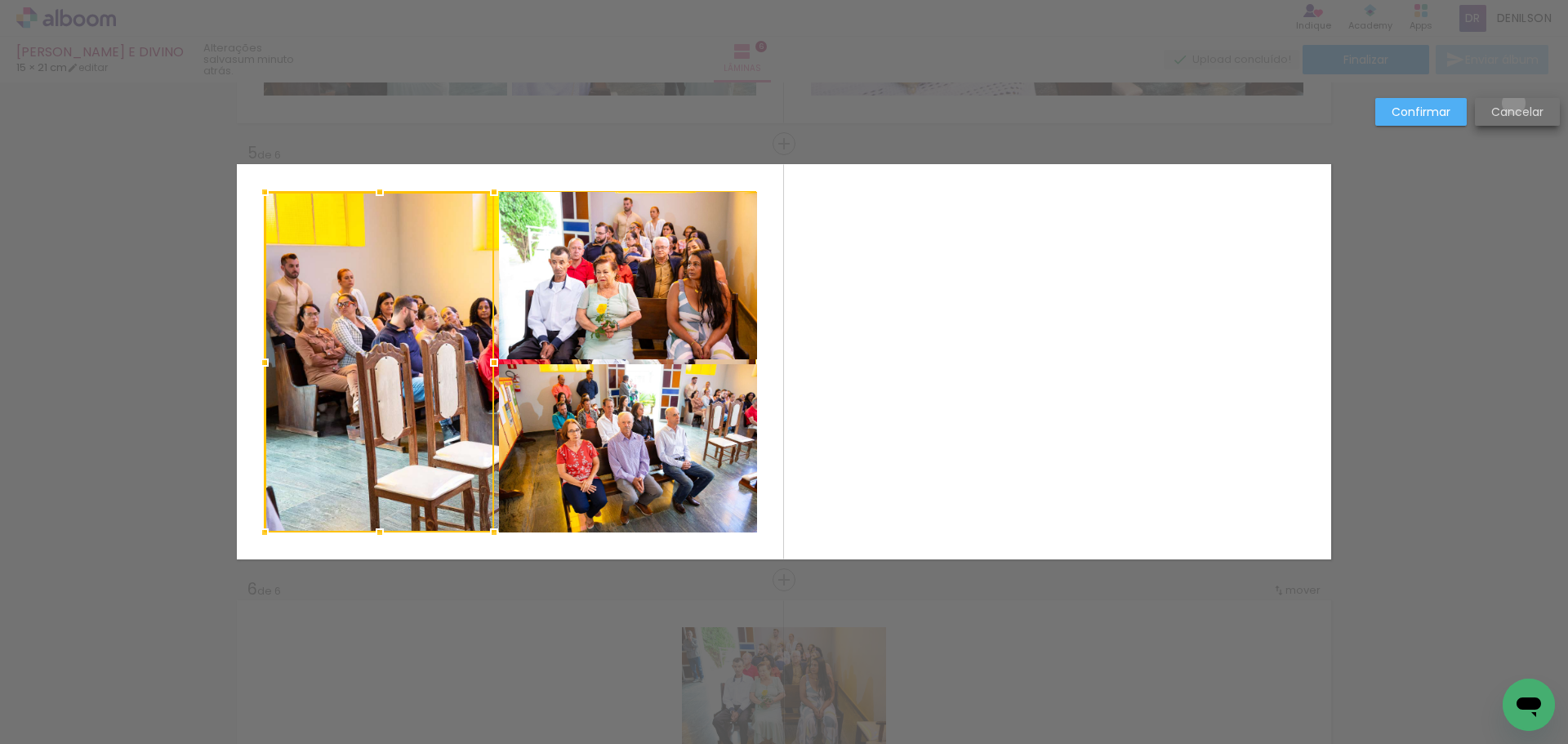
click at [1513, 102] on paper-button "Cancelar" at bounding box center [1517, 112] width 85 height 27
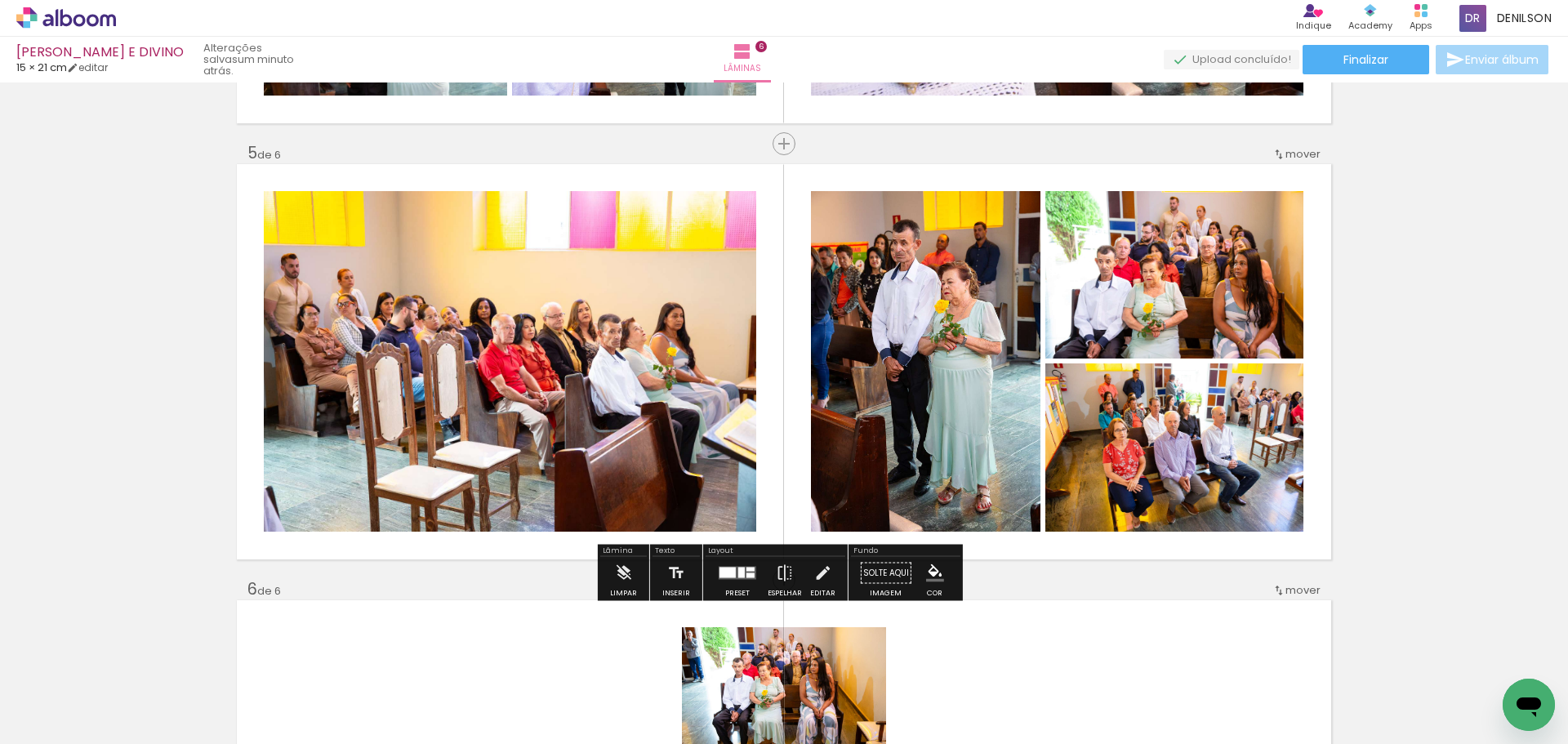
click at [600, 354] on quentale-photo at bounding box center [510, 361] width 492 height 340
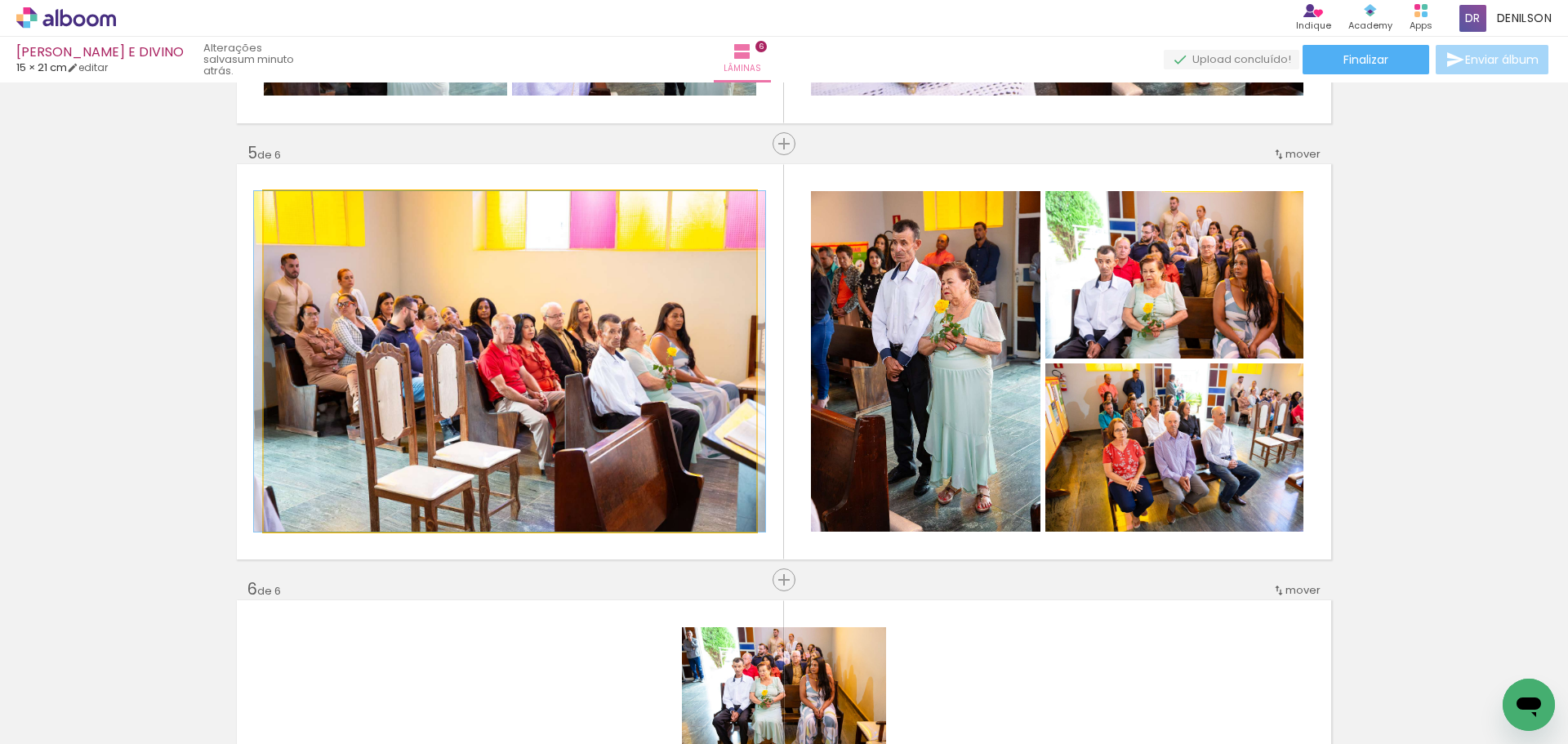
click at [600, 354] on quentale-photo at bounding box center [510, 361] width 492 height 340
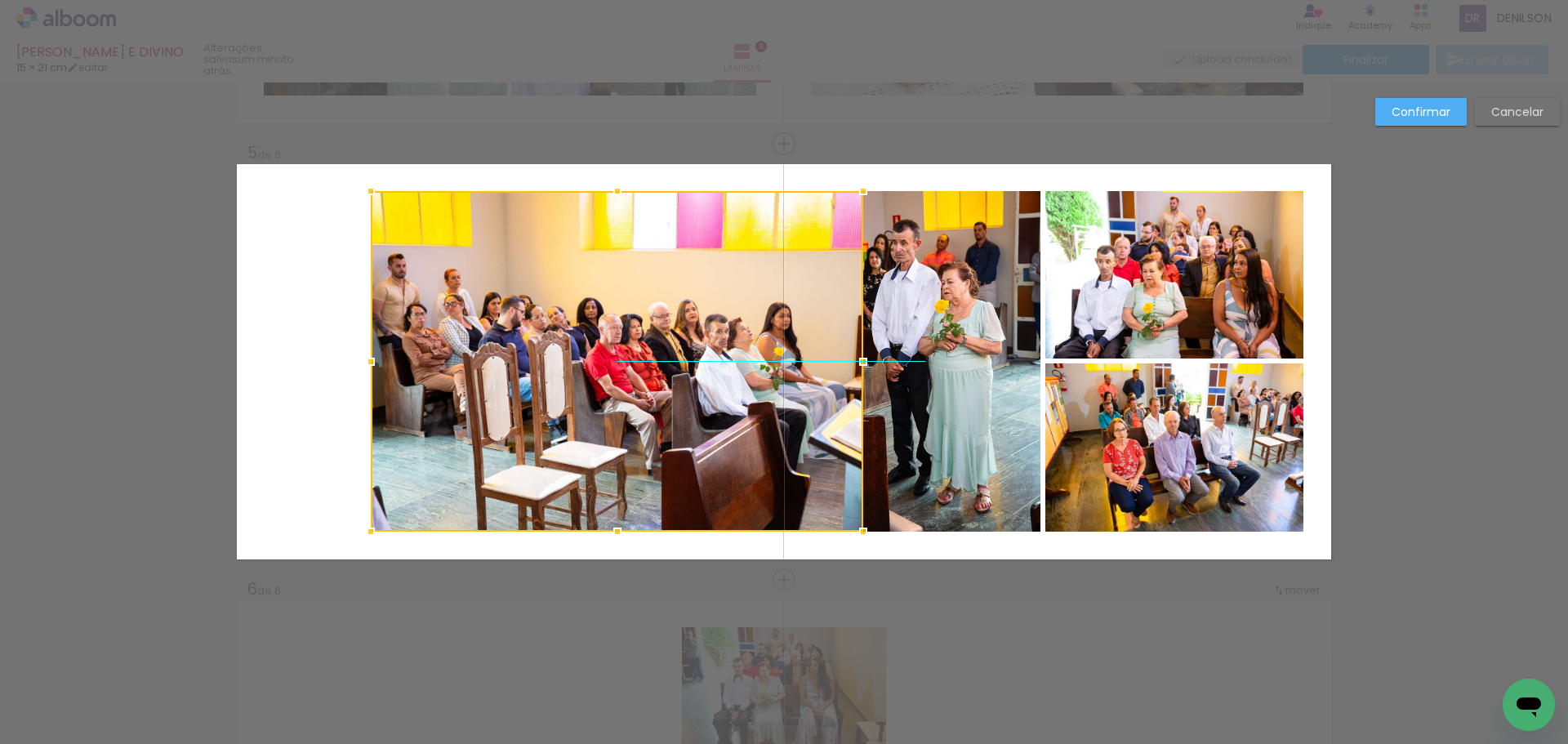
drag, startPoint x: 545, startPoint y: 351, endPoint x: 652, endPoint y: 351, distance: 107.0
click at [652, 351] on div at bounding box center [617, 361] width 492 height 340
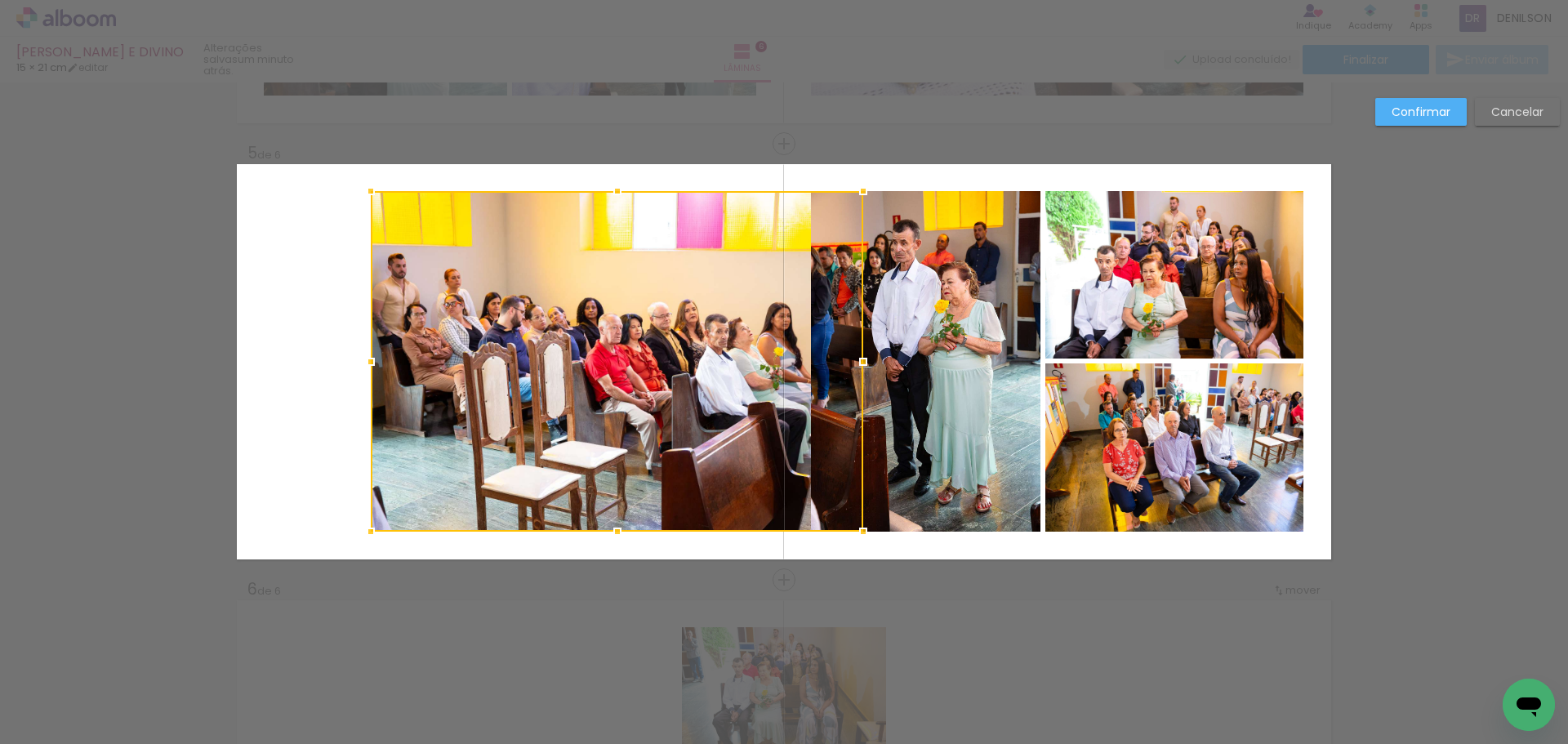
click at [979, 307] on quentale-photo at bounding box center [925, 361] width 230 height 340
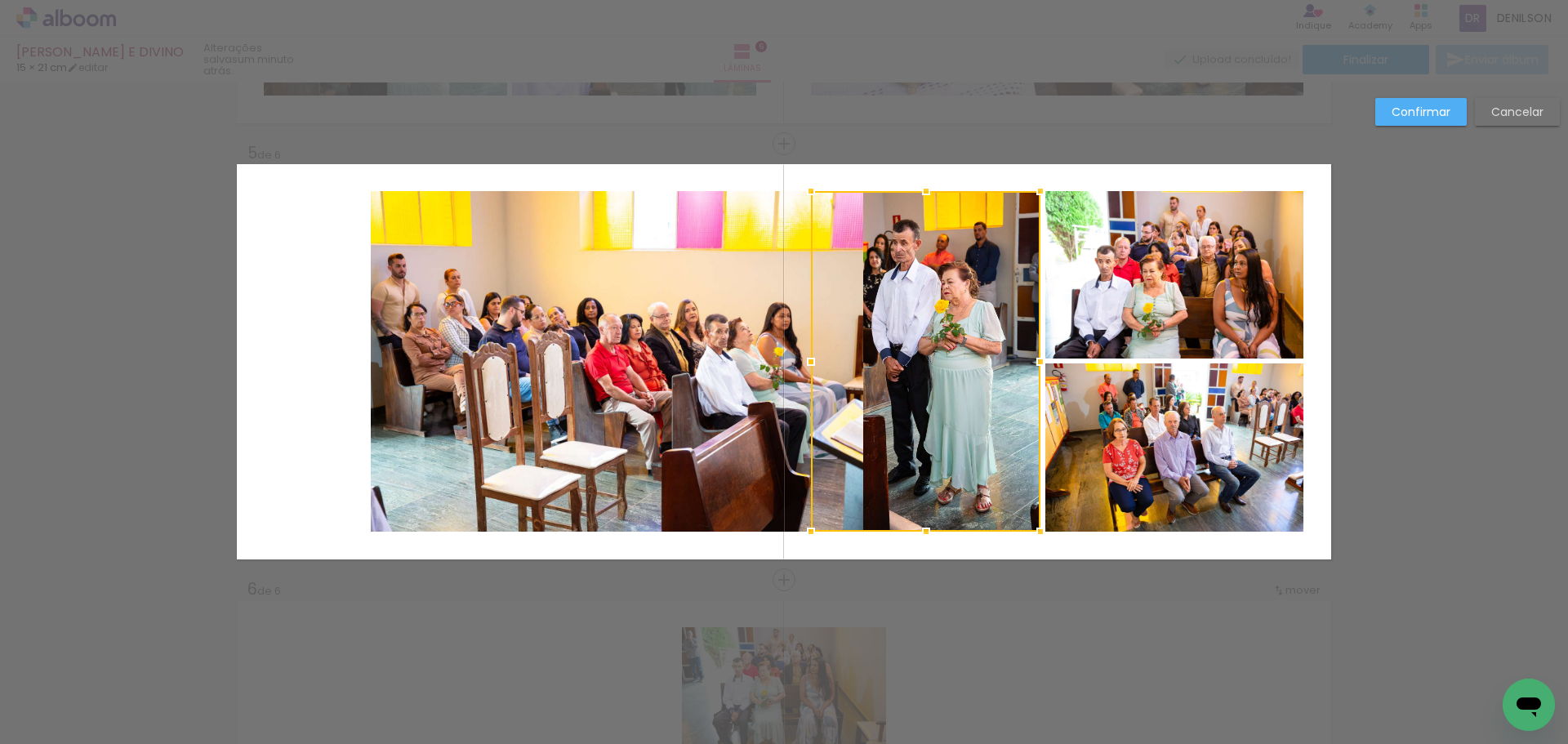
click at [1129, 298] on quentale-photo at bounding box center [1174, 275] width 258 height 167
click at [1137, 418] on div at bounding box center [1057, 361] width 492 height 340
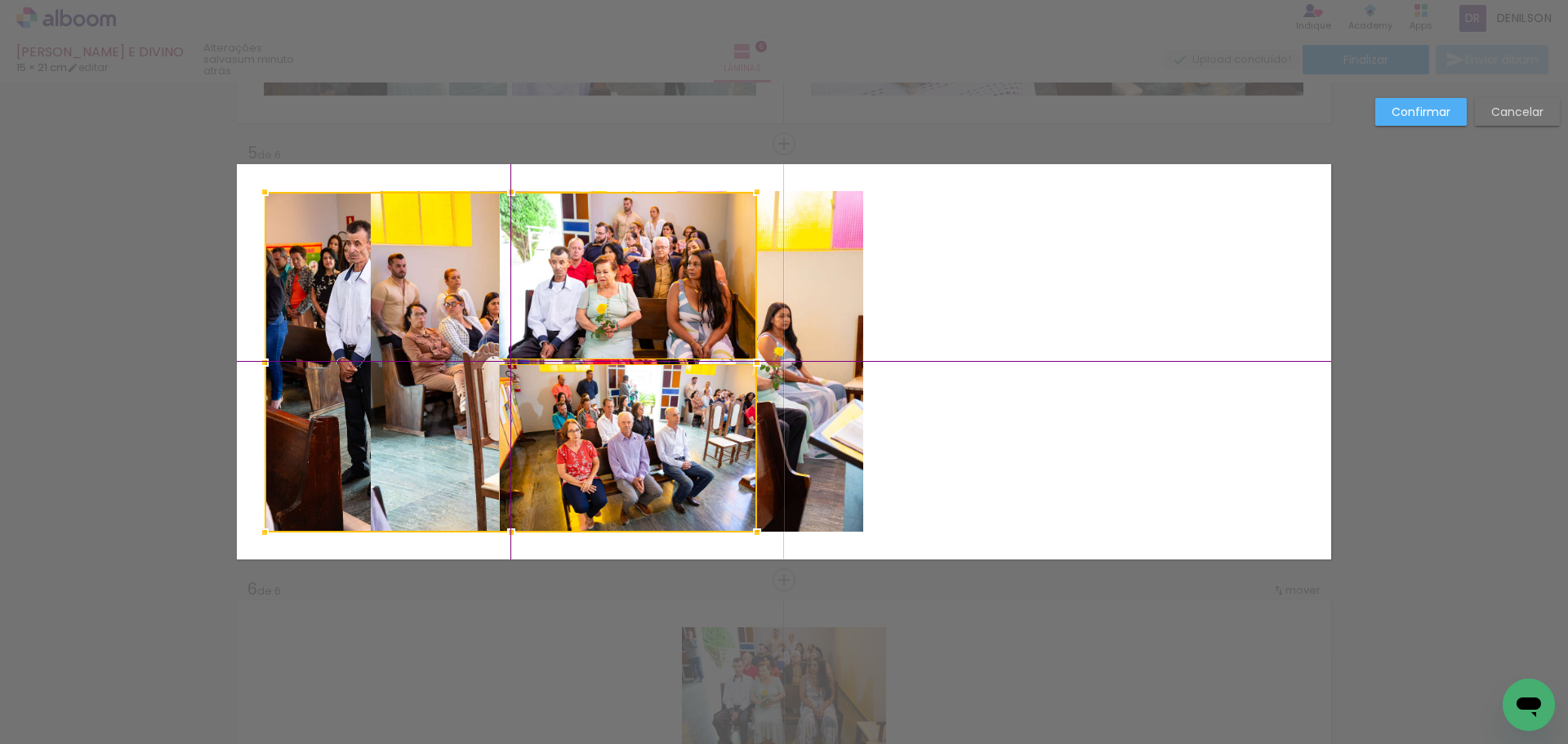
drag, startPoint x: 1147, startPoint y: 382, endPoint x: 617, endPoint y: 375, distance: 530.0
click at [617, 375] on div at bounding box center [511, 362] width 492 height 340
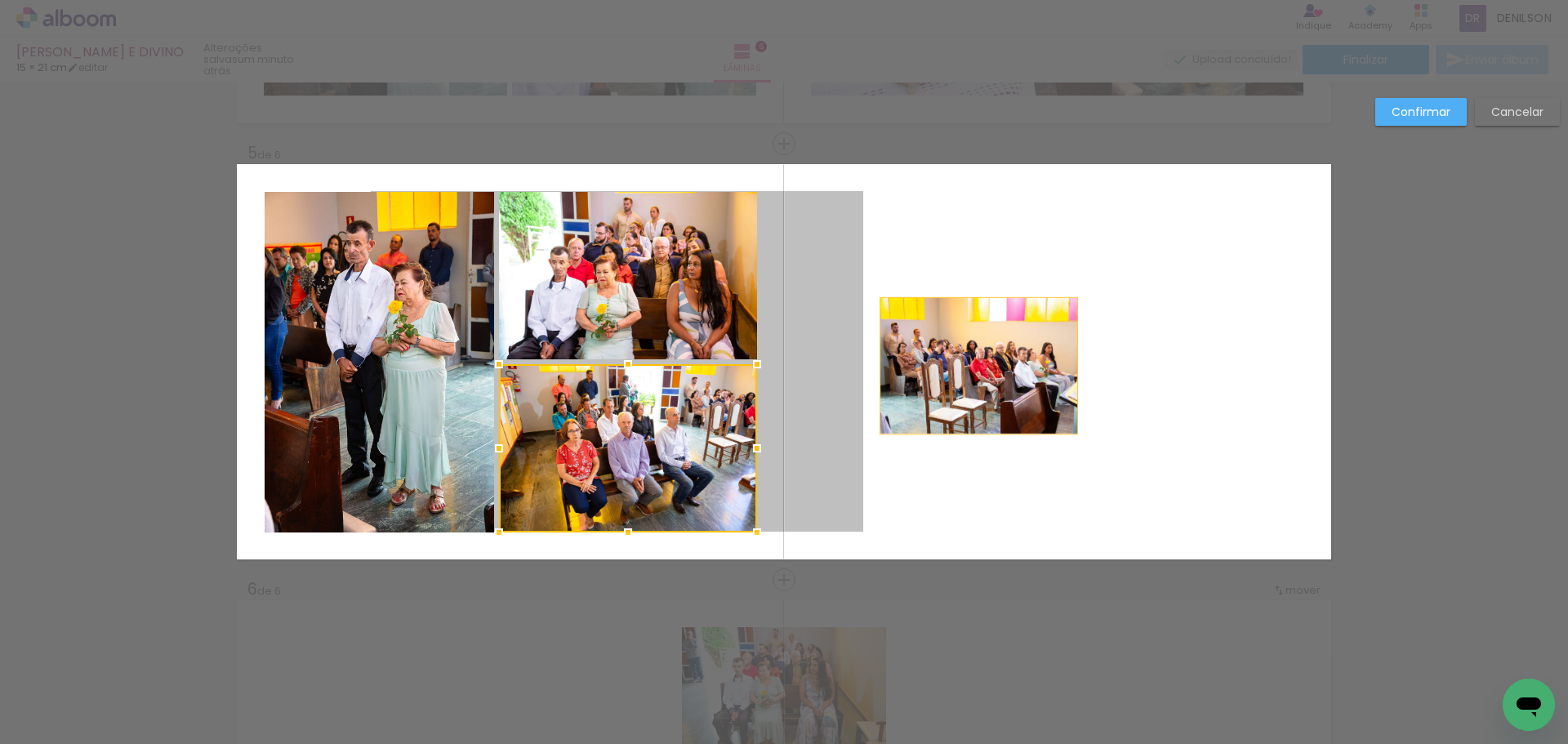
drag, startPoint x: 813, startPoint y: 389, endPoint x: 951, endPoint y: 366, distance: 139.9
click at [951, 366] on quentale-layouter at bounding box center [784, 361] width 1094 height 395
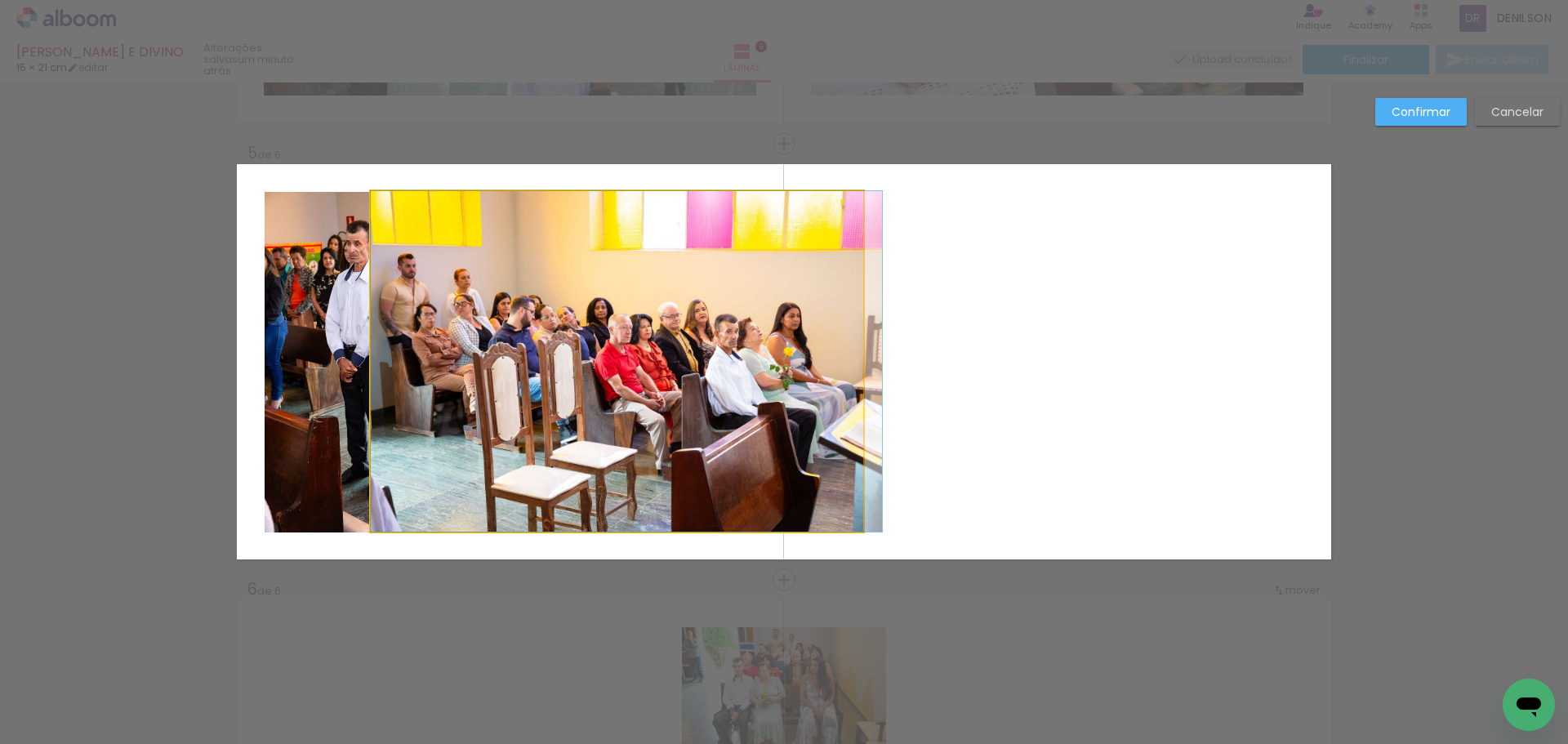
click at [807, 334] on quentale-photo at bounding box center [617, 361] width 492 height 340
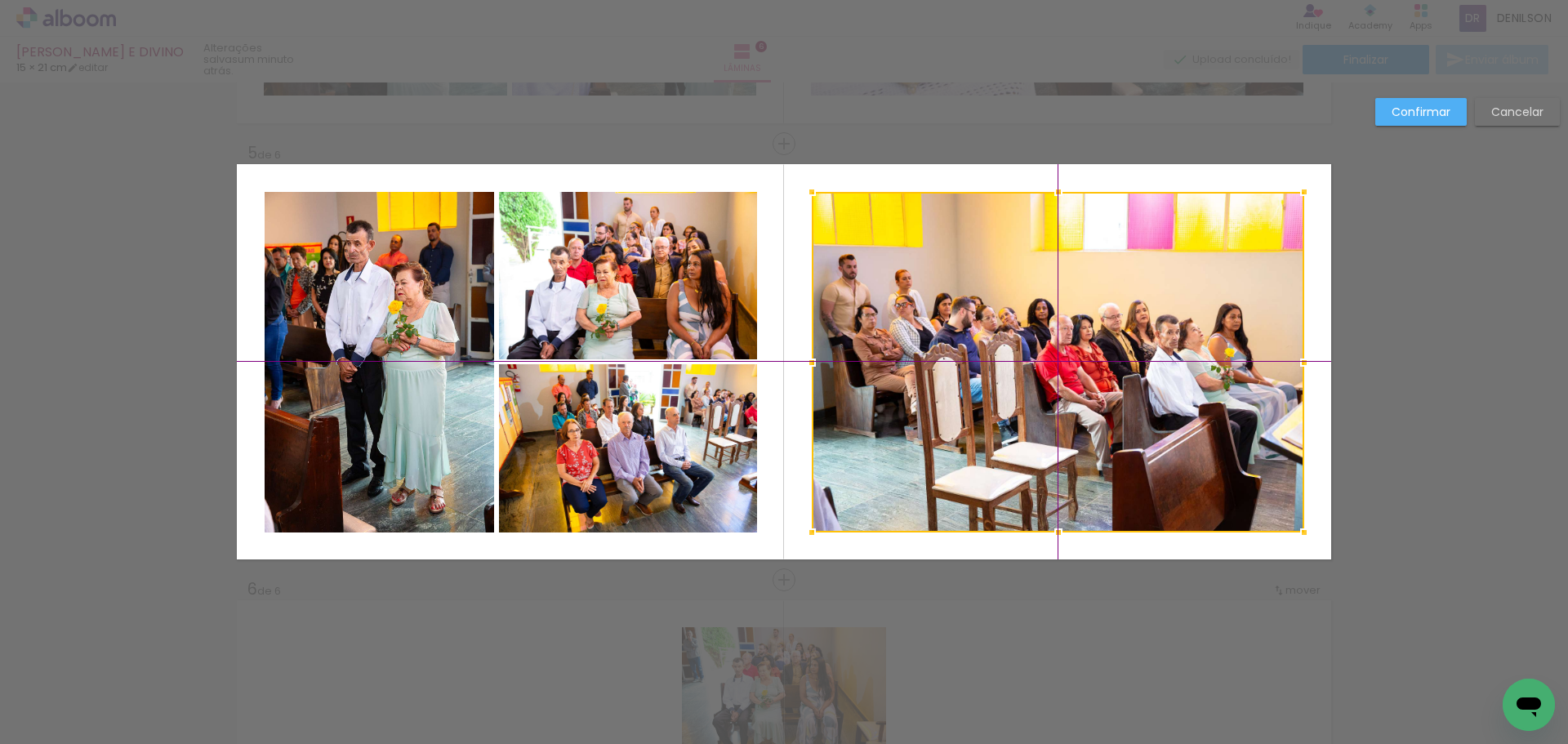
drag, startPoint x: 802, startPoint y: 329, endPoint x: 1226, endPoint y: 324, distance: 424.0
click at [1226, 324] on div at bounding box center [1058, 362] width 492 height 340
click at [0, 0] on slot "Confirmar" at bounding box center [0, 0] width 0 height 0
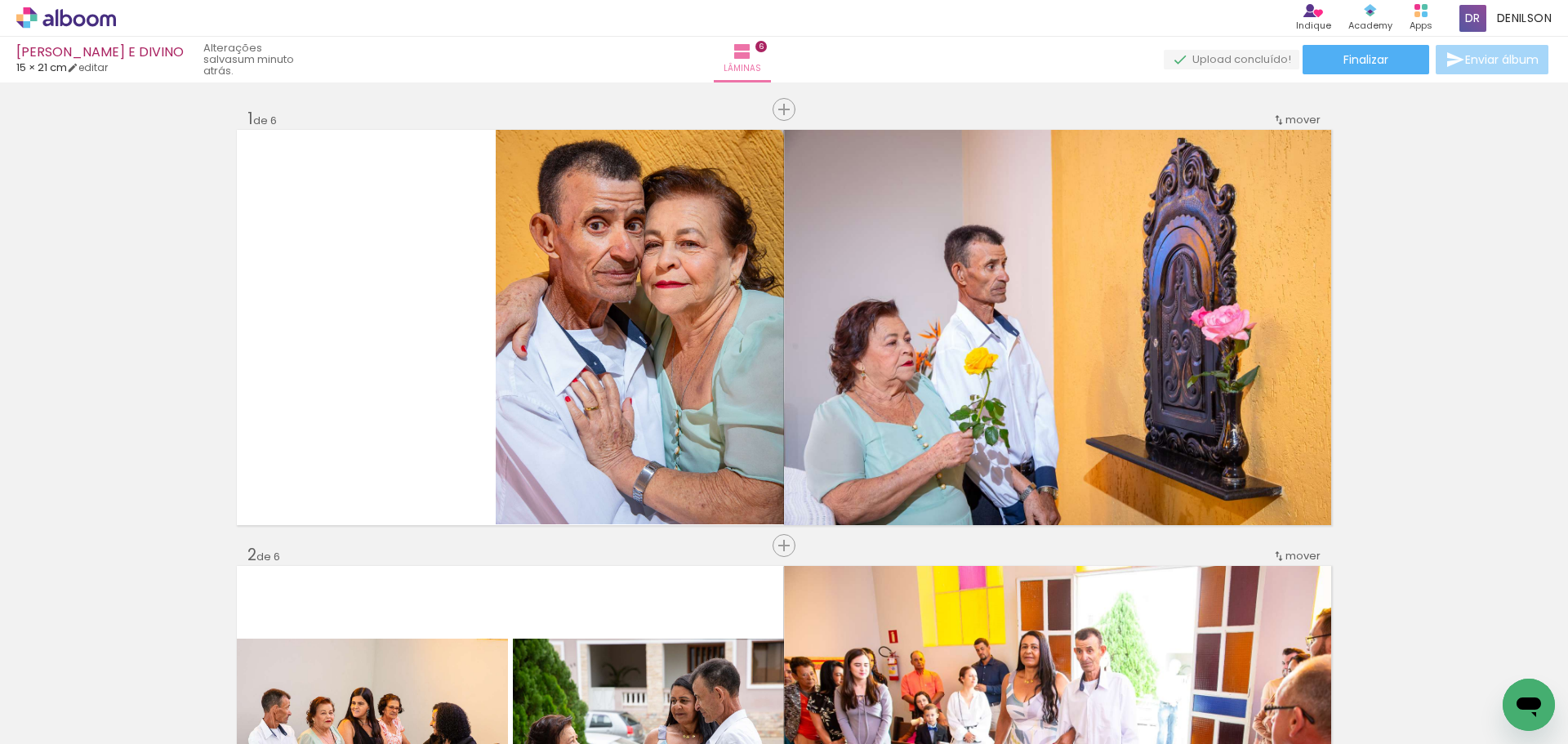
scroll to position [1709, 0]
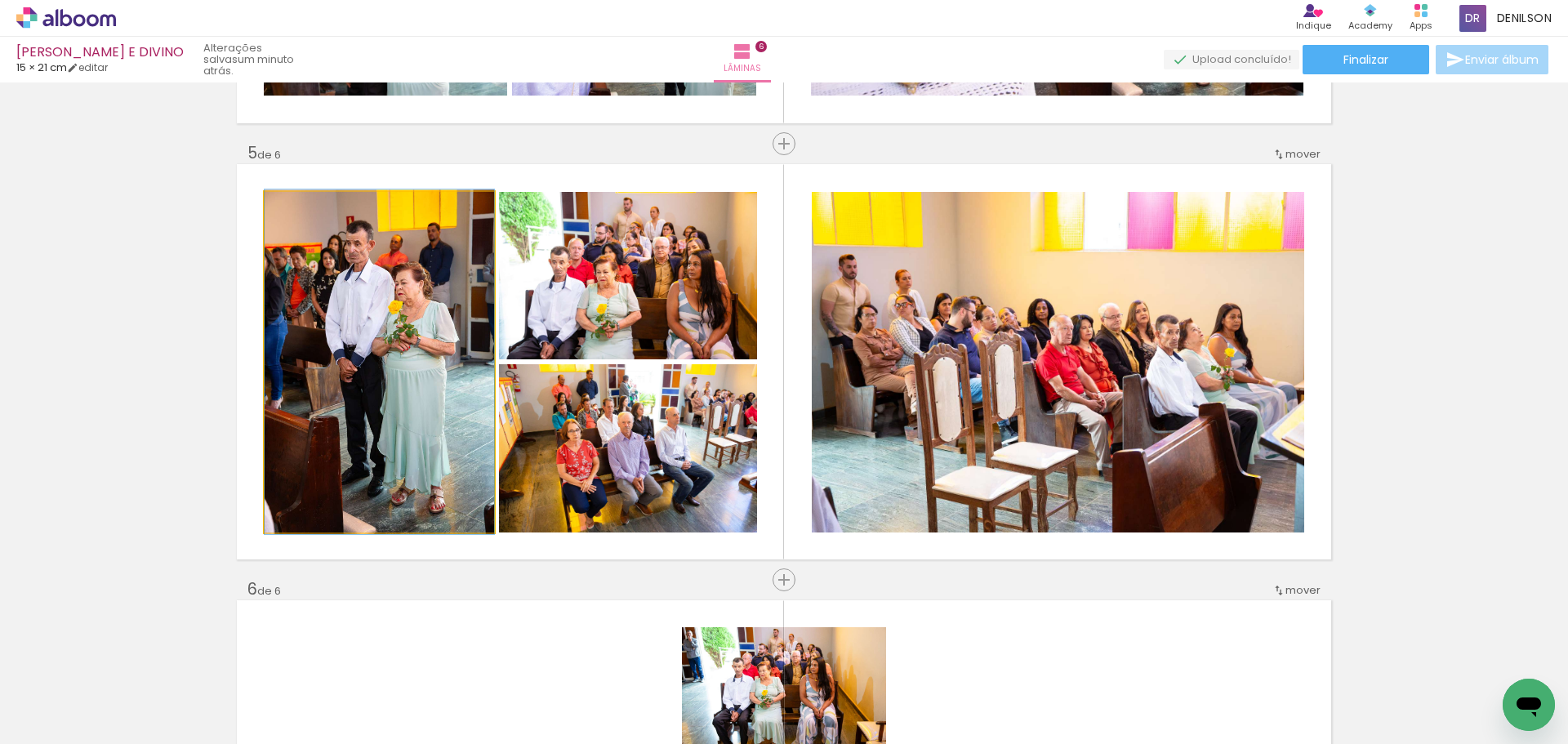
click at [402, 322] on quentale-photo at bounding box center [379, 362] width 230 height 340
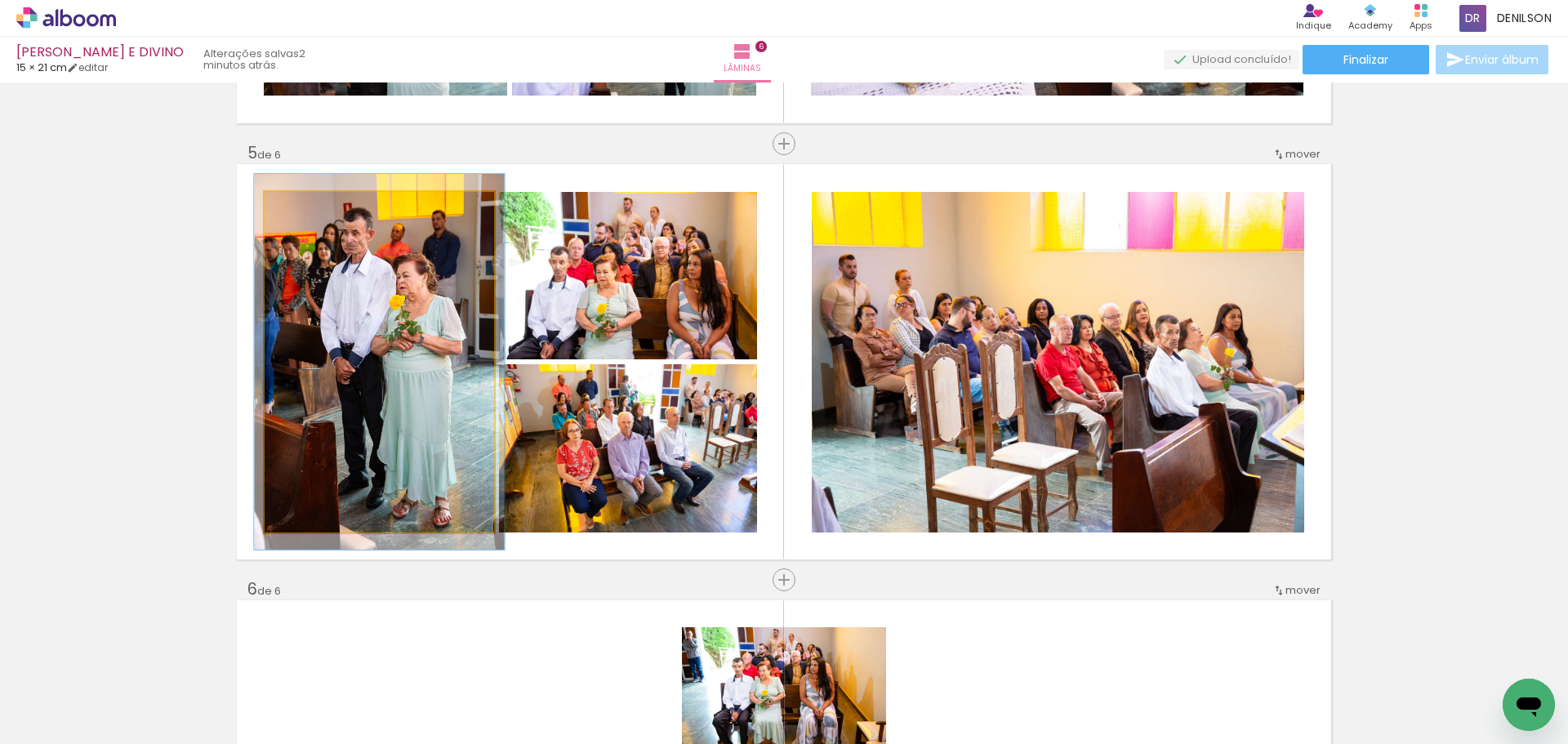
type paper-slider "109"
click at [296, 206] on div at bounding box center [308, 209] width 27 height 27
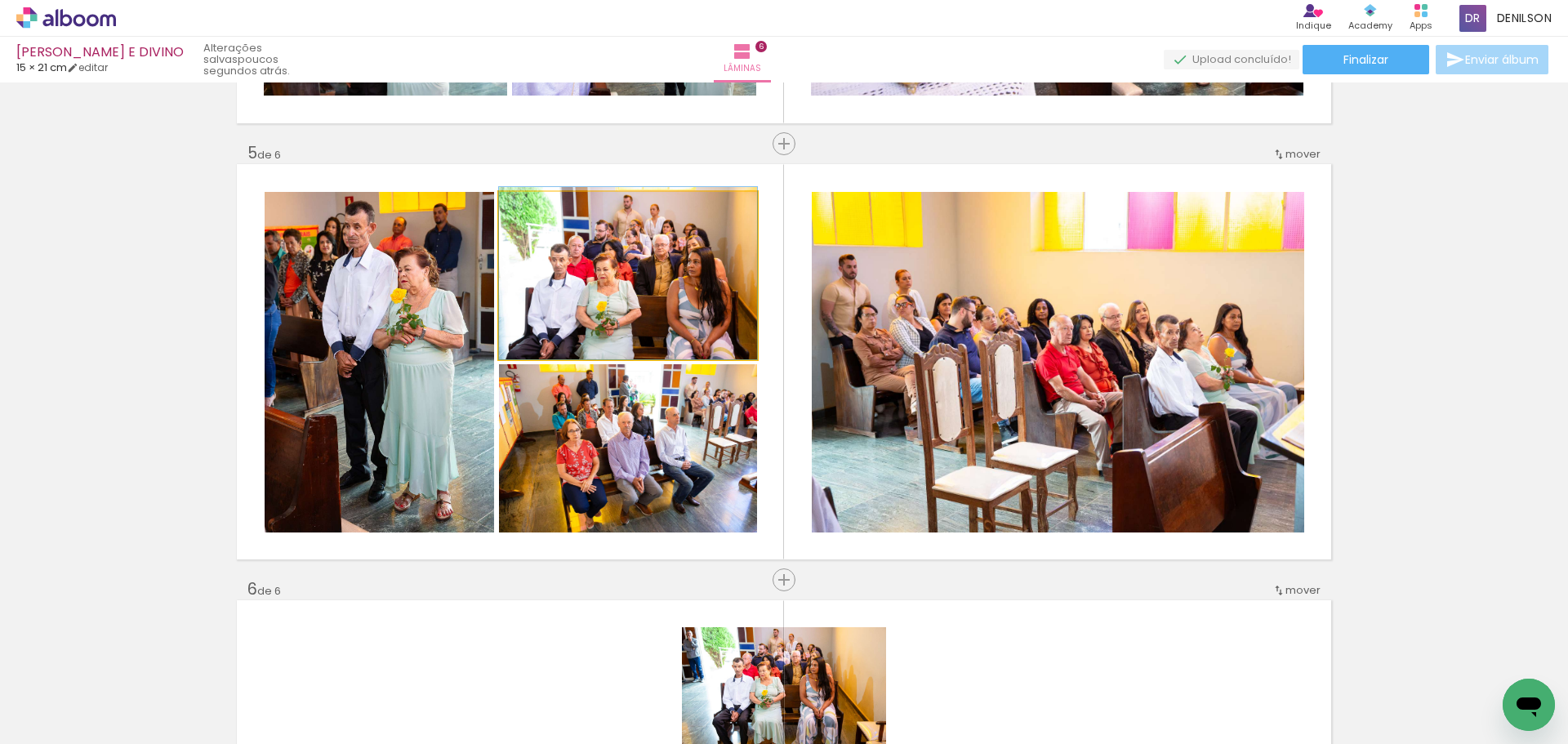
drag, startPoint x: 657, startPoint y: 302, endPoint x: 654, endPoint y: 291, distance: 11.4
click at [666, 284] on quentale-photo at bounding box center [628, 275] width 258 height 167
click at [643, 283] on quentale-photo at bounding box center [628, 275] width 258 height 167
click at [643, 291] on quentale-photo at bounding box center [628, 275] width 258 height 167
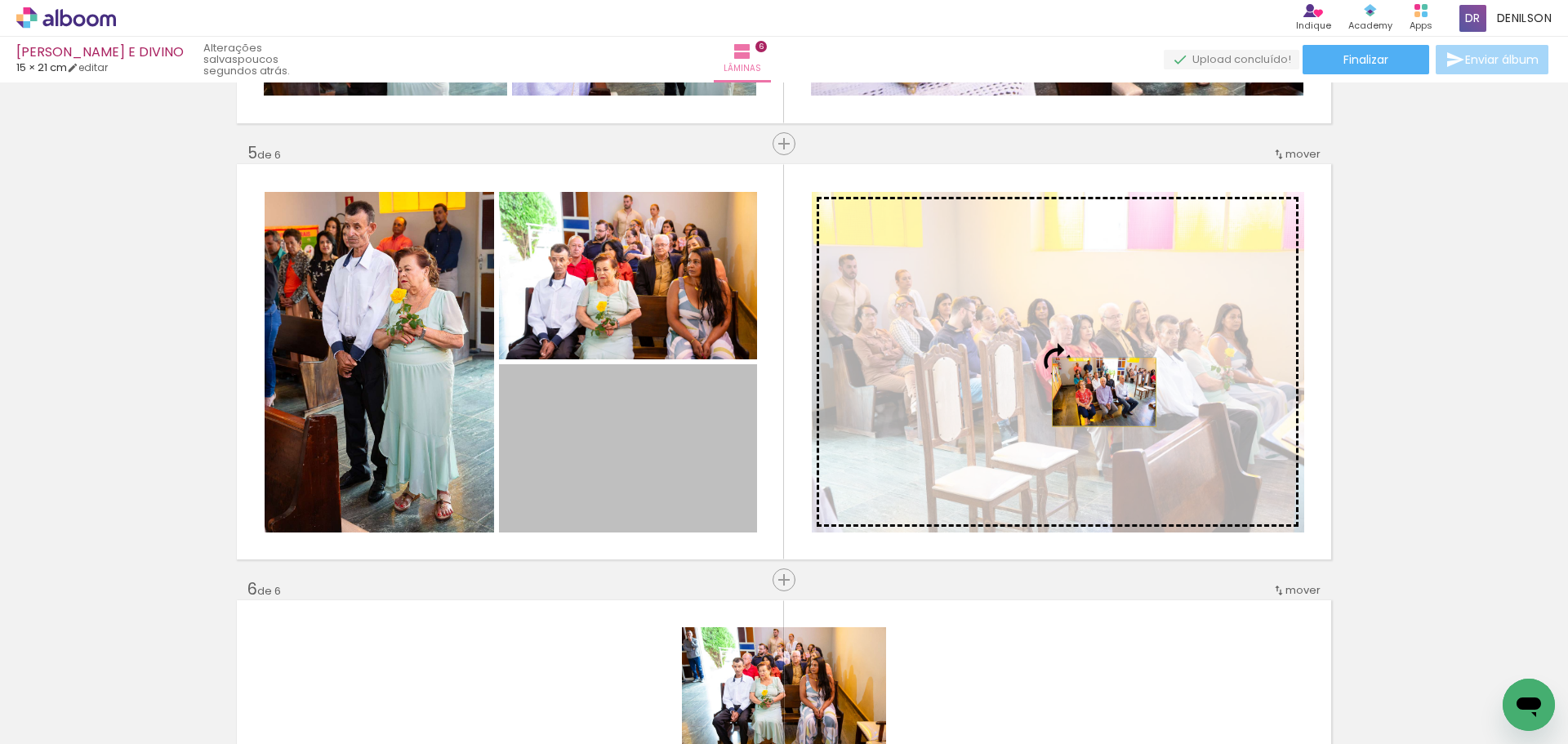
drag, startPoint x: 664, startPoint y: 469, endPoint x: 1098, endPoint y: 392, distance: 440.8
click at [0, 0] on slot at bounding box center [0, 0] width 0 height 0
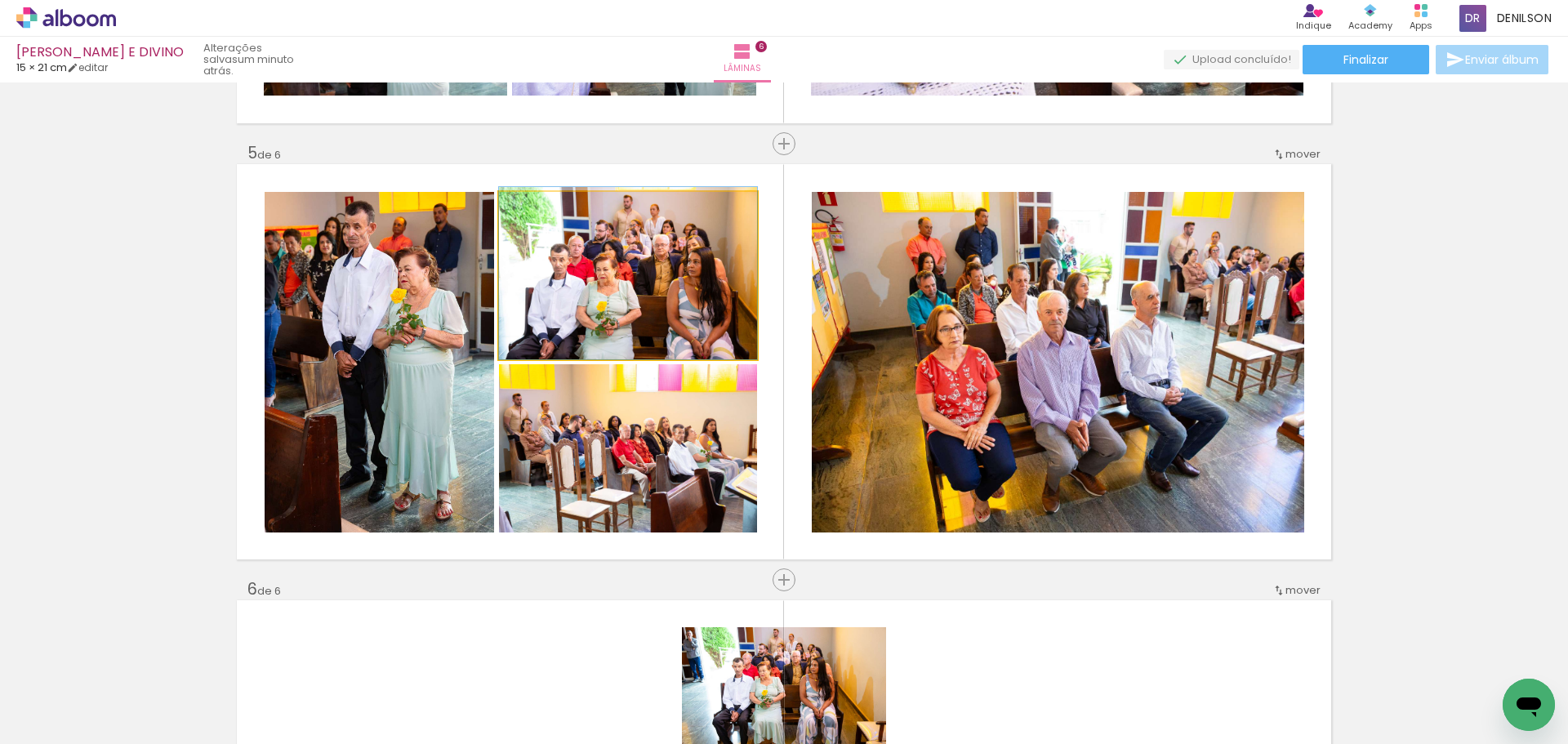
click at [647, 273] on quentale-photo at bounding box center [628, 275] width 258 height 167
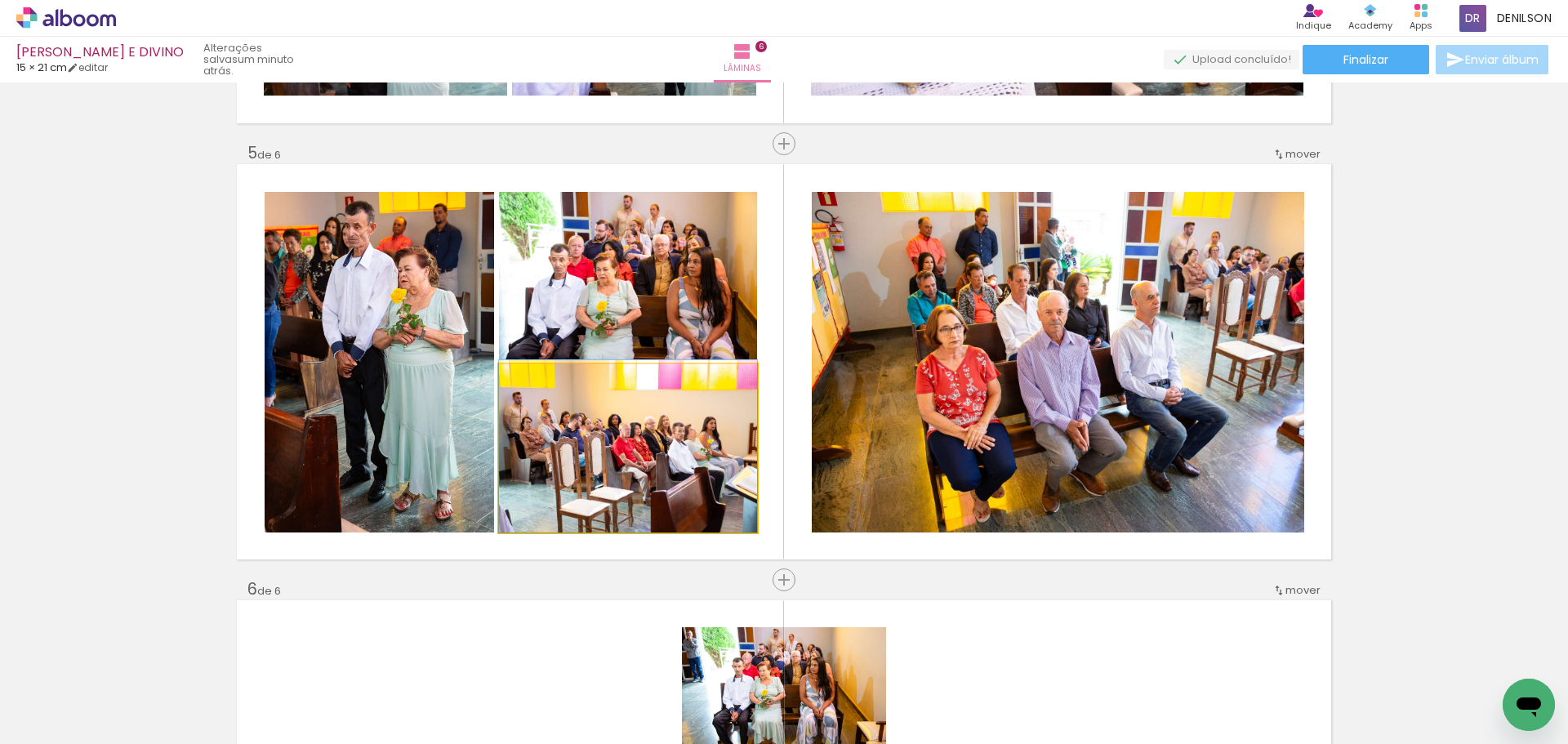
drag, startPoint x: 661, startPoint y: 480, endPoint x: 669, endPoint y: 474, distance: 10.0
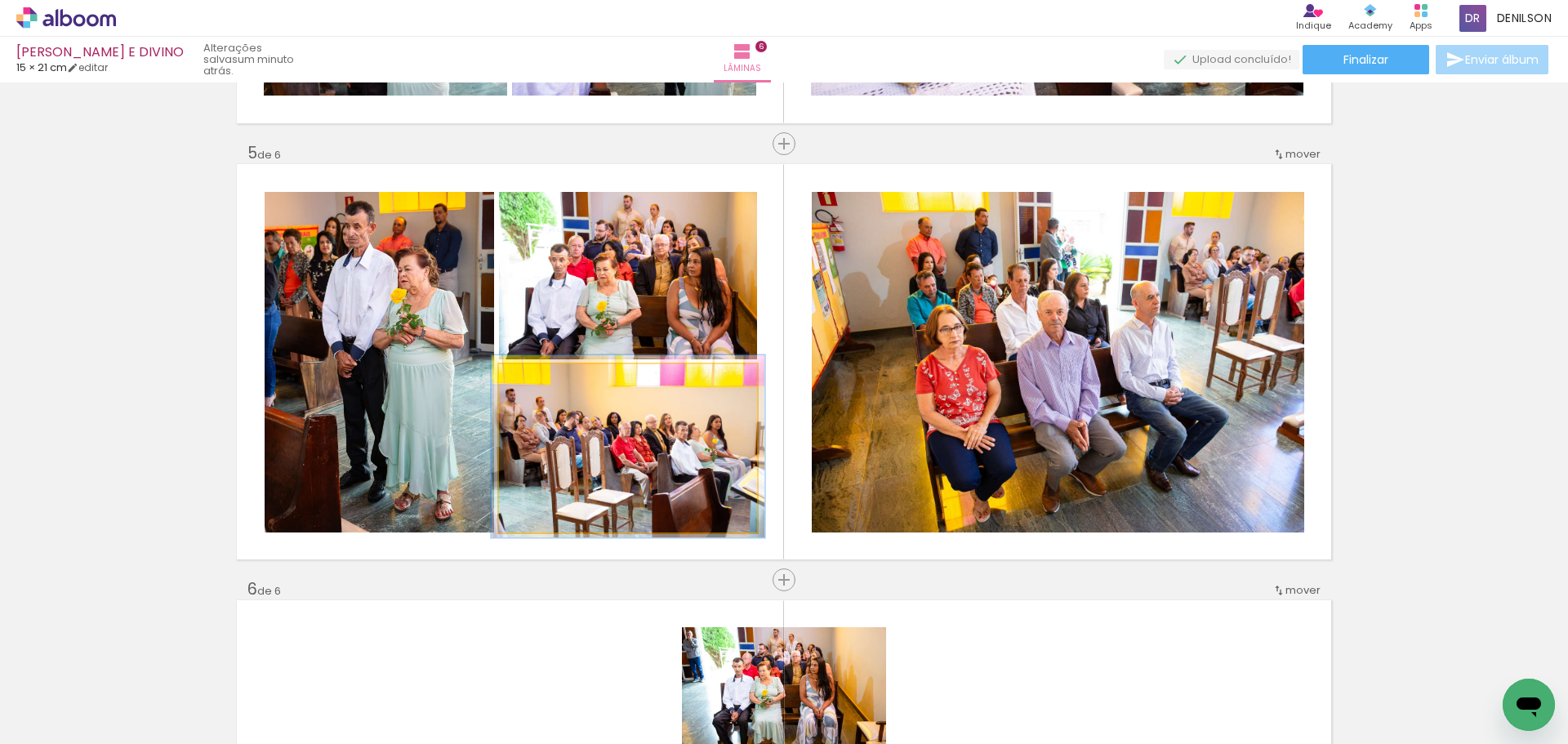
type paper-slider "106"
click at [537, 383] on div at bounding box center [540, 382] width 15 height 15
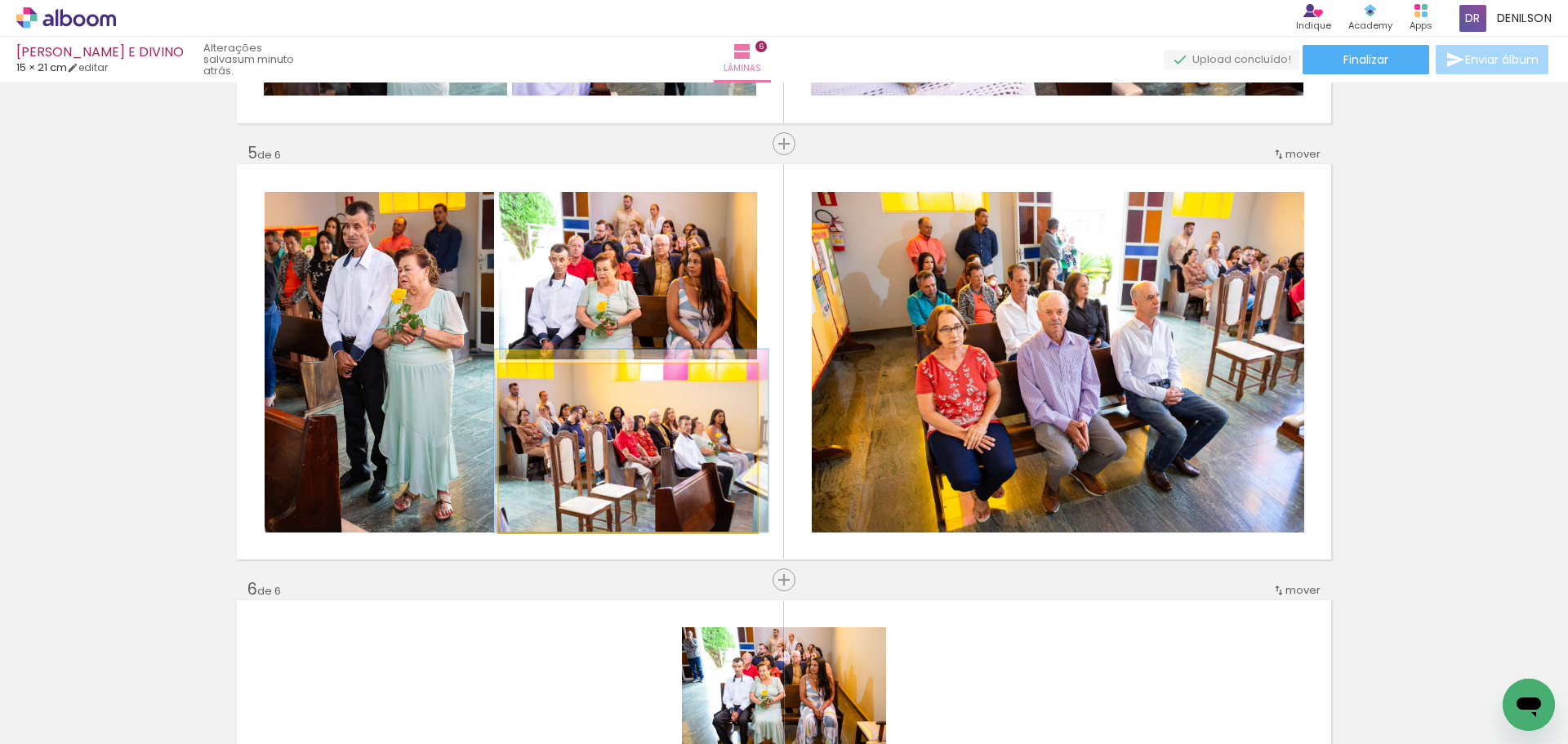
drag, startPoint x: 656, startPoint y: 453, endPoint x: 660, endPoint y: 439, distance: 14.6
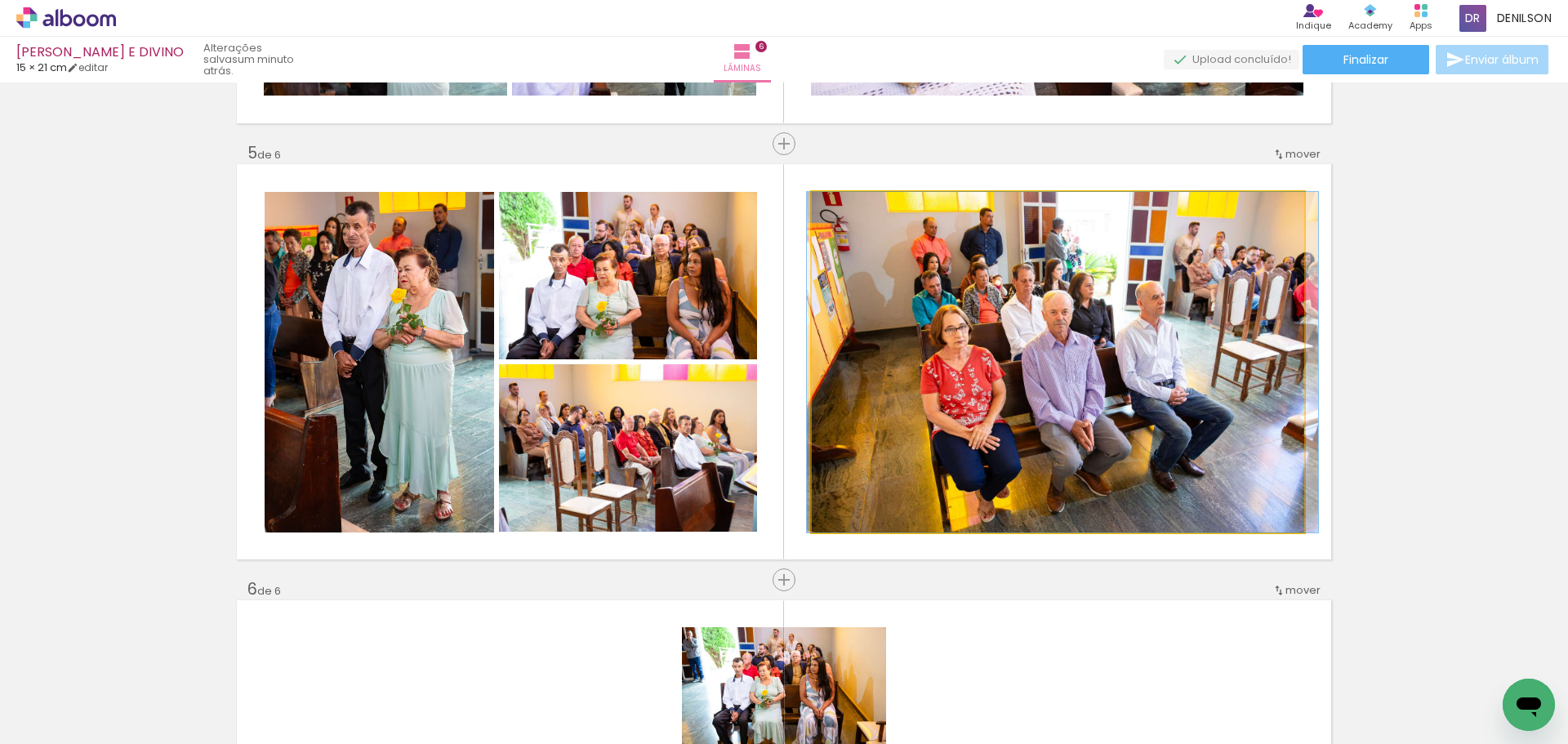
drag, startPoint x: 1069, startPoint y: 373, endPoint x: 1074, endPoint y: 361, distance: 13.0
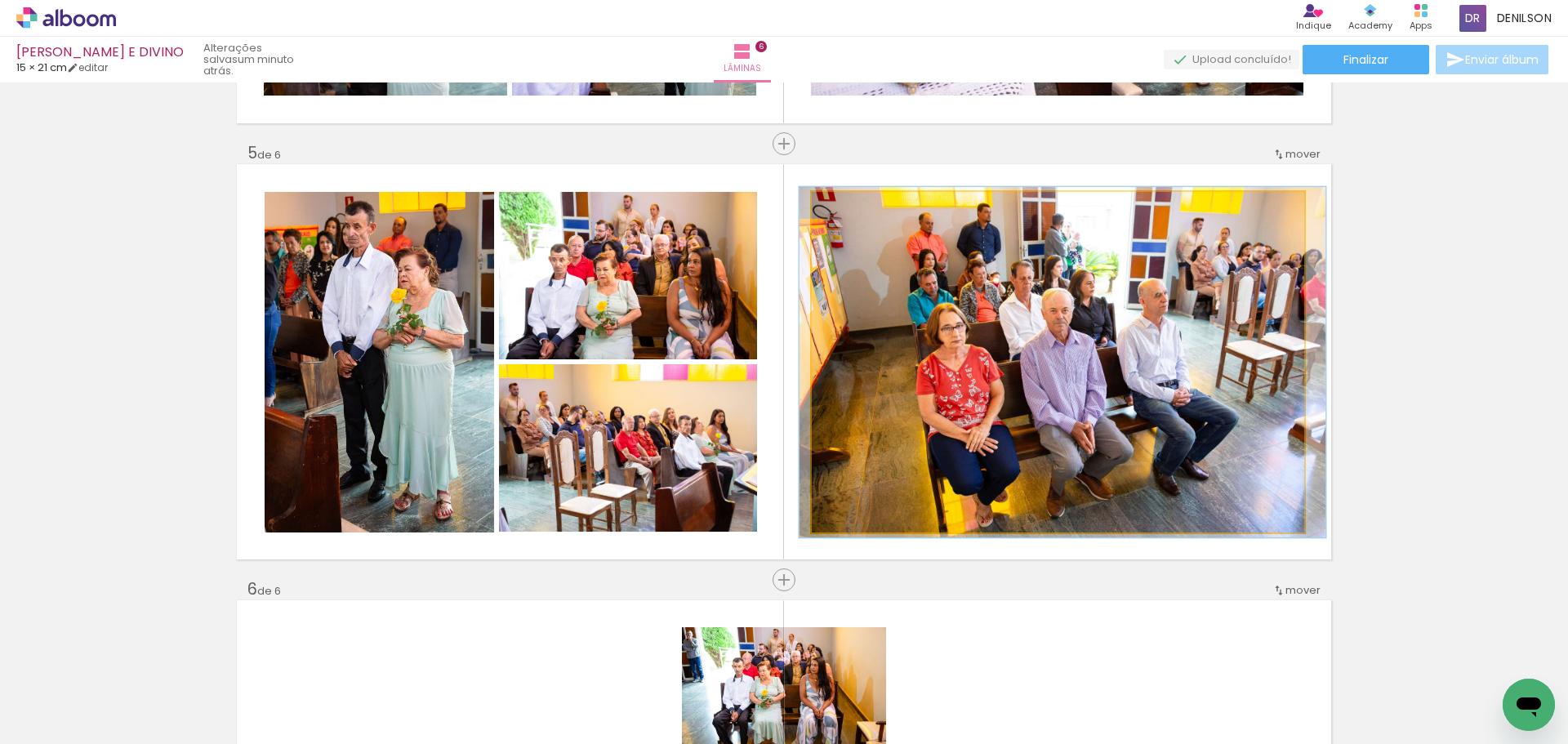
type paper-slider "103"
click at [850, 208] on div at bounding box center [851, 209] width 27 height 27
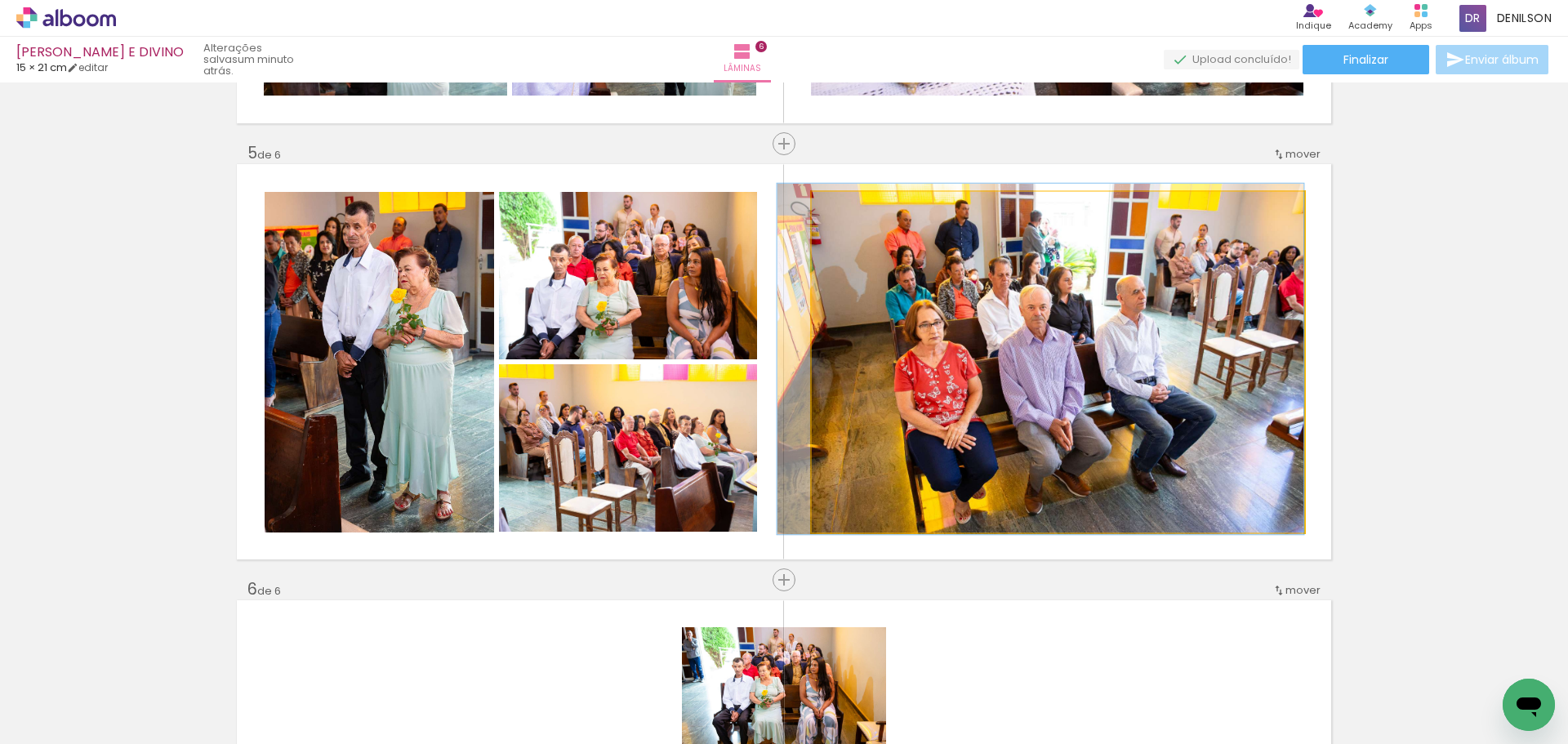
drag, startPoint x: 1095, startPoint y: 313, endPoint x: 1071, endPoint y: 309, distance: 24.3
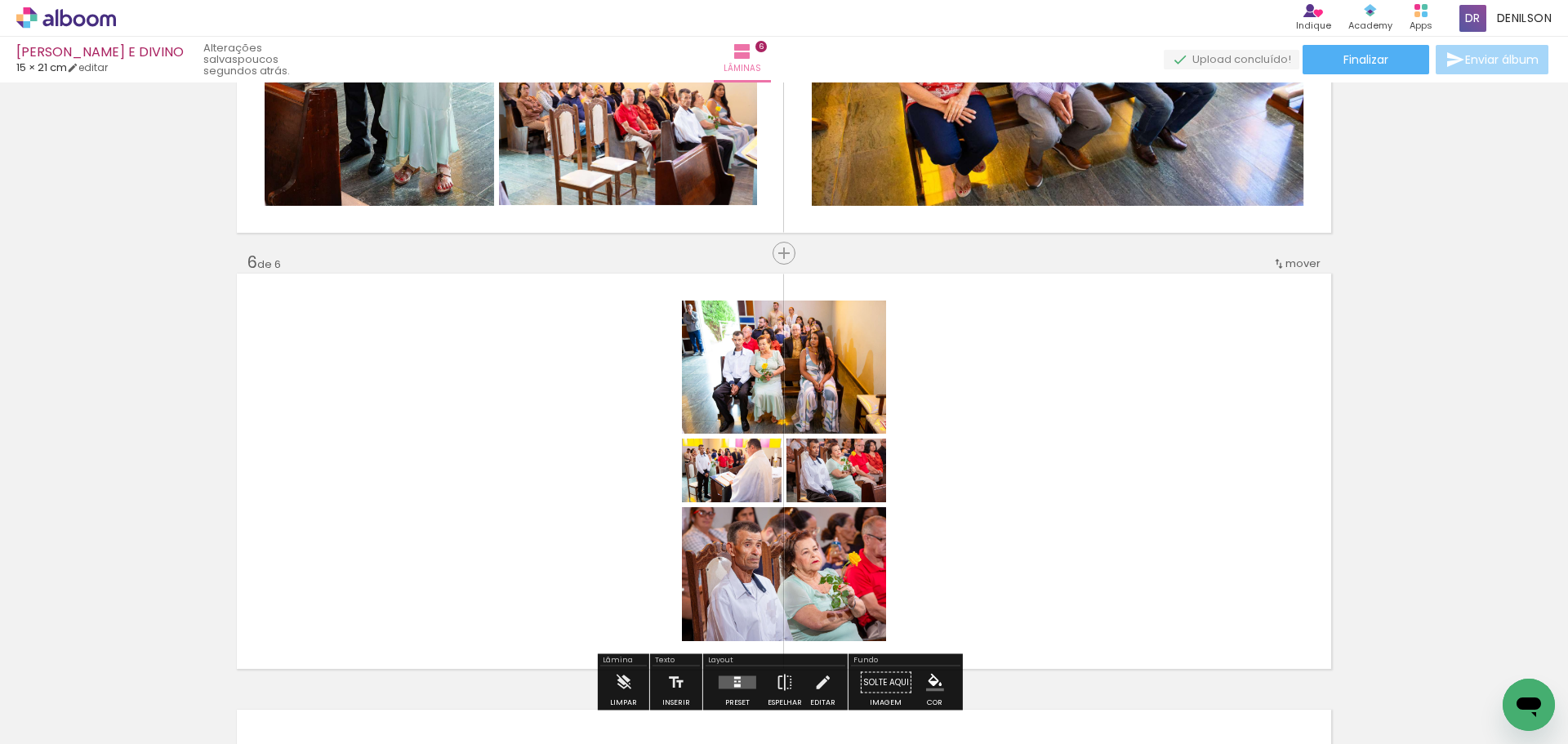
scroll to position [2118, 0]
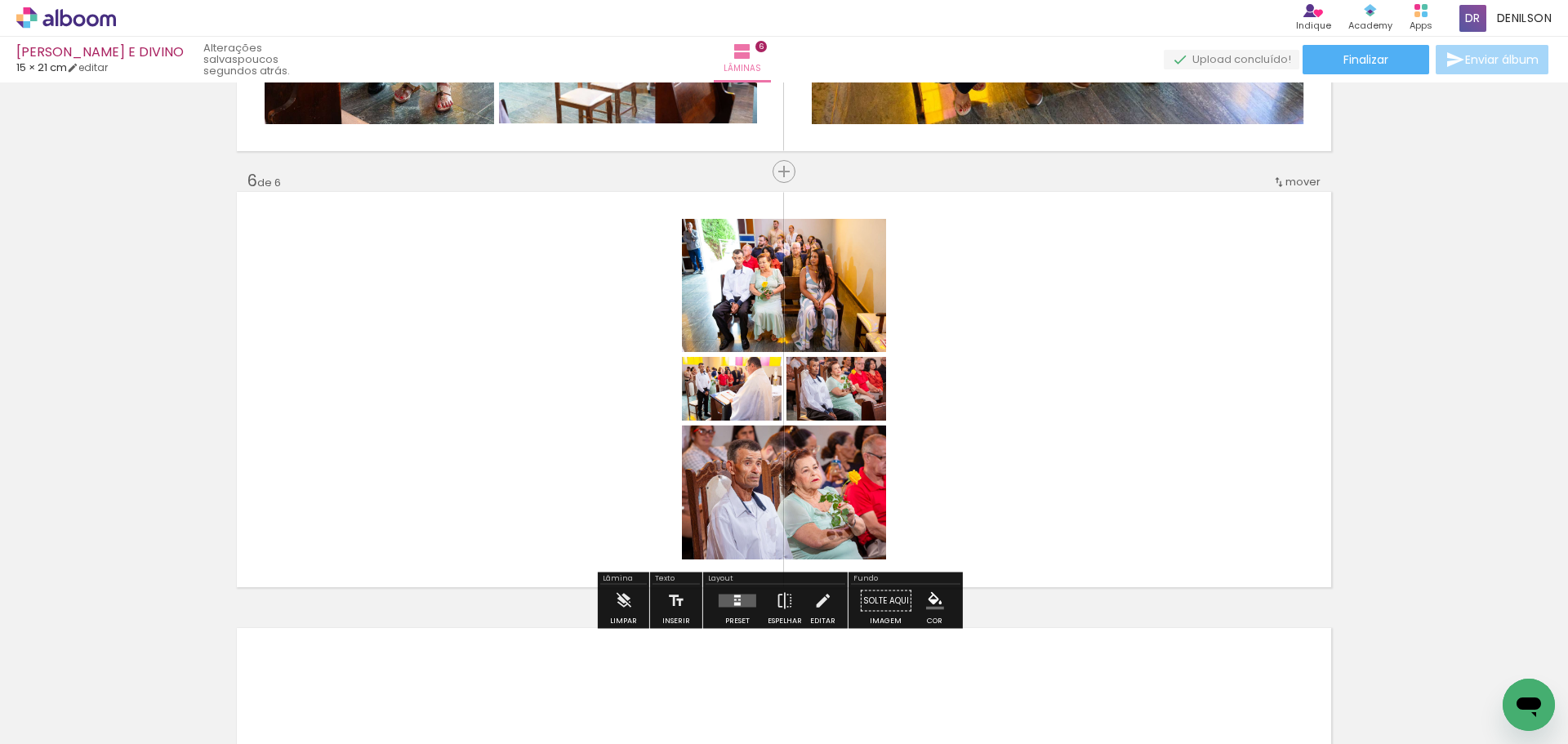
click at [734, 597] on div at bounding box center [737, 596] width 6 height 3
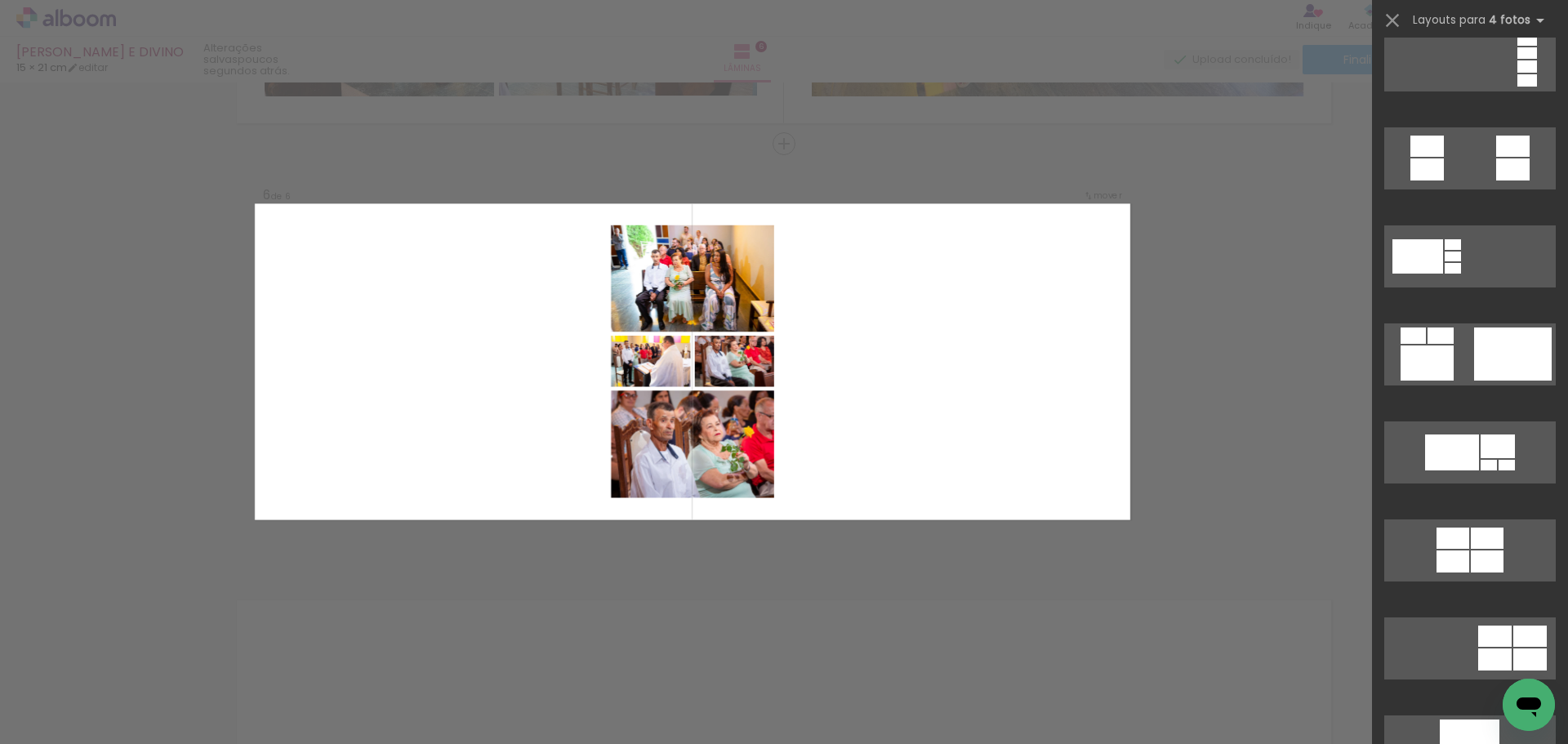
scroll to position [735, 0]
